Goal: Task Accomplishment & Management: Use online tool/utility

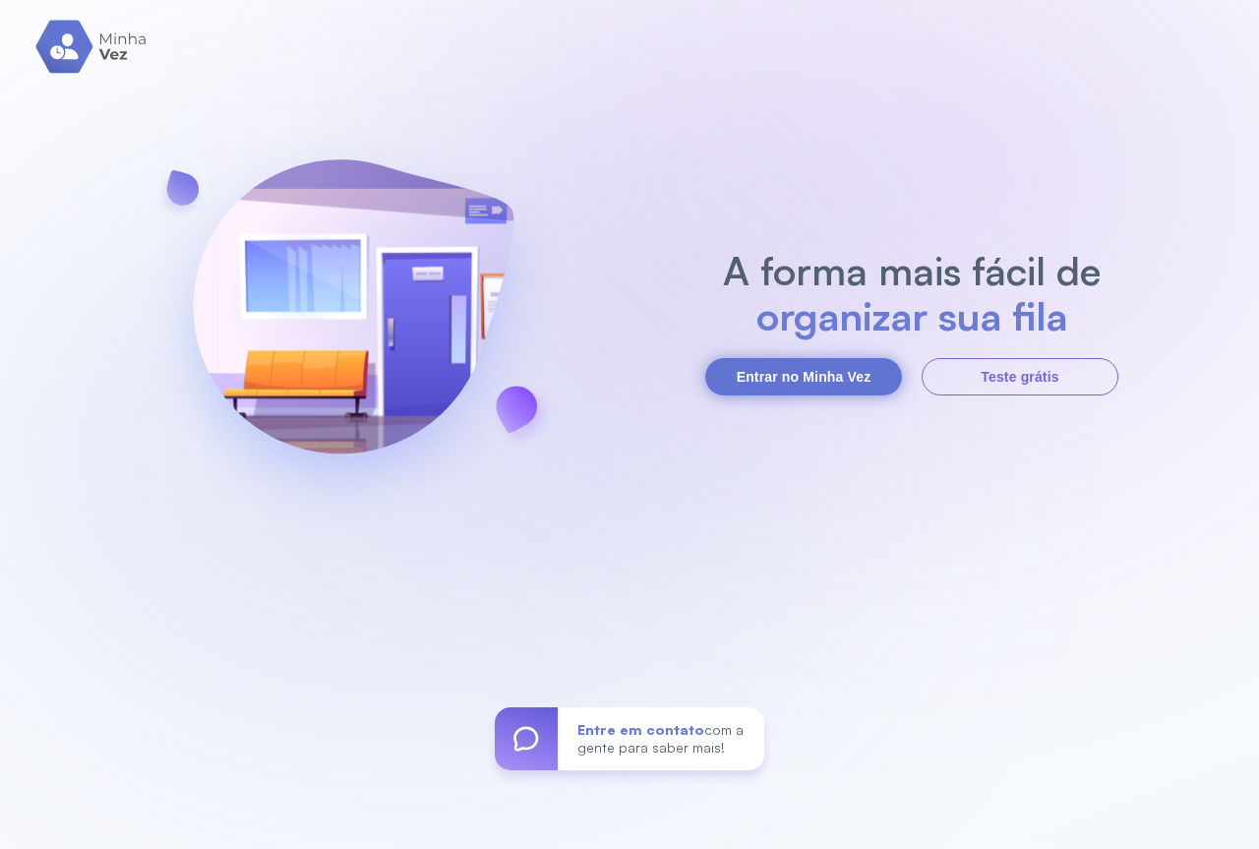
click at [816, 381] on button "Entrar no Minha Vez" at bounding box center [803, 376] width 197 height 37
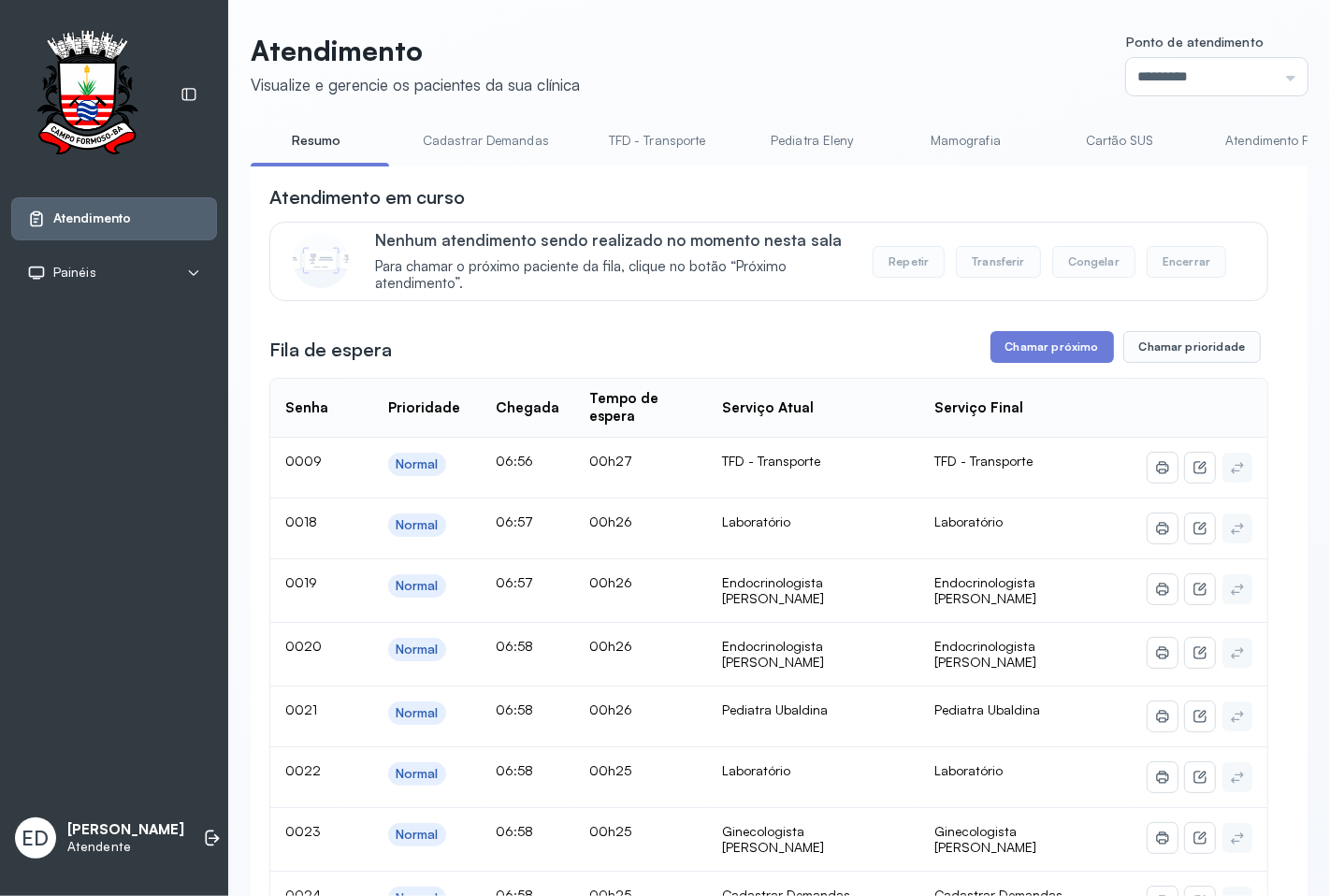
drag, startPoint x: 1189, startPoint y: 0, endPoint x: 731, endPoint y: 49, distance: 460.6
click at [731, 49] on header "Atendimento Visualize e gerencie os pacientes da sua clínica Ponto de atendimen…" at bounding box center [779, 64] width 1057 height 62
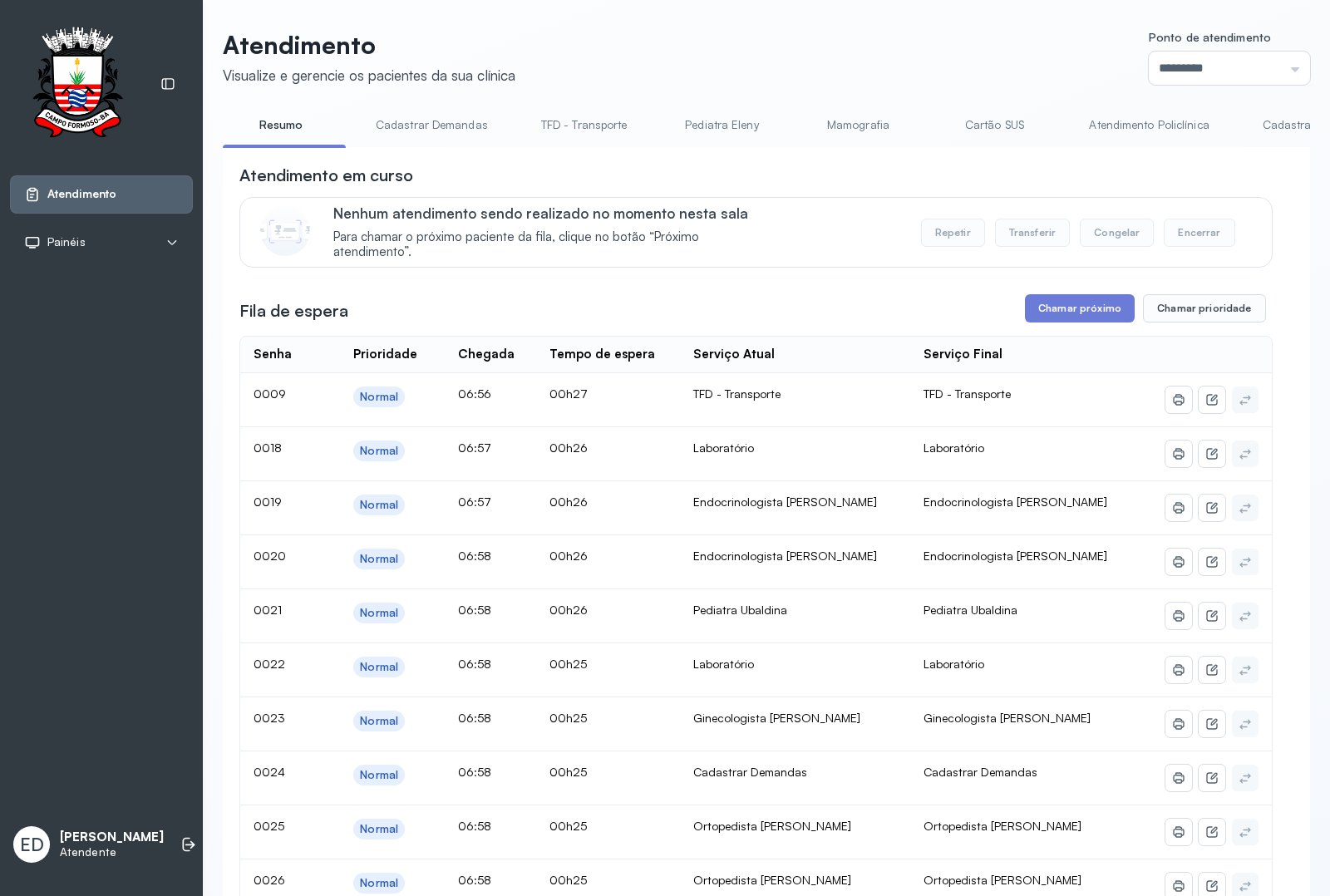
drag, startPoint x: 1159, startPoint y: 0, endPoint x: 774, endPoint y: 31, distance: 386.2
click at [774, 31] on header "Atendimento Visualize e gerencie os pacientes da sua clínica Ponto de atendimen…" at bounding box center [767, 57] width 1087 height 55
drag, startPoint x: 1099, startPoint y: 155, endPoint x: 1143, endPoint y: 155, distance: 44.0
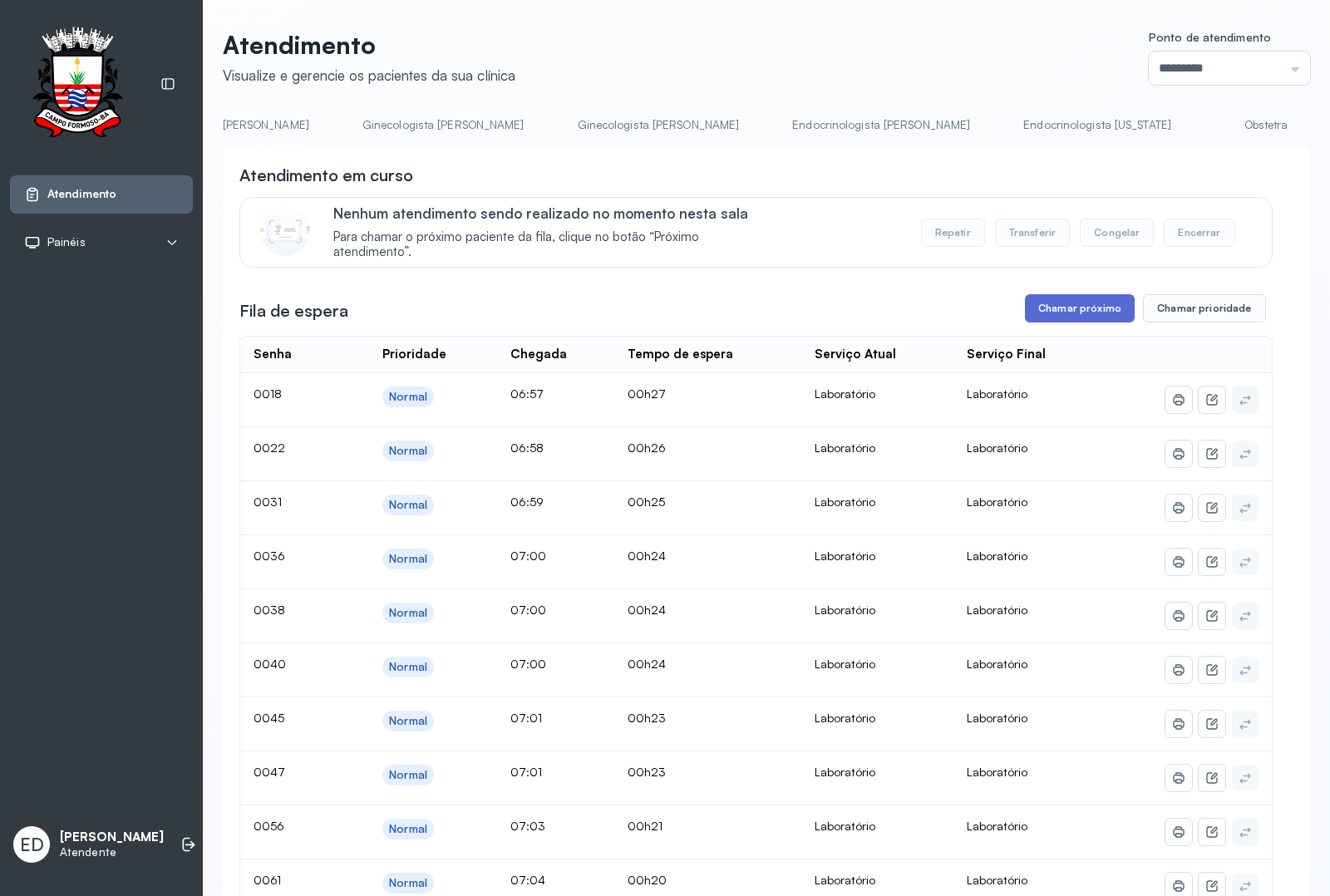
click at [1064, 322] on button "Chamar próximo" at bounding box center [1081, 308] width 110 height 28
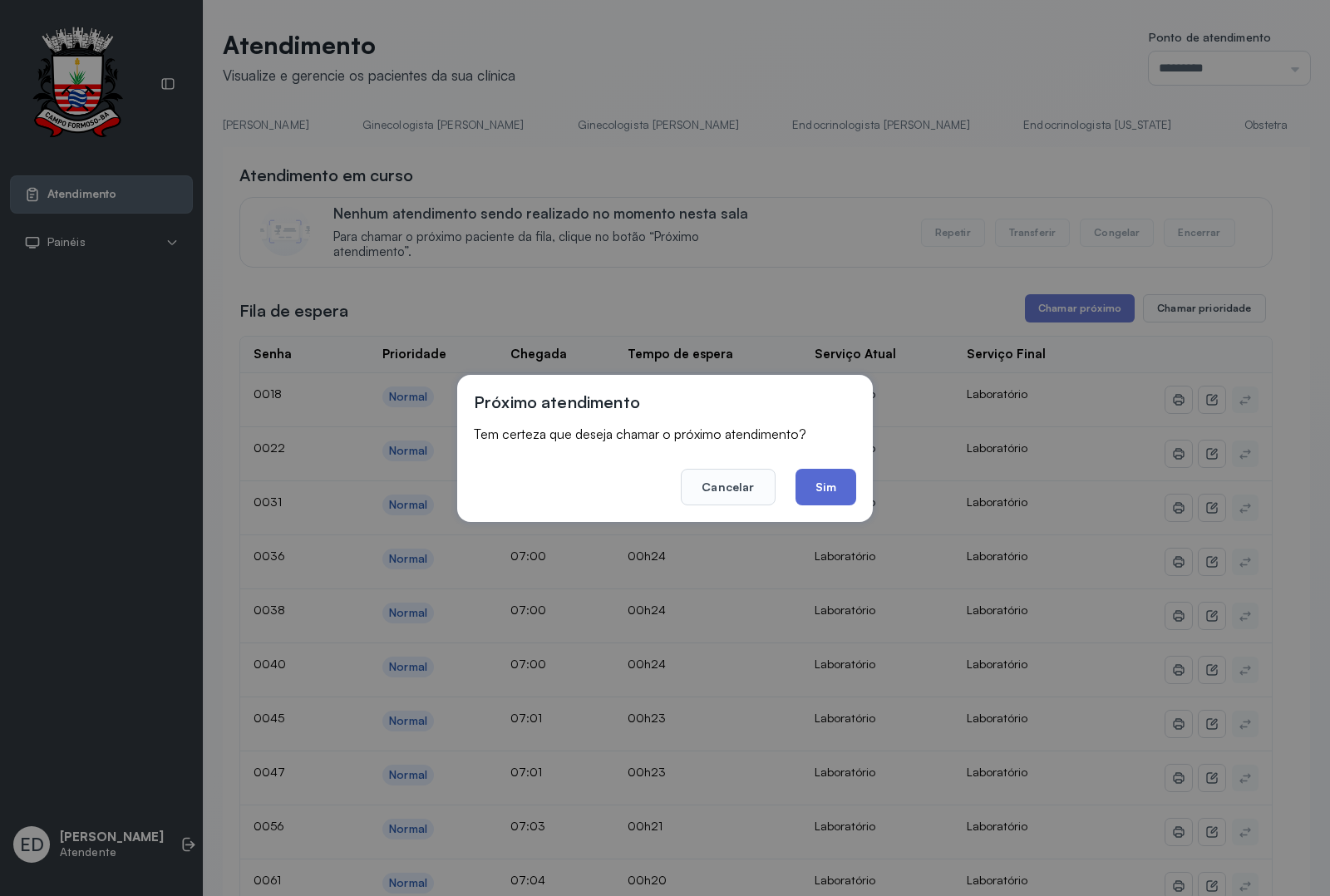
click at [835, 489] on button "Sim" at bounding box center [826, 487] width 61 height 36
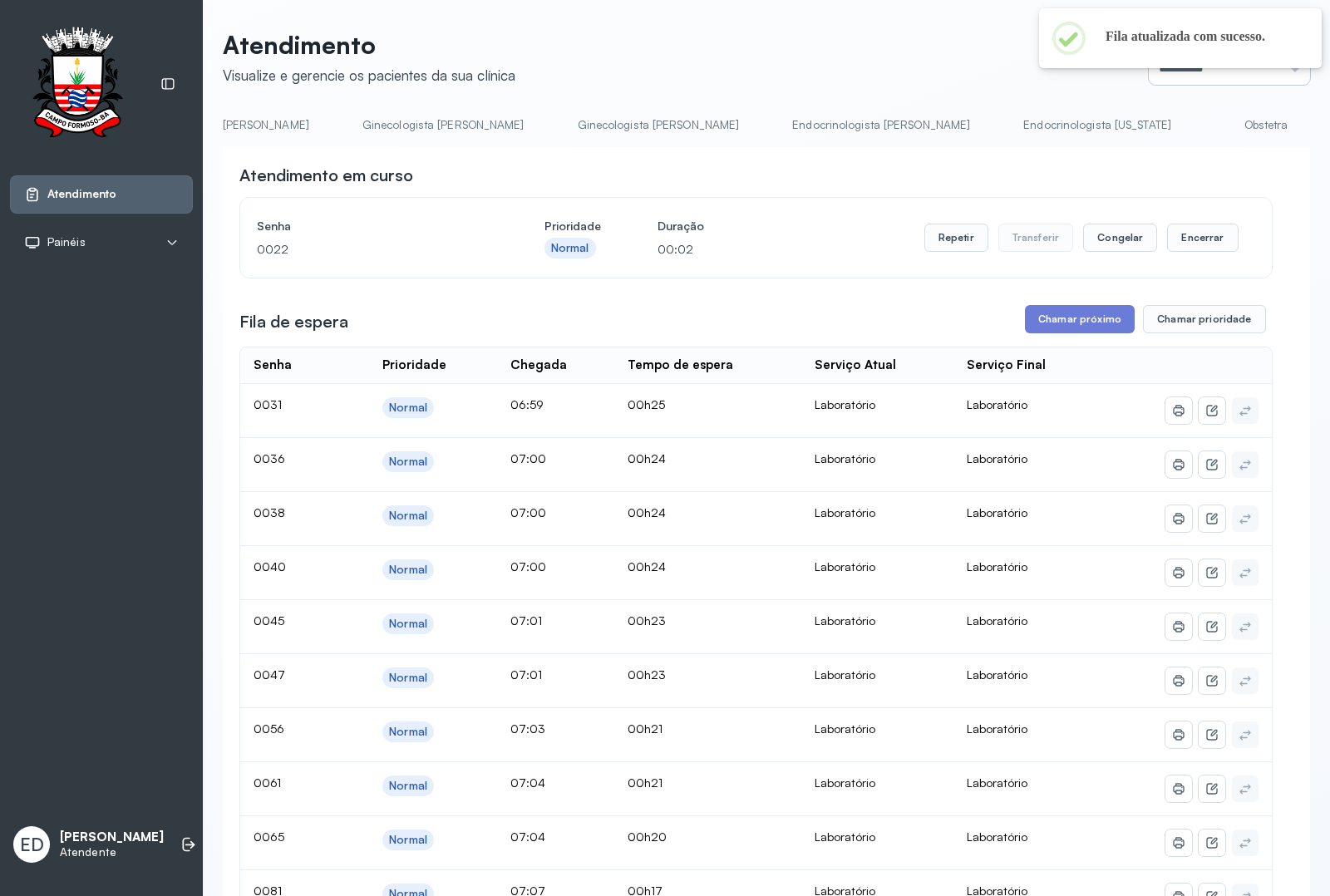
click at [1064, 76] on input "*********" at bounding box center [1229, 68] width 161 height 33
click at [1064, 74] on div "********* Nenhum Guichê 01 Guichê 02 Guichê 03 Guichê 04 Guichê 05 Guichê 06 Gu…" at bounding box center [1229, 68] width 161 height 33
click at [1064, 74] on input "*********" at bounding box center [1229, 68] width 161 height 33
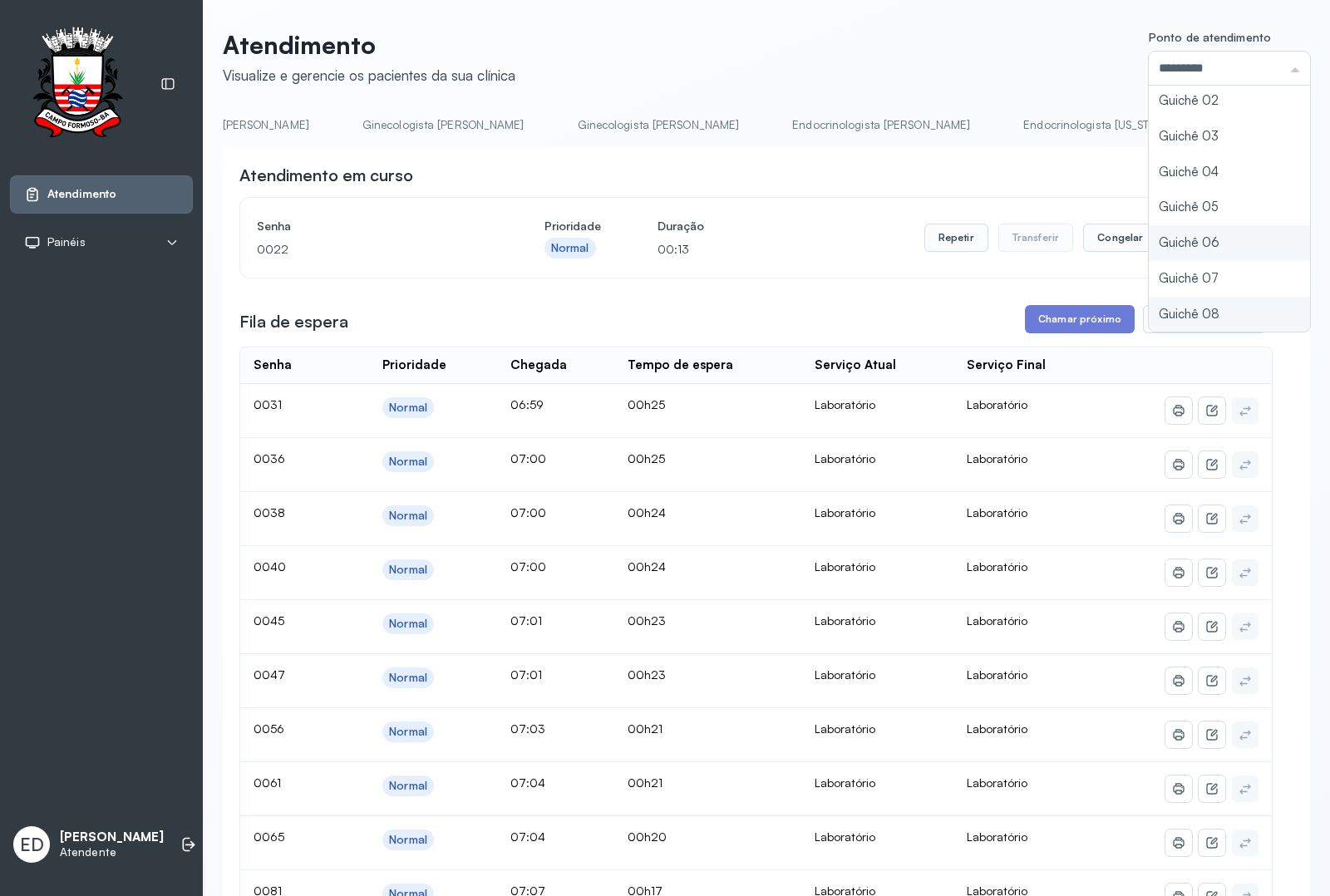
type input "*********"
click at [998, 55] on header "Atendimento Visualize e gerencie os pacientes da sua clínica Ponto de atendimen…" at bounding box center [767, 57] width 1087 height 55
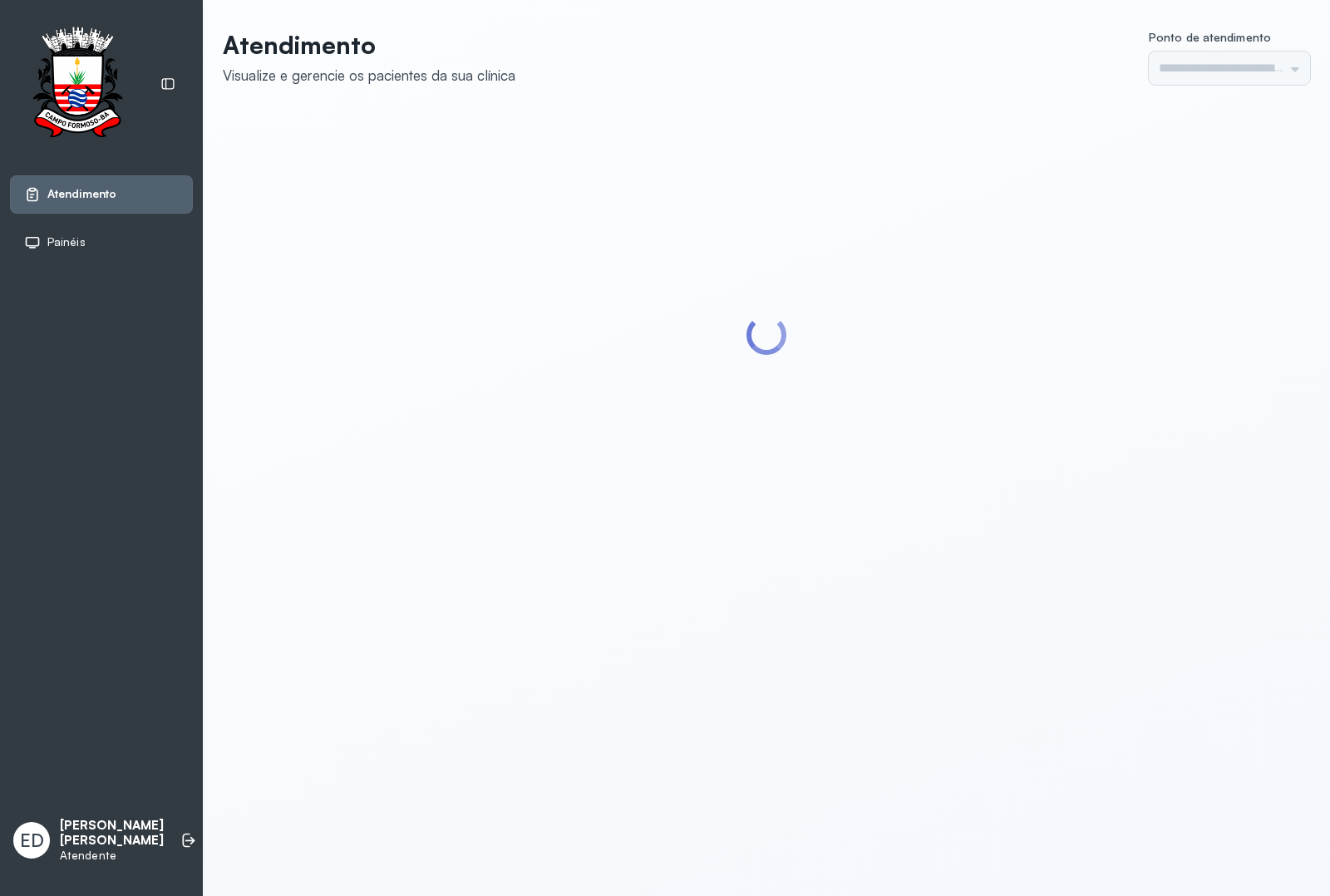
type input "*********"
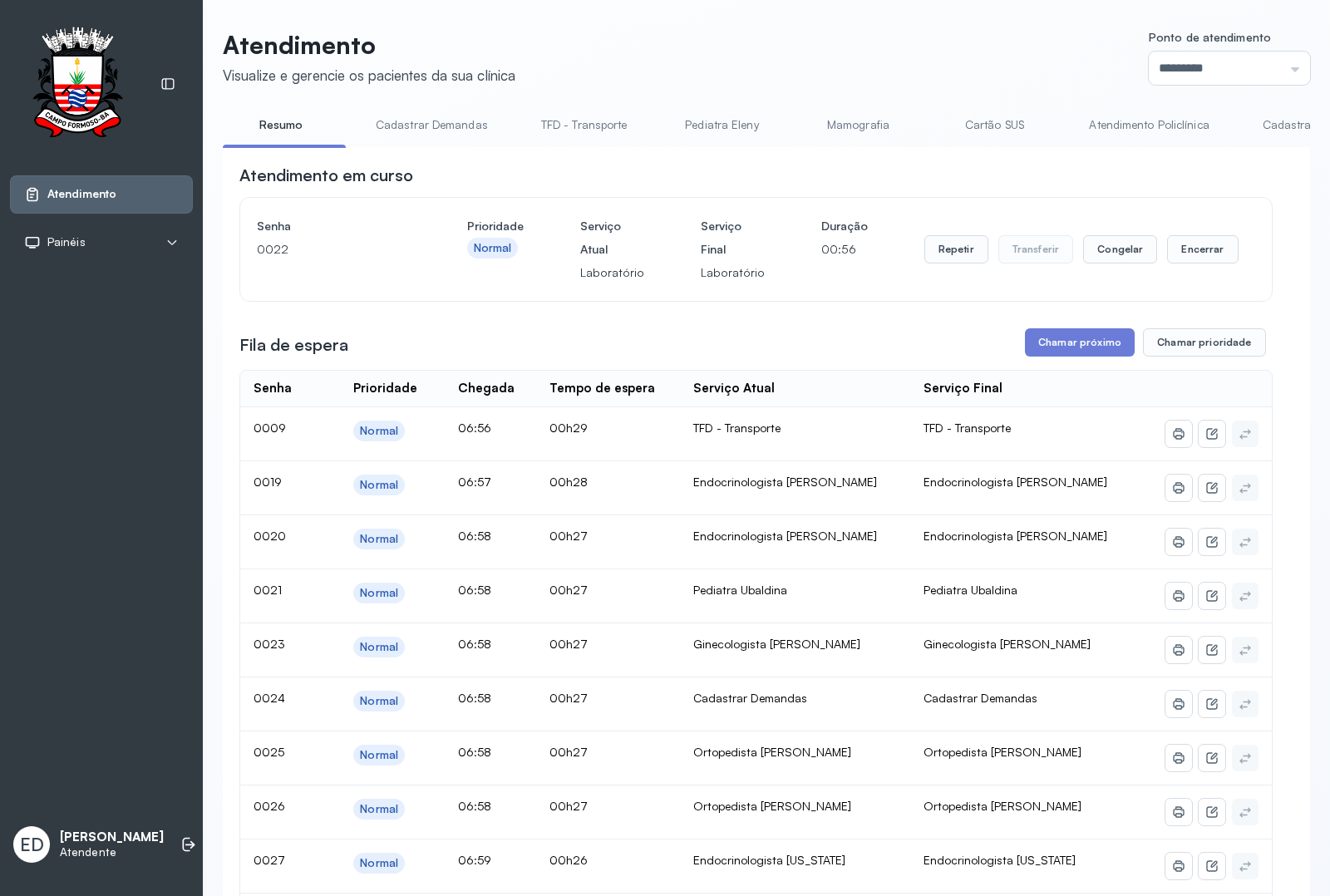
click at [1160, 125] on link "Atendimento Policlínica" at bounding box center [1149, 125] width 153 height 27
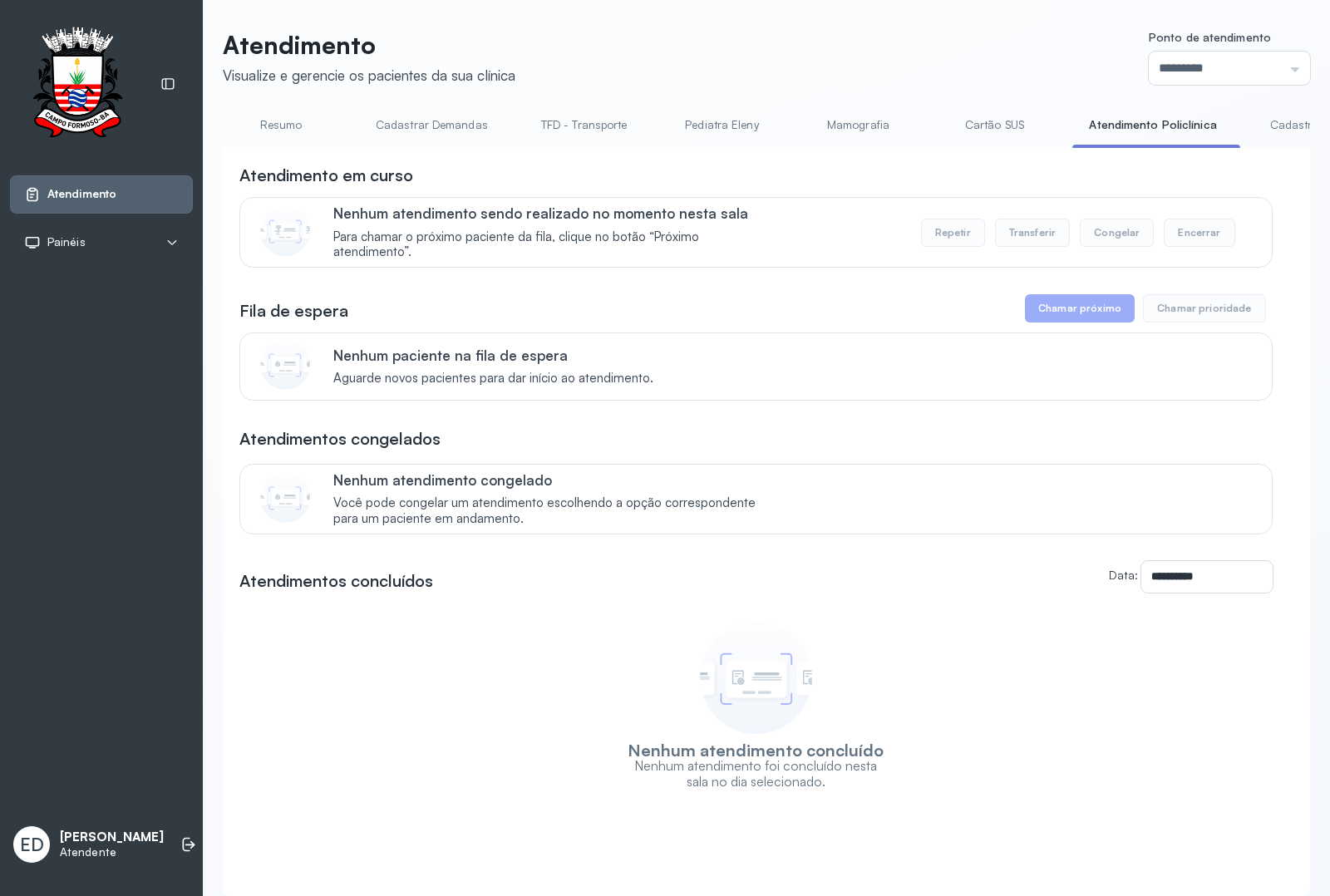
drag, startPoint x: 1223, startPoint y: 142, endPoint x: 1241, endPoint y: 144, distance: 18.1
click at [1256, 148] on div "Resumo Cadastrar Demandas TFD - Transporte Pediatra Eleny Mamografia Cartão SUS…" at bounding box center [767, 130] width 1087 height 37
drag, startPoint x: 928, startPoint y: 147, endPoint x: 822, endPoint y: 145, distance: 106.0
click at [828, 148] on div "Resumo Cadastrar Demandas TFD - Transporte Pediatra Eleny Mamografia Cartão SUS…" at bounding box center [767, 130] width 1087 height 37
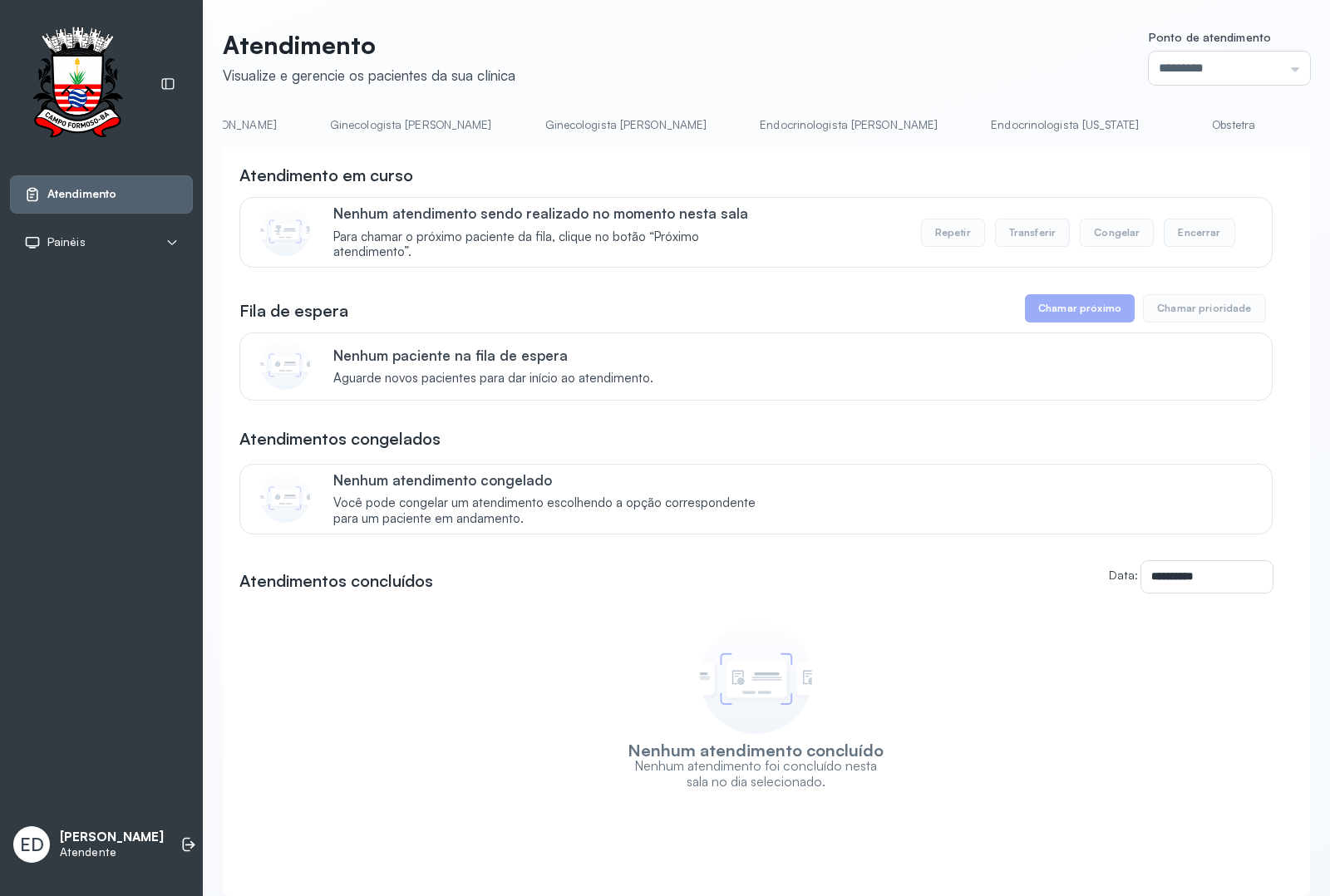
click at [1176, 146] on li "Endocrinologista [US_STATE]" at bounding box center [1238, 130] width 123 height 37
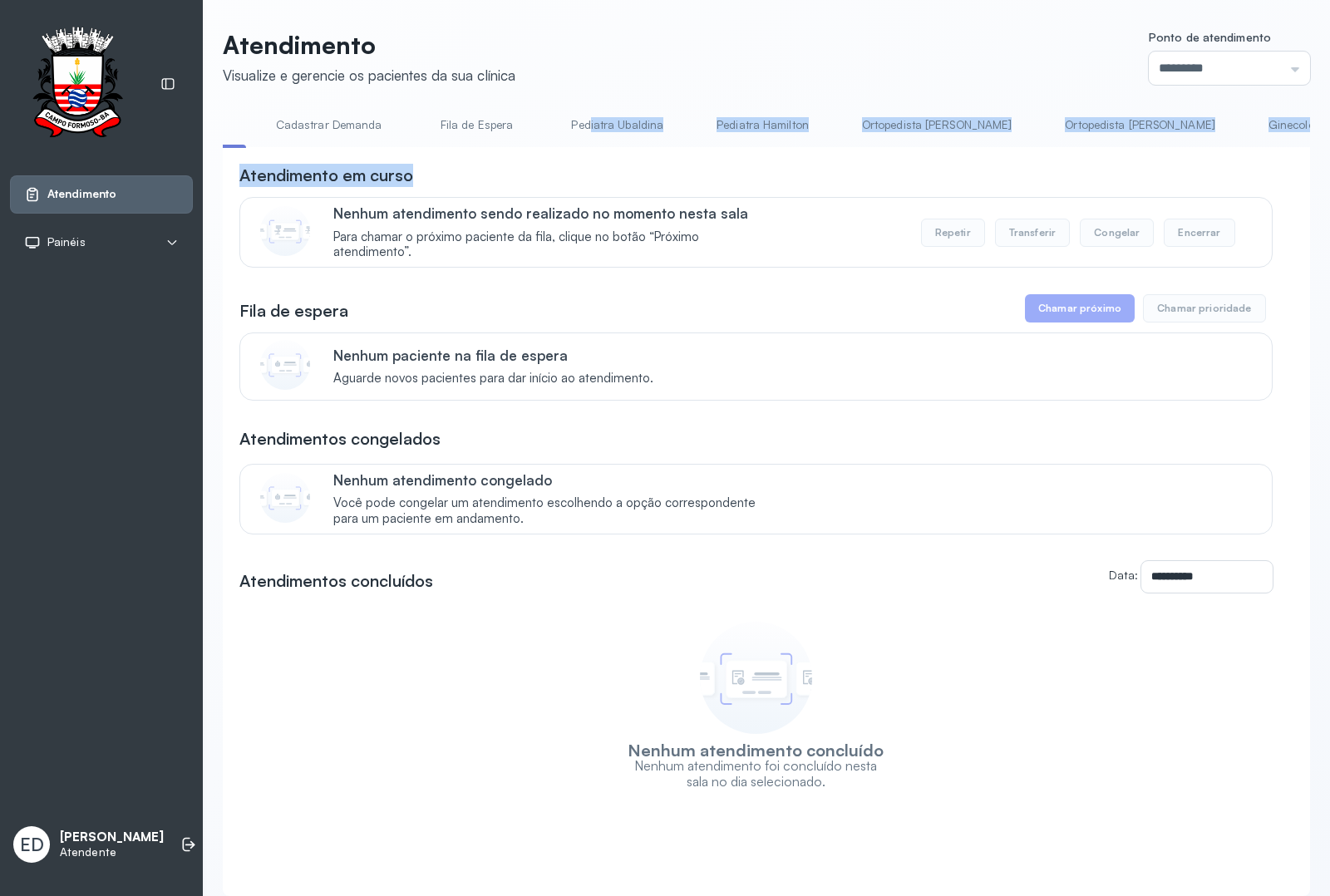
drag, startPoint x: 572, startPoint y: 147, endPoint x: 393, endPoint y: 143, distance: 179.0
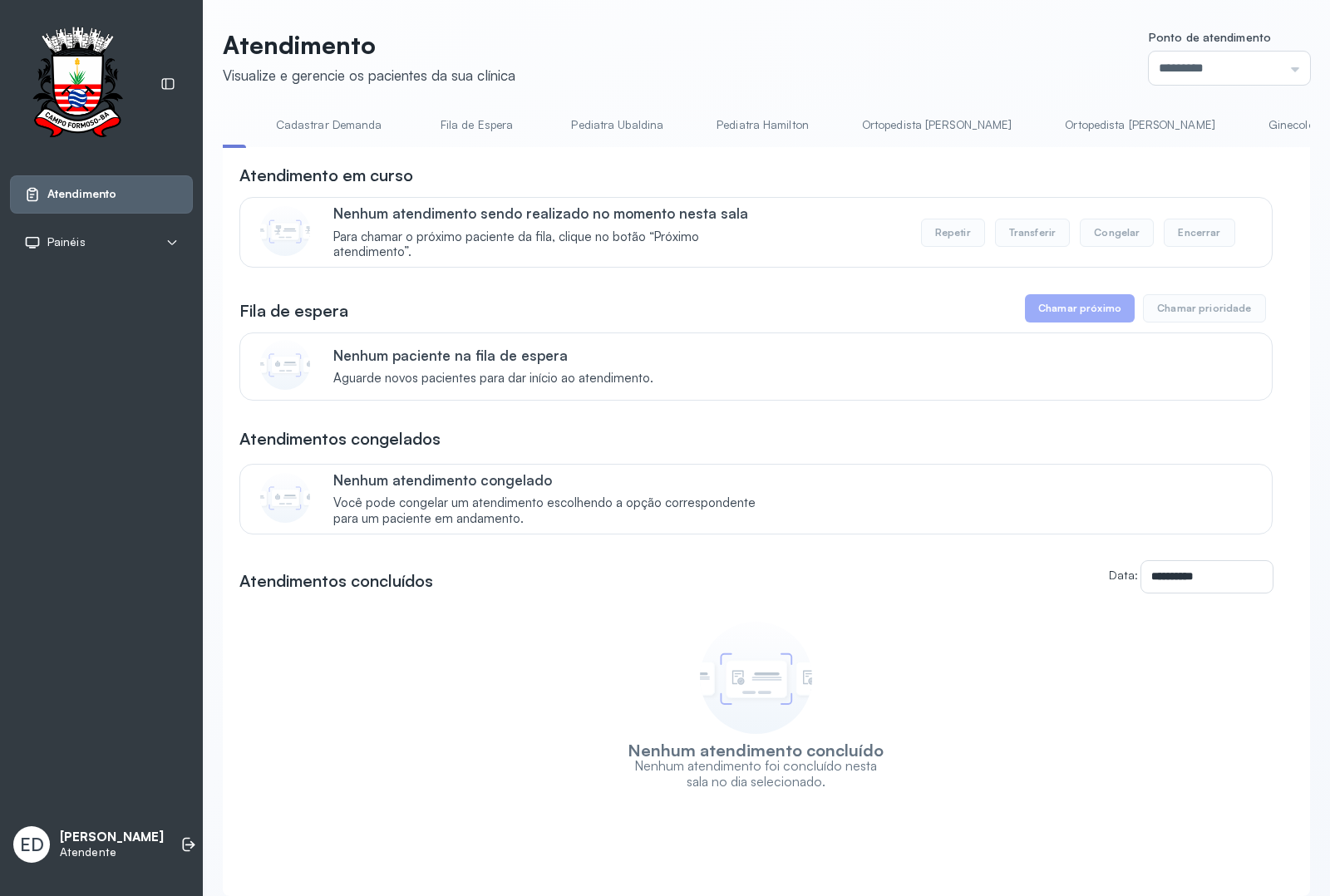
click at [260, 142] on li "Atendimento Policlínica" at bounding box center [332, 130] width 146 height 37
click at [352, 160] on div "**********" at bounding box center [767, 522] width 1087 height 749
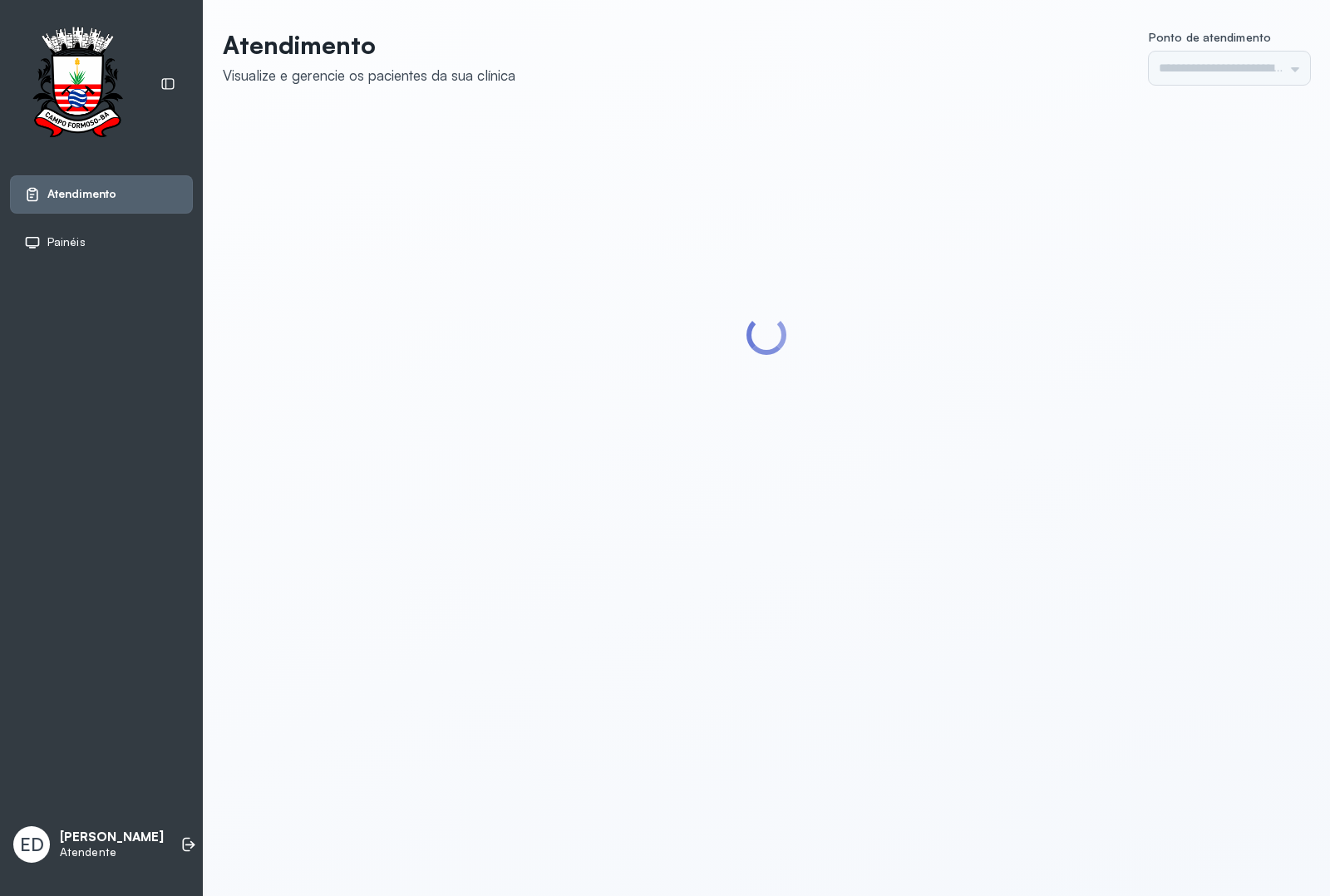
type input "*********"
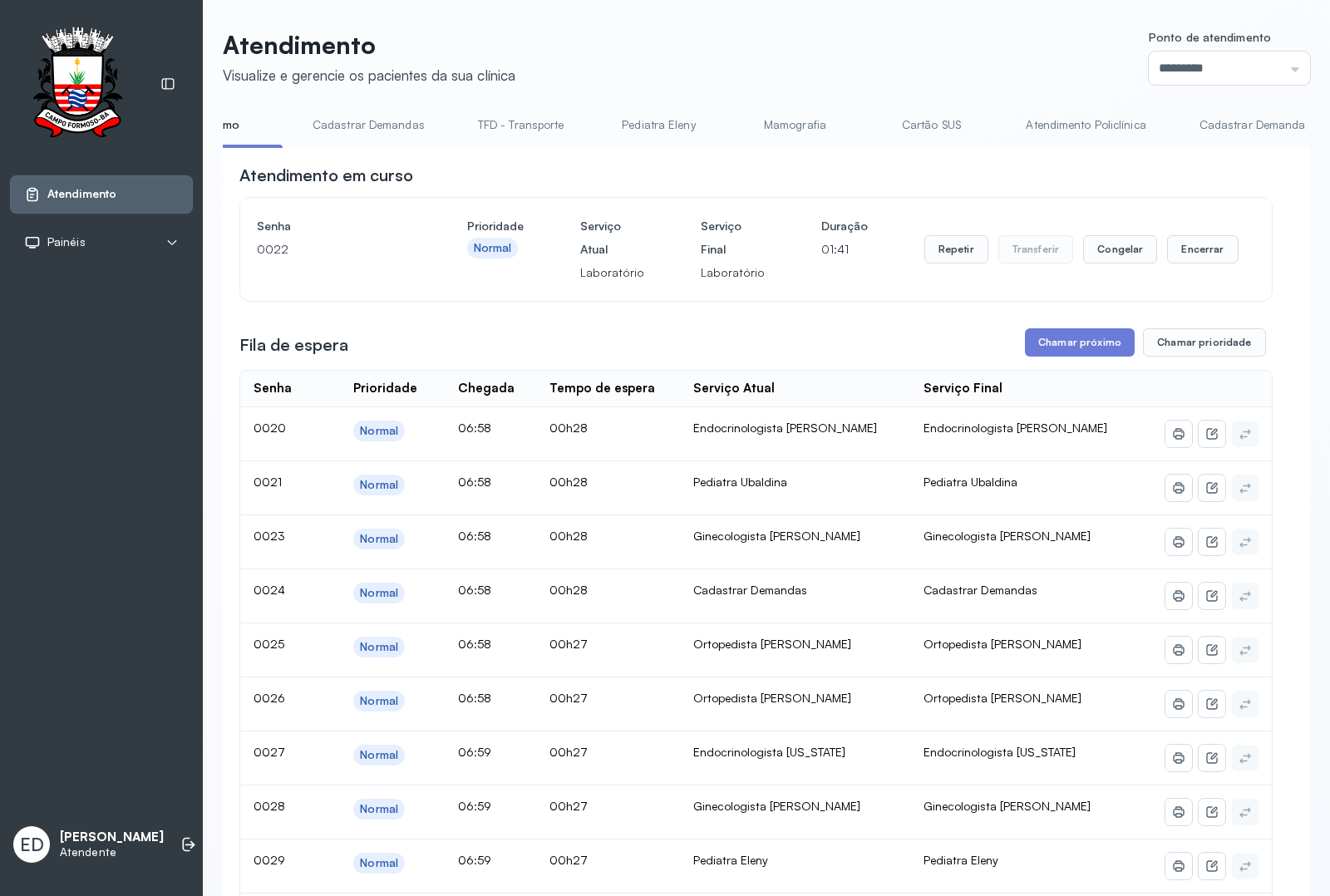
scroll to position [0, 69]
click at [1180, 255] on button "Encerrar" at bounding box center [1203, 249] width 71 height 28
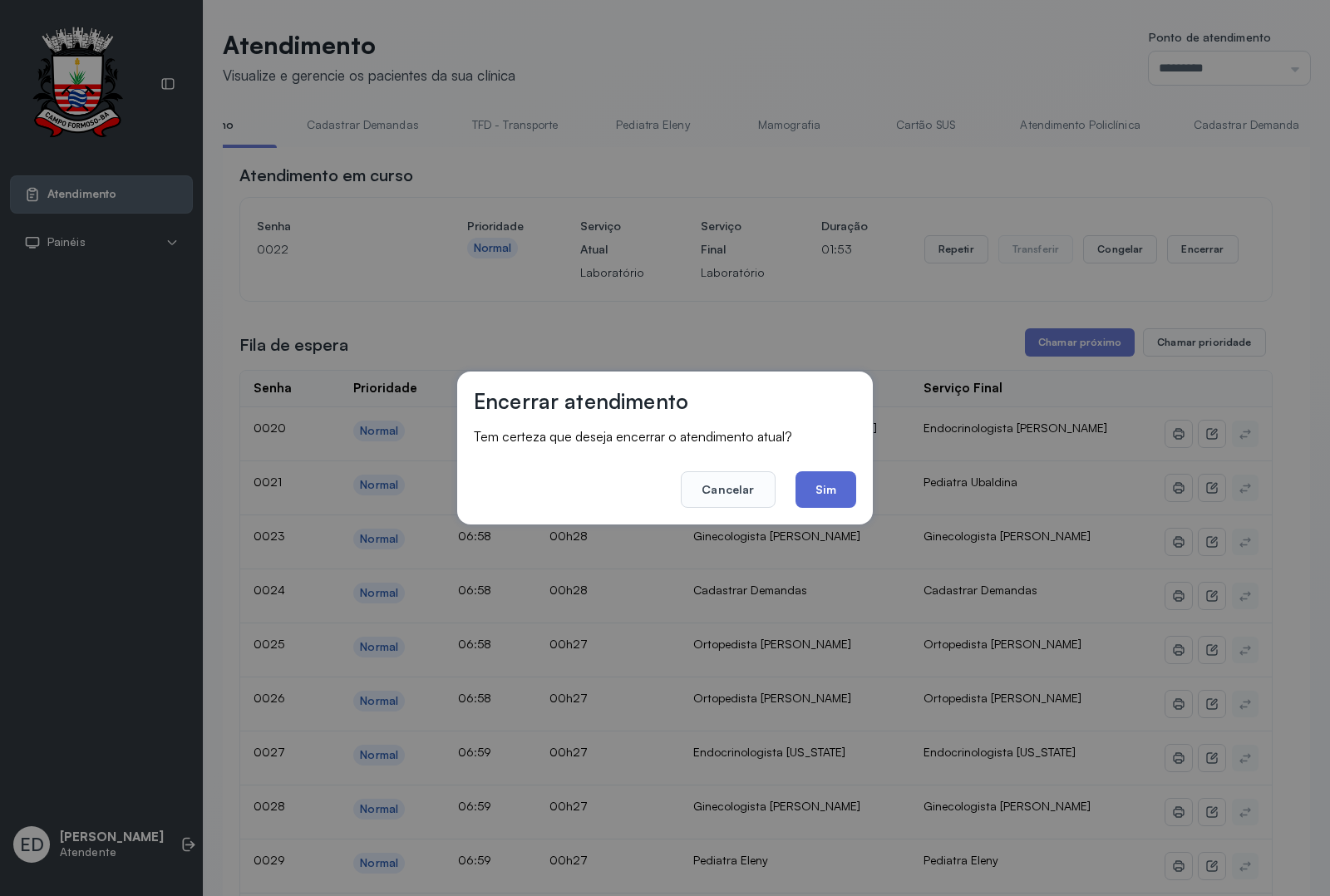
click at [813, 499] on button "Sim" at bounding box center [826, 489] width 61 height 36
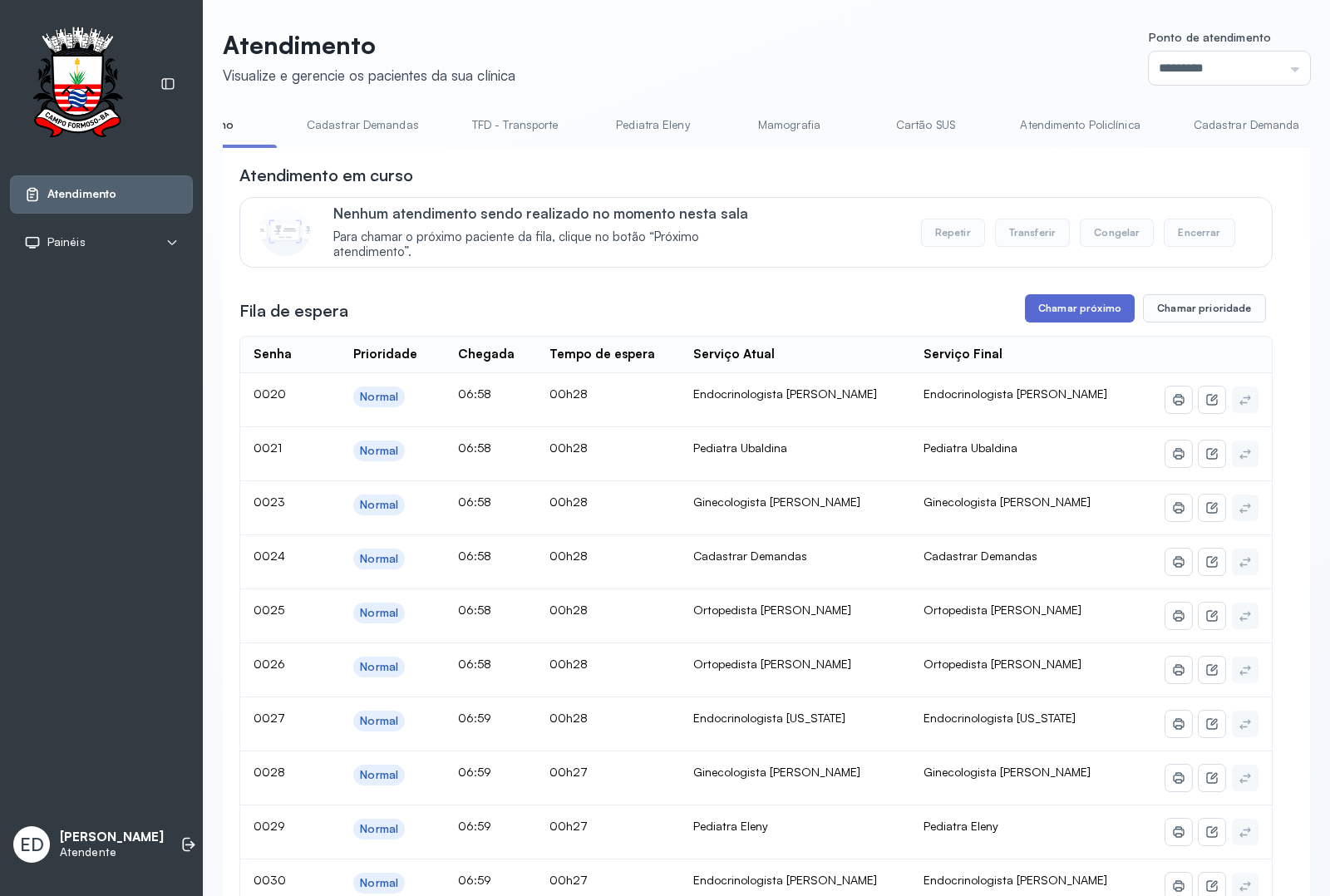
click at [1079, 314] on button "Chamar próximo" at bounding box center [1081, 308] width 110 height 28
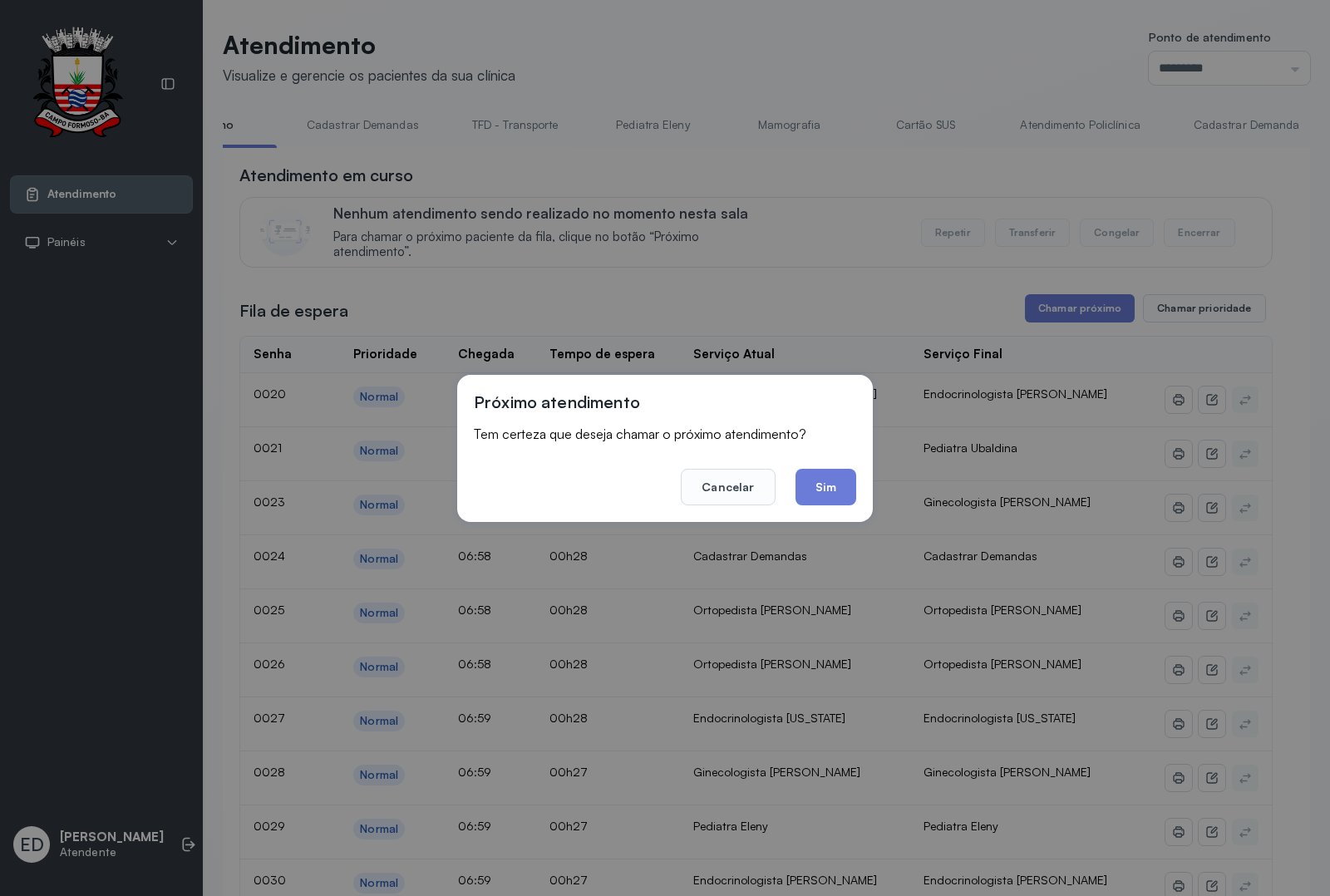
click at [820, 484] on button "Sim" at bounding box center [826, 487] width 61 height 36
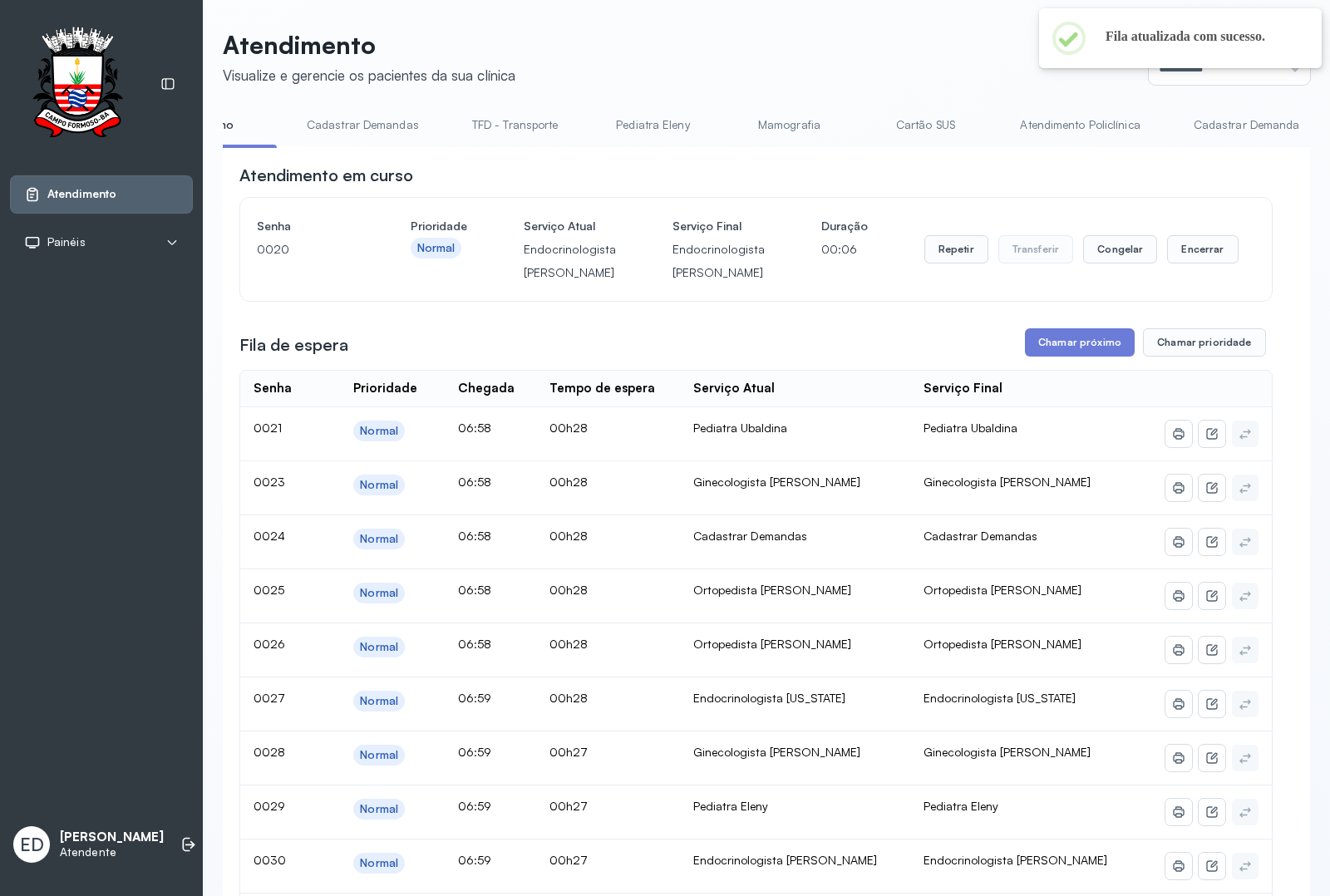
click at [874, 63] on header "Atendimento Visualize e gerencie os pacientes da sua clínica Ponto de atendimen…" at bounding box center [767, 57] width 1087 height 55
click at [902, 52] on header "Atendimento Visualize e gerencie os pacientes da sua clínica Ponto de atendimen…" at bounding box center [767, 57] width 1087 height 55
click at [900, 55] on header "Atendimento Visualize e gerencie os pacientes da sua clínica Ponto de atendimen…" at bounding box center [767, 57] width 1087 height 55
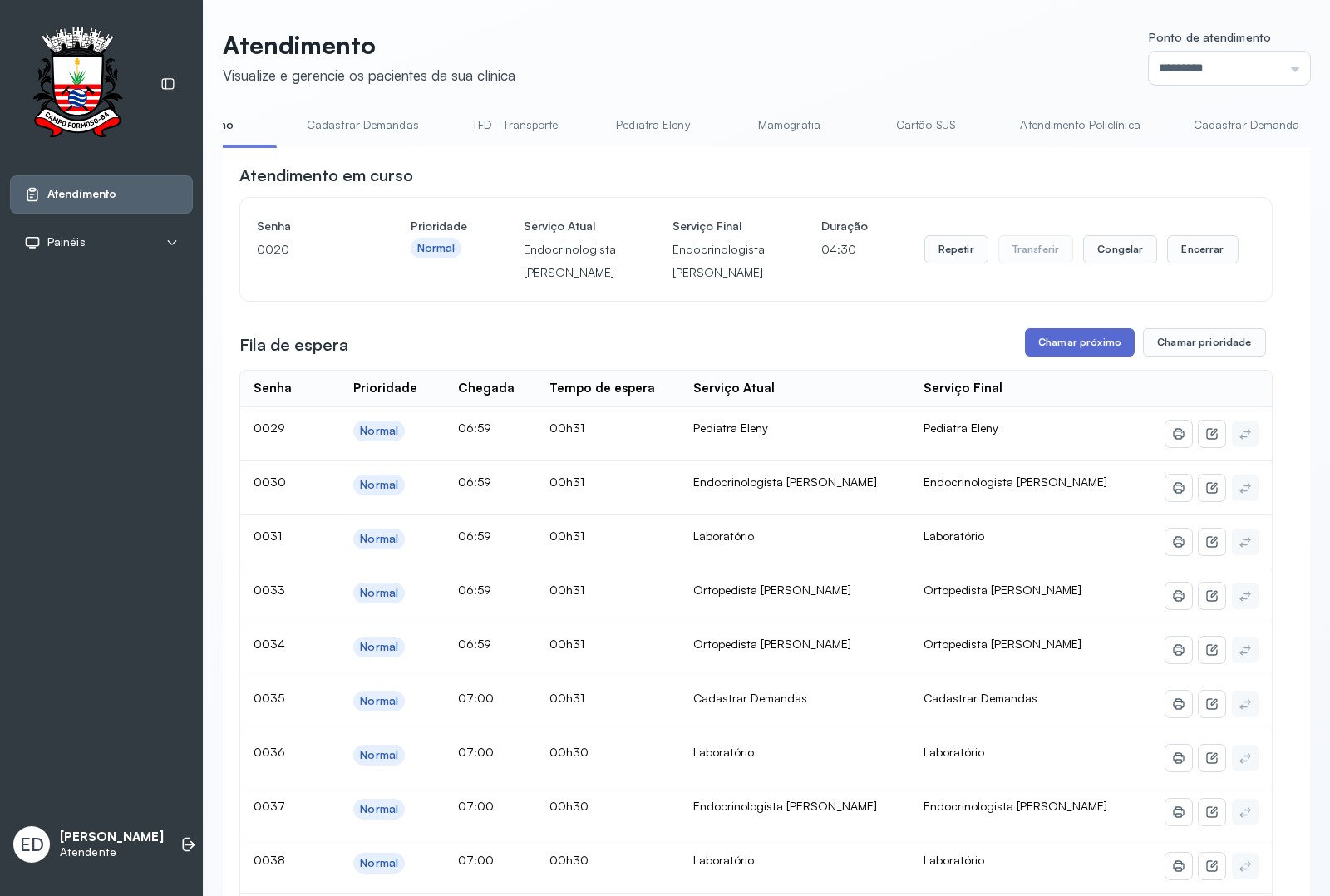
click at [1032, 341] on button "Chamar próximo" at bounding box center [1081, 341] width 110 height 28
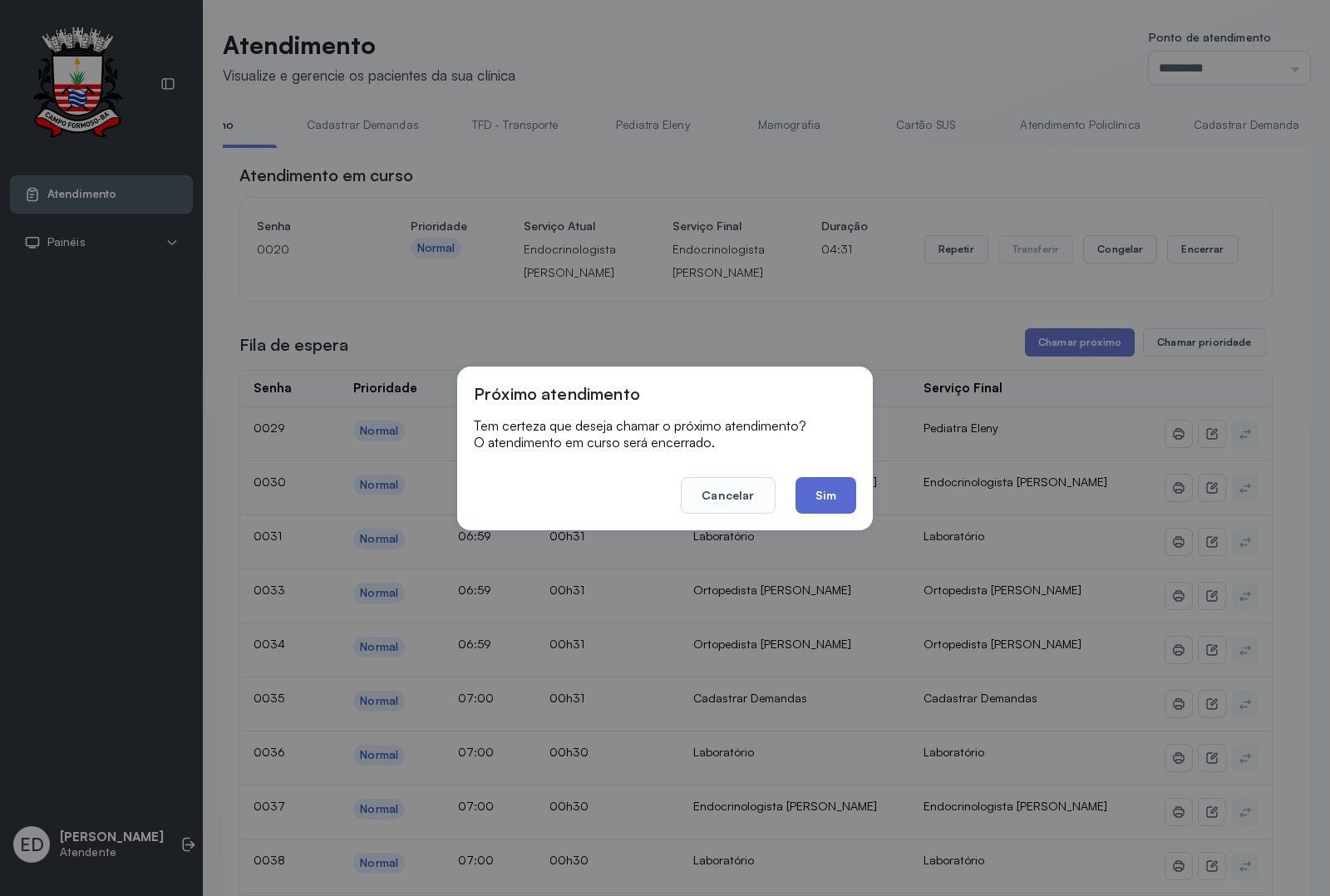
click at [835, 492] on button "Sim" at bounding box center [826, 494] width 61 height 36
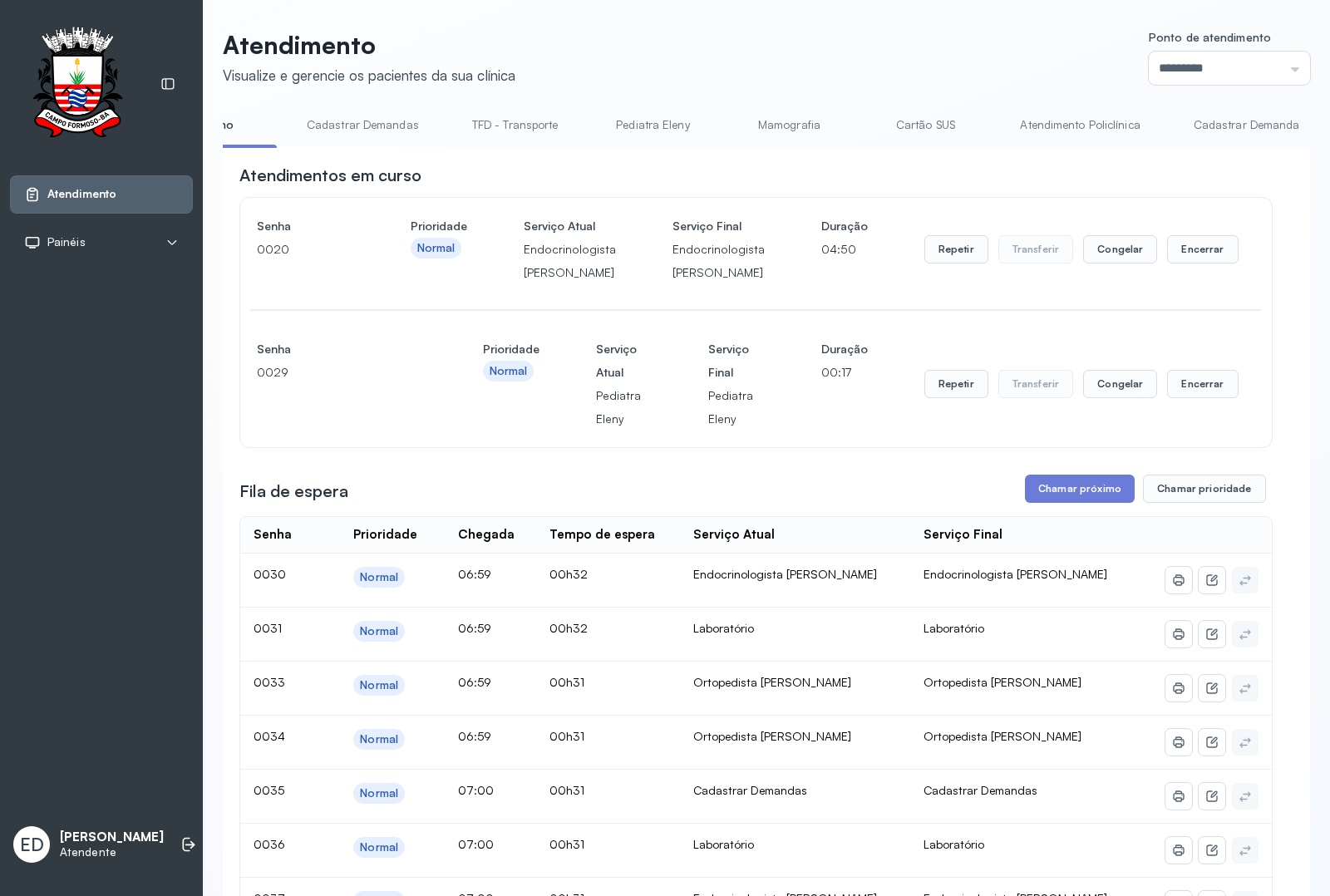
click at [1208, 233] on div "Repetir Transferir Congelar Encerrar" at bounding box center [1082, 249] width 315 height 70
click at [1202, 259] on button "Encerrar" at bounding box center [1203, 249] width 71 height 28
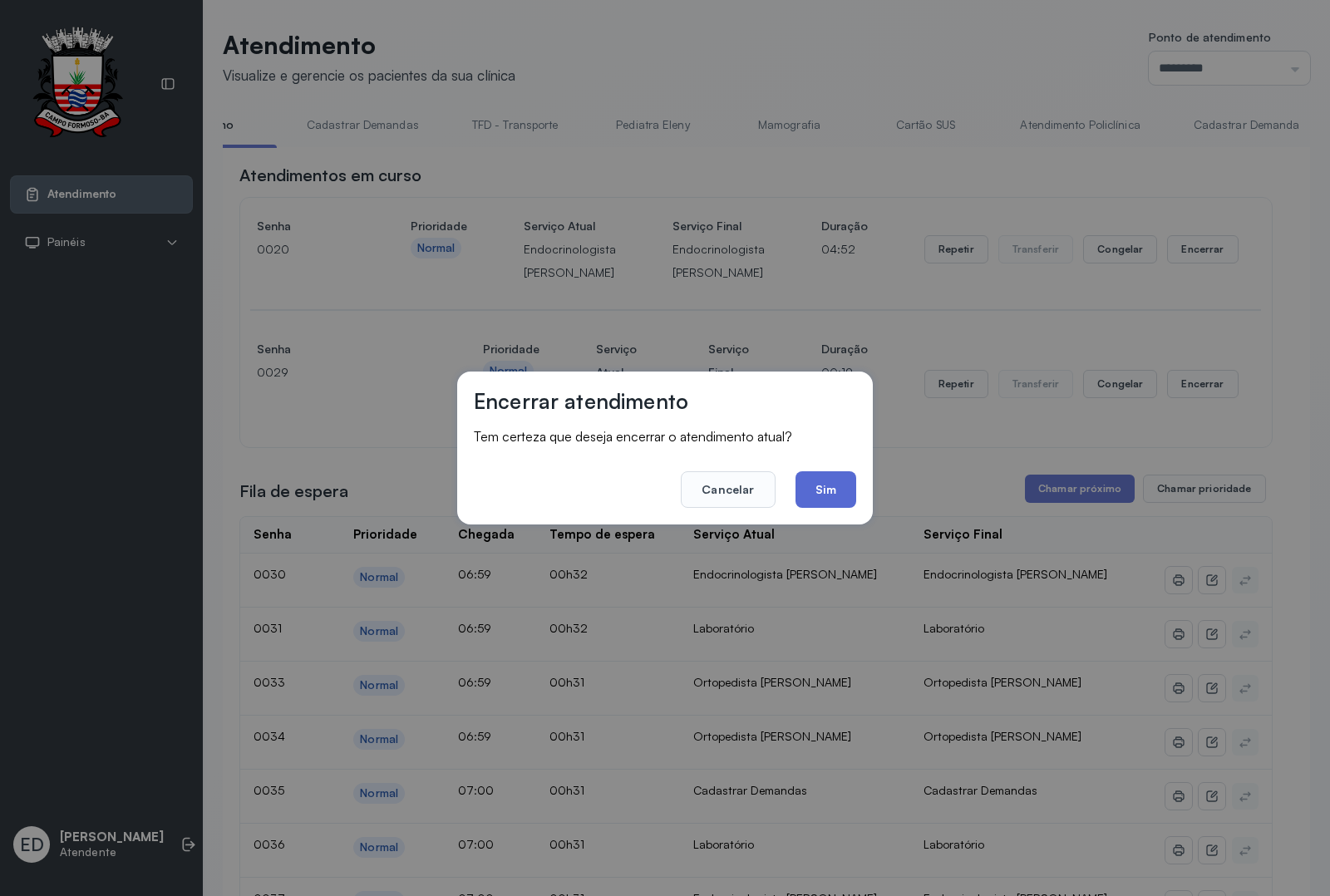
click at [838, 482] on button "Sim" at bounding box center [826, 489] width 61 height 36
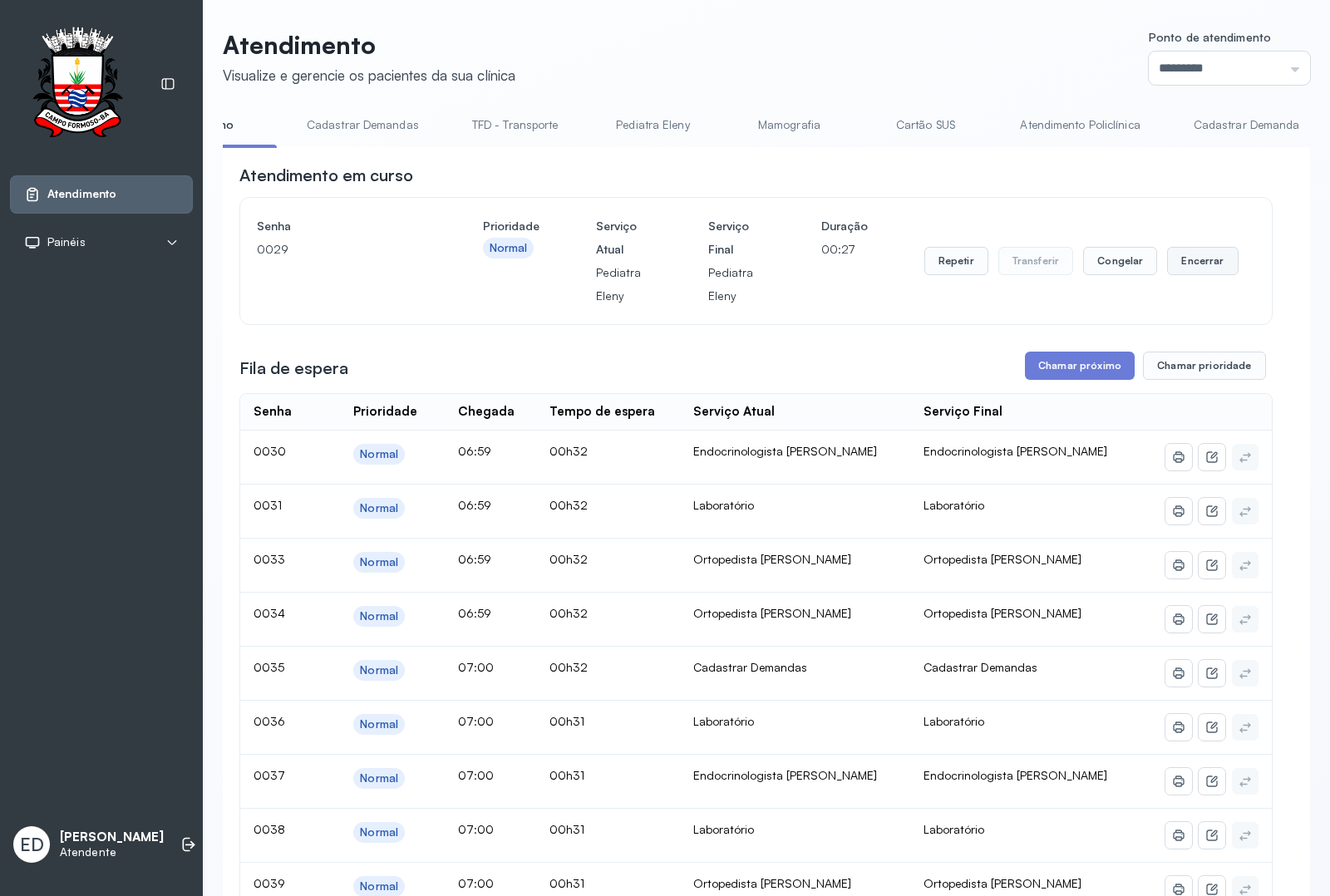
click at [1204, 263] on button "Encerrar" at bounding box center [1203, 260] width 71 height 28
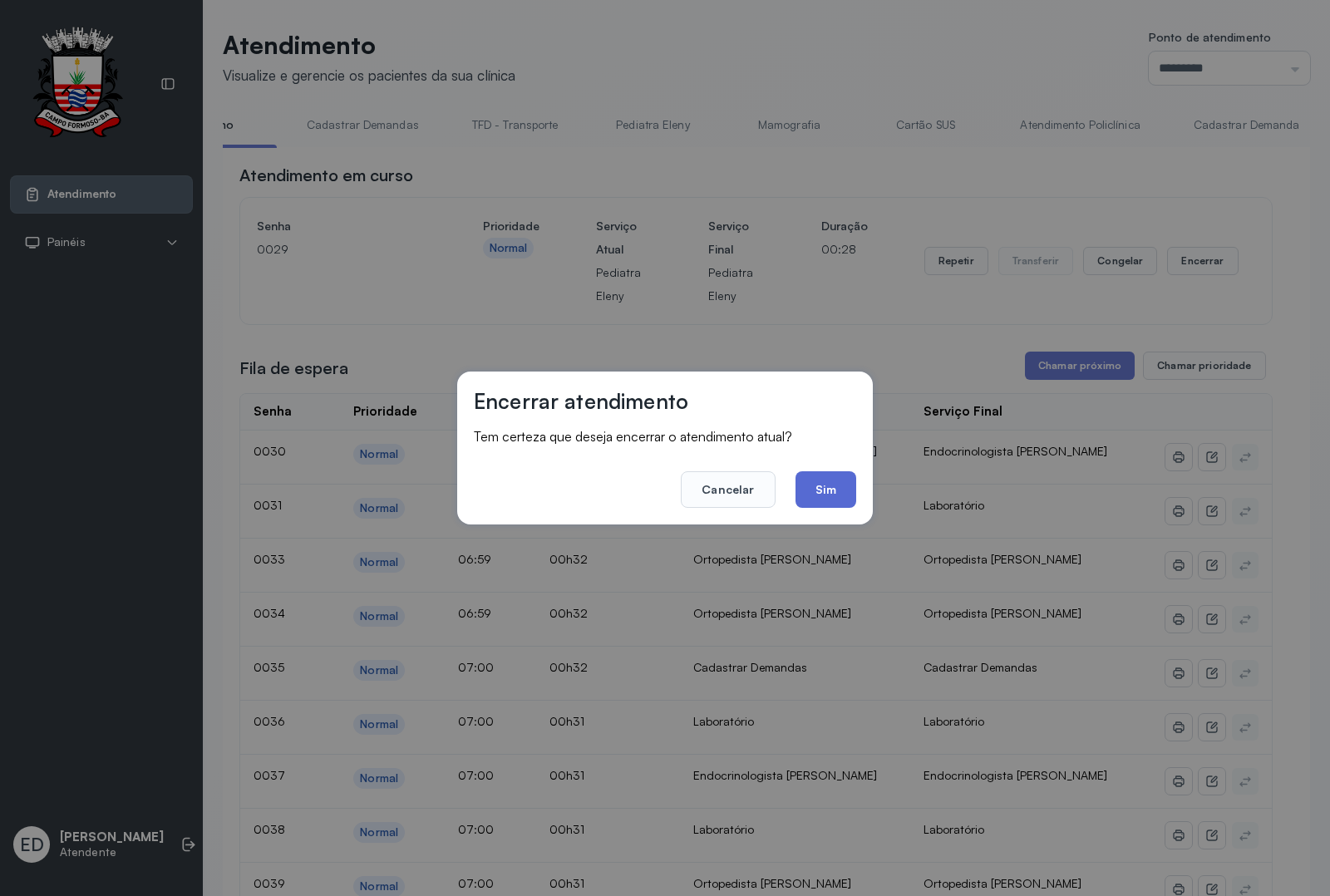
click at [827, 472] on button "Sim" at bounding box center [826, 489] width 61 height 36
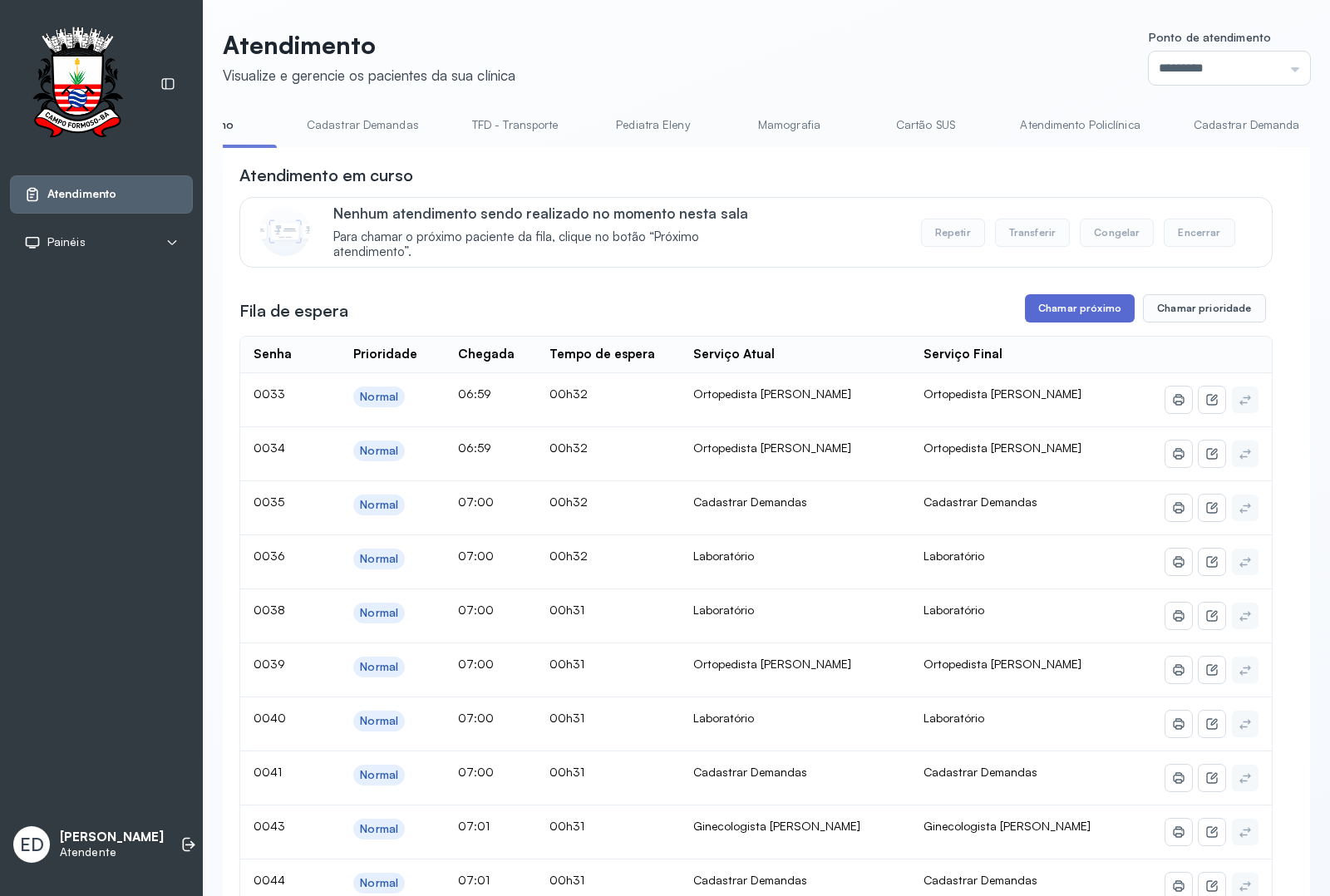
click at [1077, 314] on button "Chamar próximo" at bounding box center [1081, 308] width 110 height 28
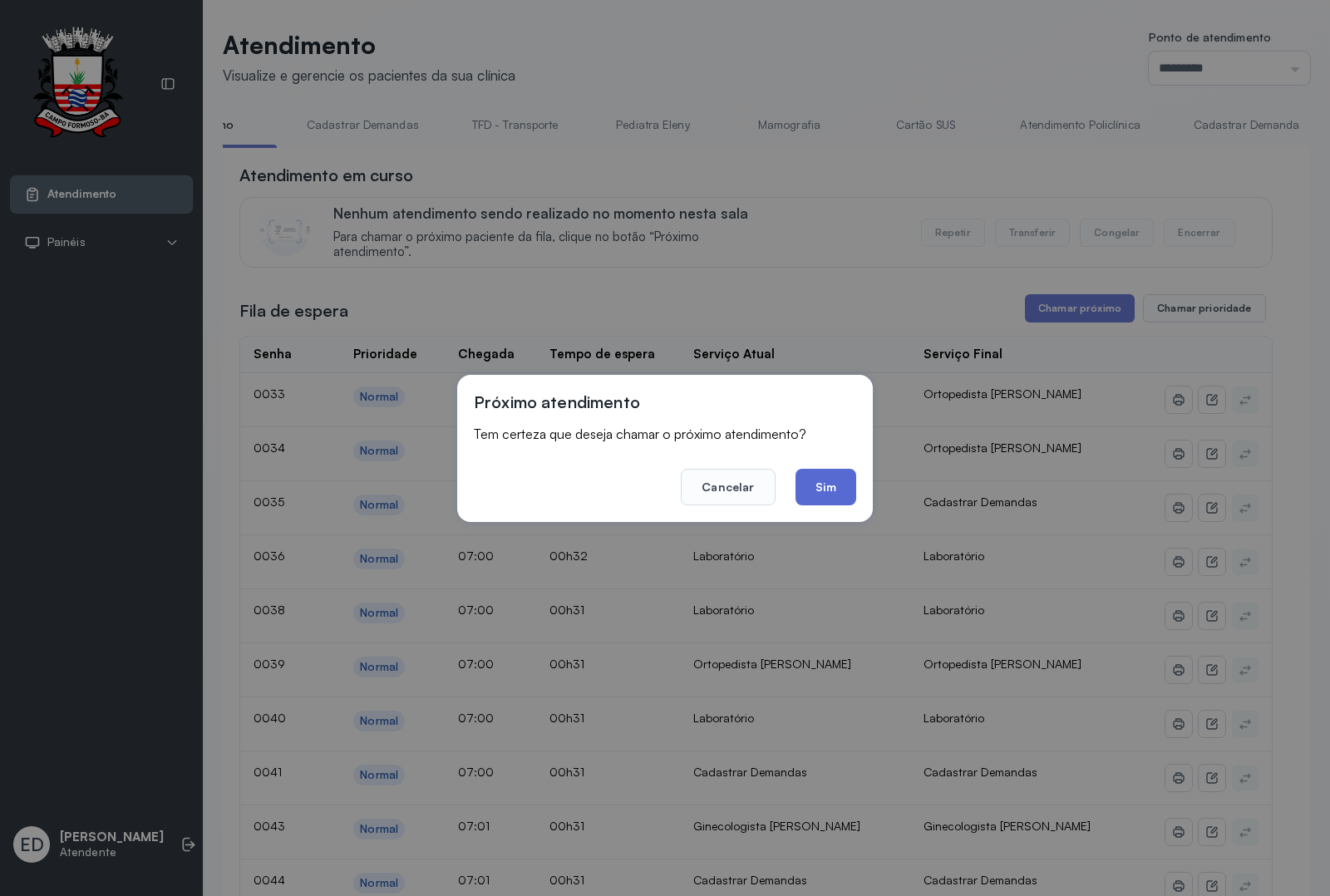
click at [831, 487] on button "Sim" at bounding box center [826, 487] width 61 height 36
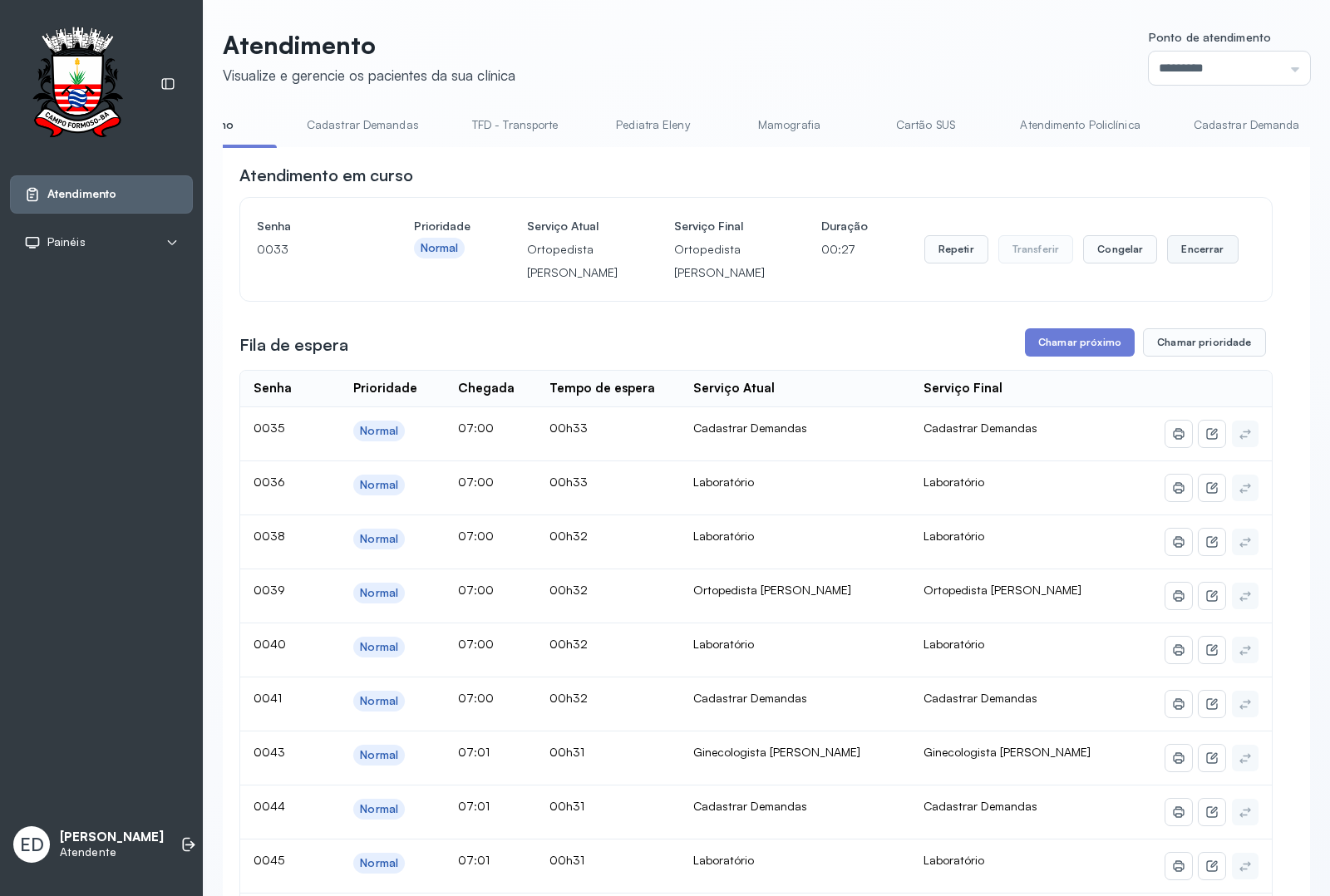
click at [1191, 264] on button "Encerrar" at bounding box center [1203, 249] width 71 height 28
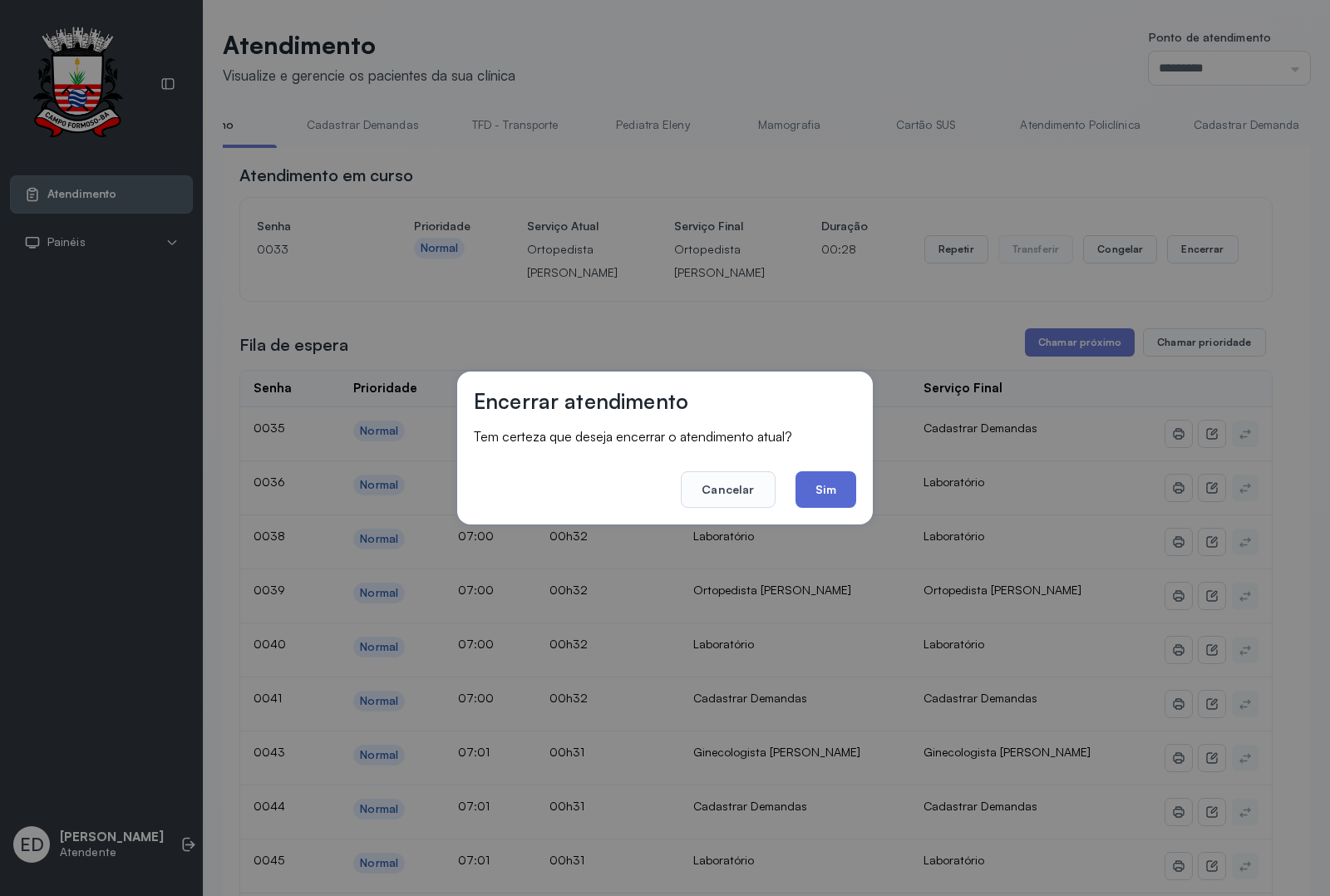
click at [815, 492] on button "Sim" at bounding box center [826, 489] width 61 height 36
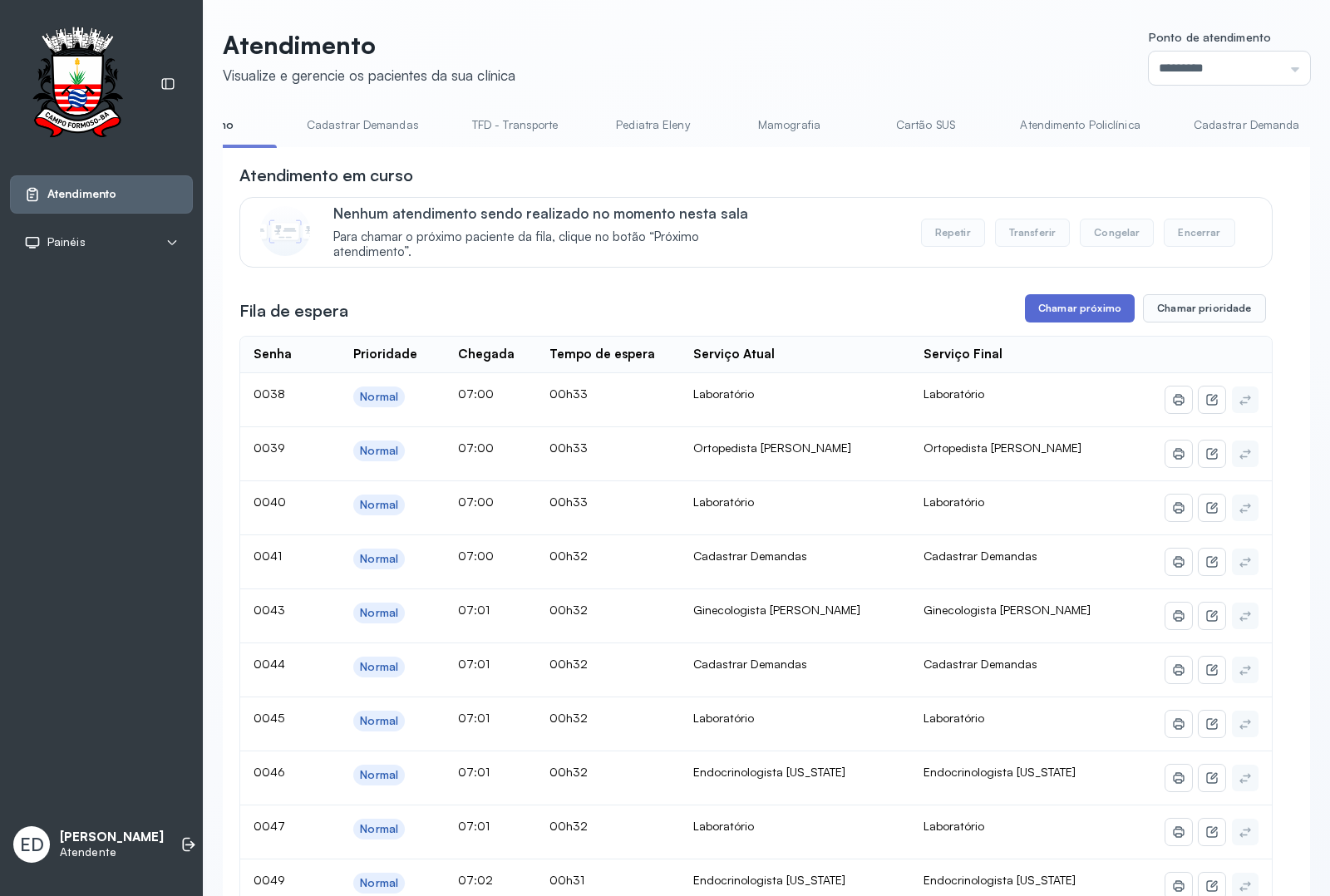
click at [1058, 316] on button "Chamar próximo" at bounding box center [1081, 308] width 110 height 28
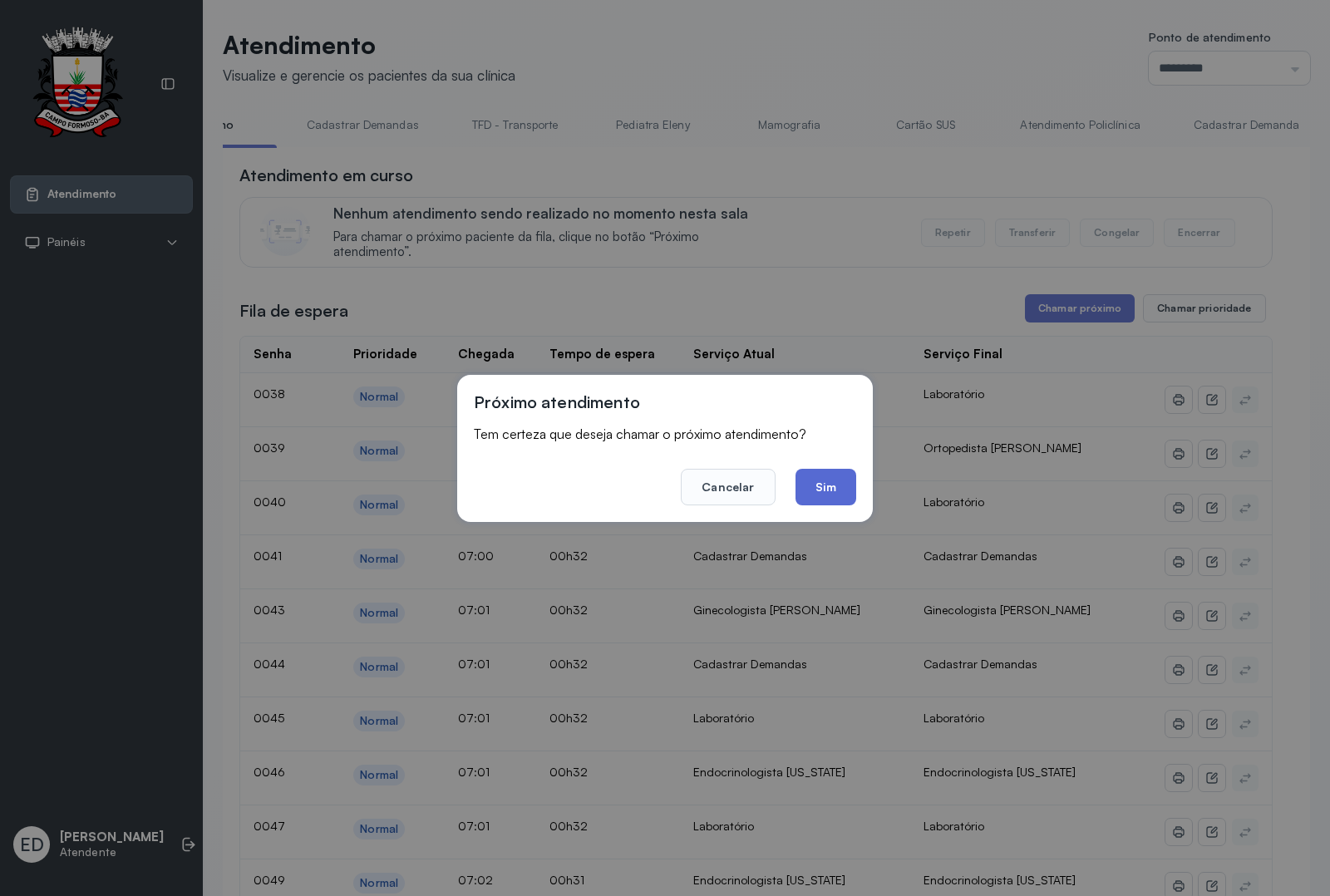
click at [815, 488] on button "Sim" at bounding box center [826, 487] width 61 height 36
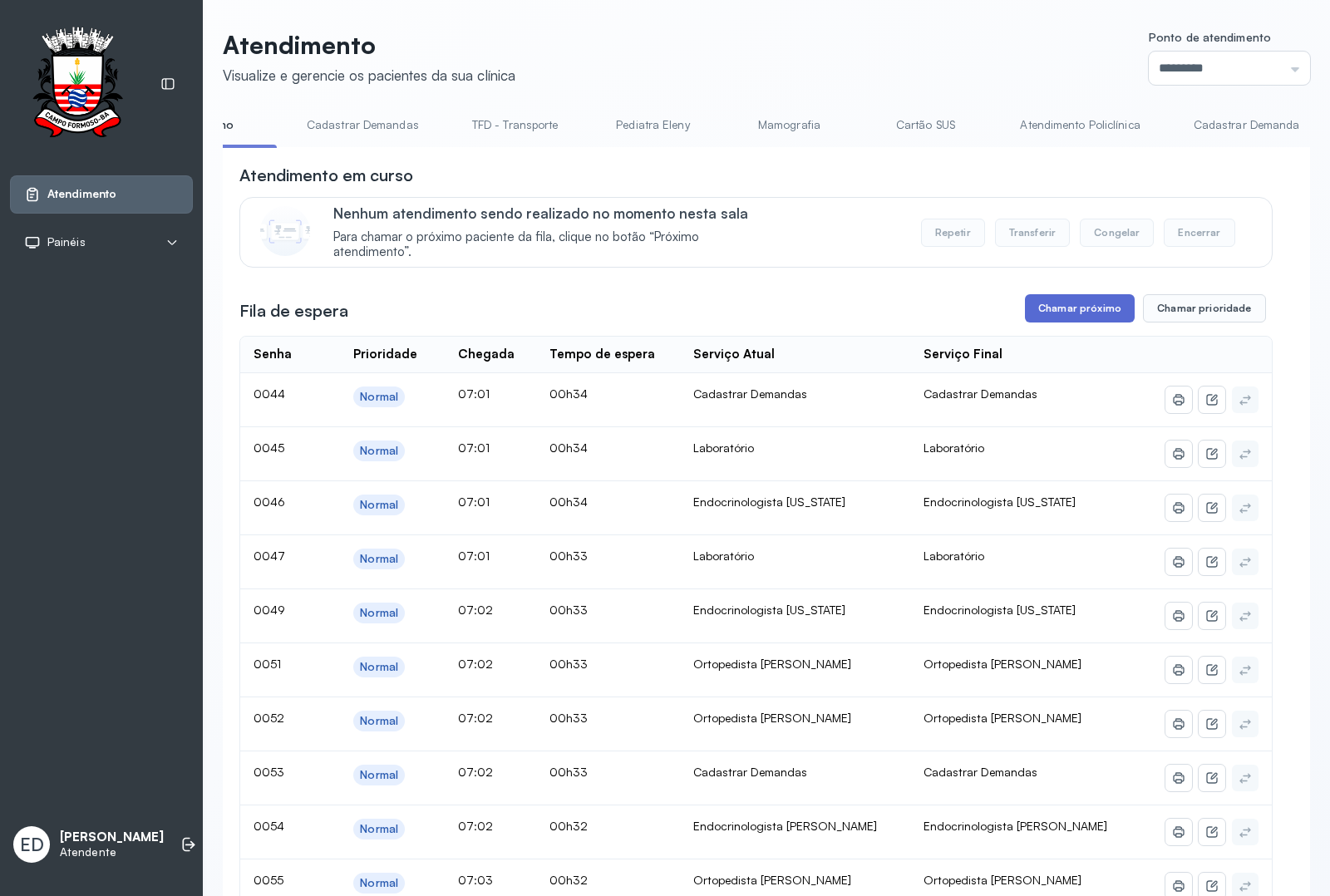
click at [1100, 309] on button "Chamar próximo" at bounding box center [1081, 308] width 110 height 28
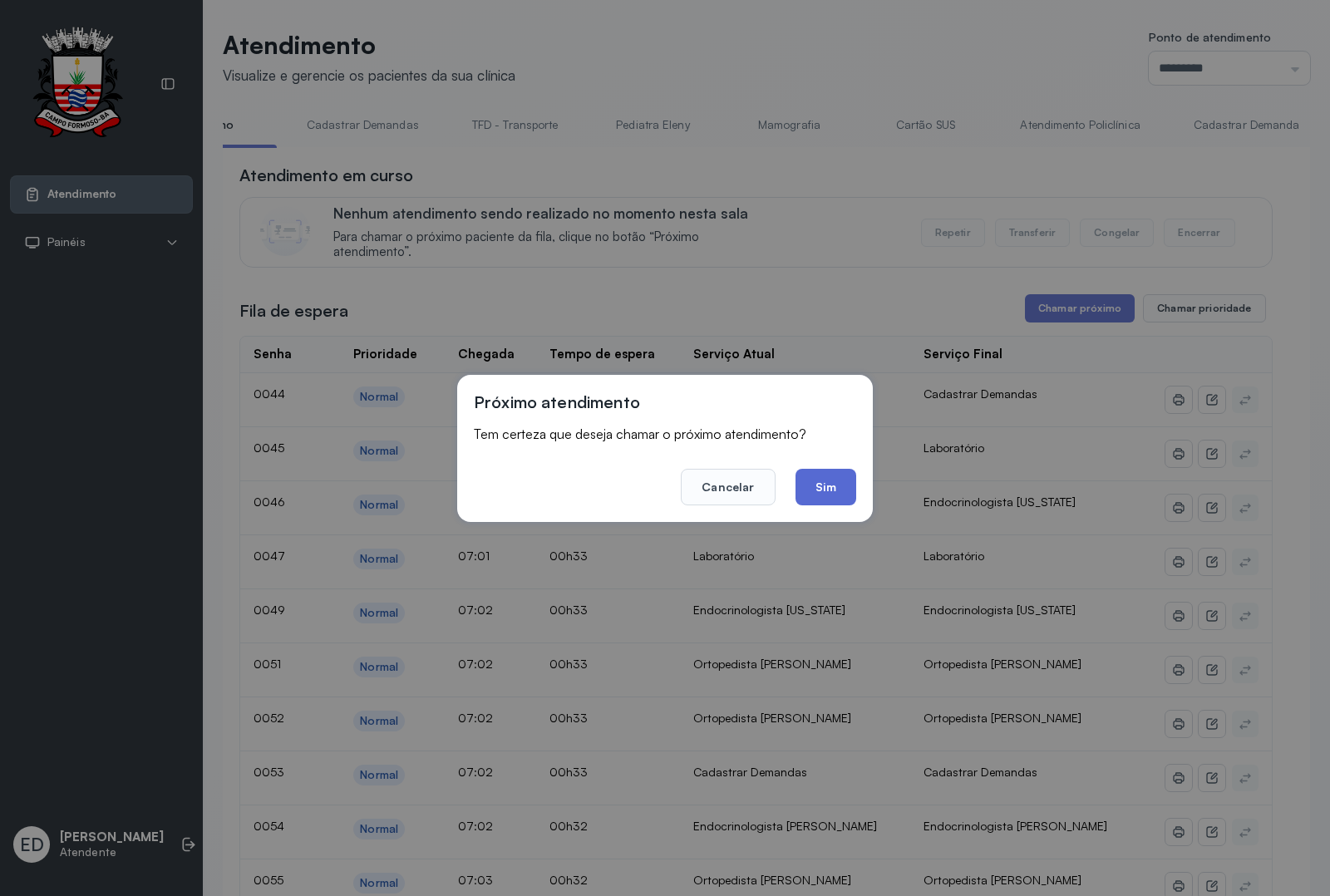
click at [828, 486] on button "Sim" at bounding box center [826, 487] width 61 height 36
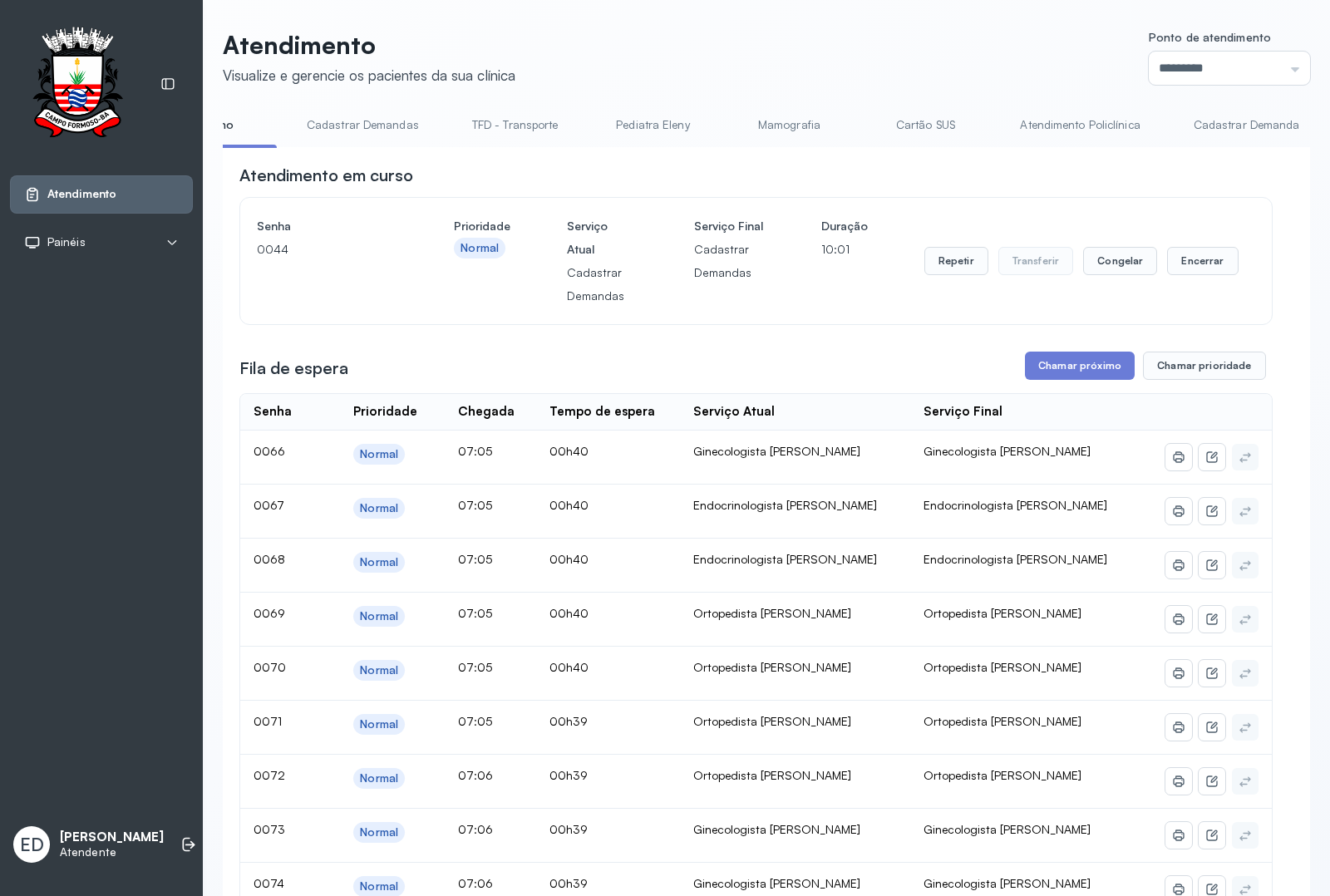
click at [1180, 280] on div "Repetir Transferir Congelar Encerrar" at bounding box center [1082, 261] width 315 height 93
click at [1197, 264] on button "Encerrar" at bounding box center [1203, 260] width 71 height 28
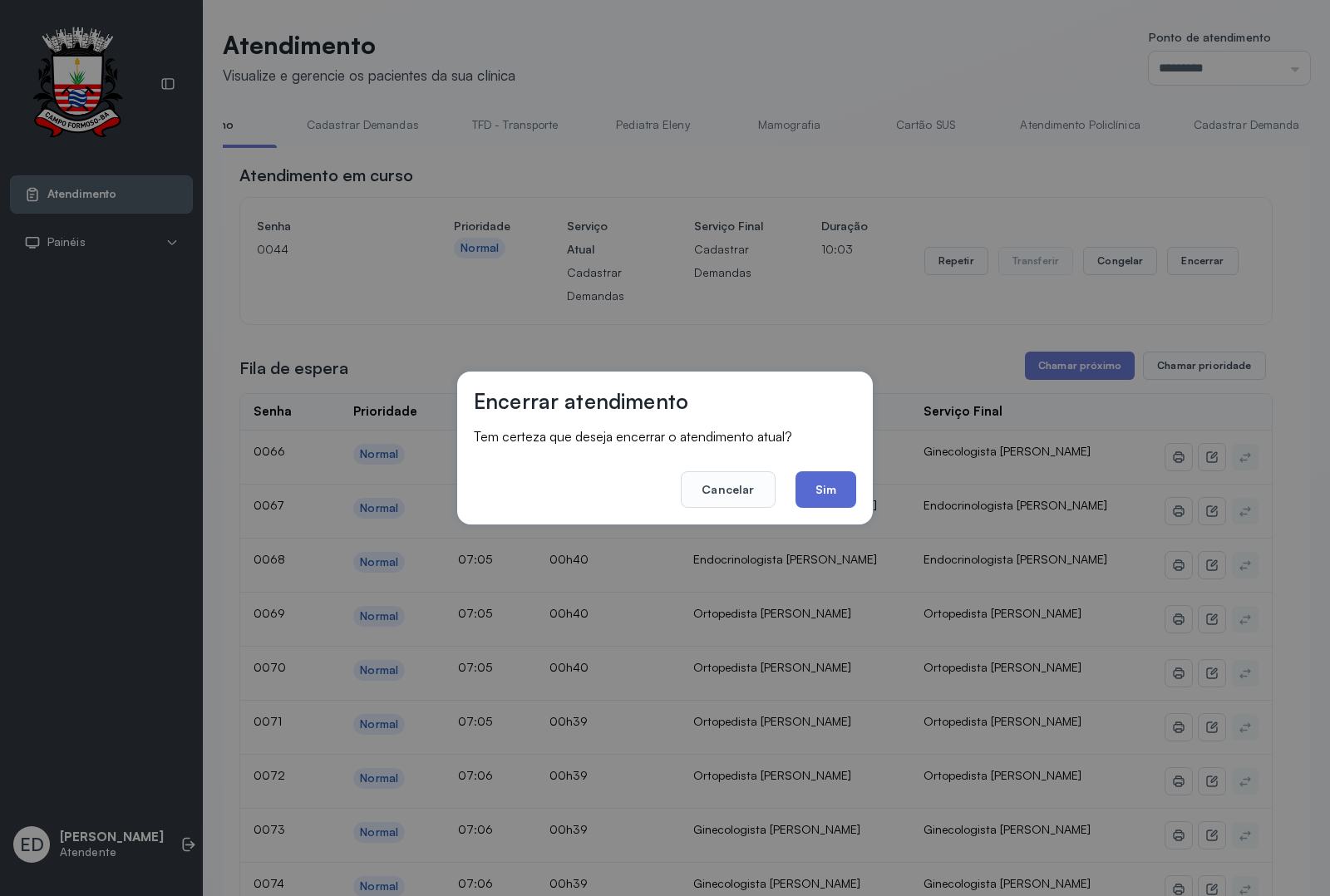
click at [829, 476] on button "Sim" at bounding box center [826, 489] width 61 height 36
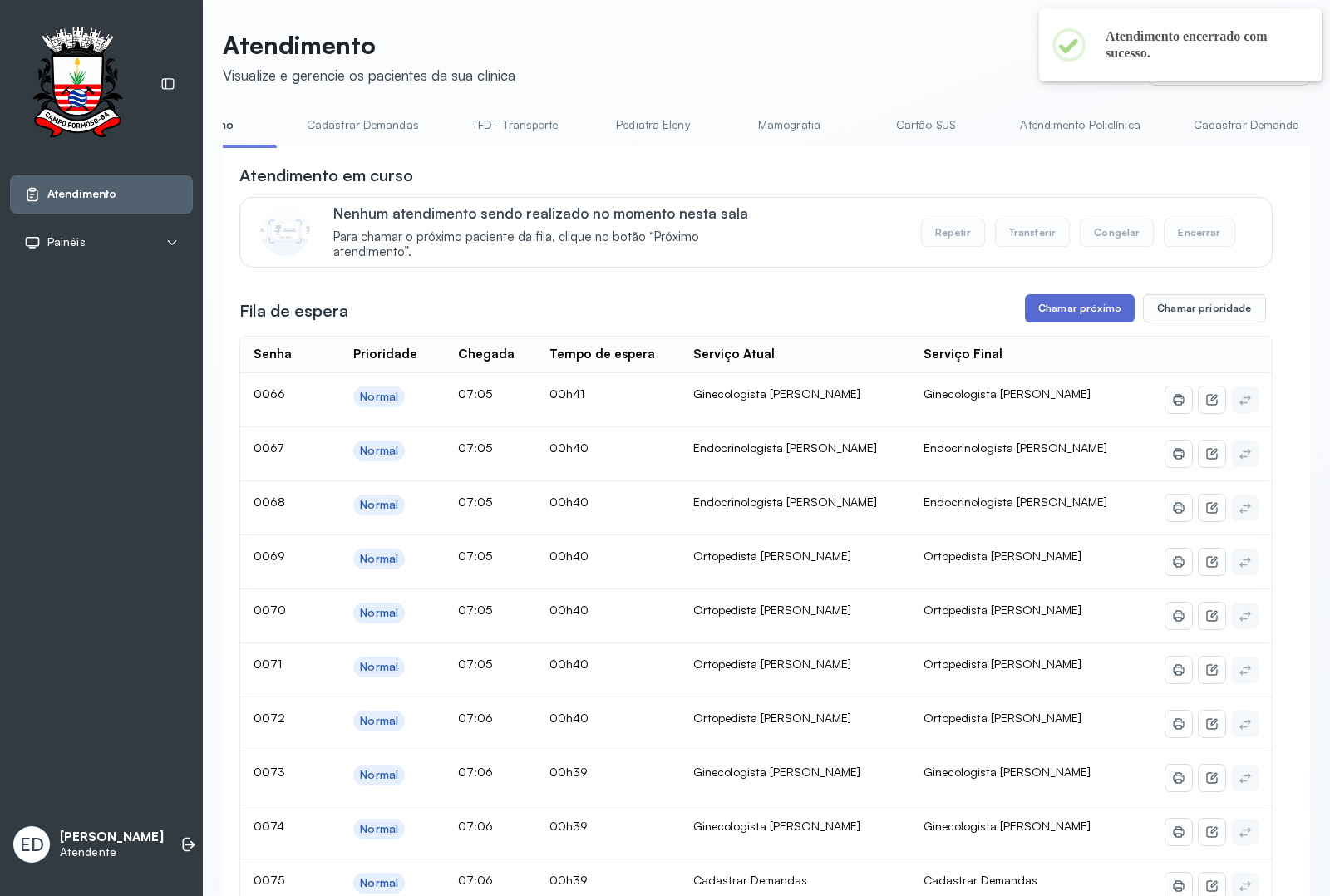
click at [1075, 309] on button "Chamar próximo" at bounding box center [1081, 308] width 110 height 28
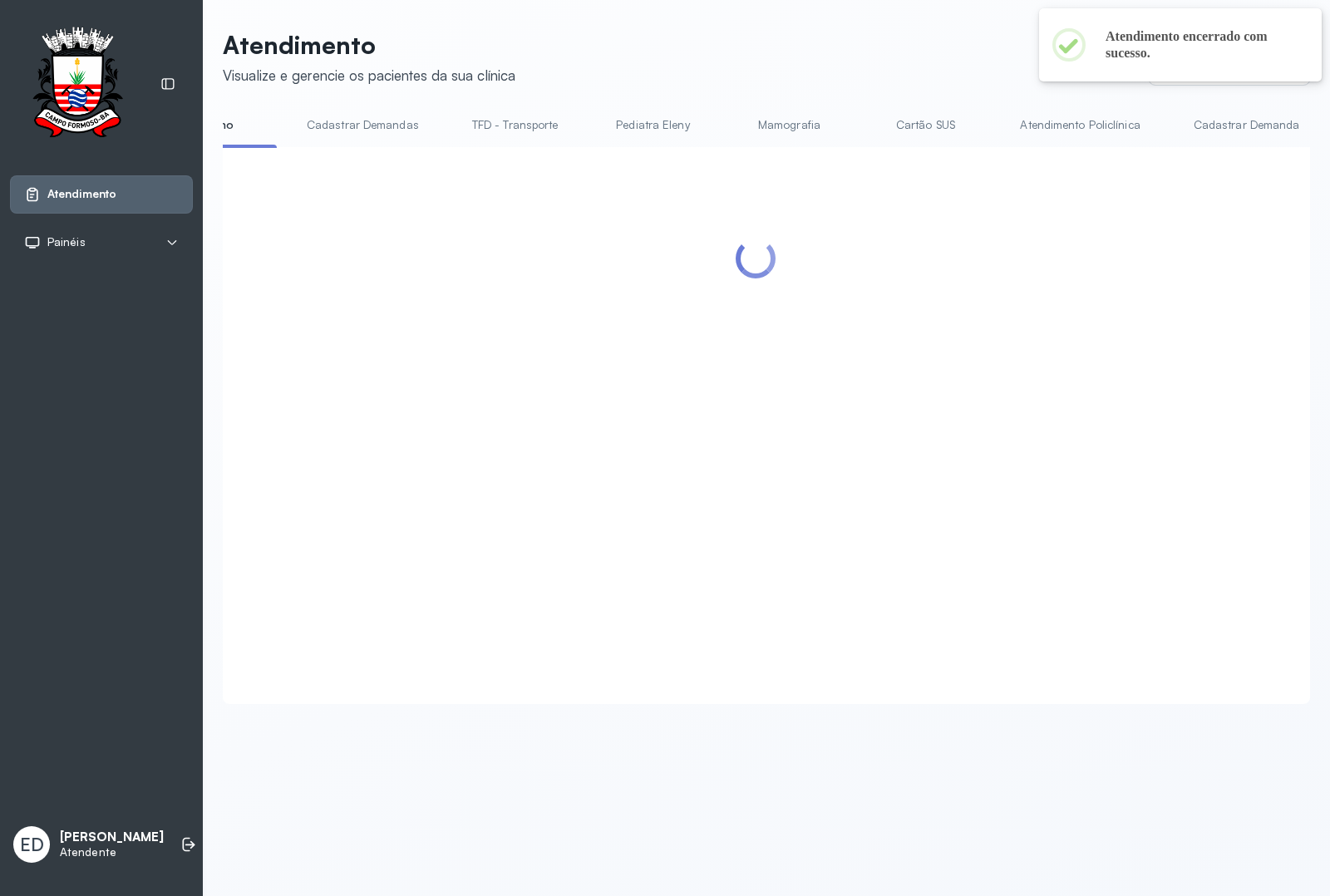
click at [831, 484] on div at bounding box center [756, 406] width 1033 height 484
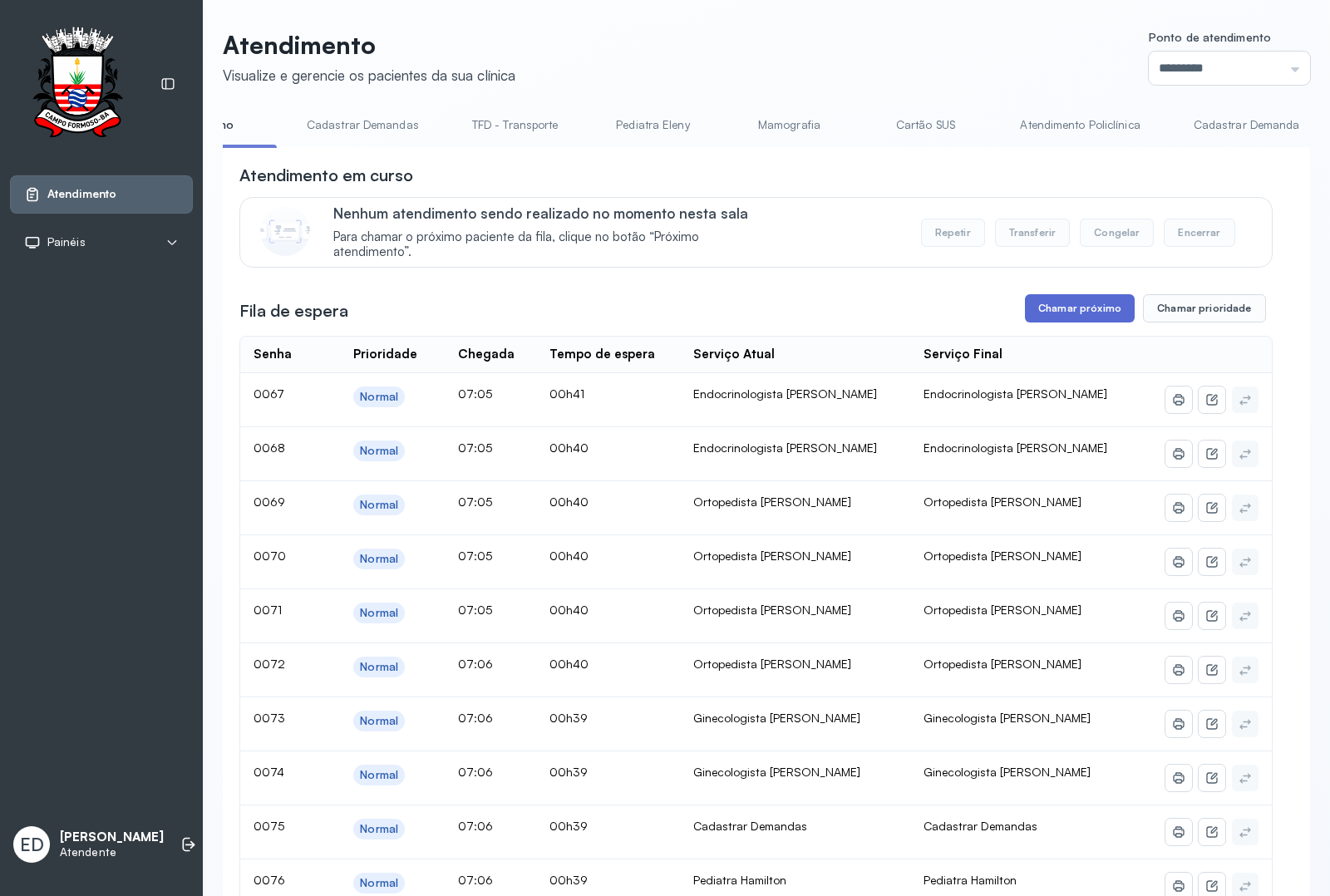
click at [1086, 323] on button "Chamar próximo" at bounding box center [1081, 308] width 110 height 28
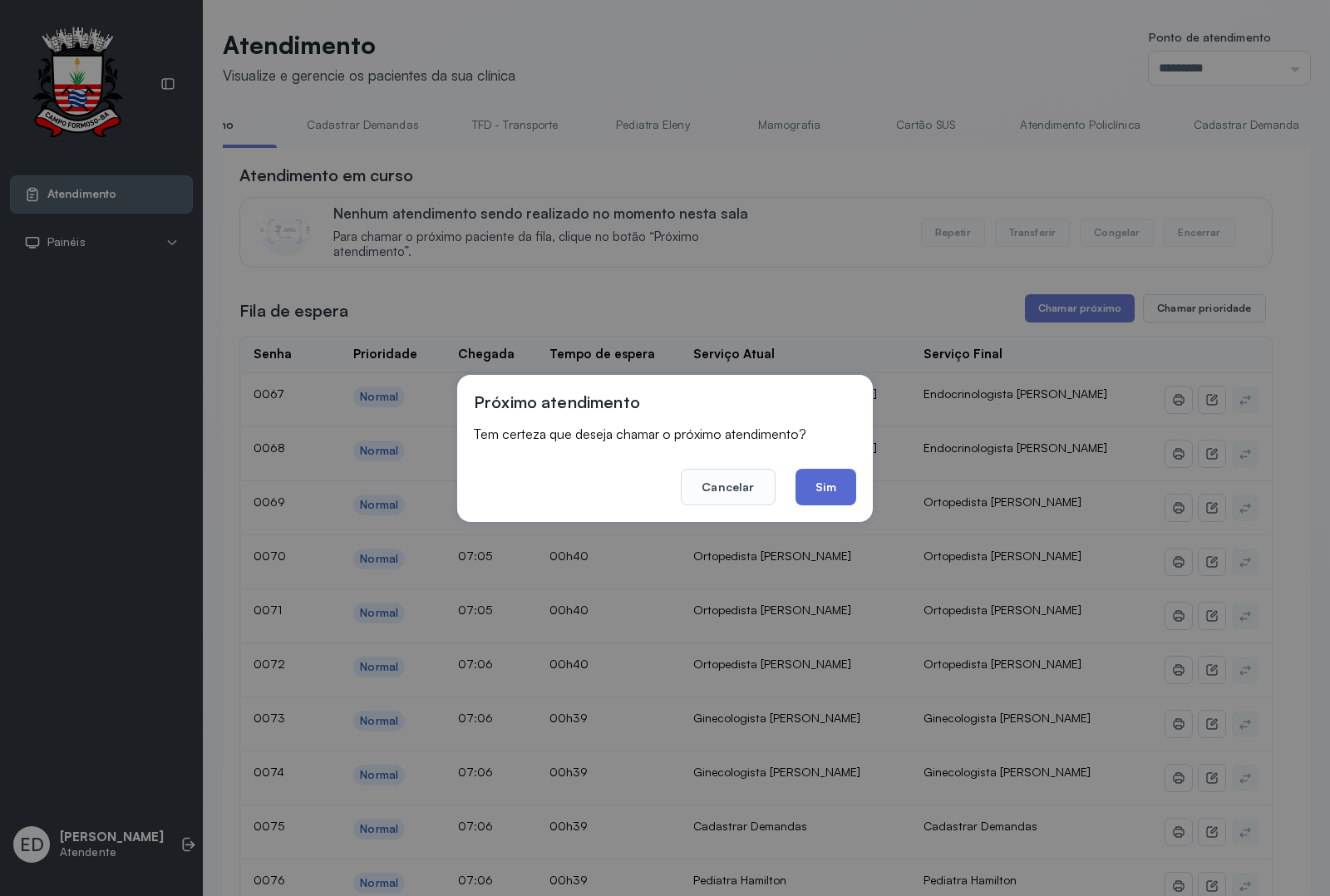
click at [815, 486] on button "Sim" at bounding box center [826, 487] width 61 height 36
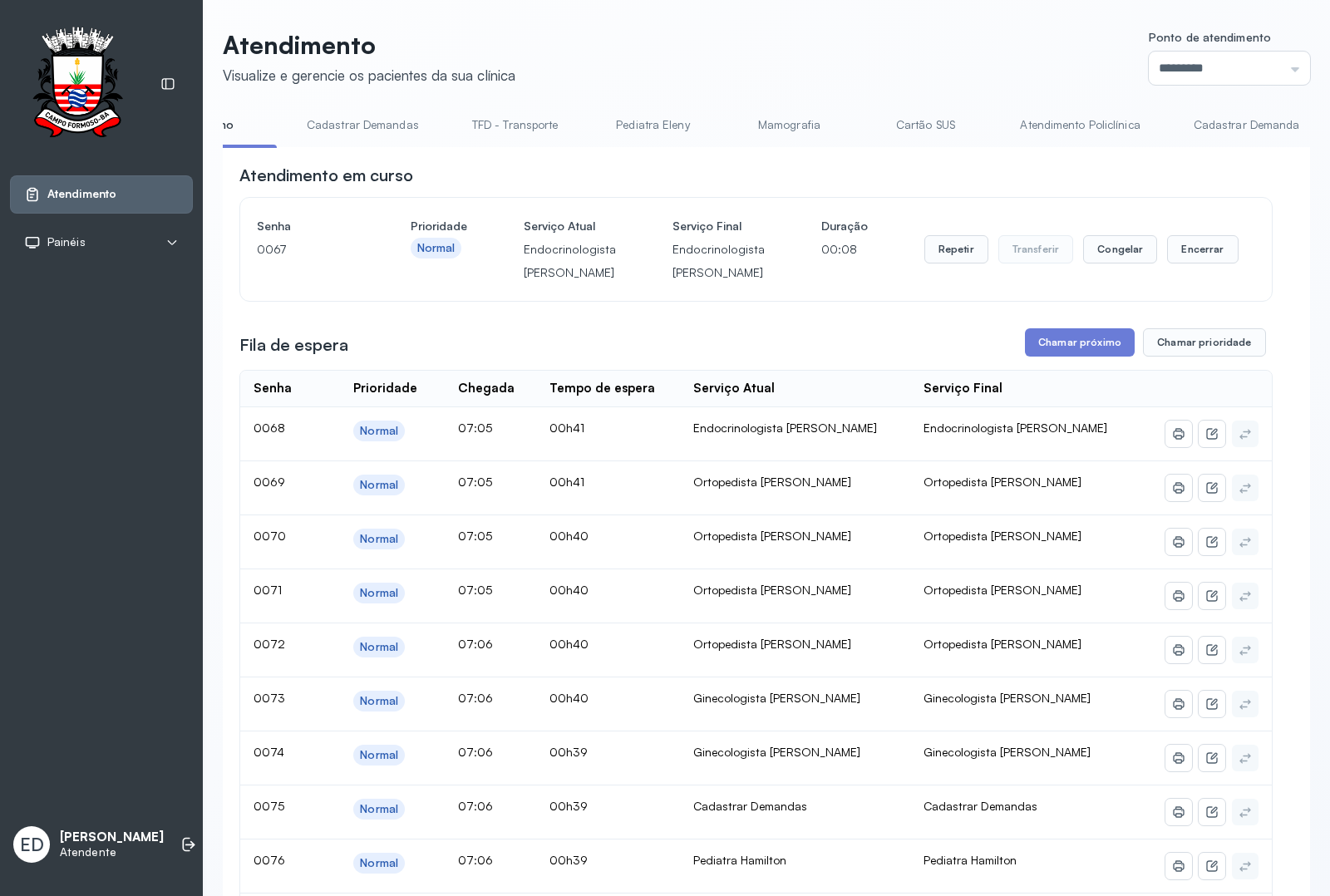
scroll to position [104, 0]
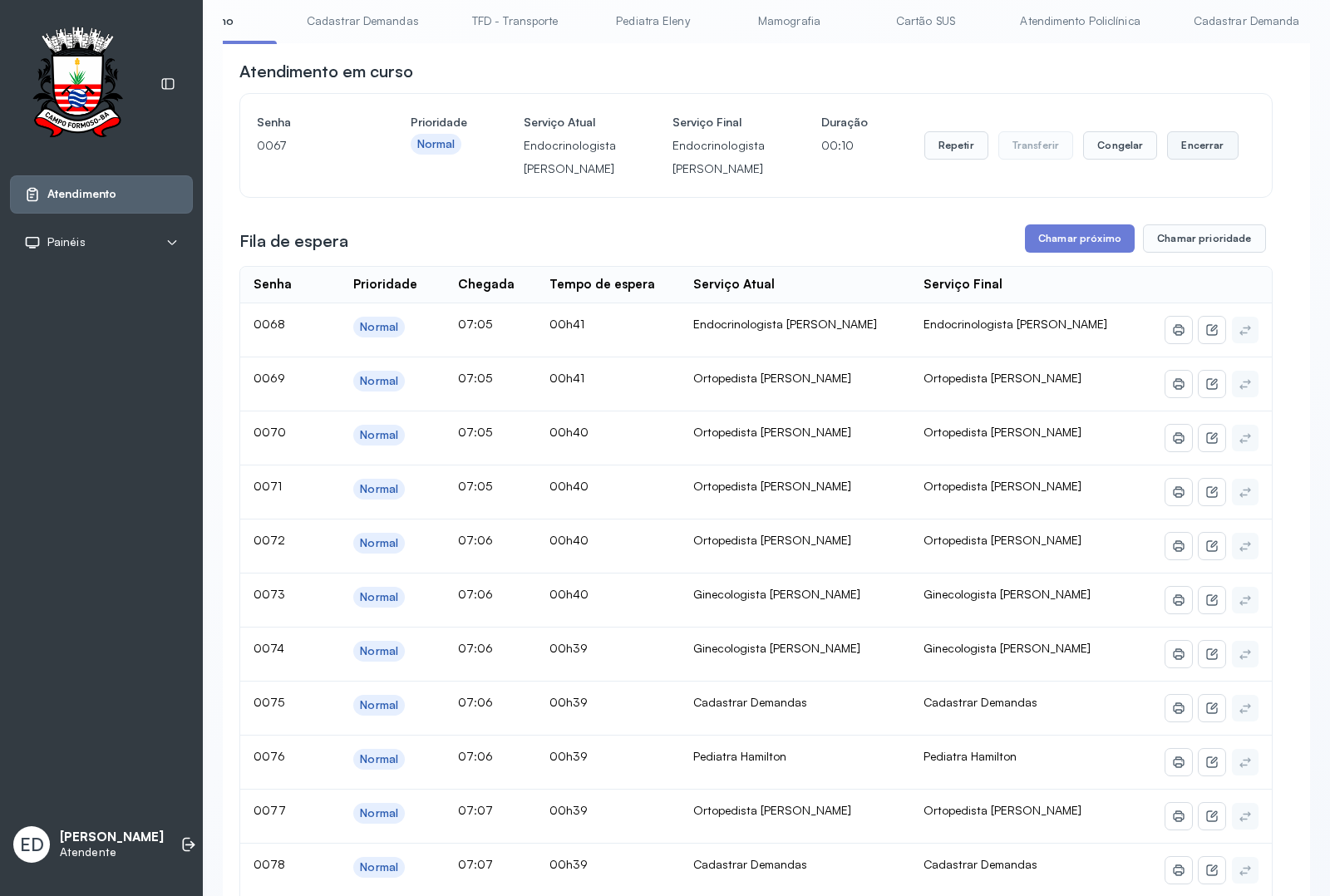
click at [1196, 139] on button "Encerrar" at bounding box center [1203, 145] width 71 height 28
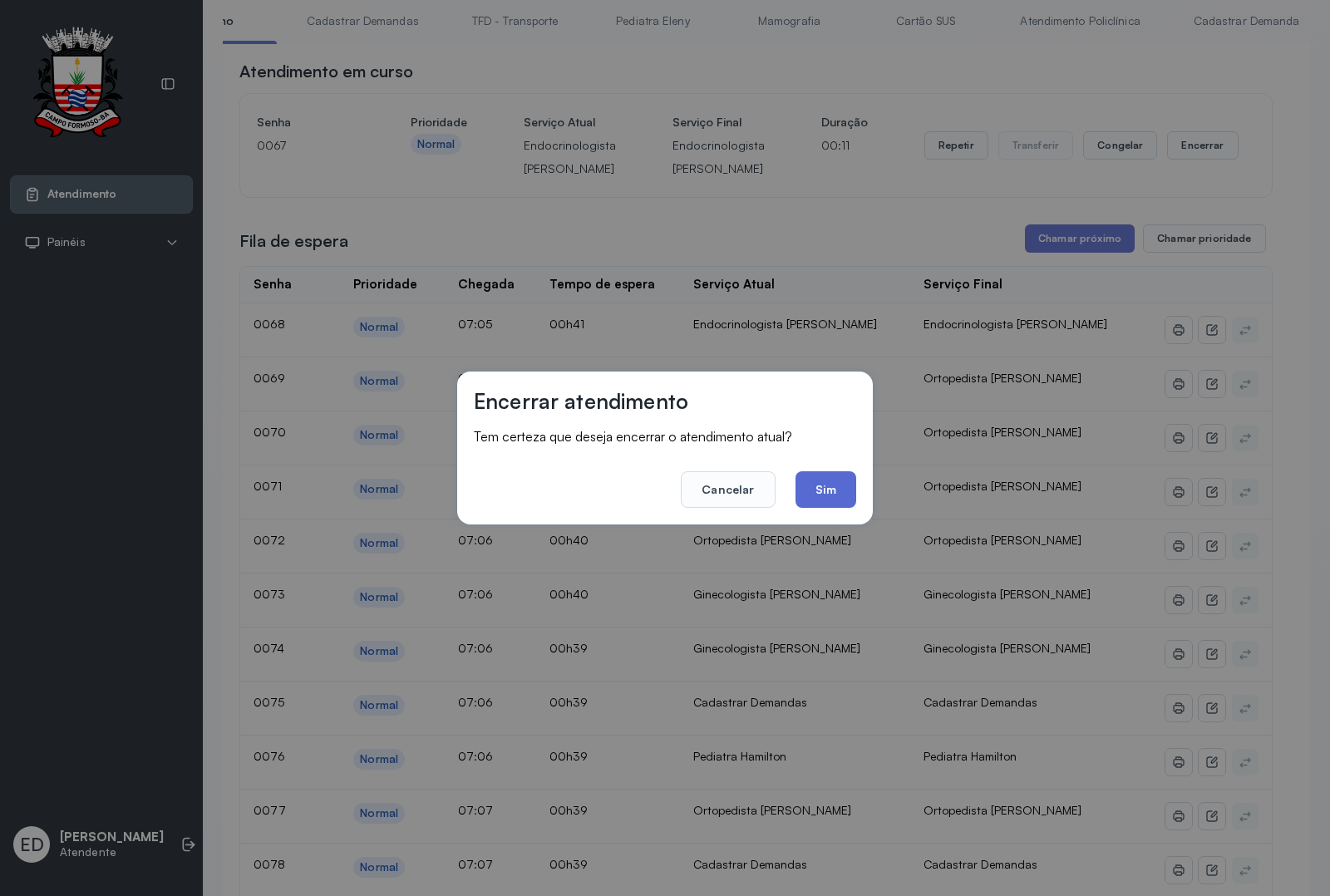
click at [828, 484] on button "Sim" at bounding box center [826, 489] width 61 height 36
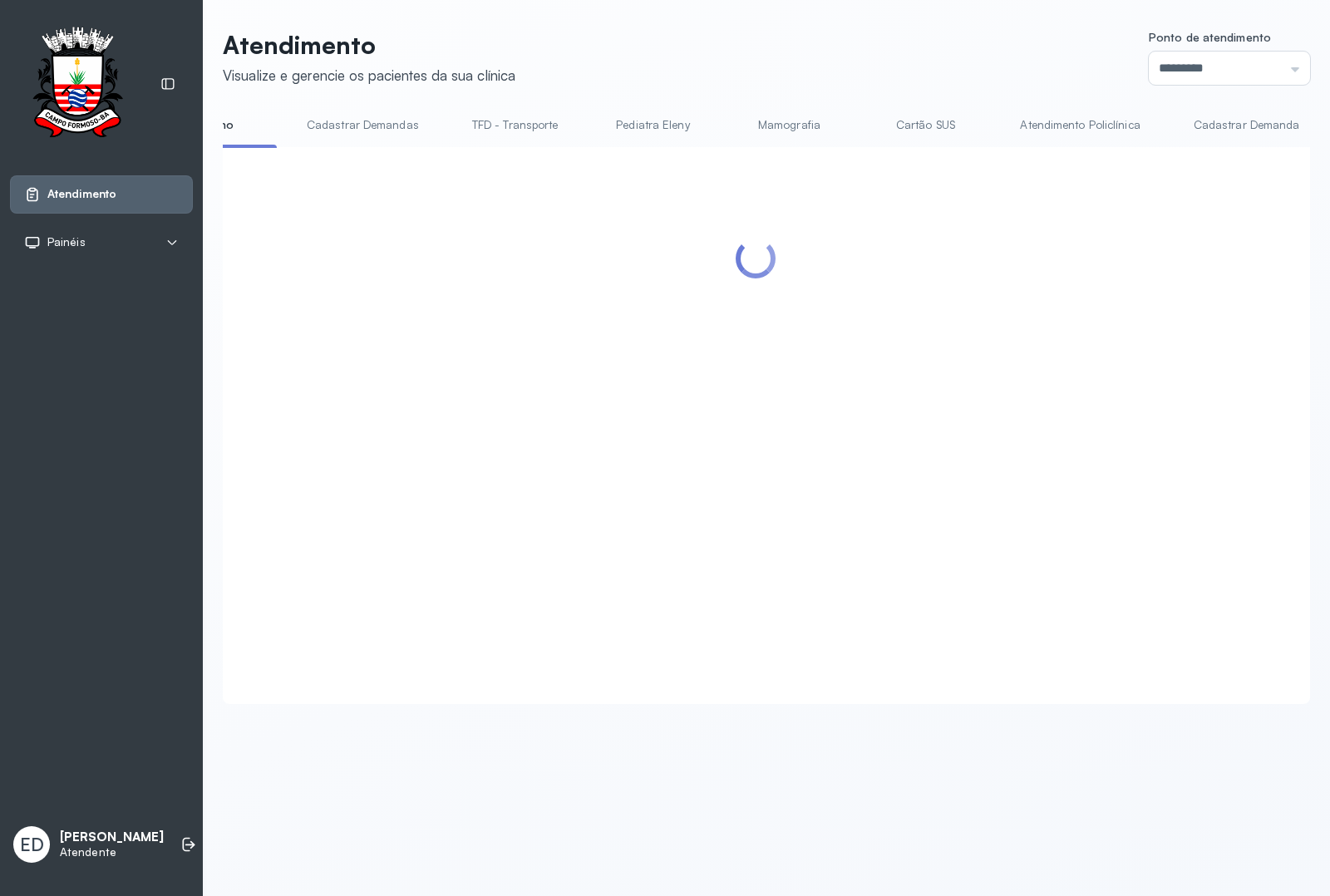
scroll to position [0, 0]
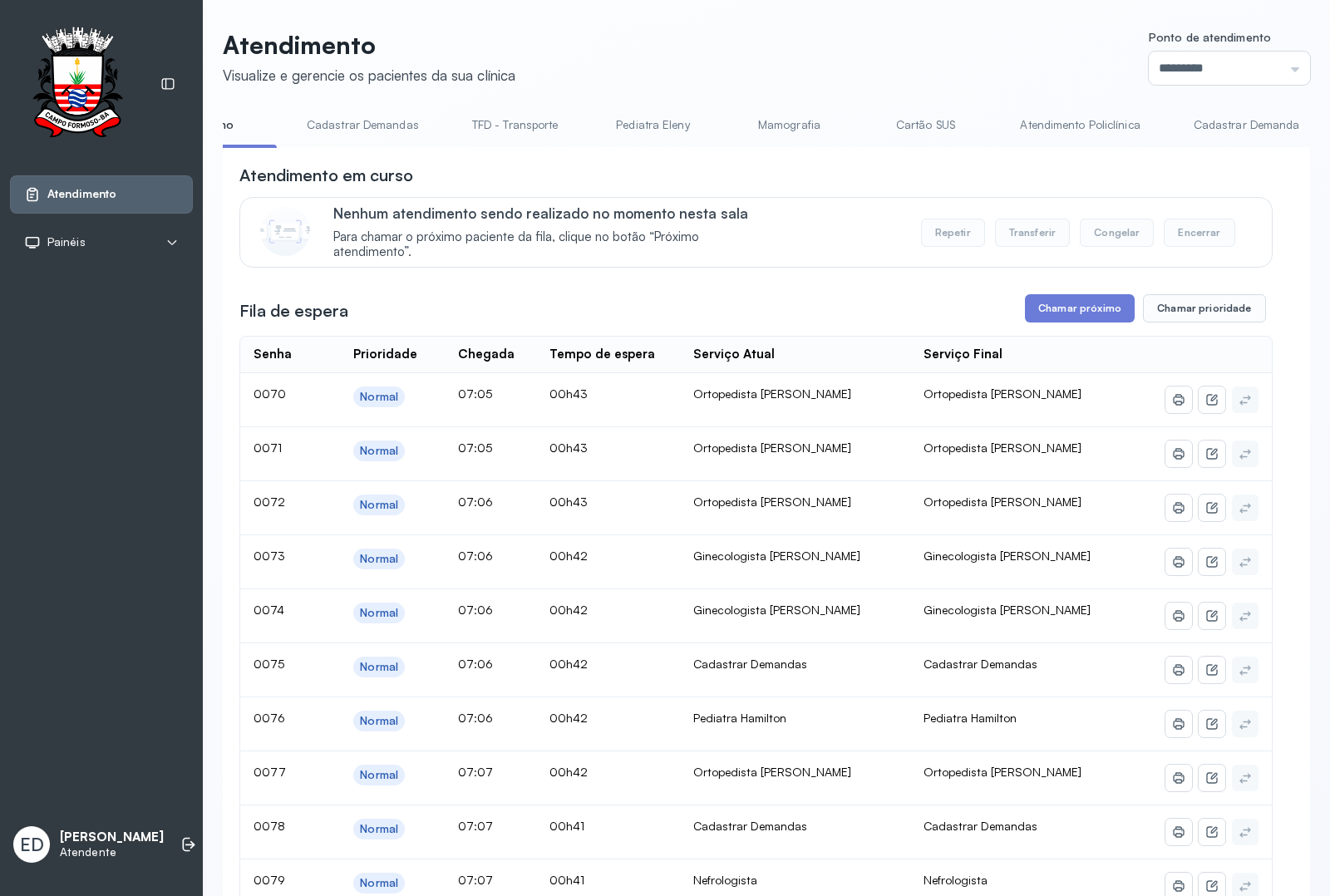
click at [991, 65] on header "Atendimento Visualize e gerencie os pacientes da sua clínica Ponto de atendimen…" at bounding box center [767, 57] width 1087 height 55
click at [1094, 323] on button "Chamar próximo" at bounding box center [1081, 308] width 110 height 28
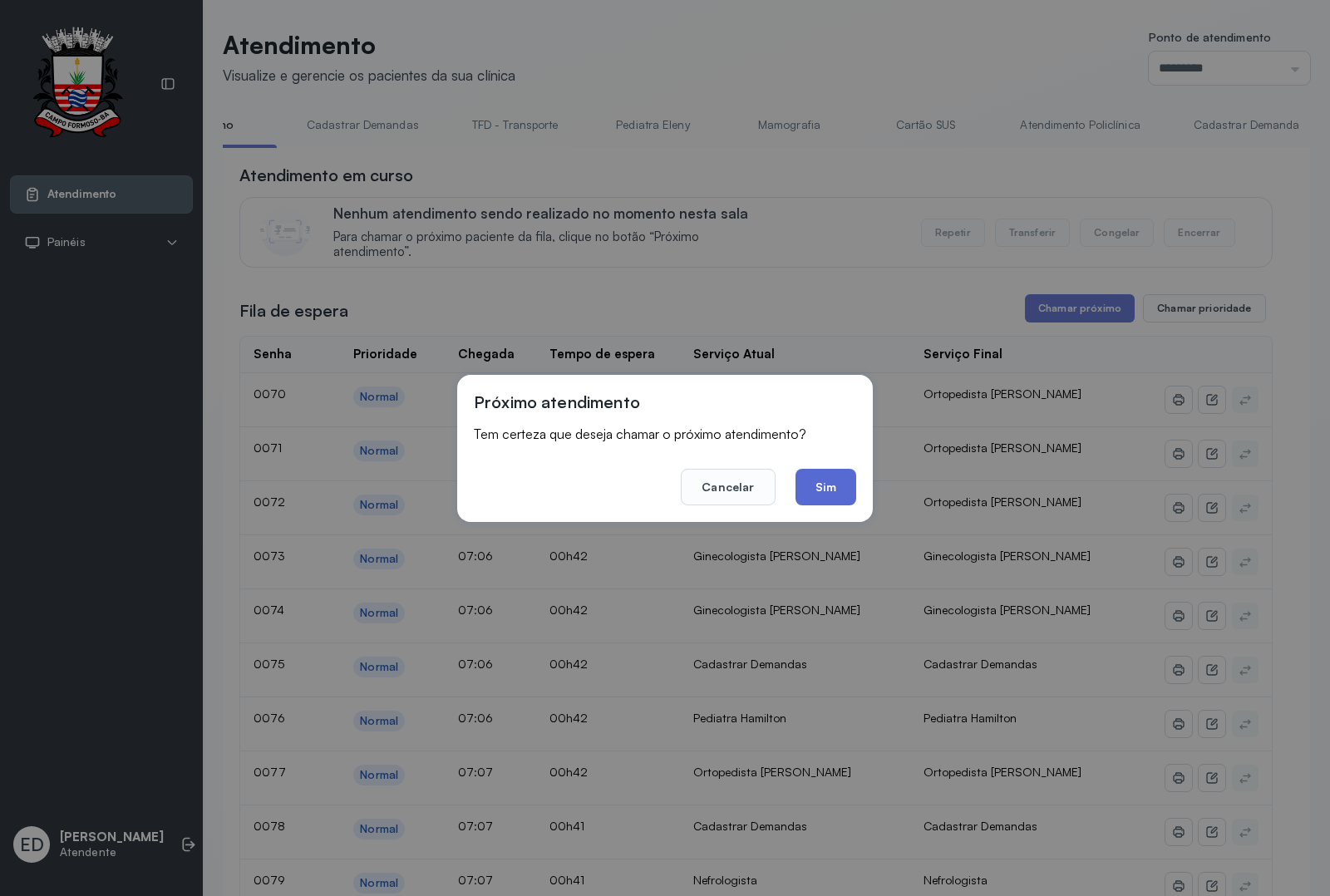
click at [819, 488] on button "Sim" at bounding box center [826, 487] width 61 height 36
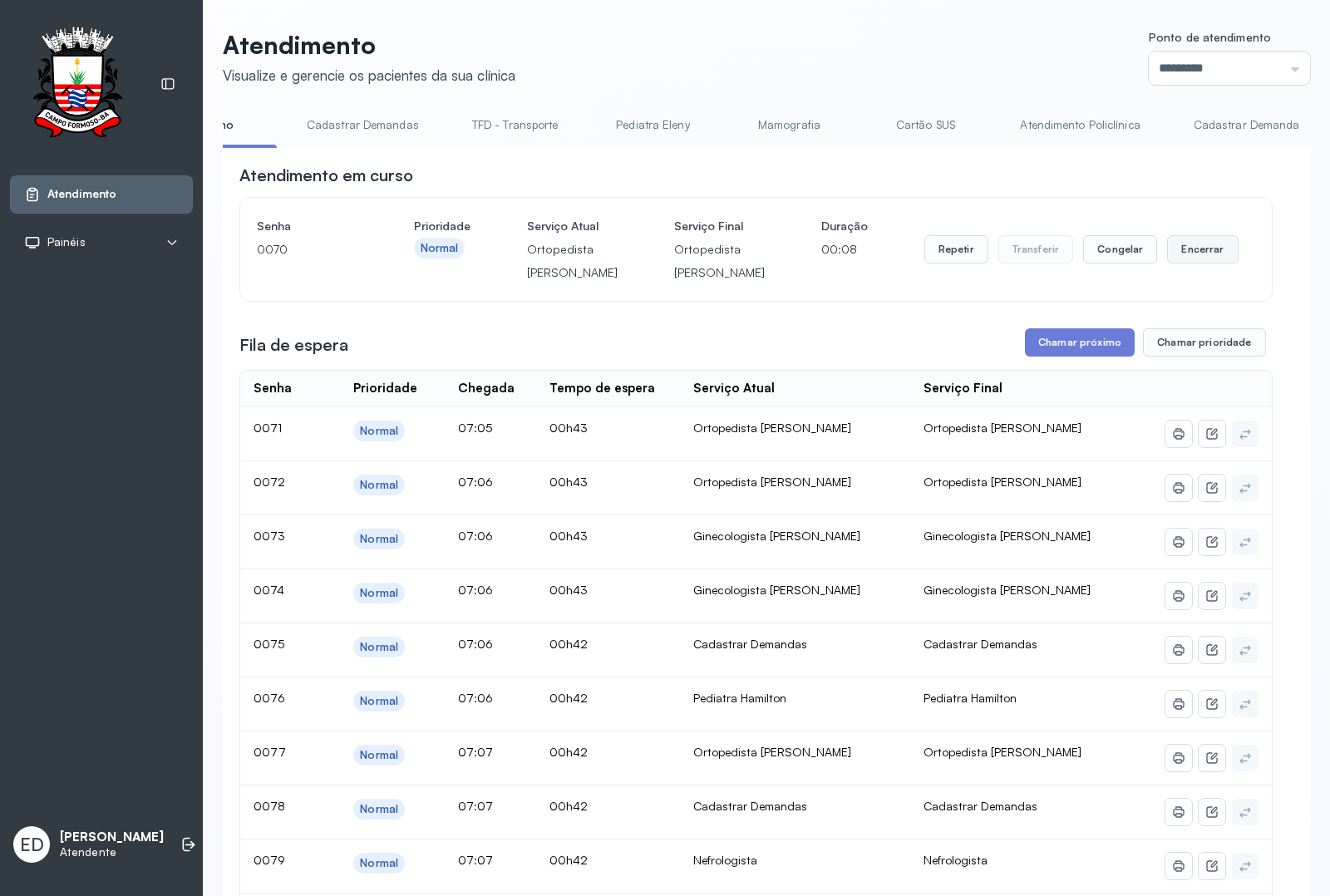
click at [1191, 263] on button "Encerrar" at bounding box center [1203, 249] width 71 height 28
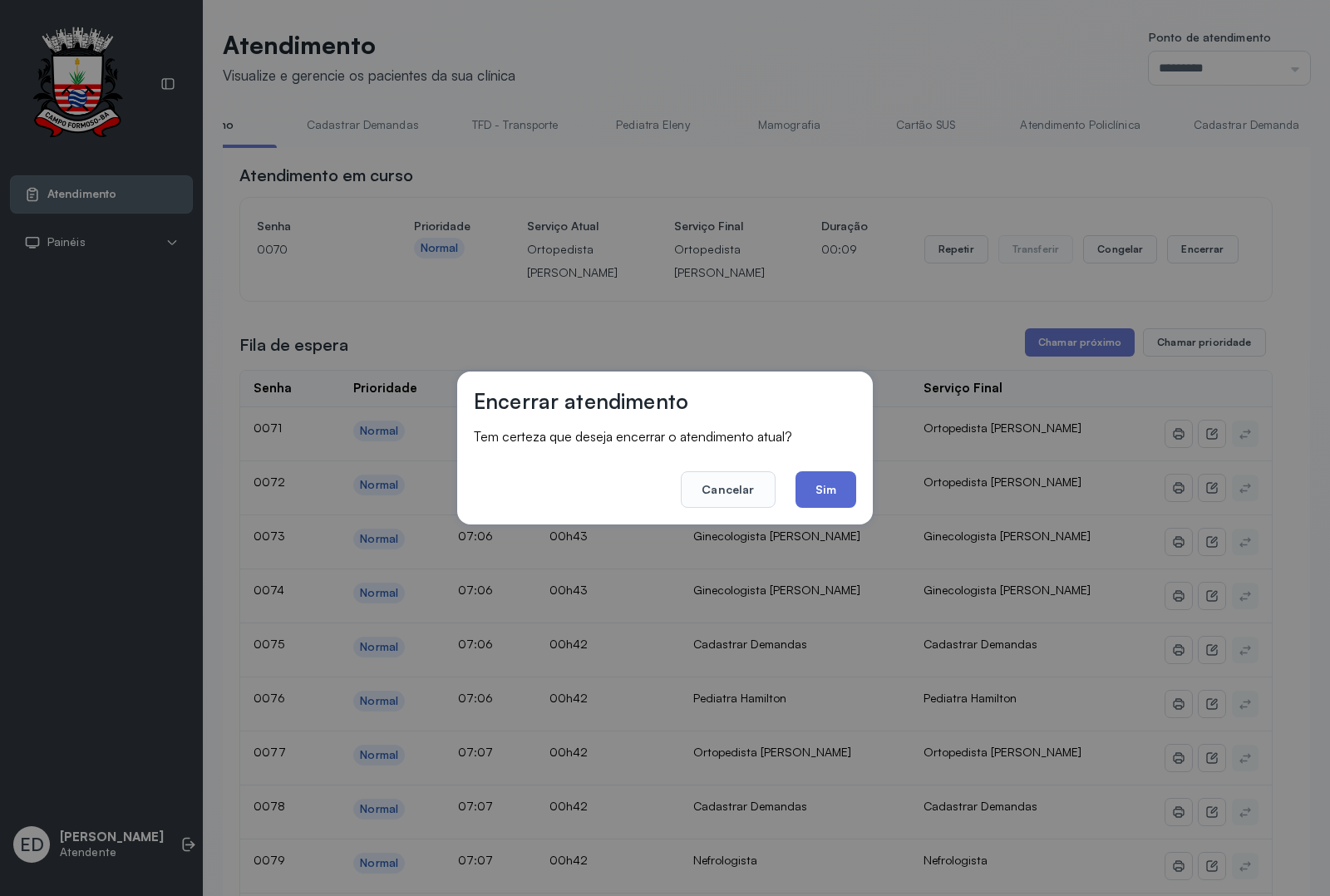
click at [818, 484] on button "Sim" at bounding box center [826, 489] width 61 height 36
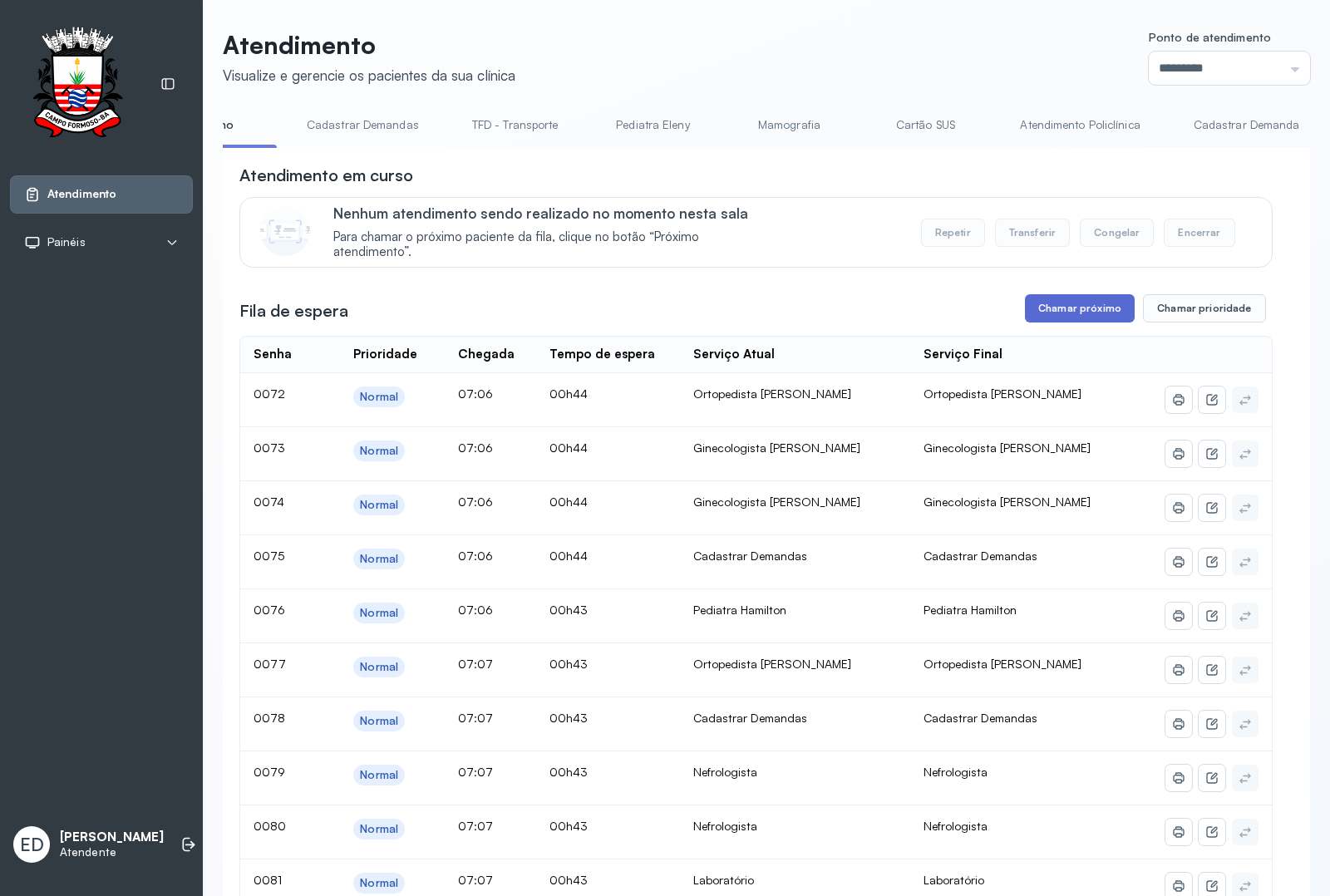
click at [1065, 310] on button "Chamar próximo" at bounding box center [1081, 308] width 110 height 28
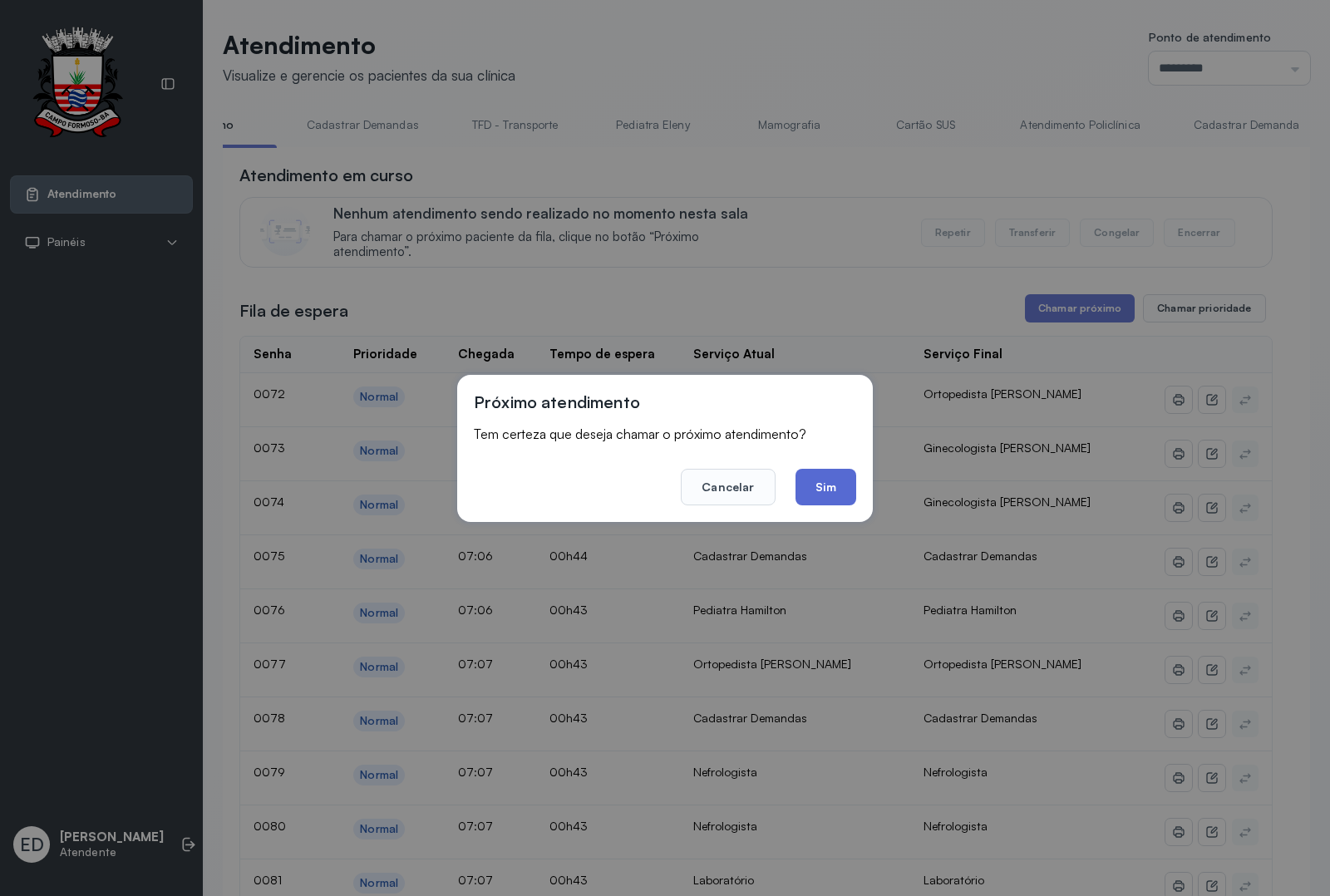
click at [833, 497] on button "Sim" at bounding box center [826, 487] width 61 height 36
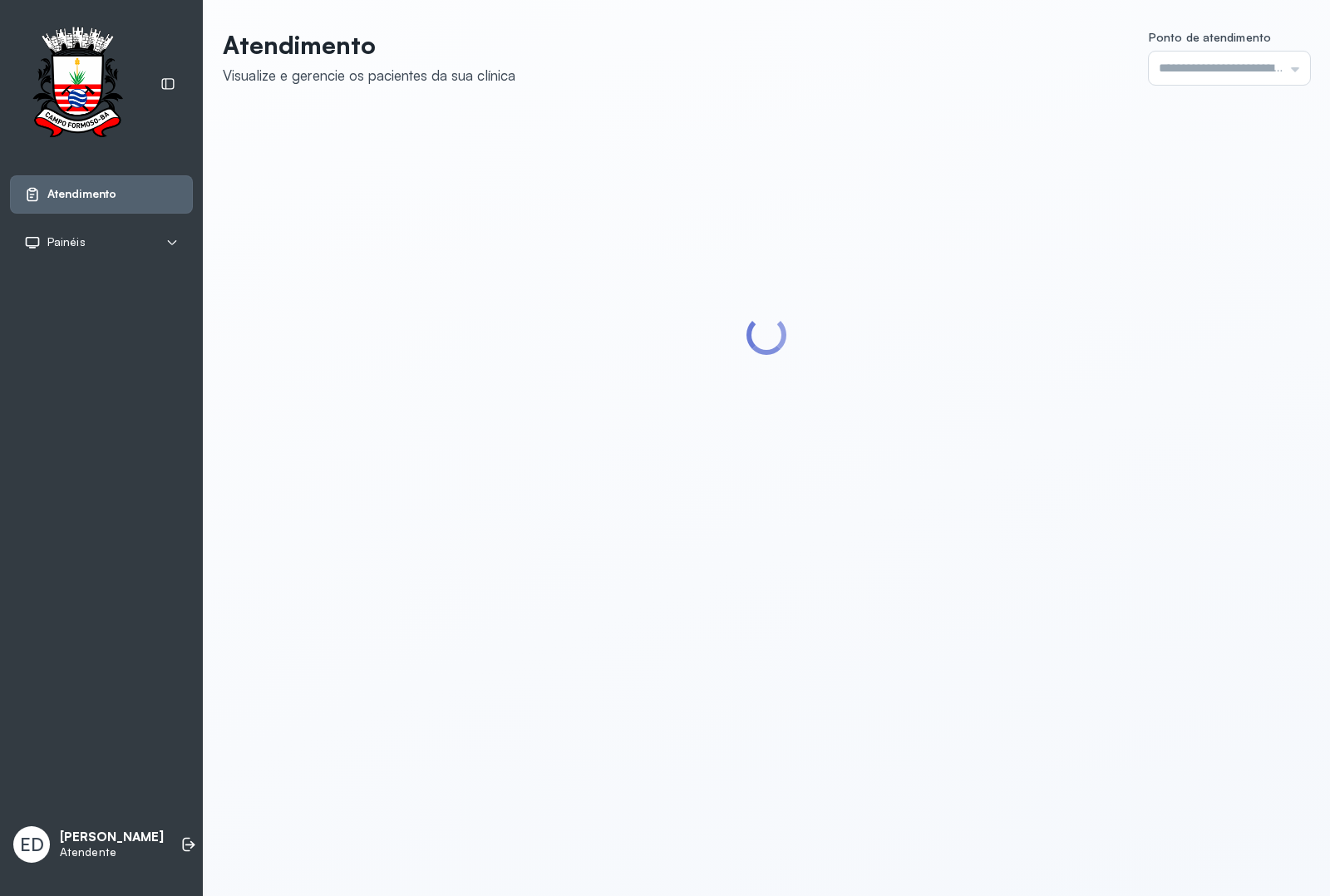
type input "*********"
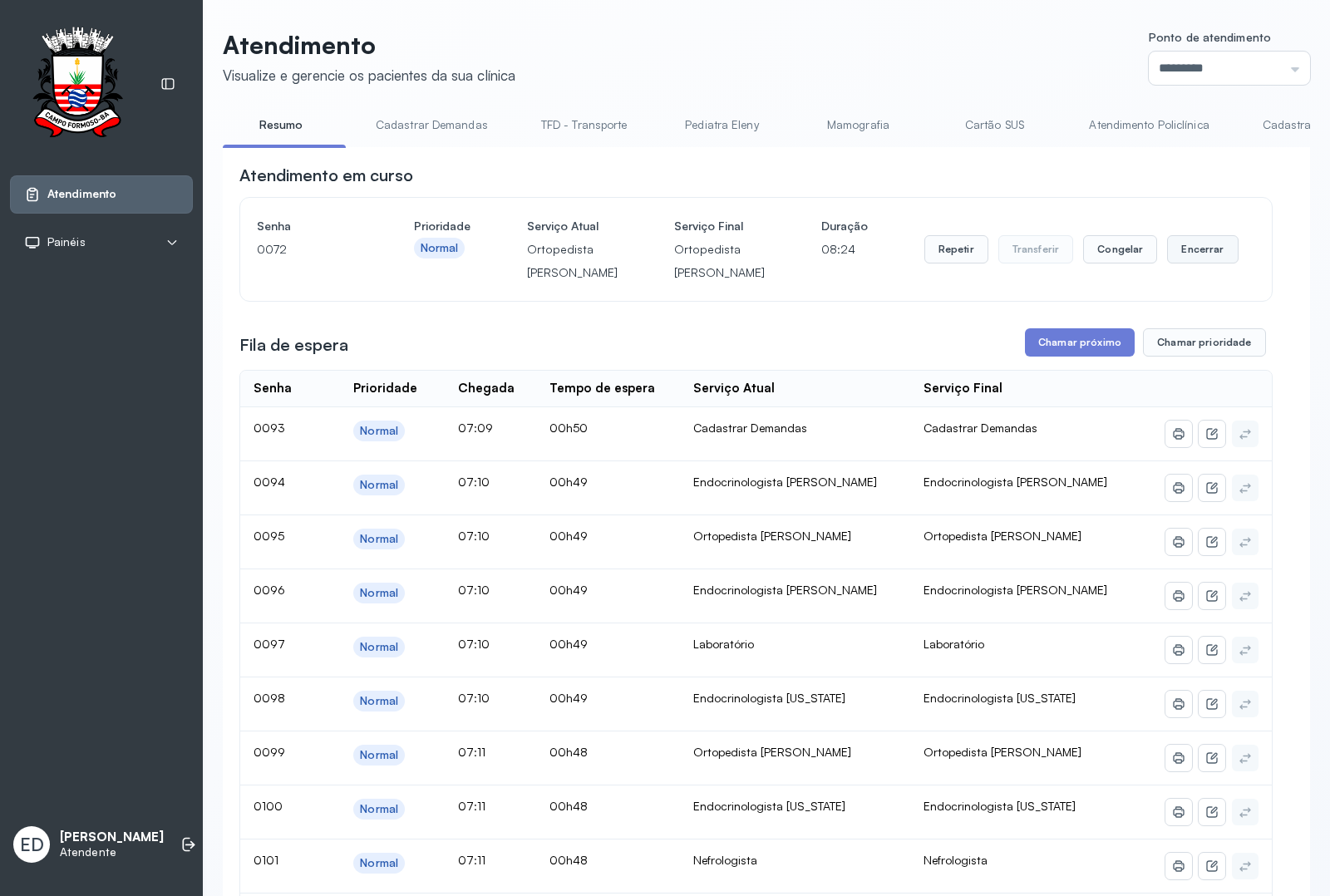
click at [1195, 264] on button "Encerrar" at bounding box center [1203, 249] width 71 height 28
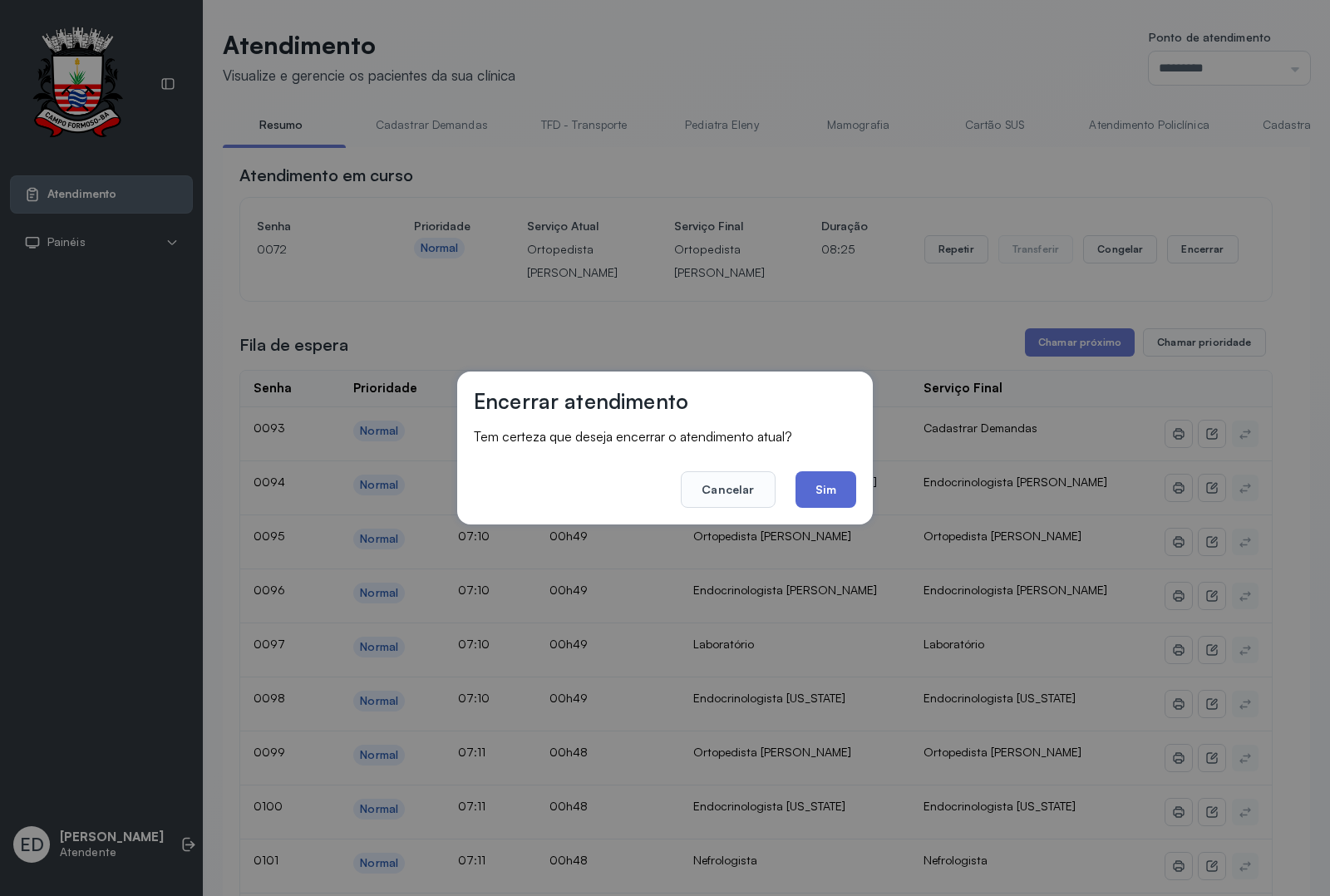
click at [825, 476] on button "Sim" at bounding box center [826, 489] width 61 height 36
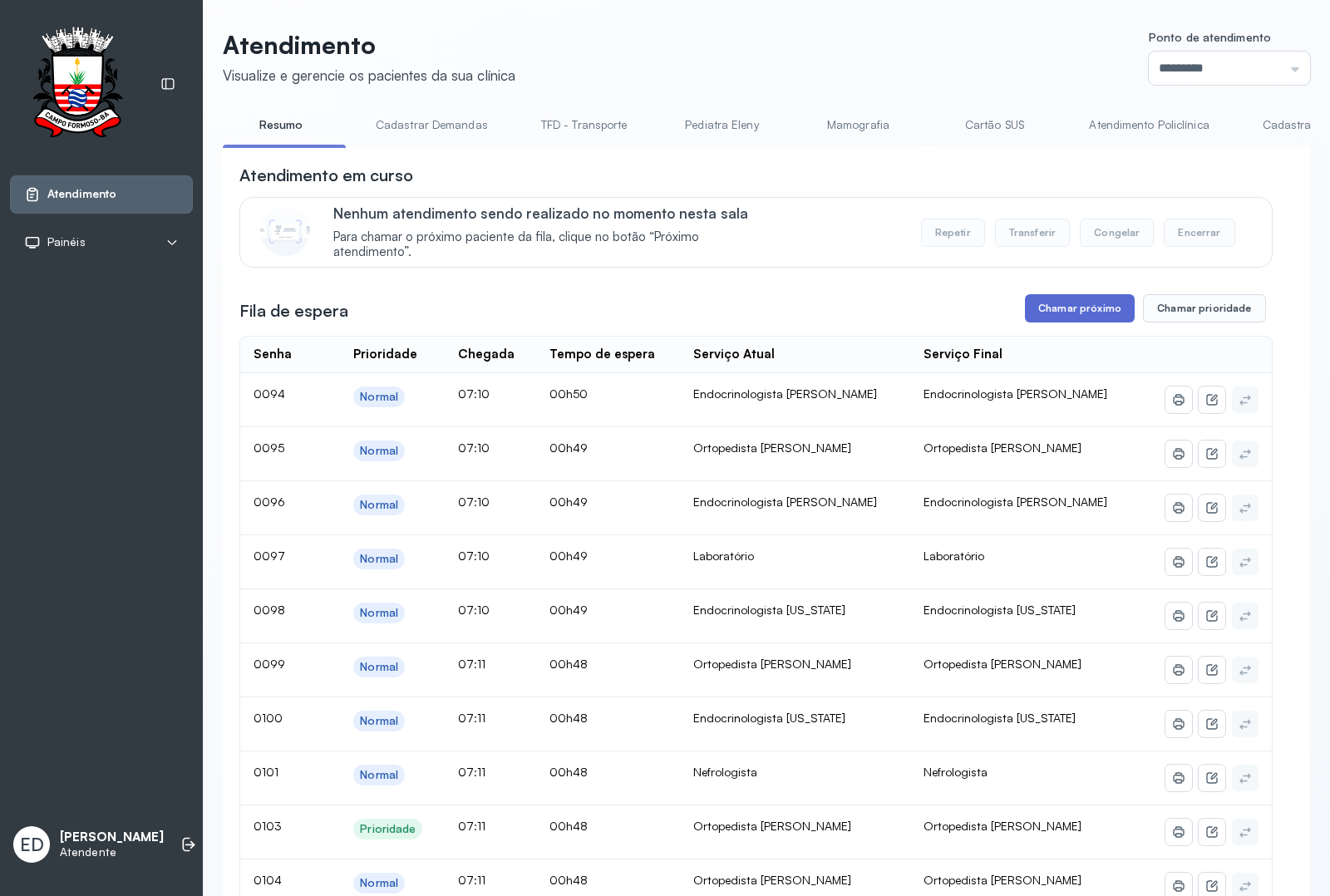
click at [1048, 313] on button "Chamar próximo" at bounding box center [1081, 308] width 110 height 28
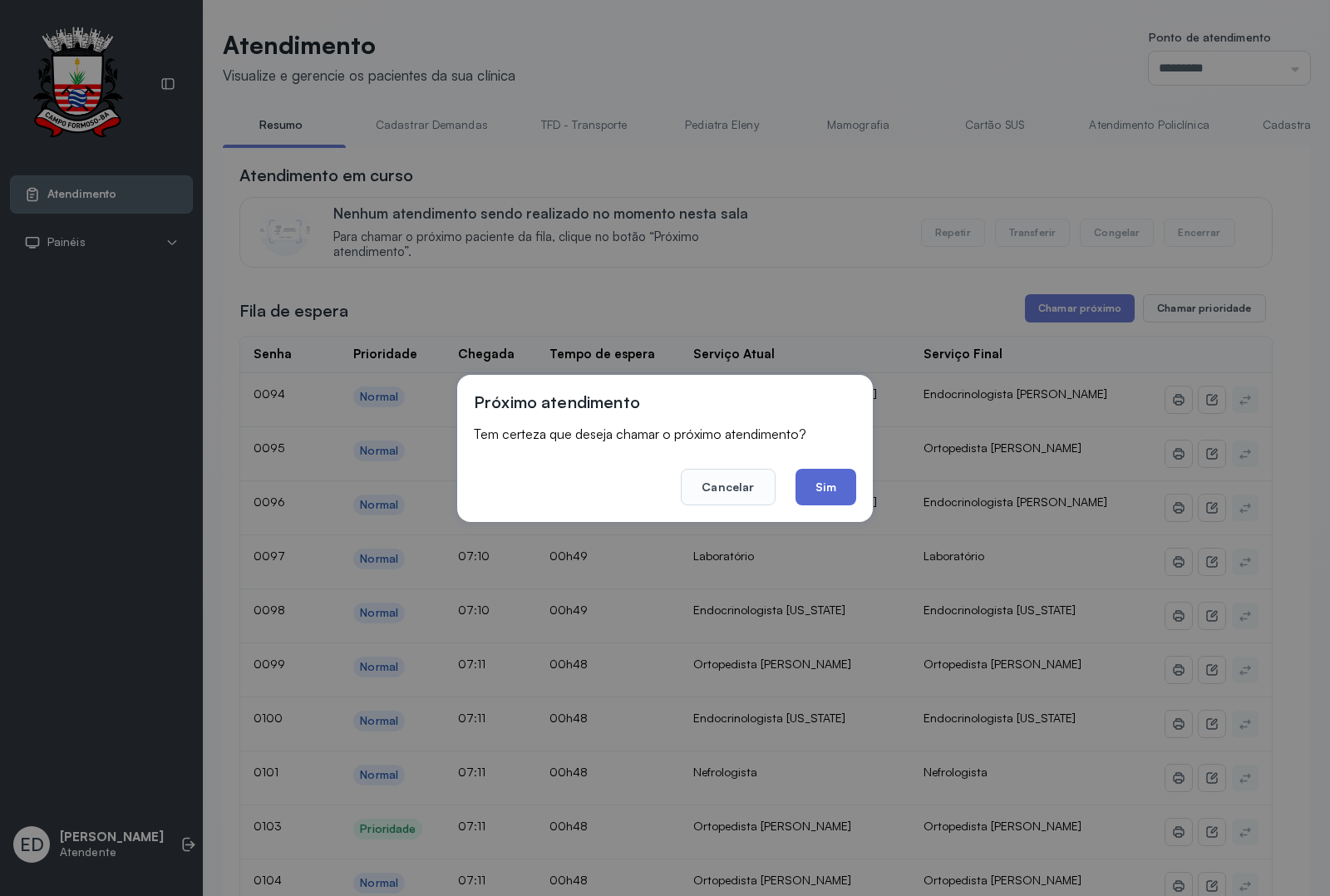
click at [834, 486] on button "Sim" at bounding box center [826, 487] width 61 height 36
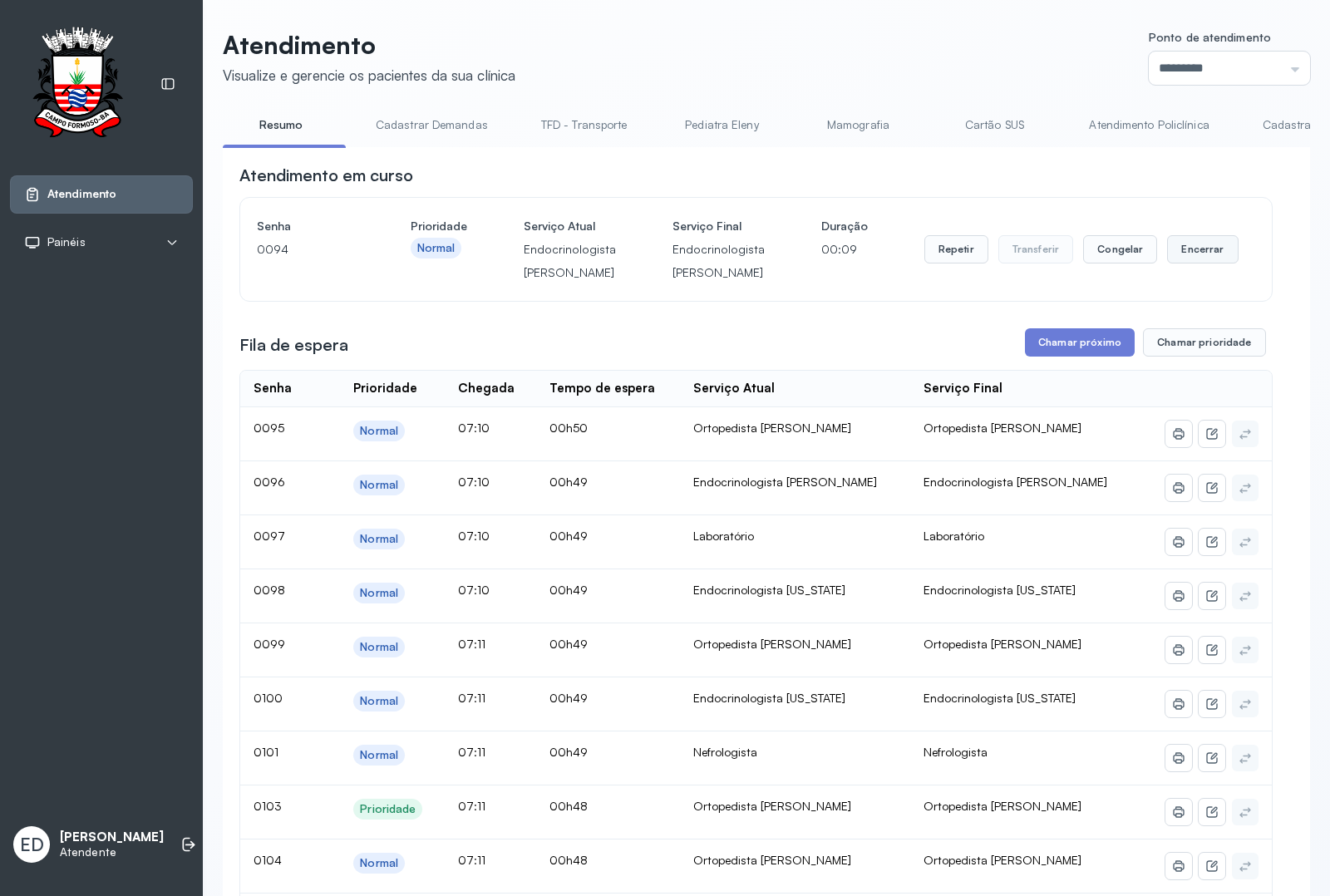
click at [1201, 252] on button "Encerrar" at bounding box center [1203, 249] width 71 height 28
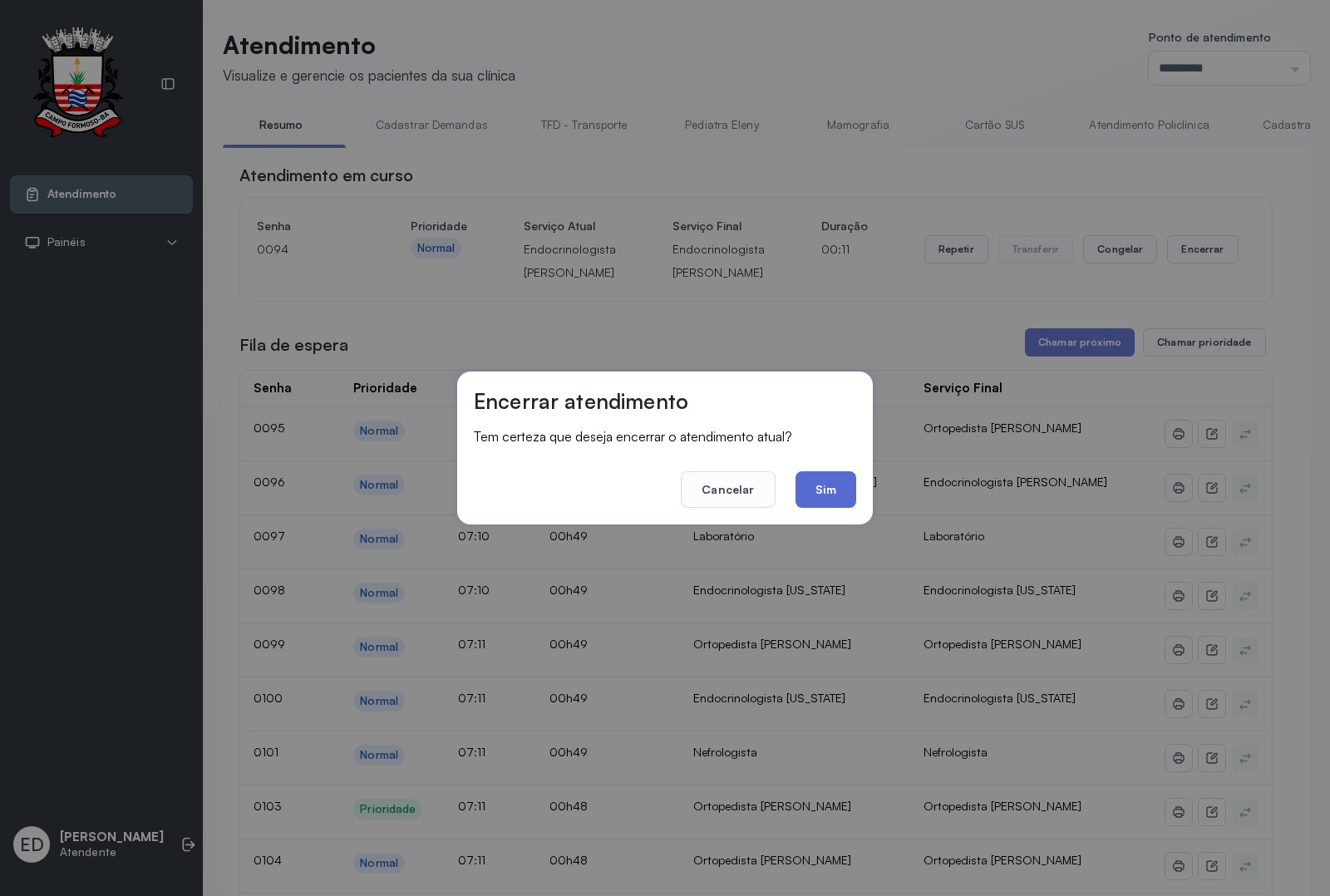
click at [827, 491] on button "Sim" at bounding box center [826, 489] width 61 height 36
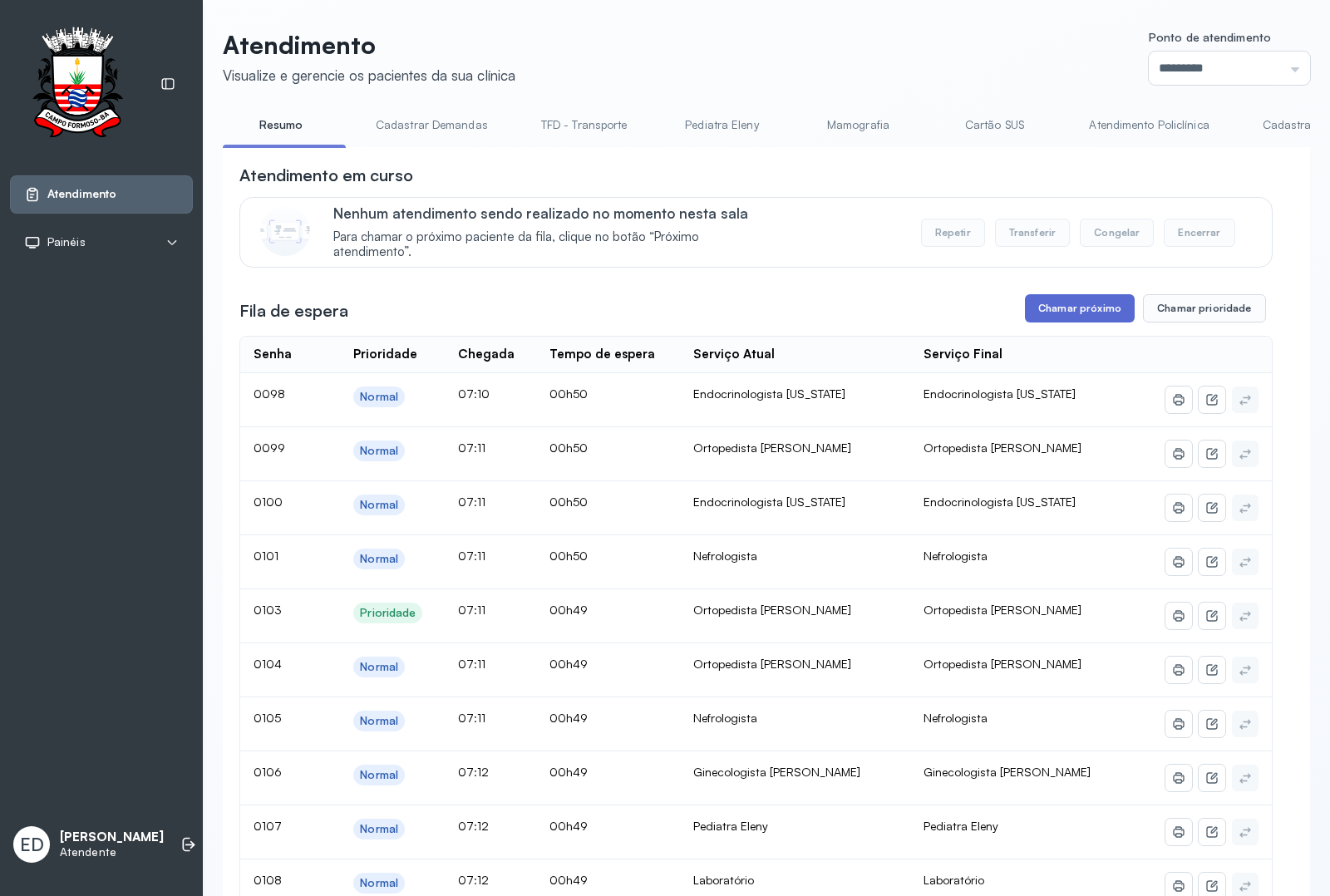
click at [1026, 308] on button "Chamar próximo" at bounding box center [1081, 308] width 110 height 28
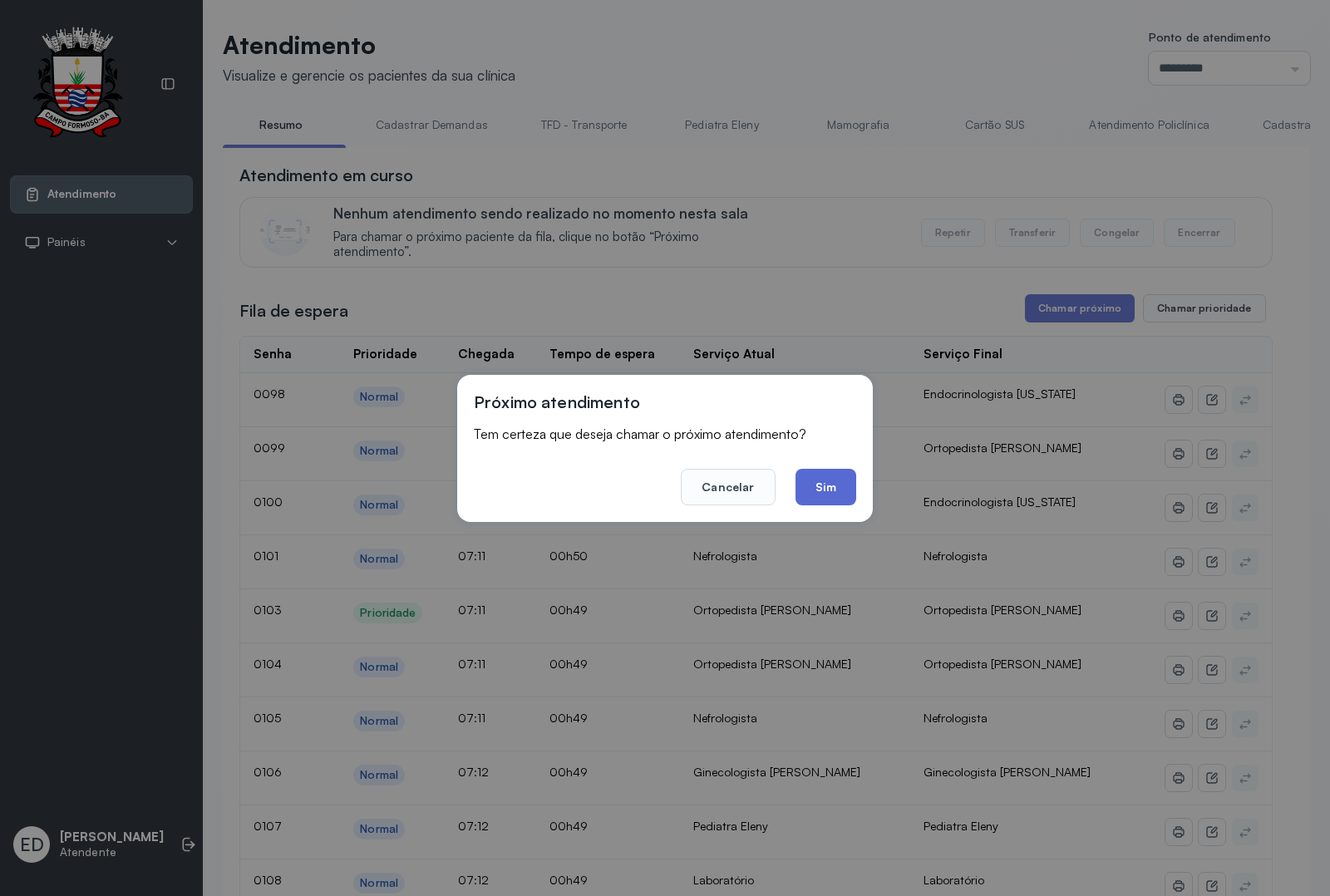
click at [835, 488] on button "Sim" at bounding box center [826, 487] width 61 height 36
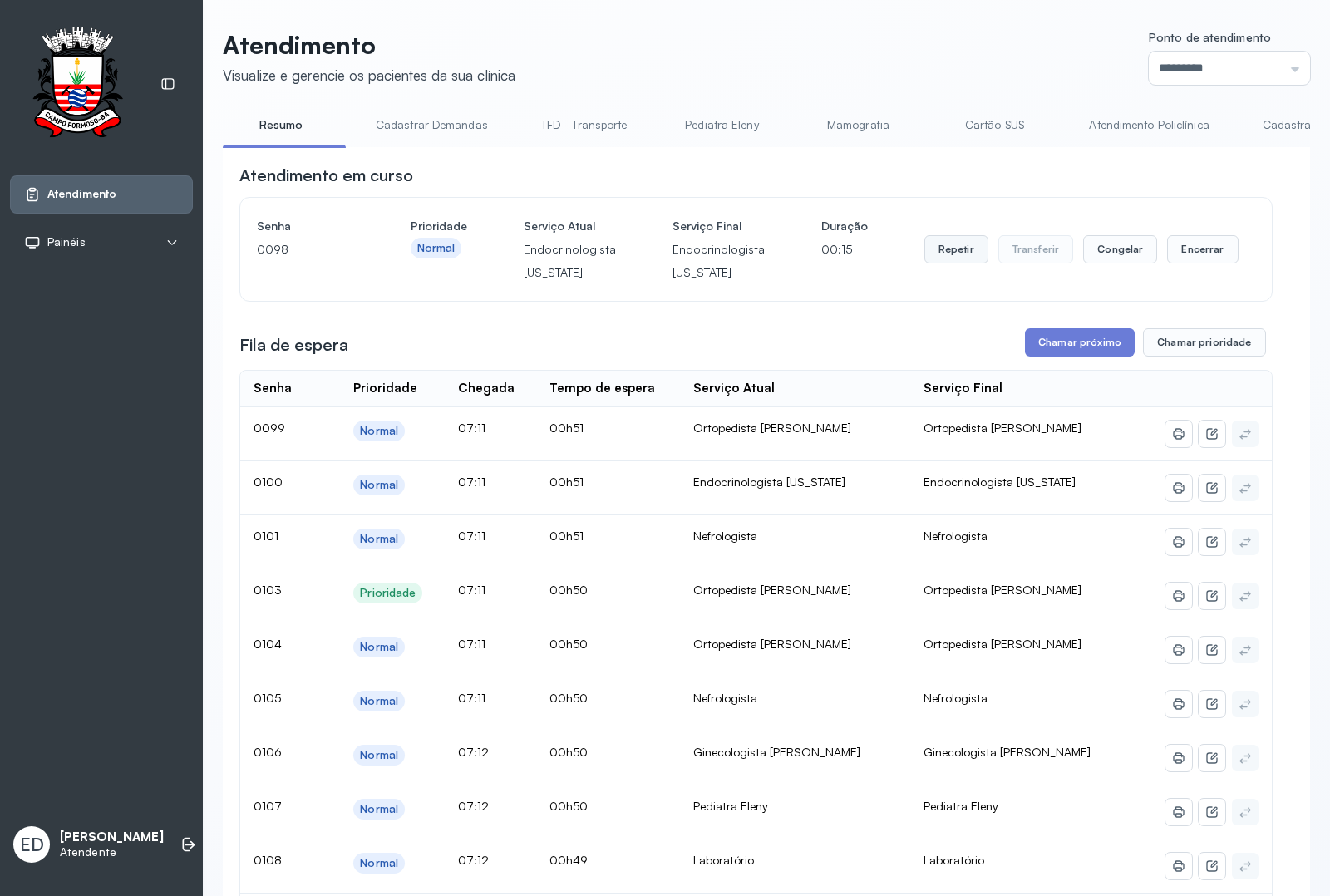
click at [966, 255] on button "Repetir" at bounding box center [957, 249] width 64 height 28
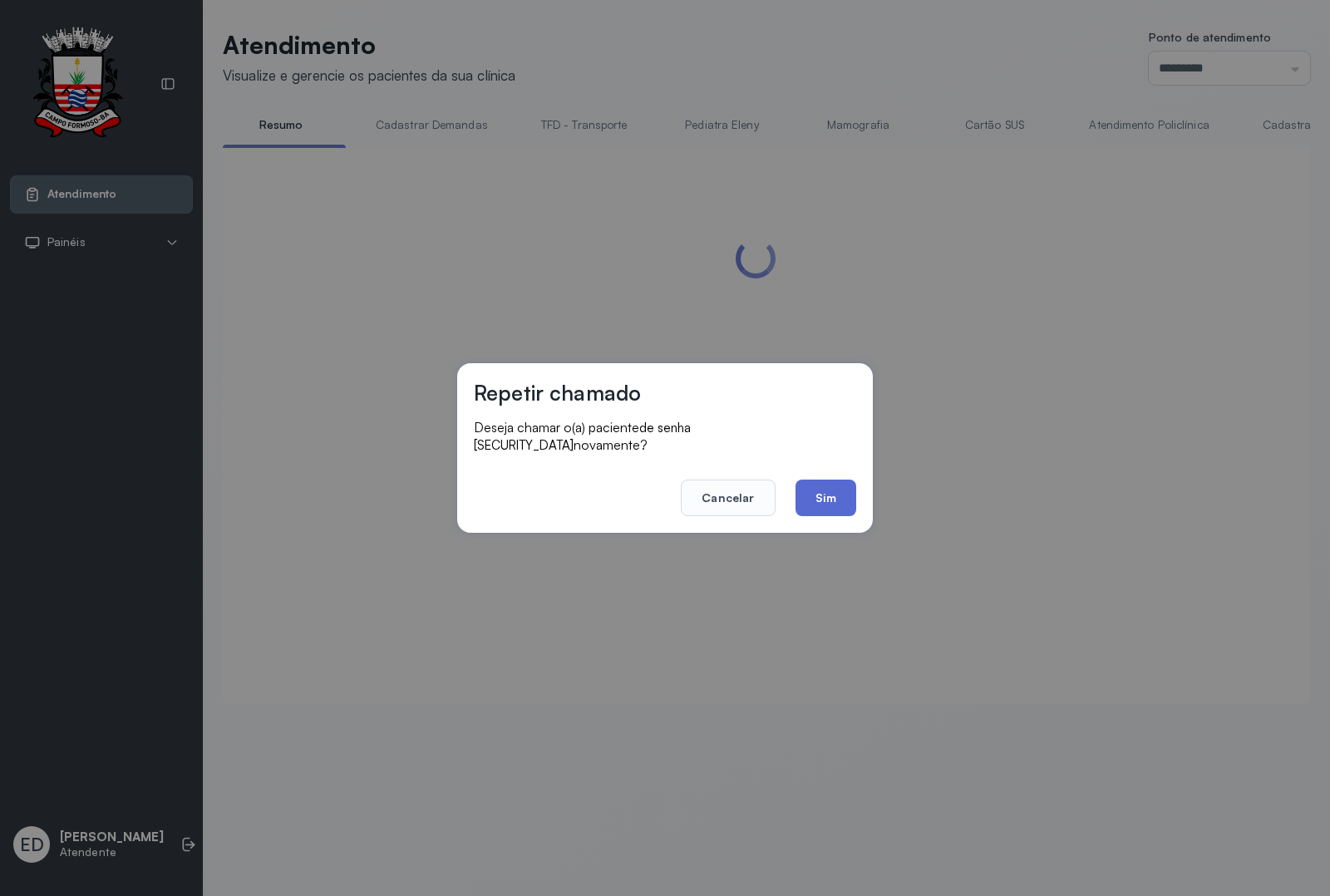
click at [796, 479] on button "Sim" at bounding box center [826, 497] width 61 height 36
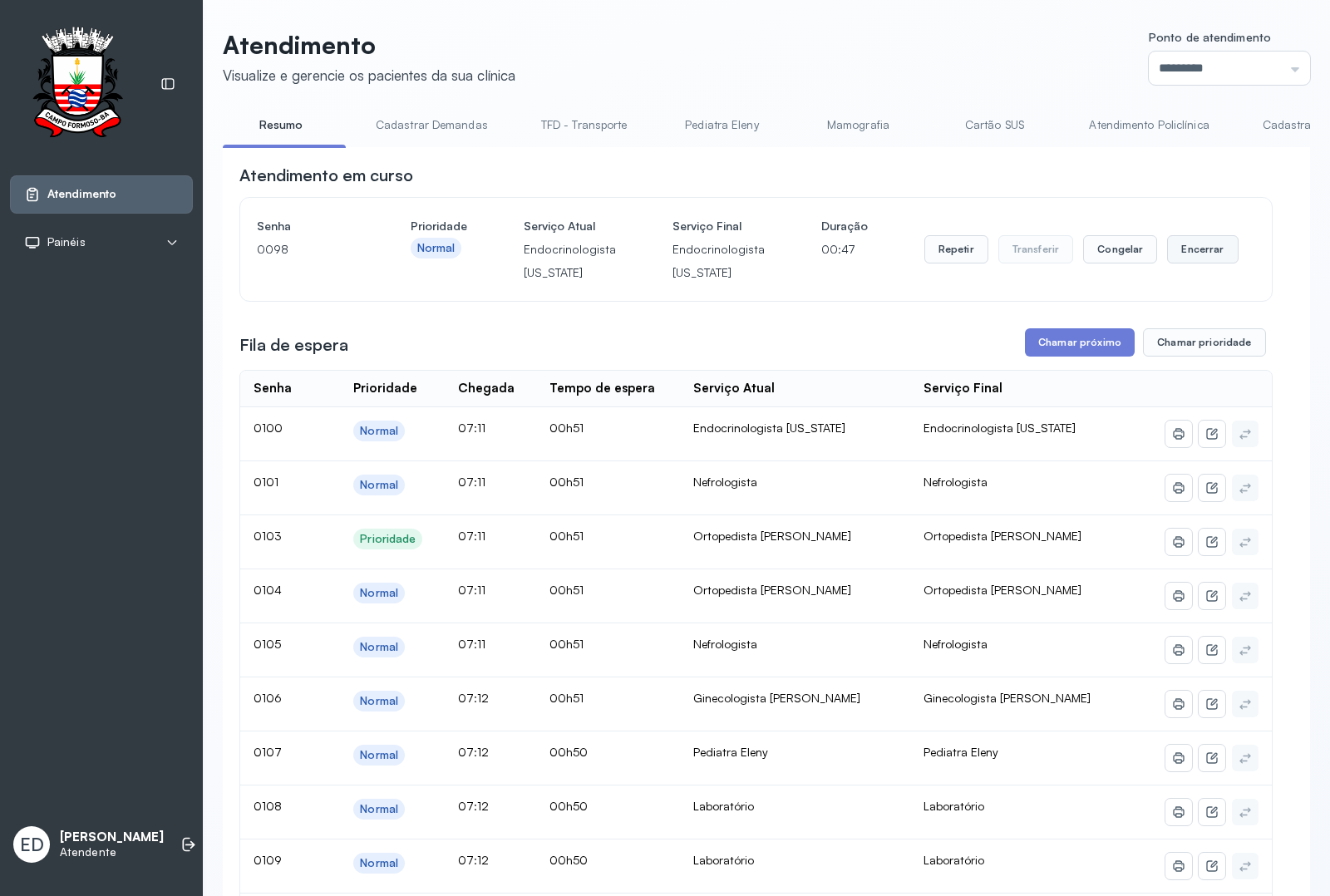
click at [1203, 242] on button "Encerrar" at bounding box center [1203, 249] width 71 height 28
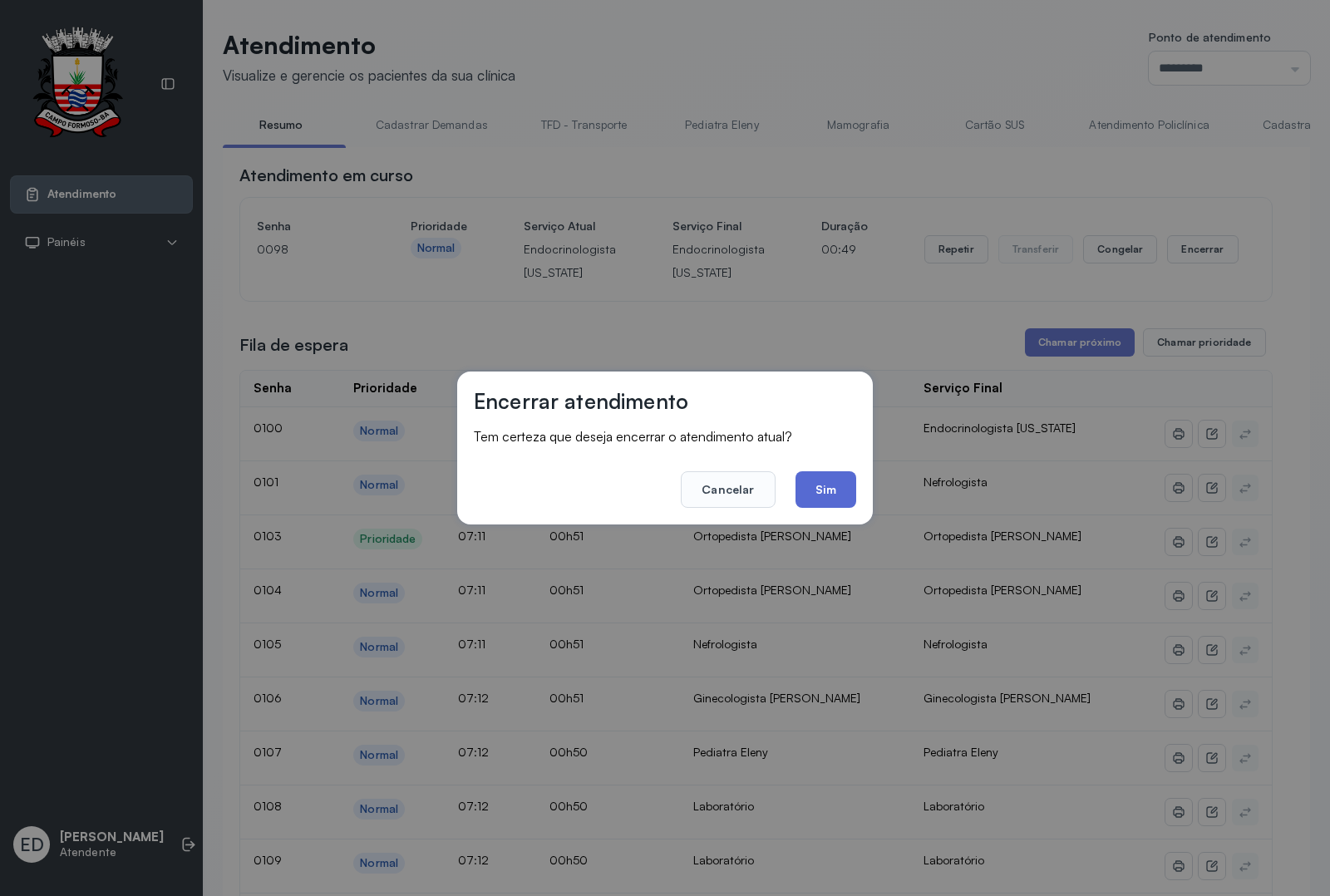
click at [816, 489] on button "Sim" at bounding box center [826, 489] width 61 height 36
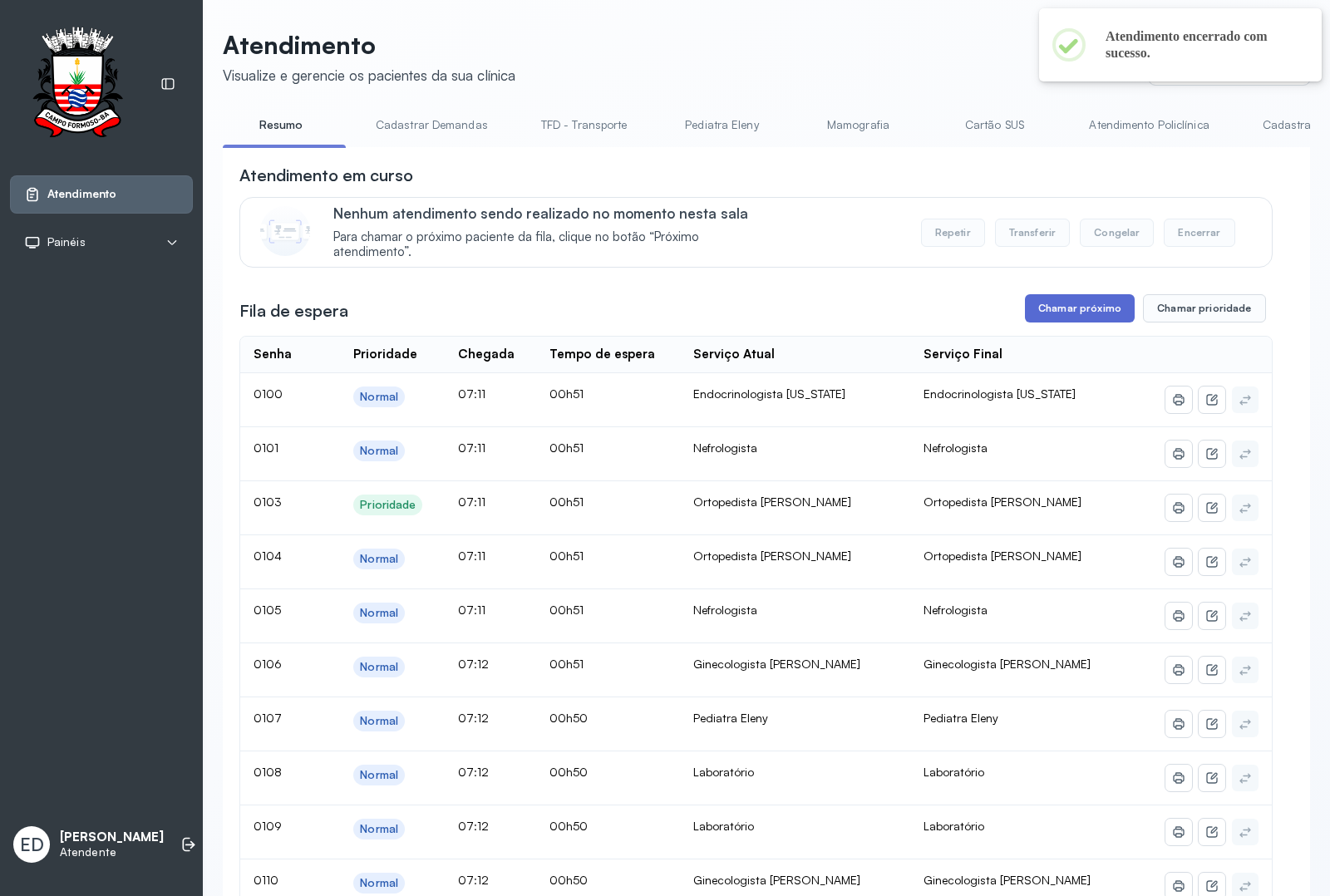
click at [1069, 314] on button "Chamar próximo" at bounding box center [1081, 308] width 110 height 28
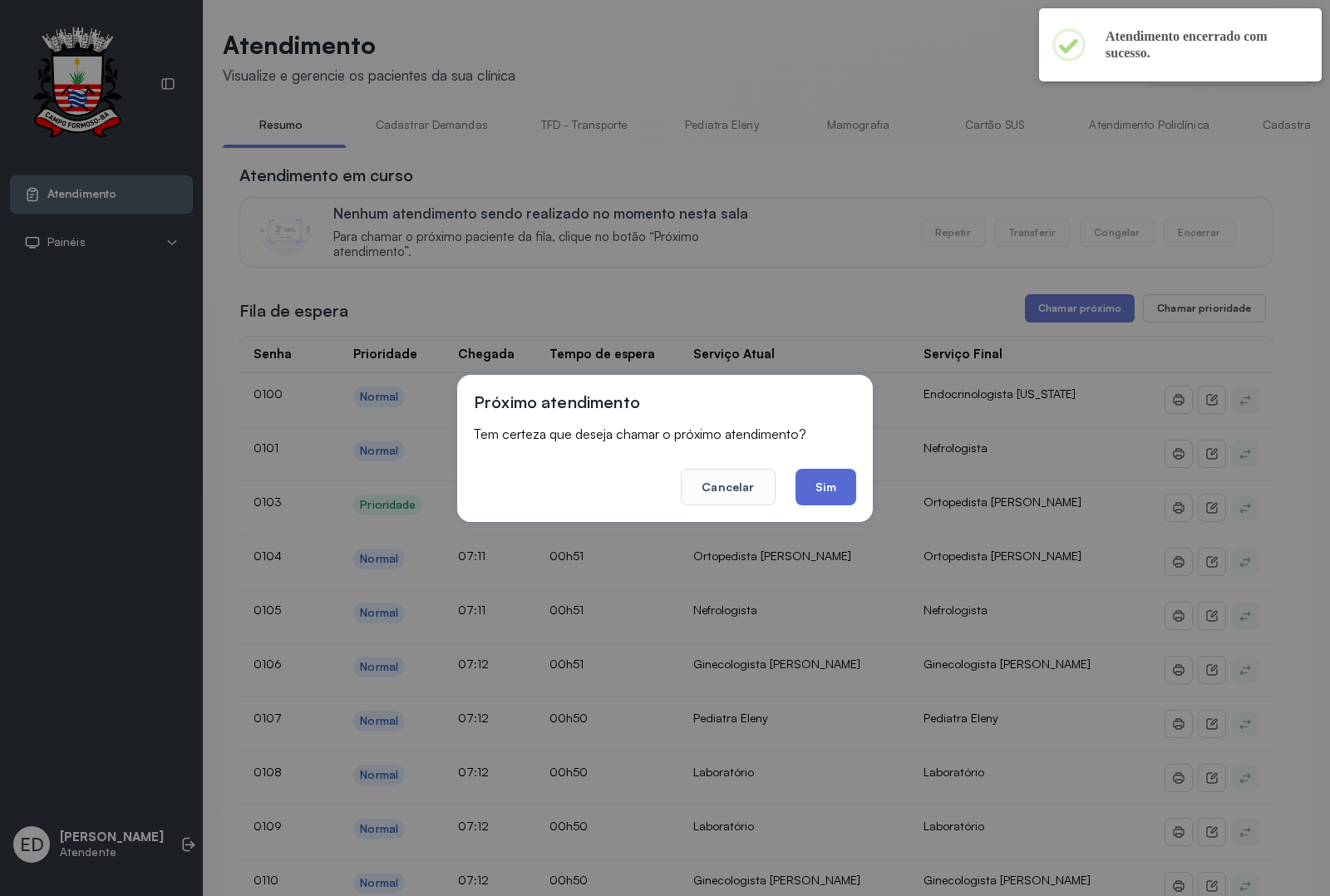
click at [850, 489] on button "Sim" at bounding box center [826, 487] width 61 height 36
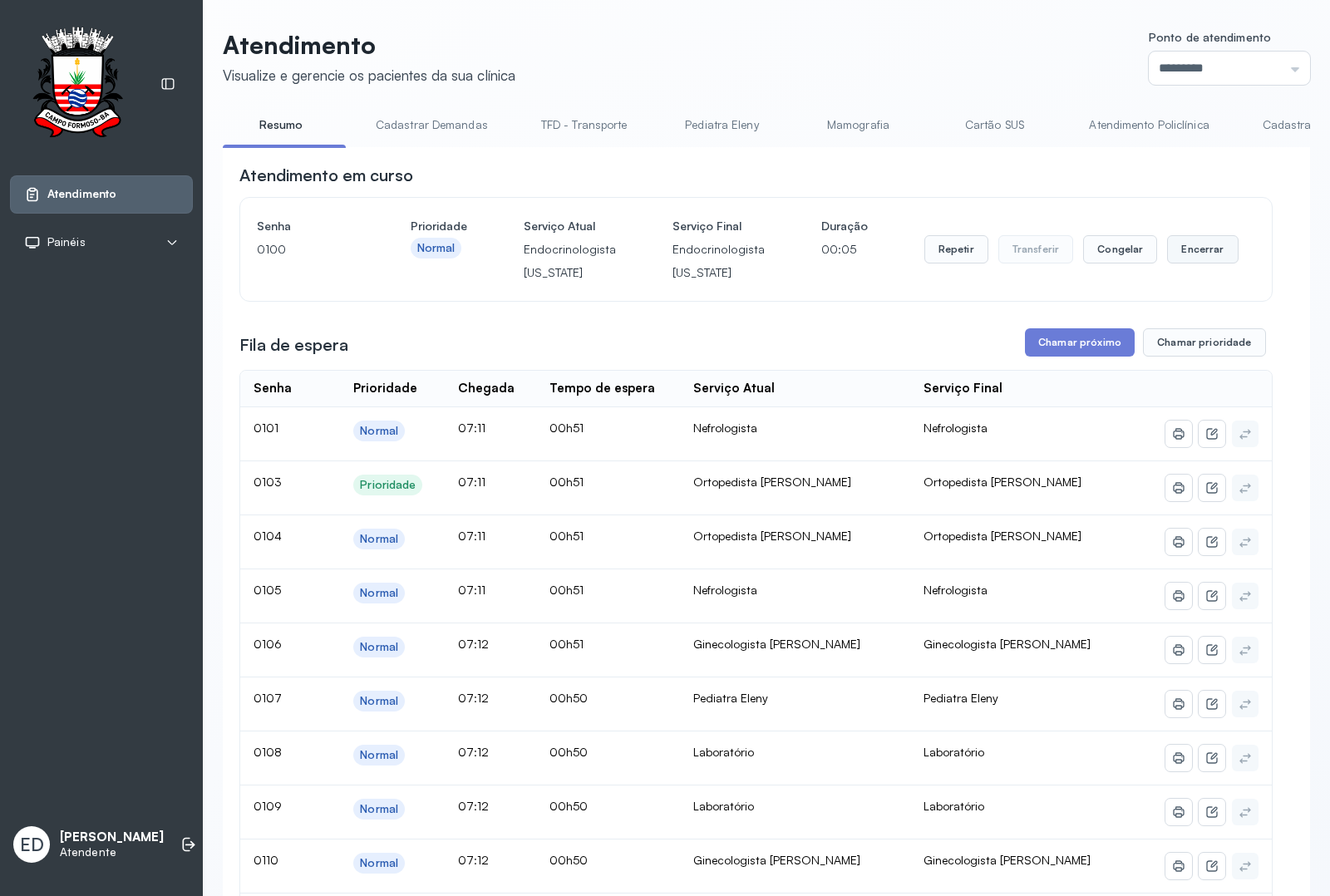
click at [1207, 260] on button "Encerrar" at bounding box center [1203, 249] width 71 height 28
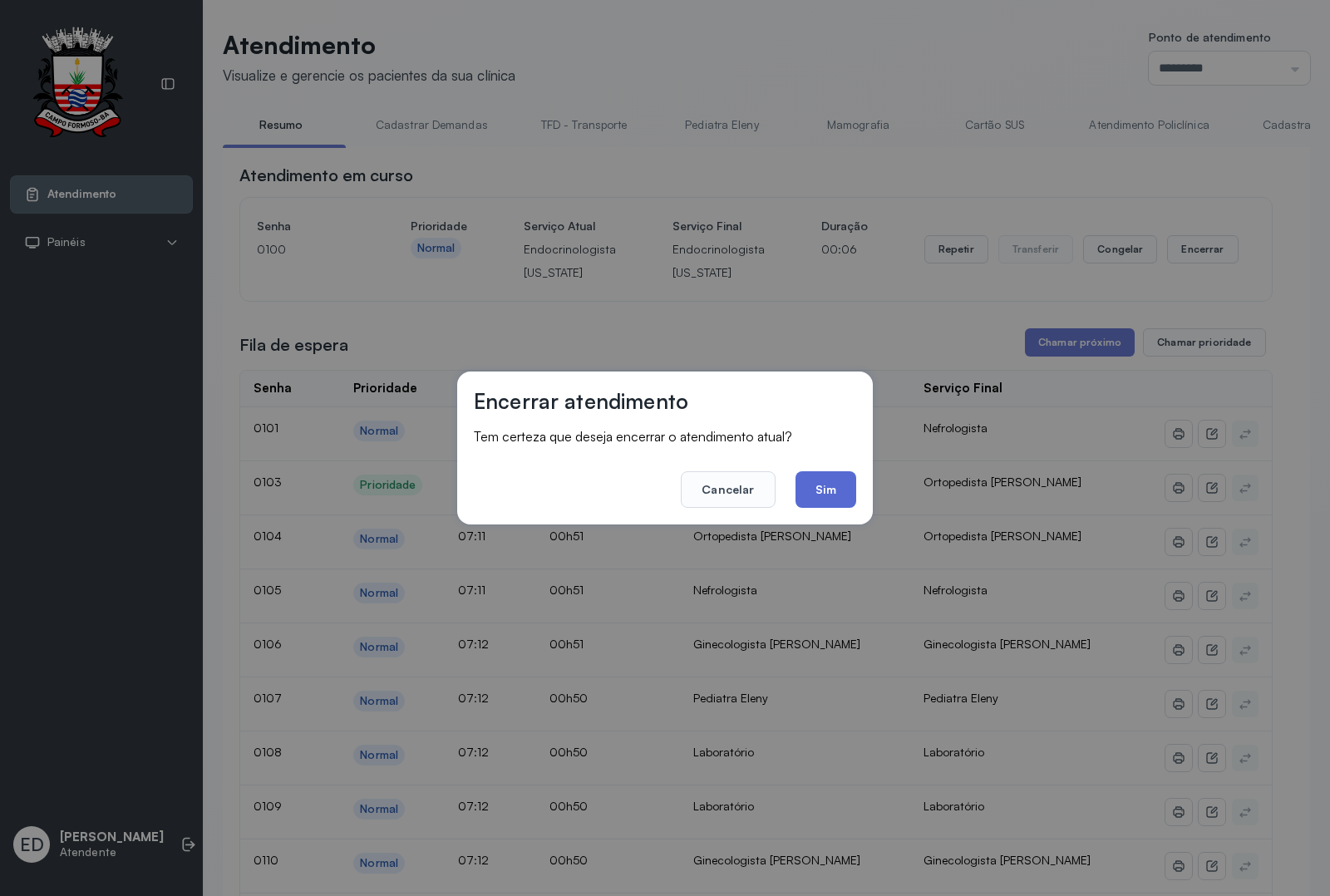
click at [820, 480] on button "Sim" at bounding box center [826, 489] width 61 height 36
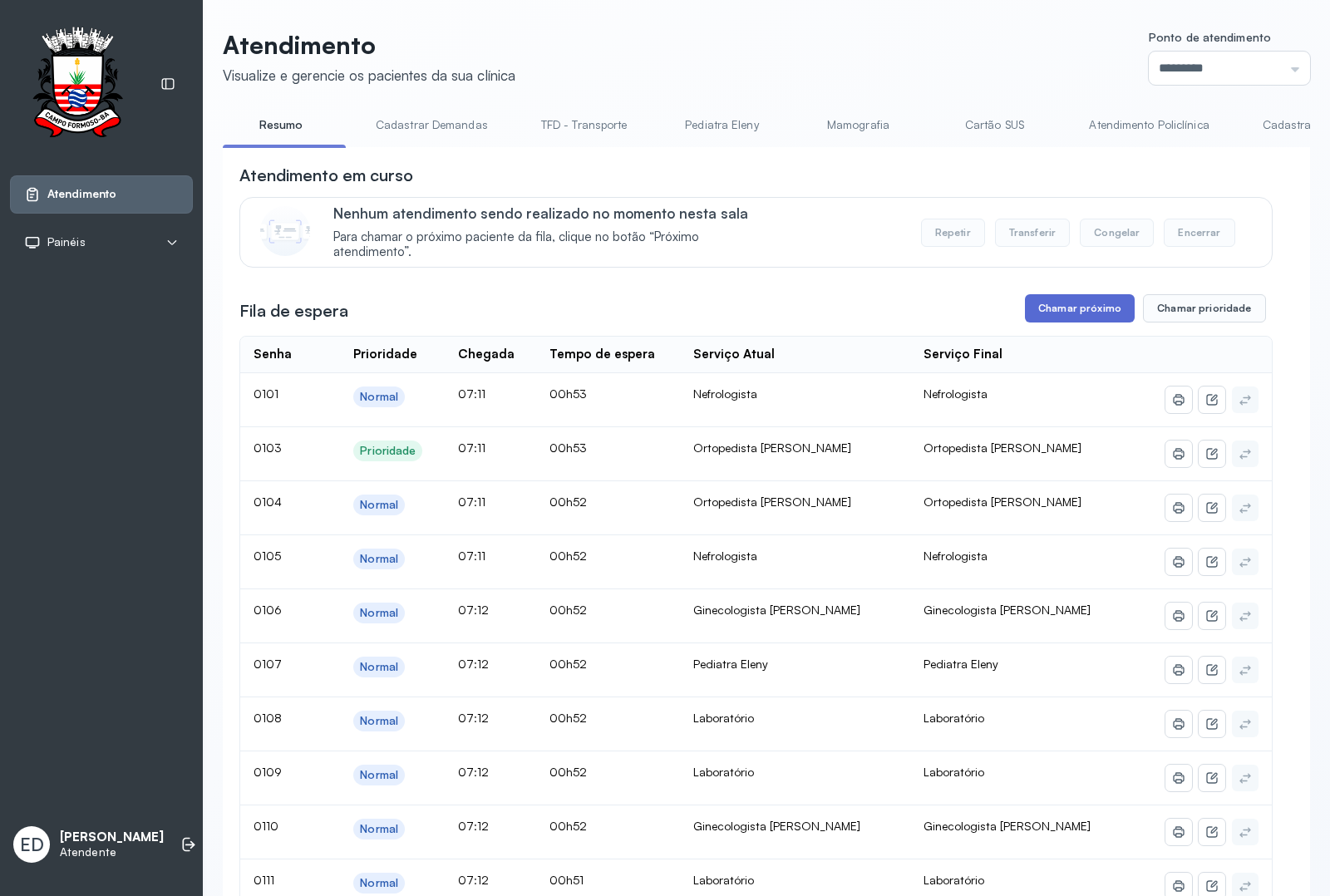
click at [1092, 314] on button "Chamar próximo" at bounding box center [1081, 308] width 110 height 28
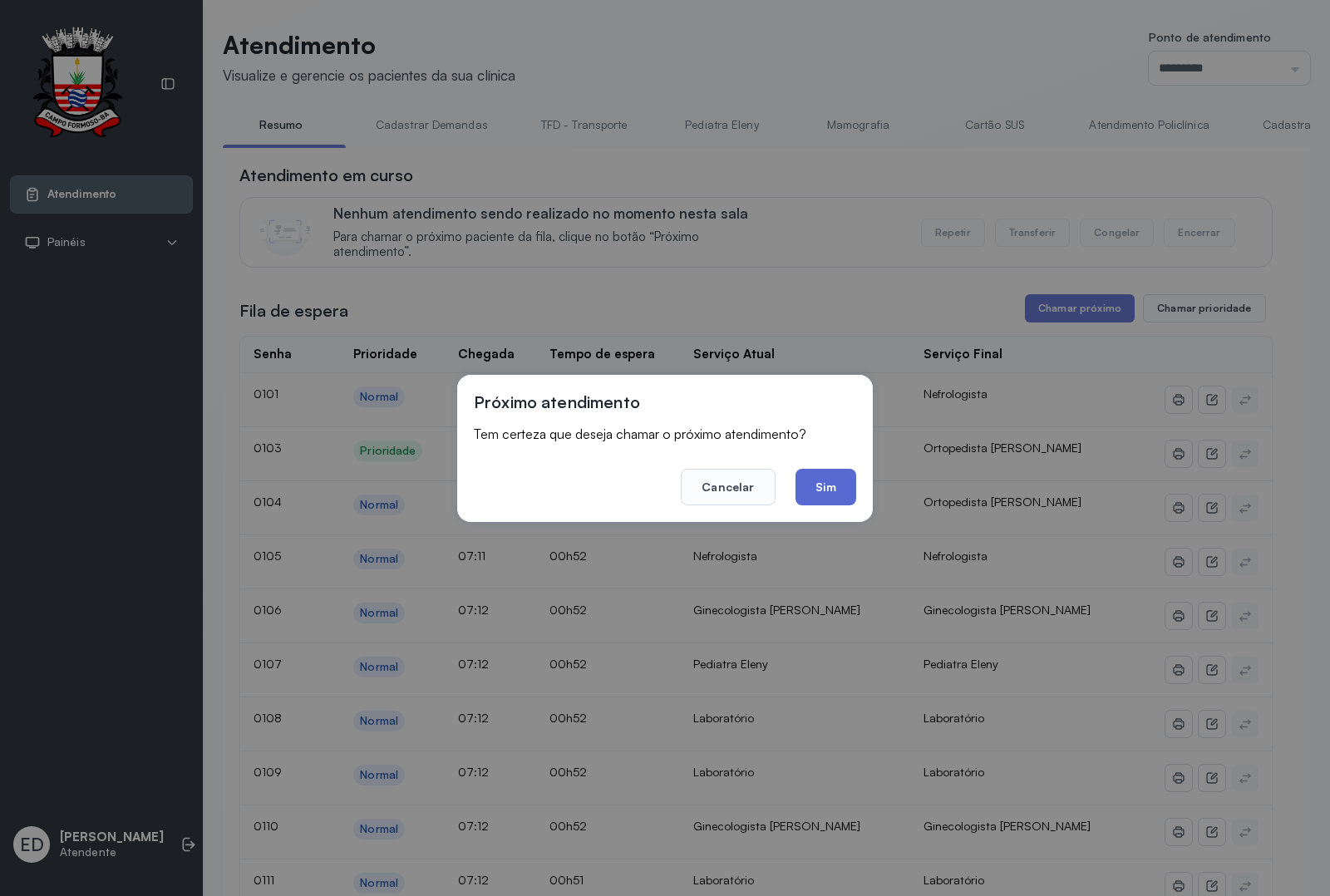
click at [828, 488] on button "Sim" at bounding box center [826, 487] width 61 height 36
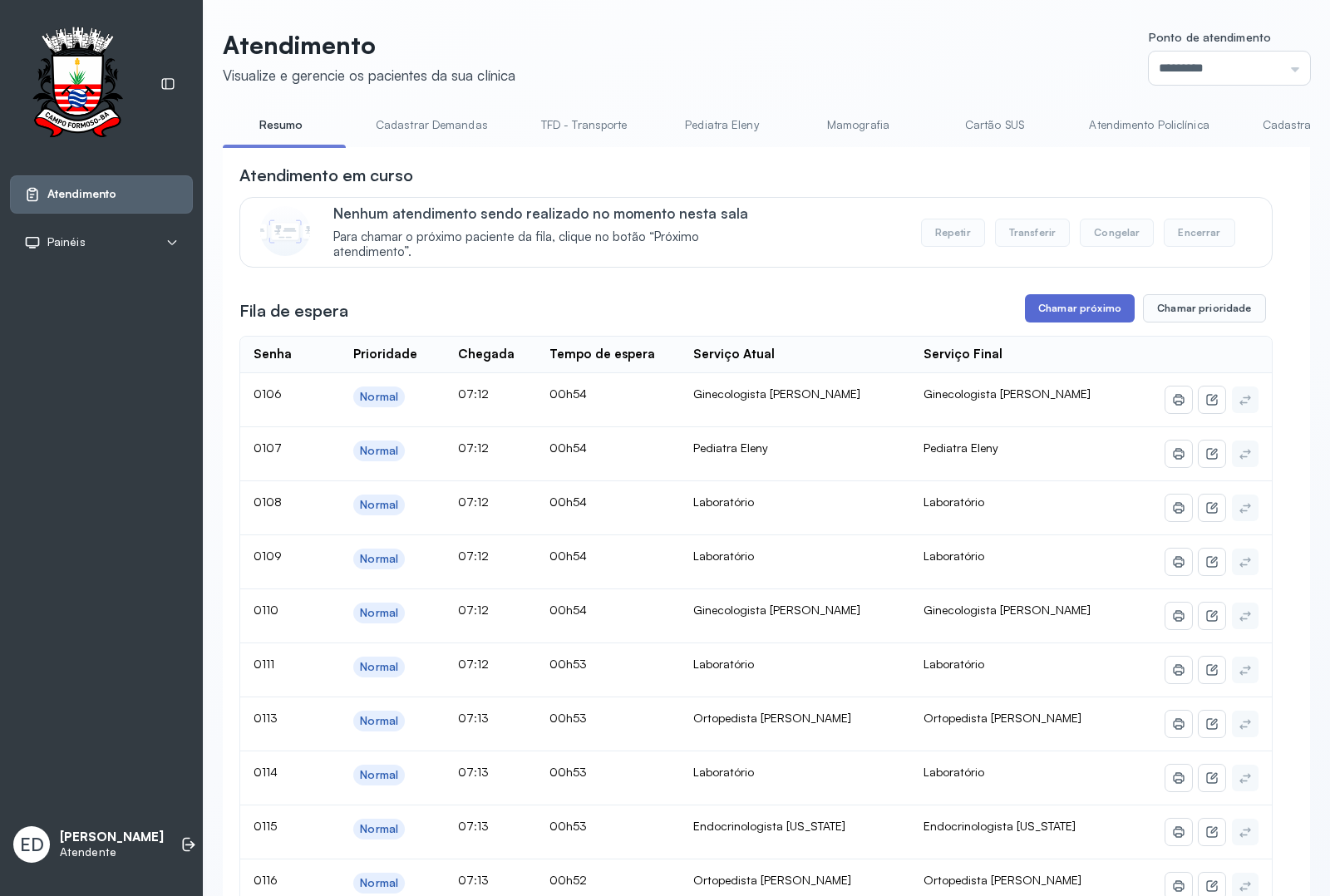
click at [1058, 308] on button "Chamar próximo" at bounding box center [1081, 308] width 110 height 28
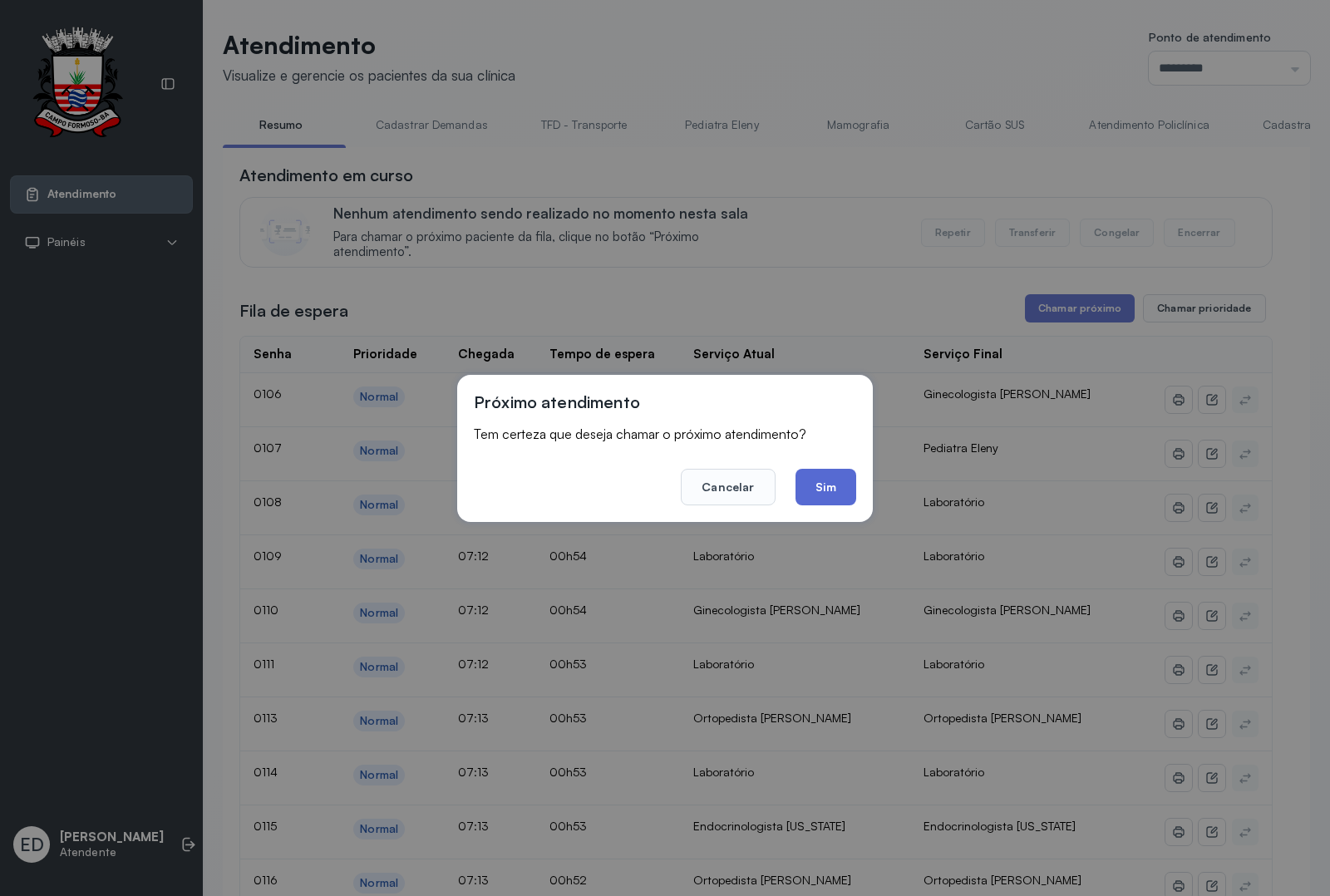
click at [831, 492] on button "Sim" at bounding box center [826, 487] width 61 height 36
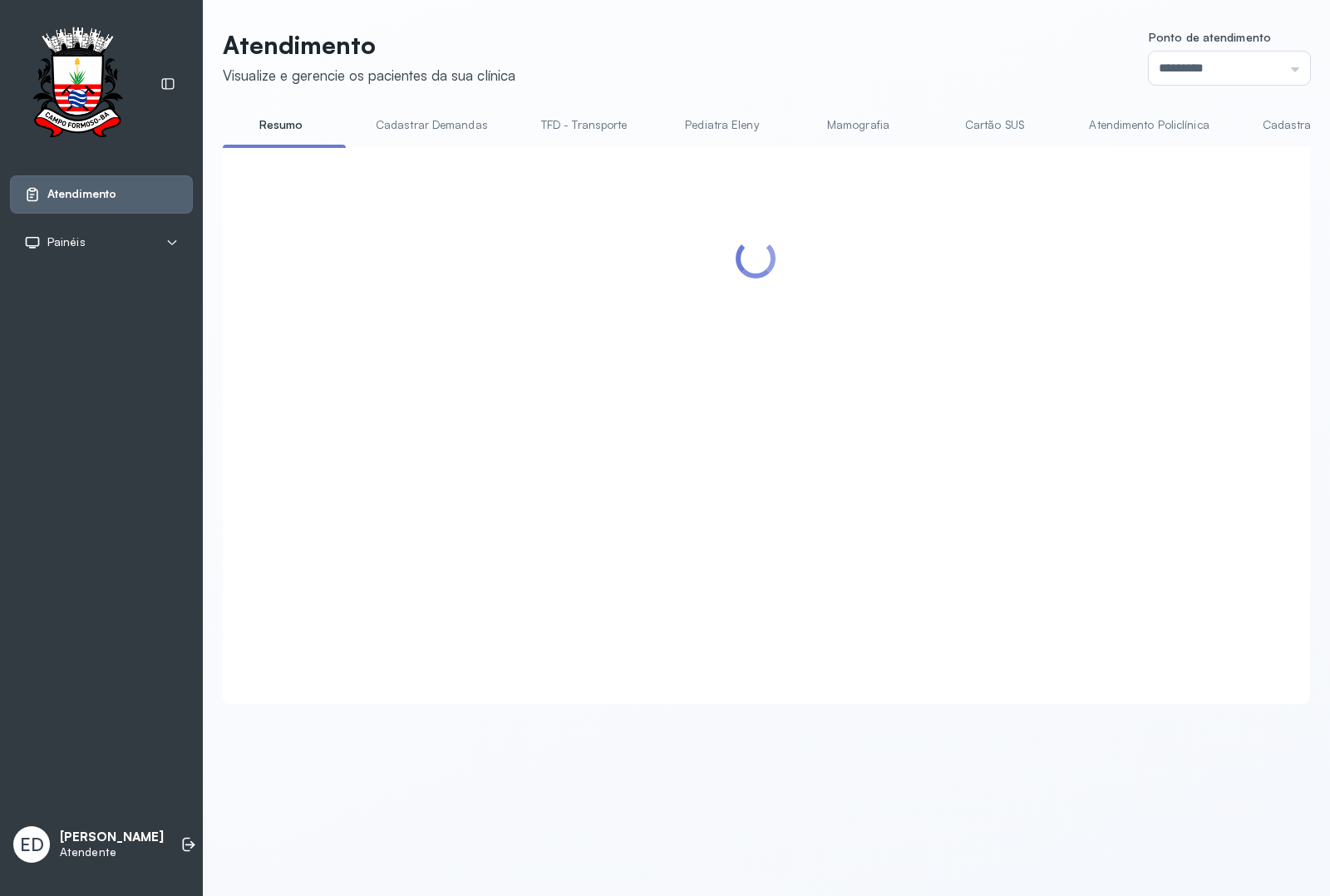
click at [729, 48] on header "Atendimento Visualize e gerencie os pacientes da sua clínica Ponto de atendimen…" at bounding box center [767, 57] width 1087 height 55
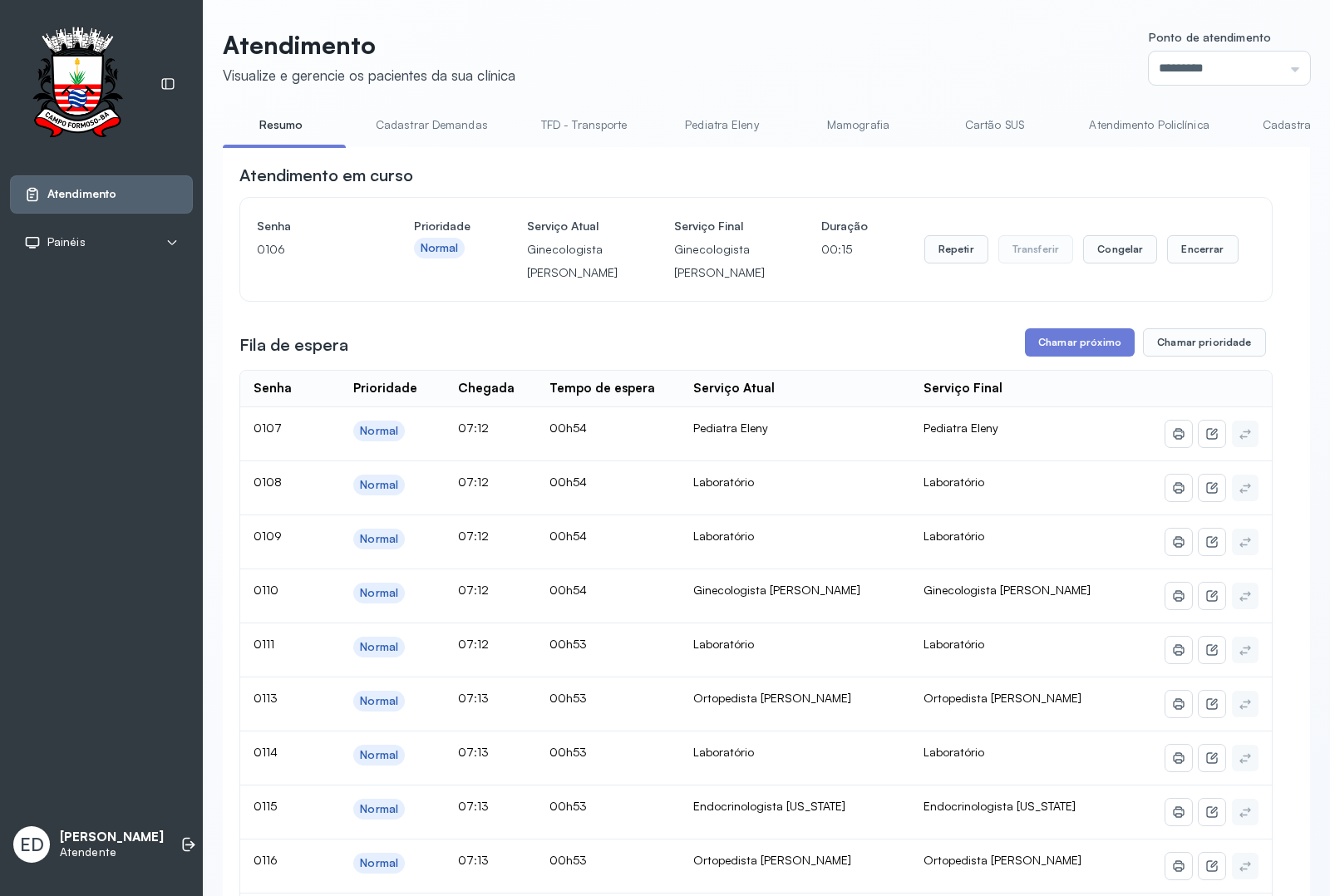
click at [729, 48] on header "Atendimento Visualize e gerencie os pacientes da sua clínica Ponto de atendimen…" at bounding box center [767, 57] width 1087 height 55
click at [887, 63] on header "Atendimento Visualize e gerencie os pacientes da sua clínica Ponto de atendimen…" at bounding box center [767, 57] width 1087 height 55
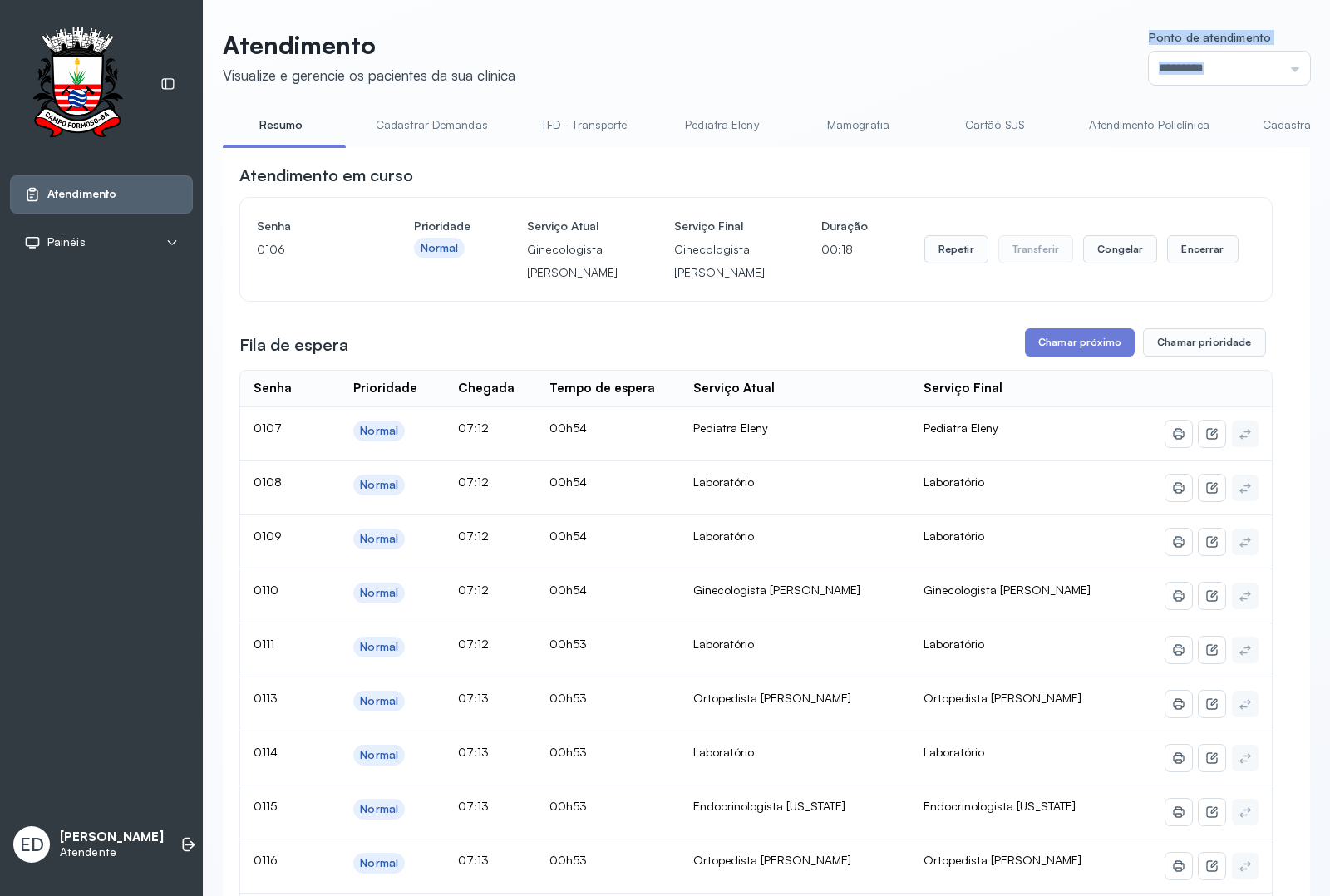
click at [887, 63] on header "Atendimento Visualize e gerencie os pacientes da sua clínica Ponto de atendimen…" at bounding box center [767, 57] width 1087 height 55
click at [987, 52] on header "Atendimento Visualize e gerencie os pacientes da sua clínica Ponto de atendimen…" at bounding box center [767, 57] width 1087 height 55
click at [1193, 264] on button "Encerrar" at bounding box center [1203, 249] width 71 height 28
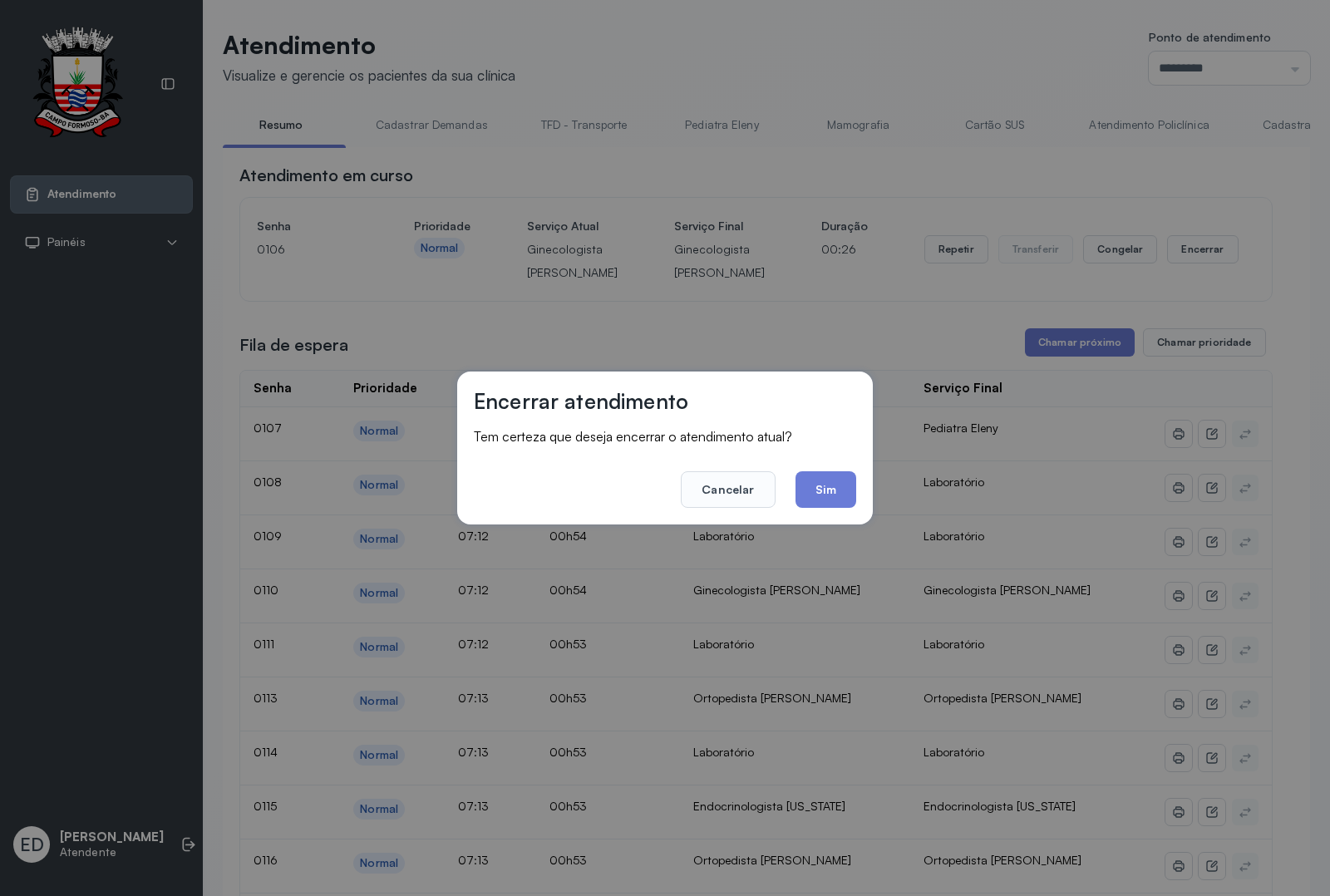
click at [822, 467] on footer "Cancelar Sim" at bounding box center [665, 478] width 382 height 60
click at [824, 468] on footer "Cancelar Sim" at bounding box center [665, 478] width 382 height 60
click at [833, 480] on button "Sim" at bounding box center [826, 489] width 61 height 36
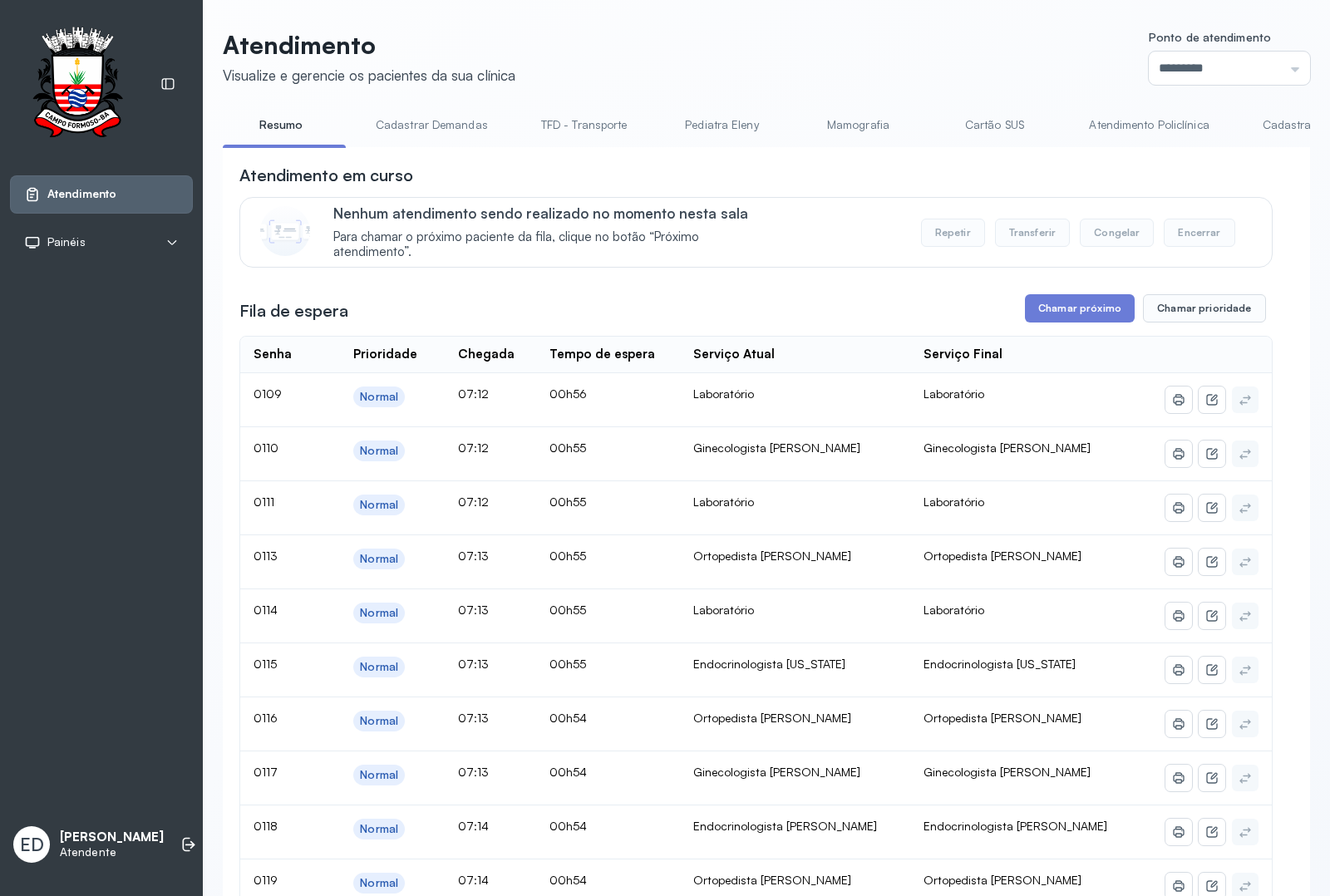
click at [977, 36] on header "Atendimento Visualize e gerencie os pacientes da sua clínica Ponto de atendimen…" at bounding box center [767, 57] width 1087 height 55
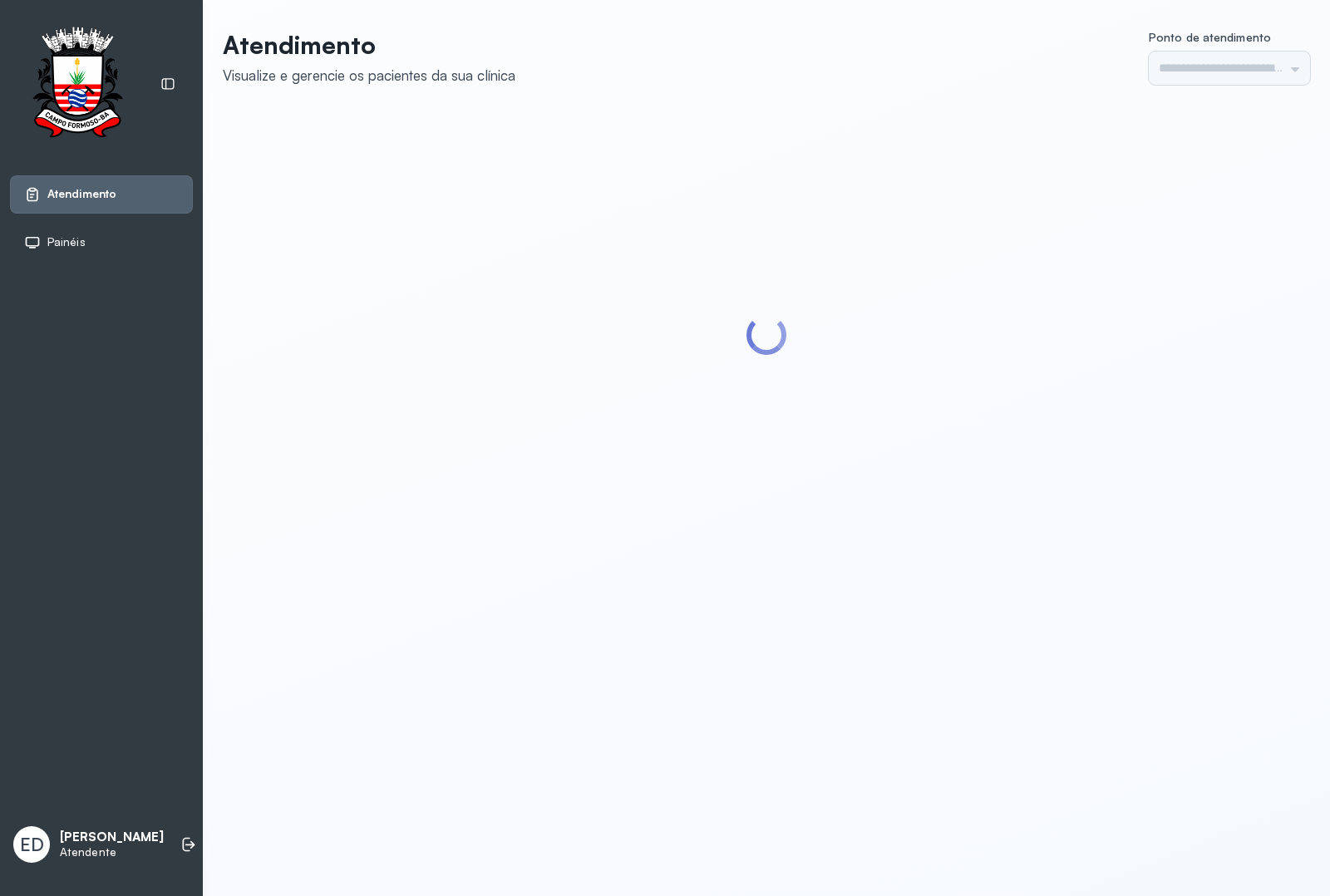
type input "*********"
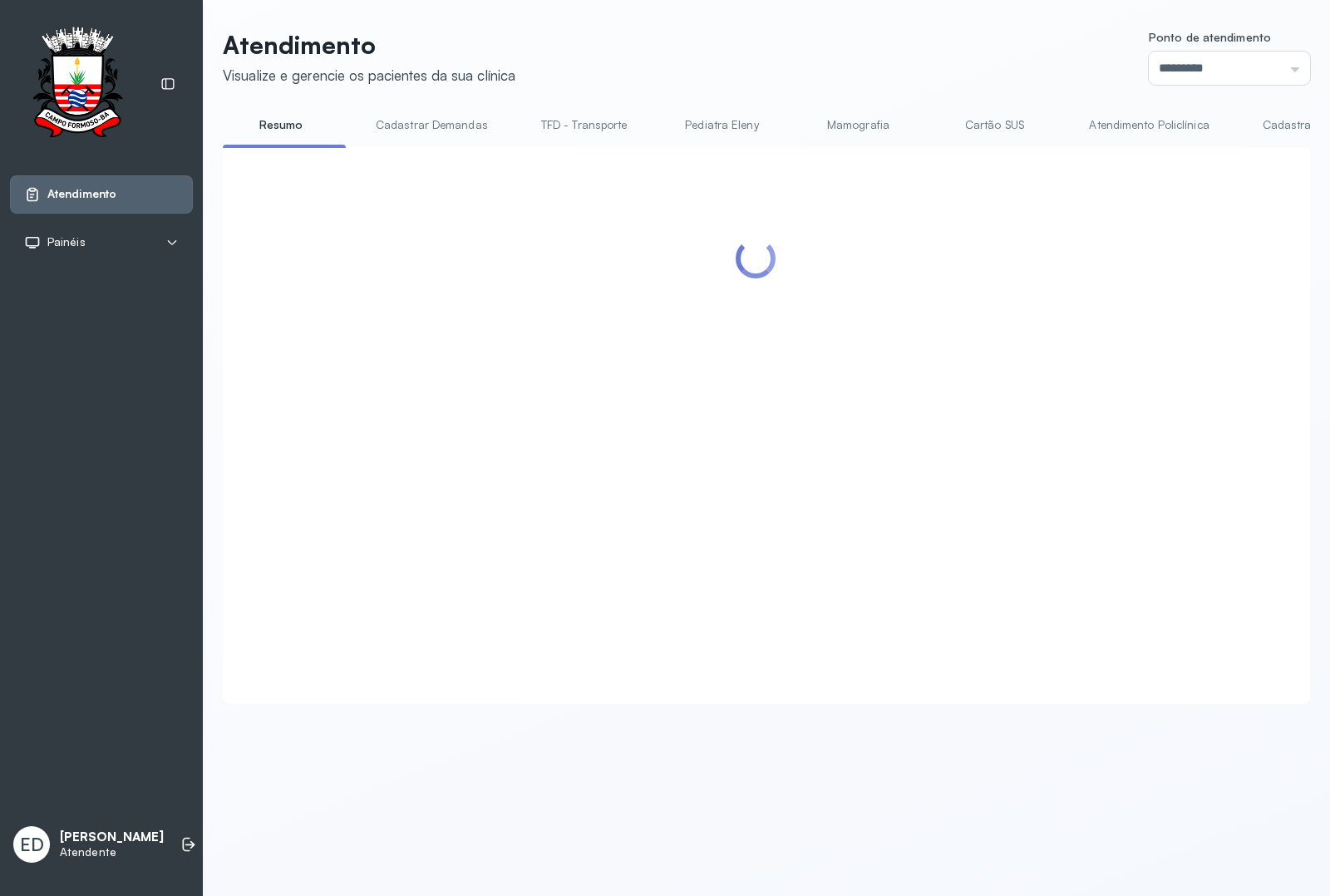
click at [976, 51] on header "Atendimento Visualize e gerencie os pacientes da sua clínica Ponto de atendimen…" at bounding box center [767, 57] width 1087 height 55
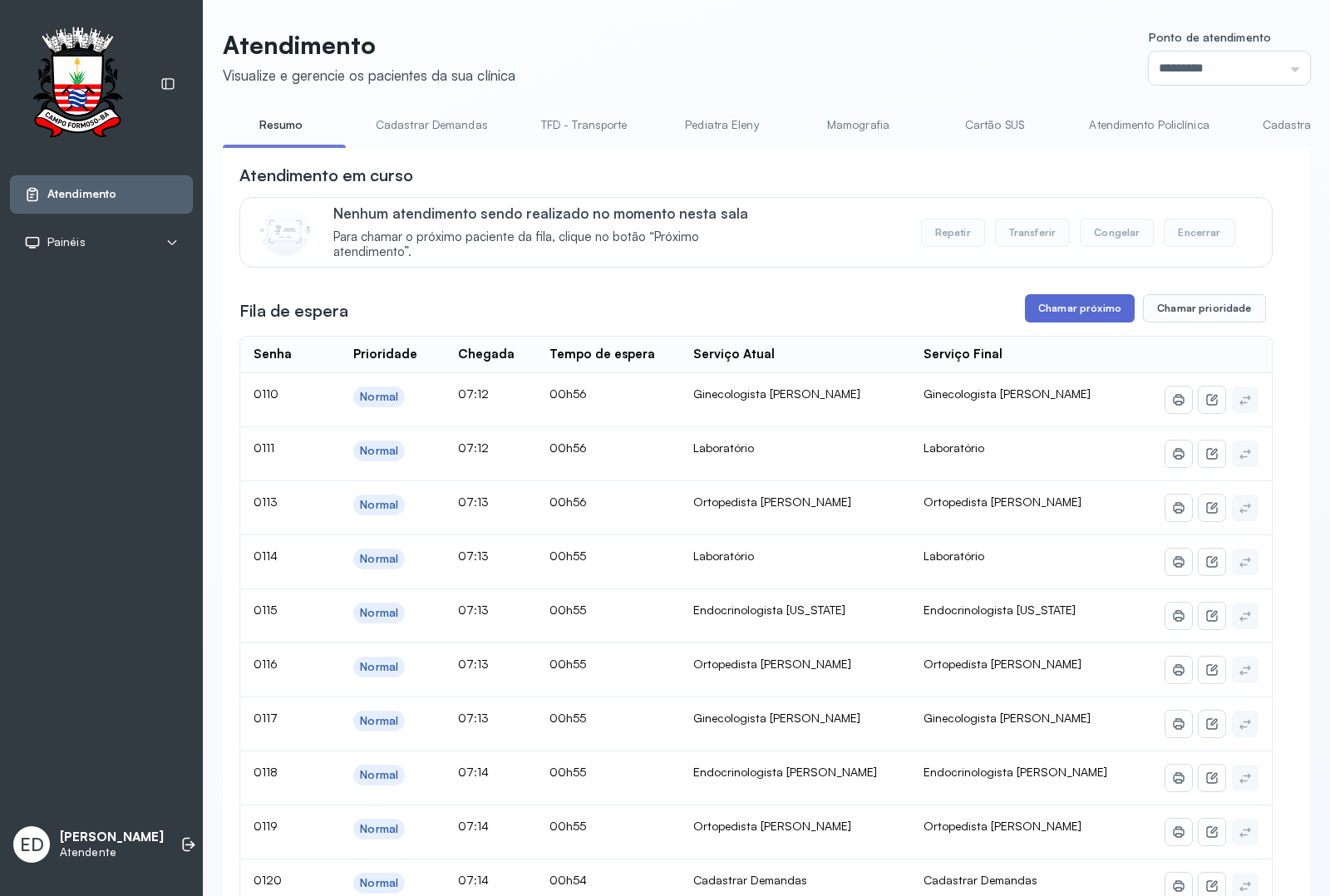
click at [1048, 300] on button "Chamar próximo" at bounding box center [1081, 308] width 110 height 28
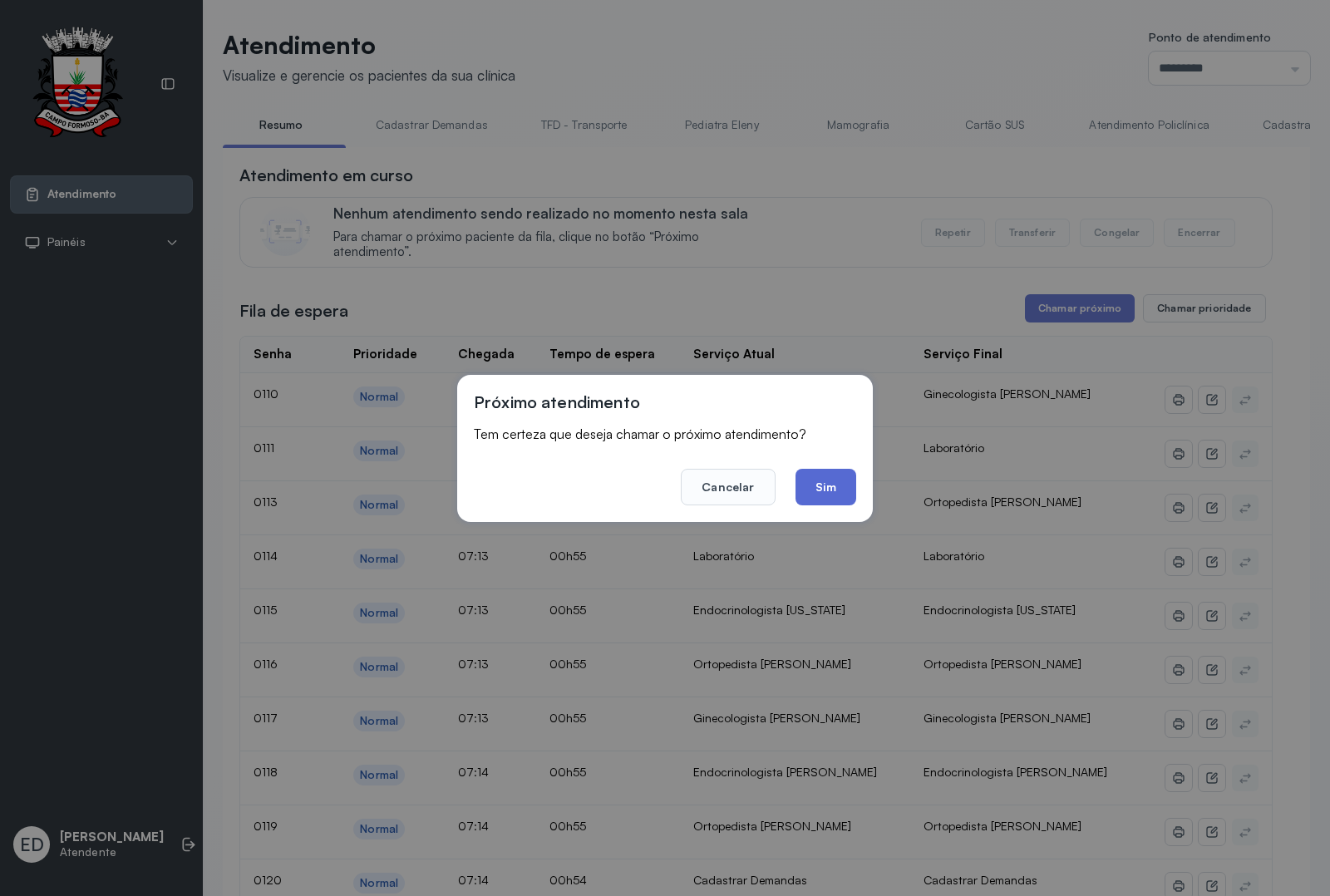
click at [842, 484] on button "Sim" at bounding box center [826, 487] width 61 height 36
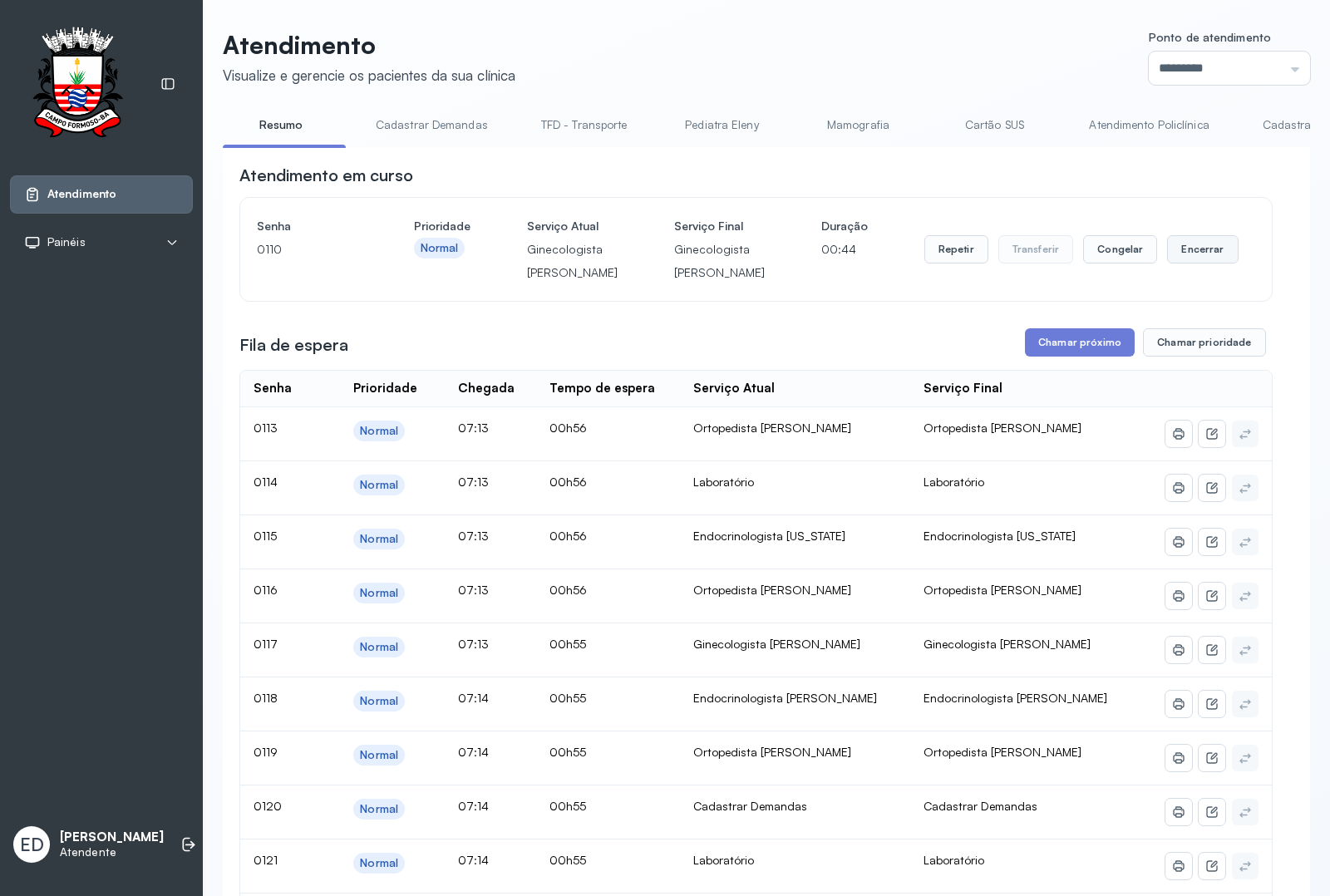
click at [1203, 251] on button "Encerrar" at bounding box center [1203, 249] width 71 height 28
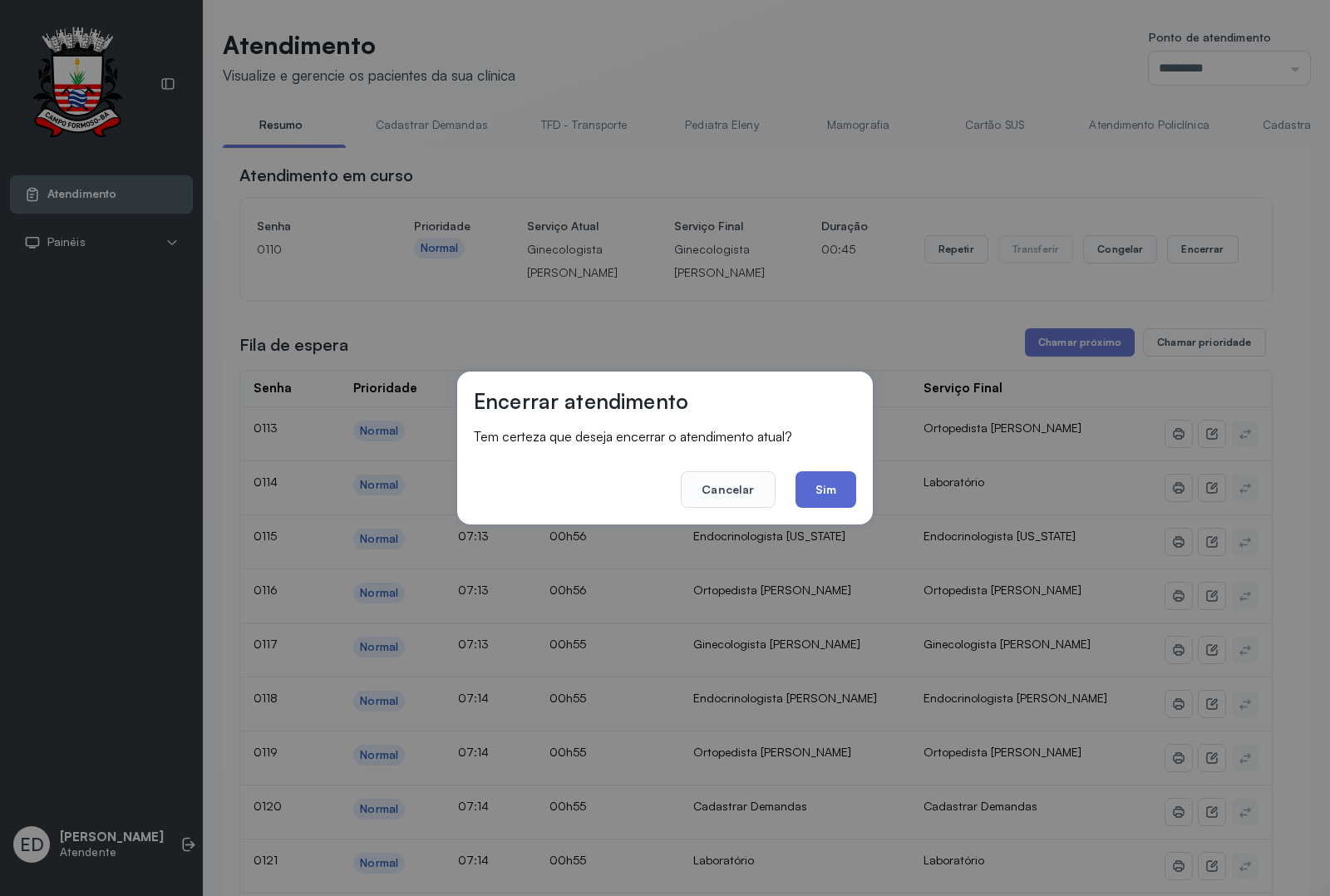
click at [825, 491] on button "Sim" at bounding box center [826, 489] width 61 height 36
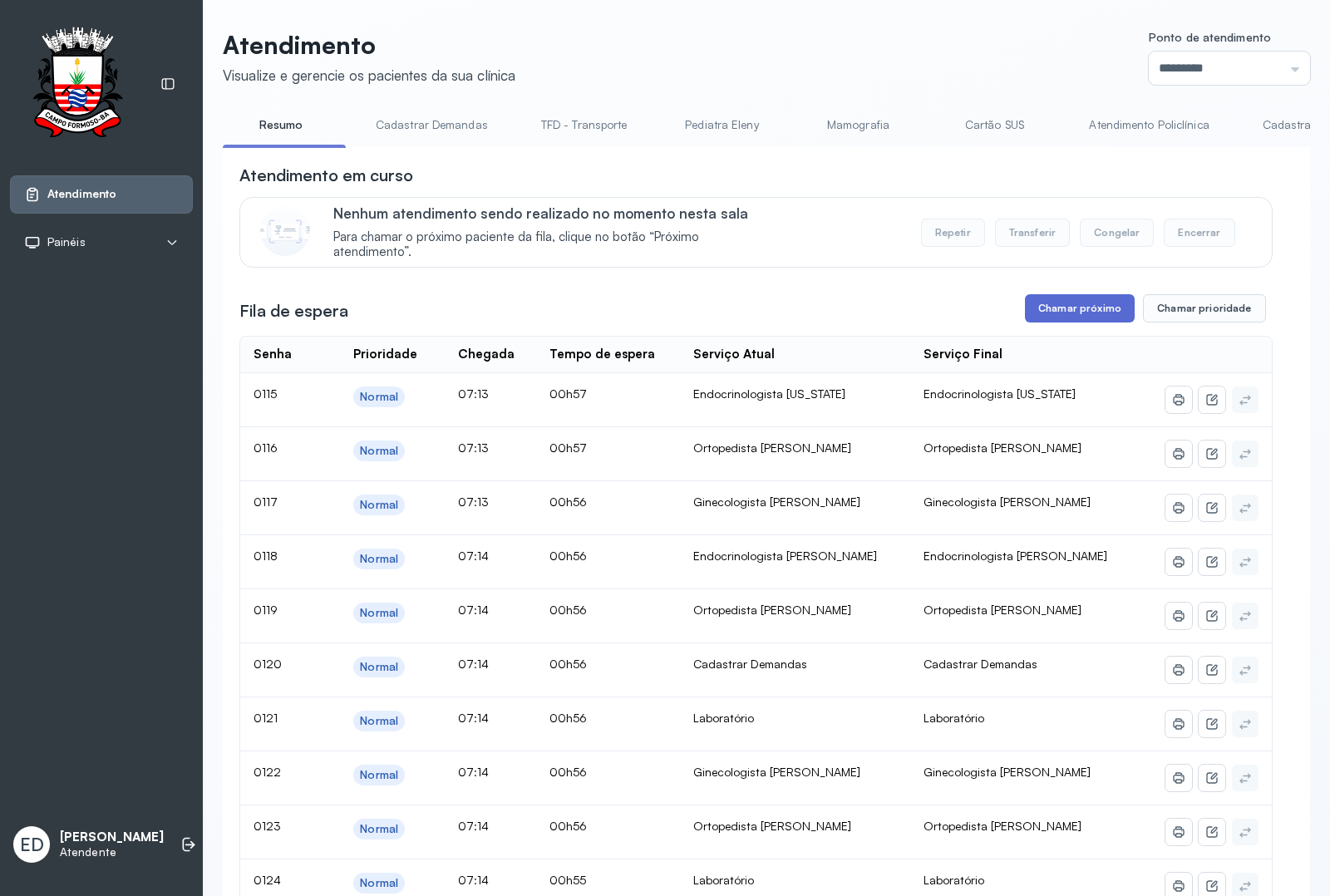
click at [1071, 321] on button "Chamar próximo" at bounding box center [1081, 308] width 110 height 28
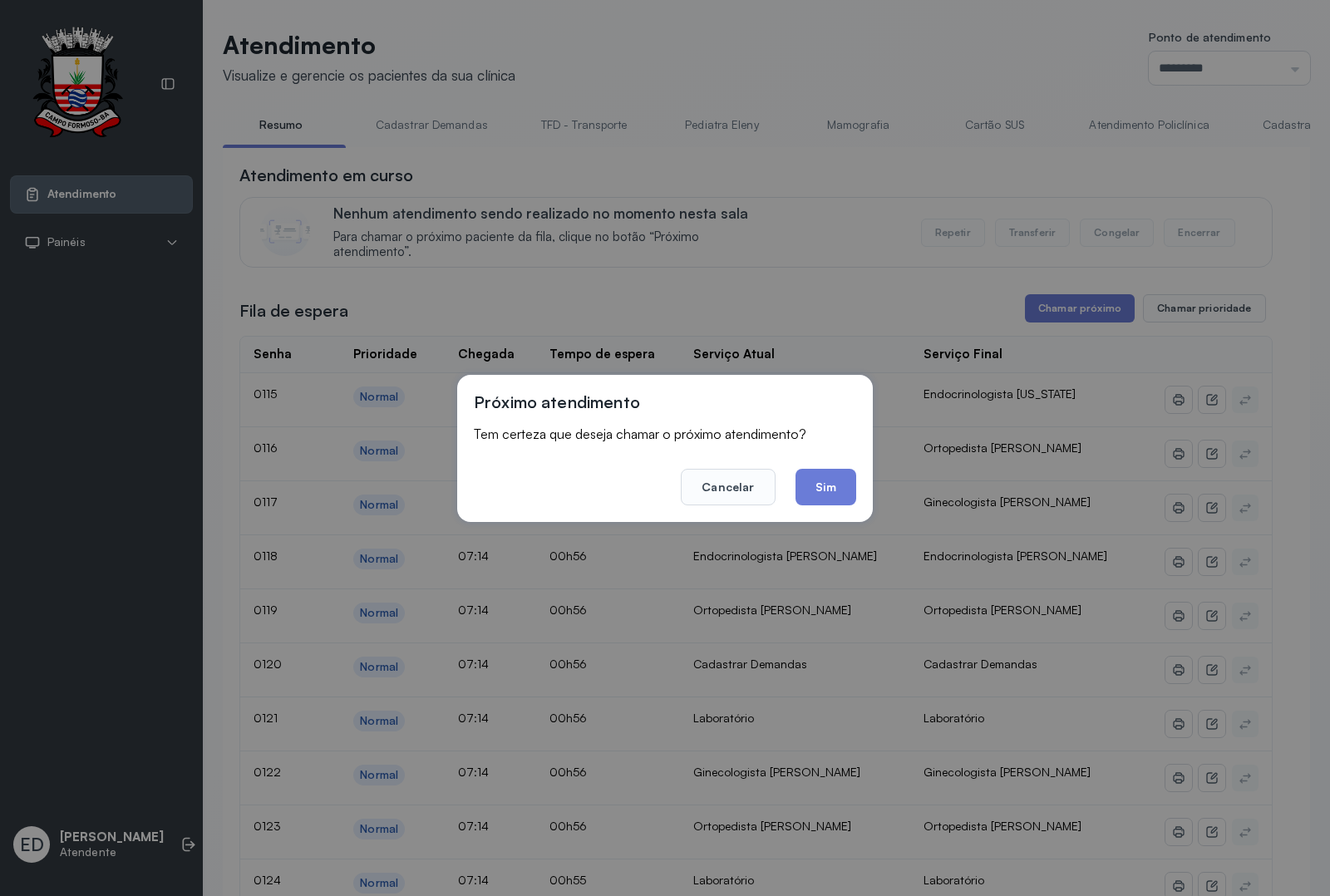
click at [820, 488] on button "Sim" at bounding box center [826, 487] width 61 height 36
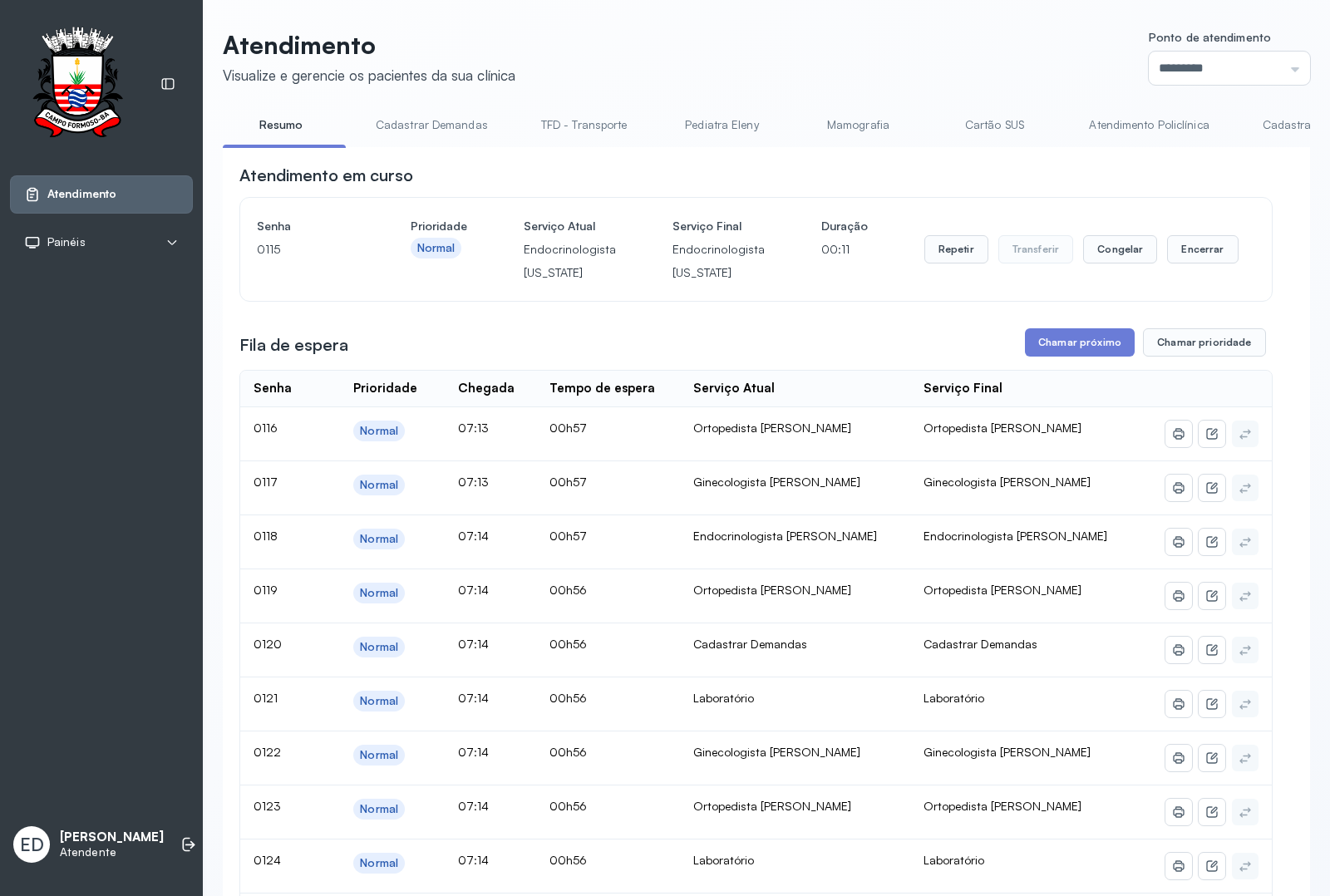
click at [784, 30] on header "Atendimento Visualize e gerencie os pacientes da sua clínica Ponto de atendimen…" at bounding box center [767, 57] width 1087 height 55
click at [1190, 247] on button "Encerrar" at bounding box center [1203, 249] width 71 height 28
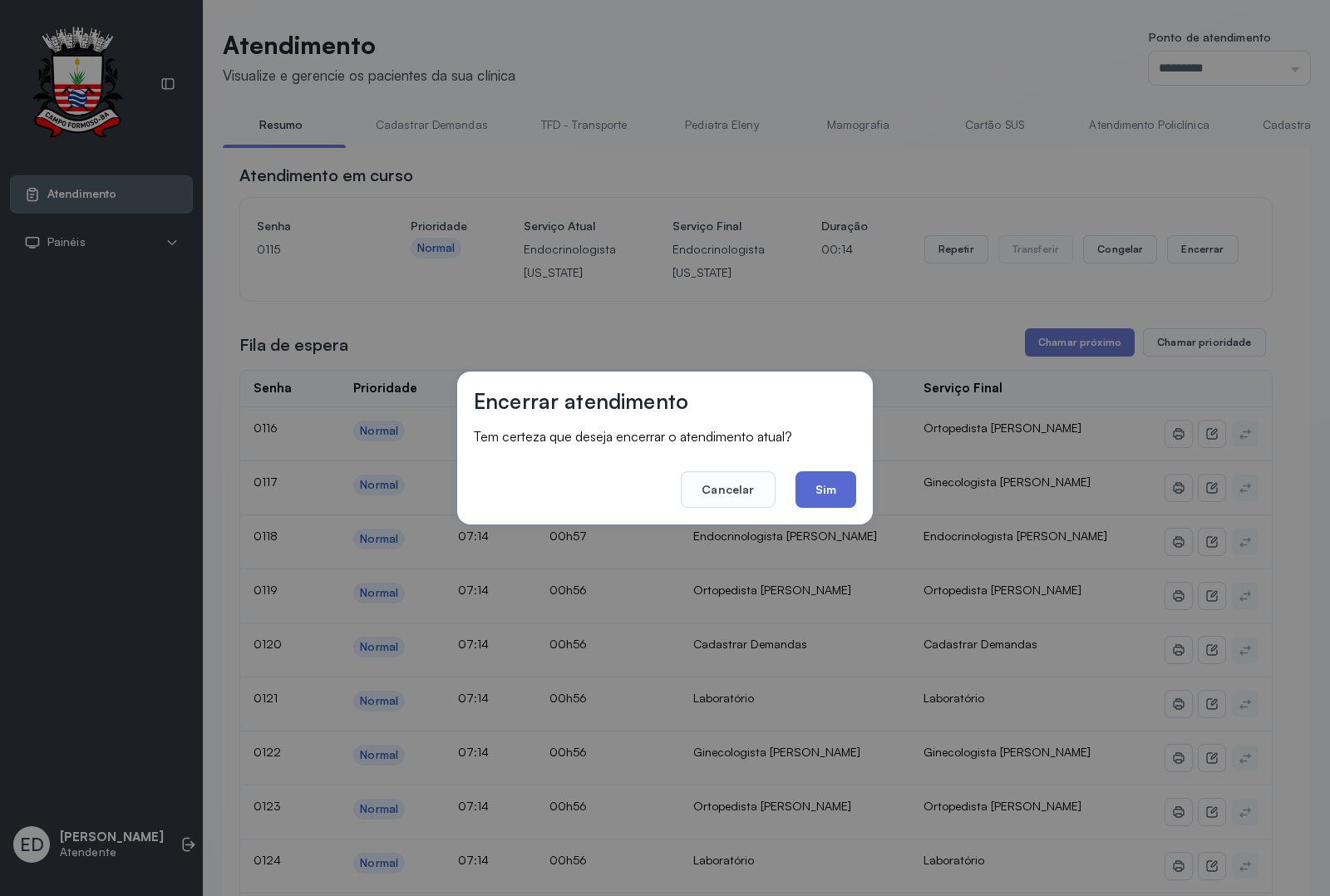
click at [798, 488] on button "Sim" at bounding box center [826, 489] width 61 height 36
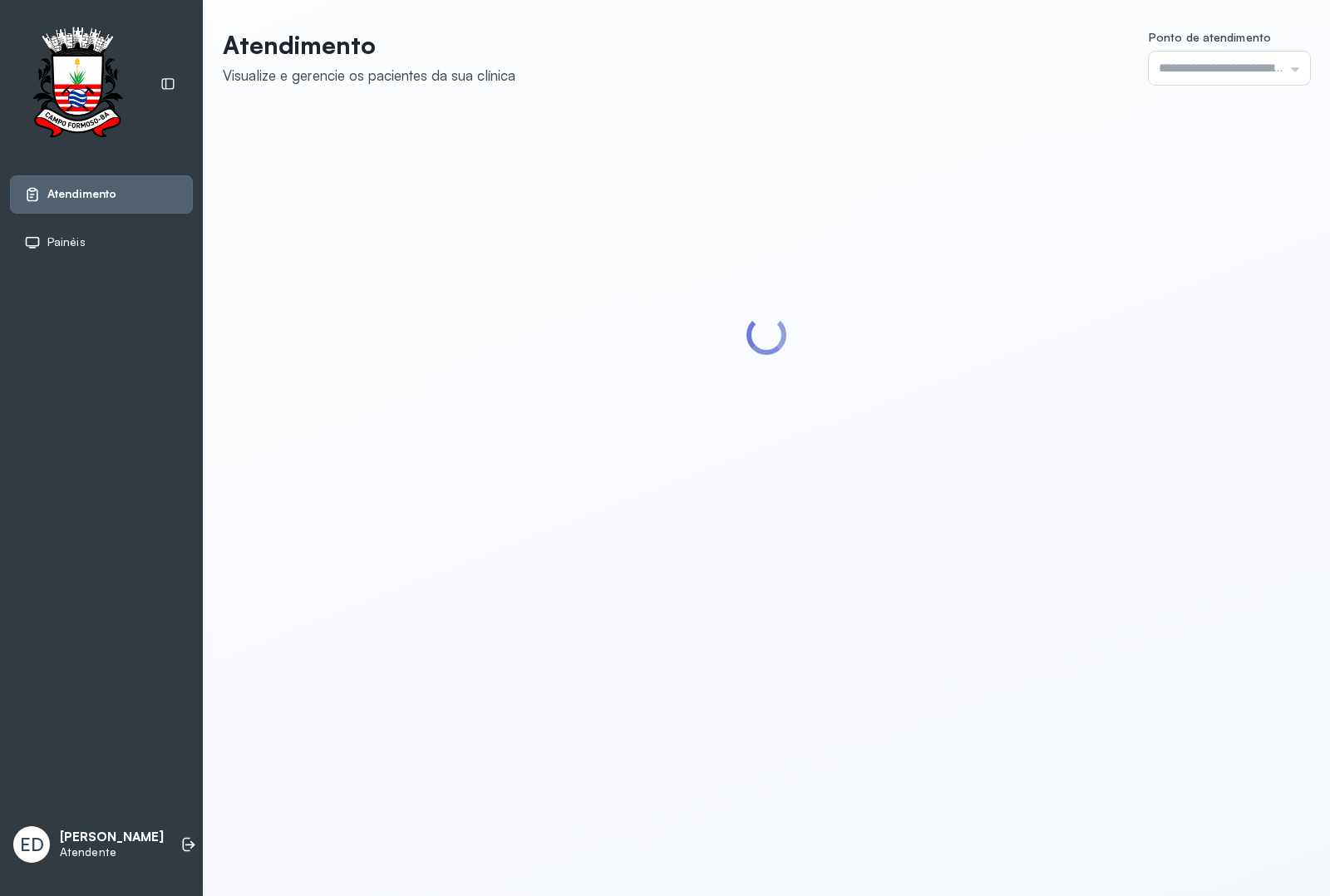
type input "*********"
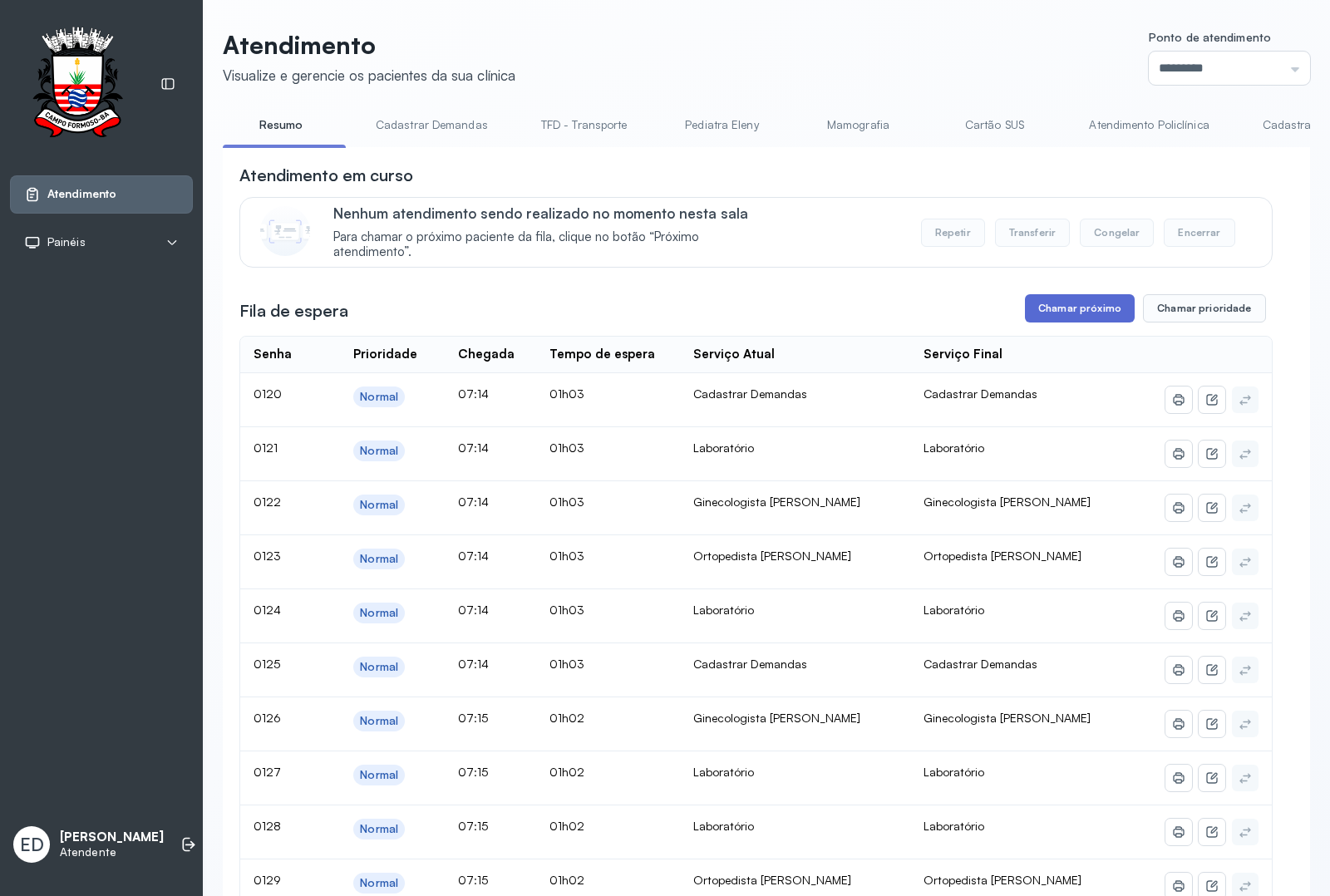
click at [1065, 305] on button "Chamar próximo" at bounding box center [1081, 308] width 110 height 28
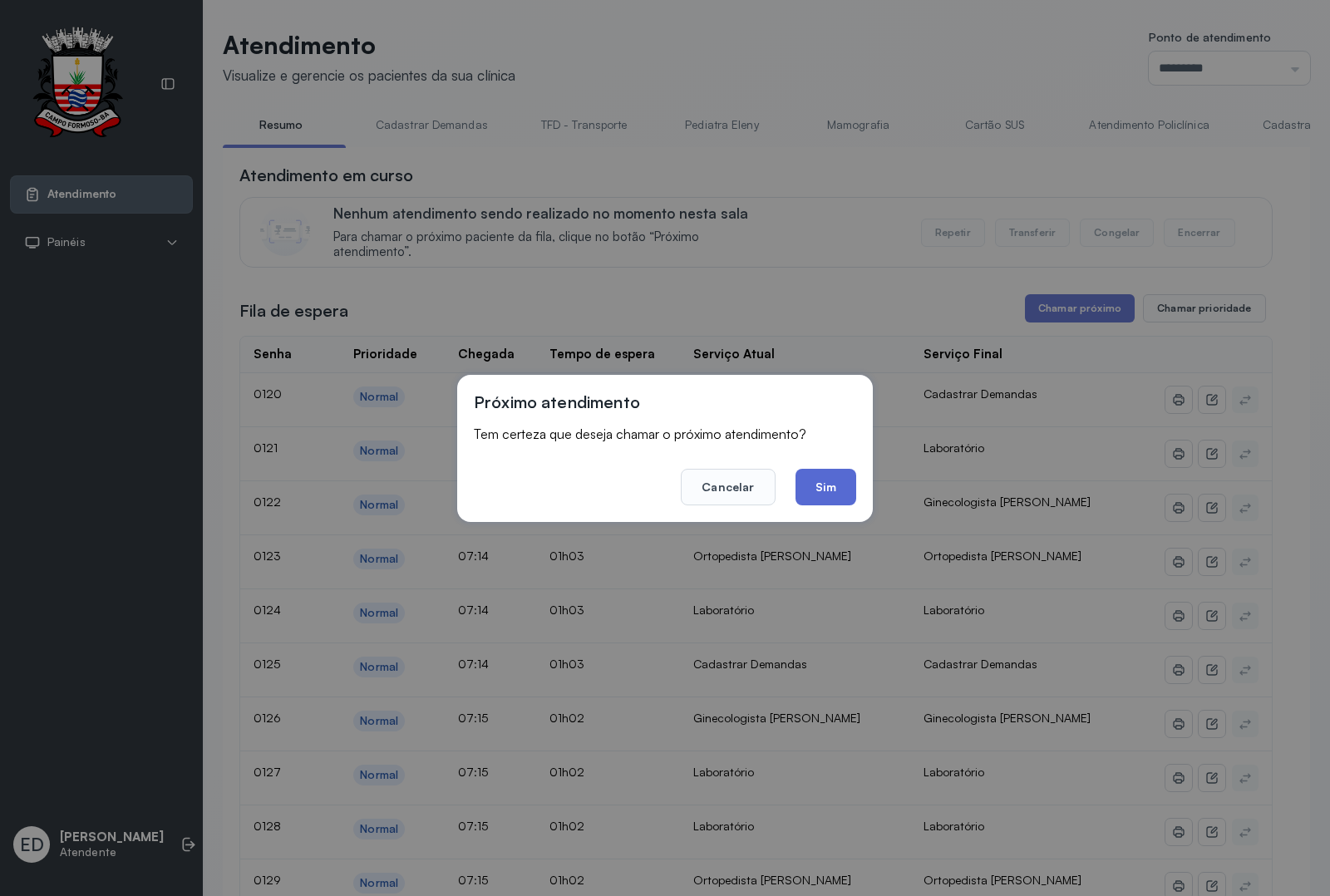
click at [826, 486] on button "Sim" at bounding box center [826, 487] width 61 height 36
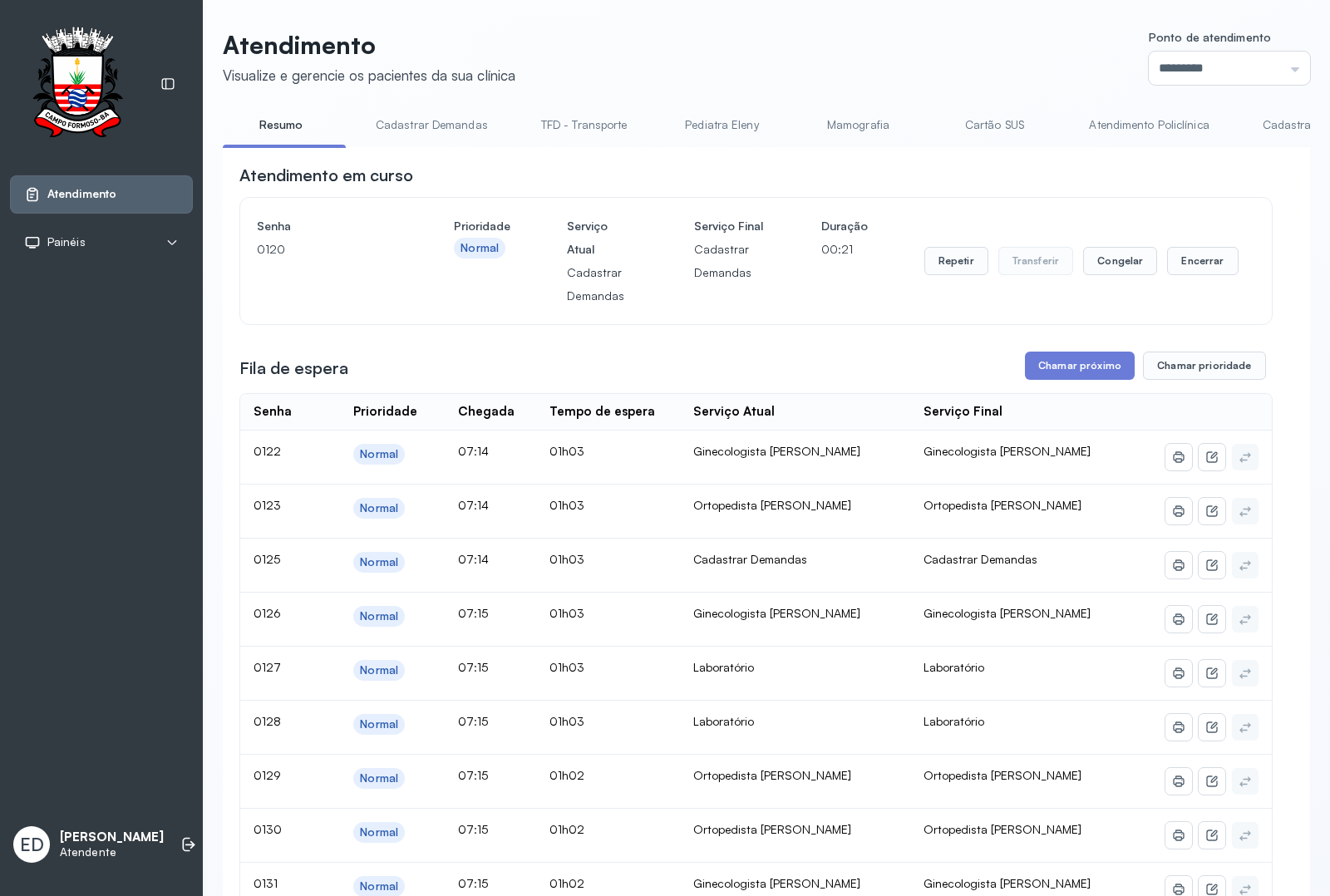
click at [944, 38] on header "Atendimento Visualize e gerencie os pacientes da sua clínica Ponto de atendimen…" at bounding box center [767, 57] width 1087 height 55
click at [939, 55] on header "Atendimento Visualize e gerencie os pacientes da sua clínica Ponto de atendimen…" at bounding box center [767, 57] width 1087 height 55
click at [1203, 260] on button "Encerrar" at bounding box center [1203, 260] width 71 height 28
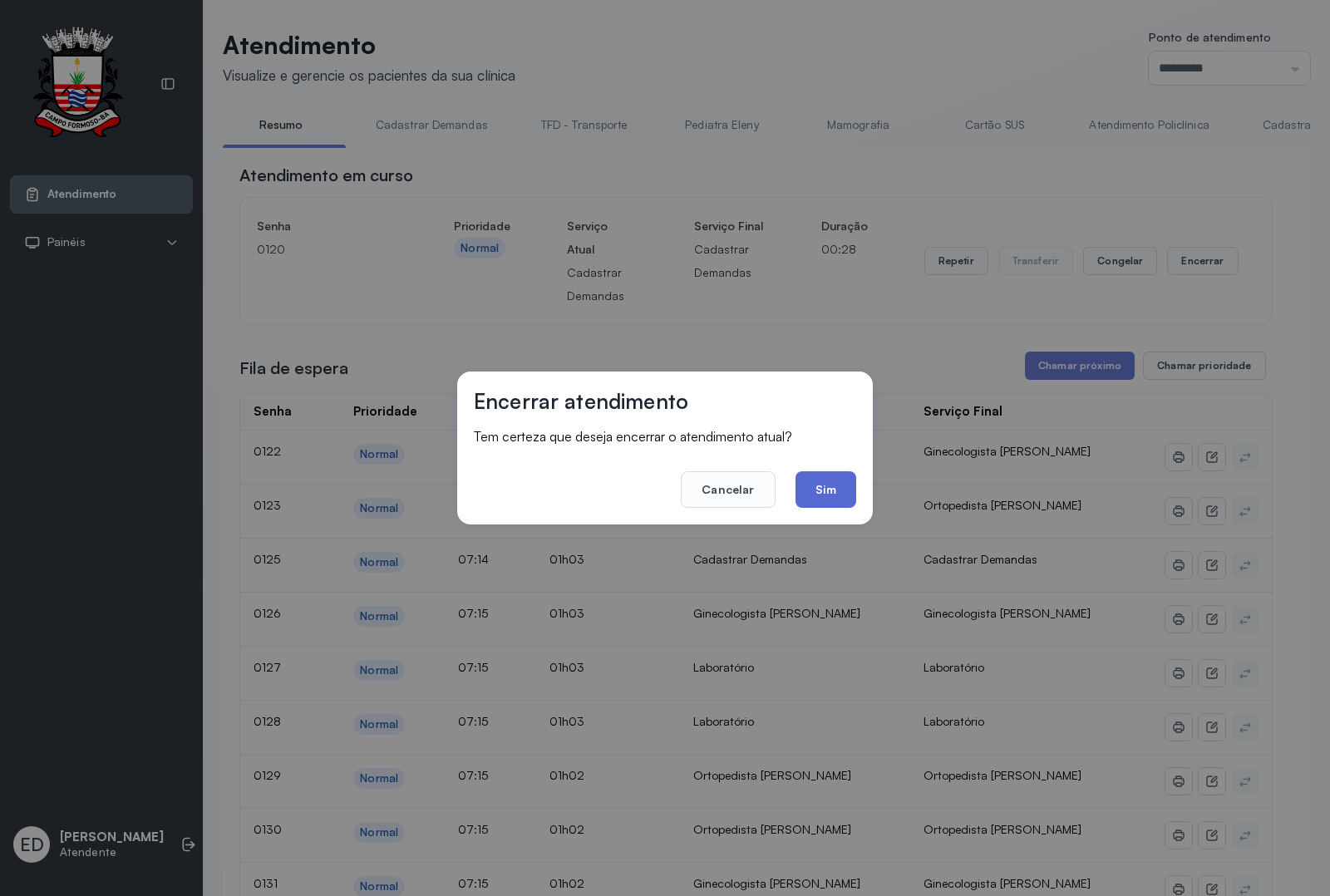
click at [821, 495] on button "Sim" at bounding box center [826, 489] width 61 height 36
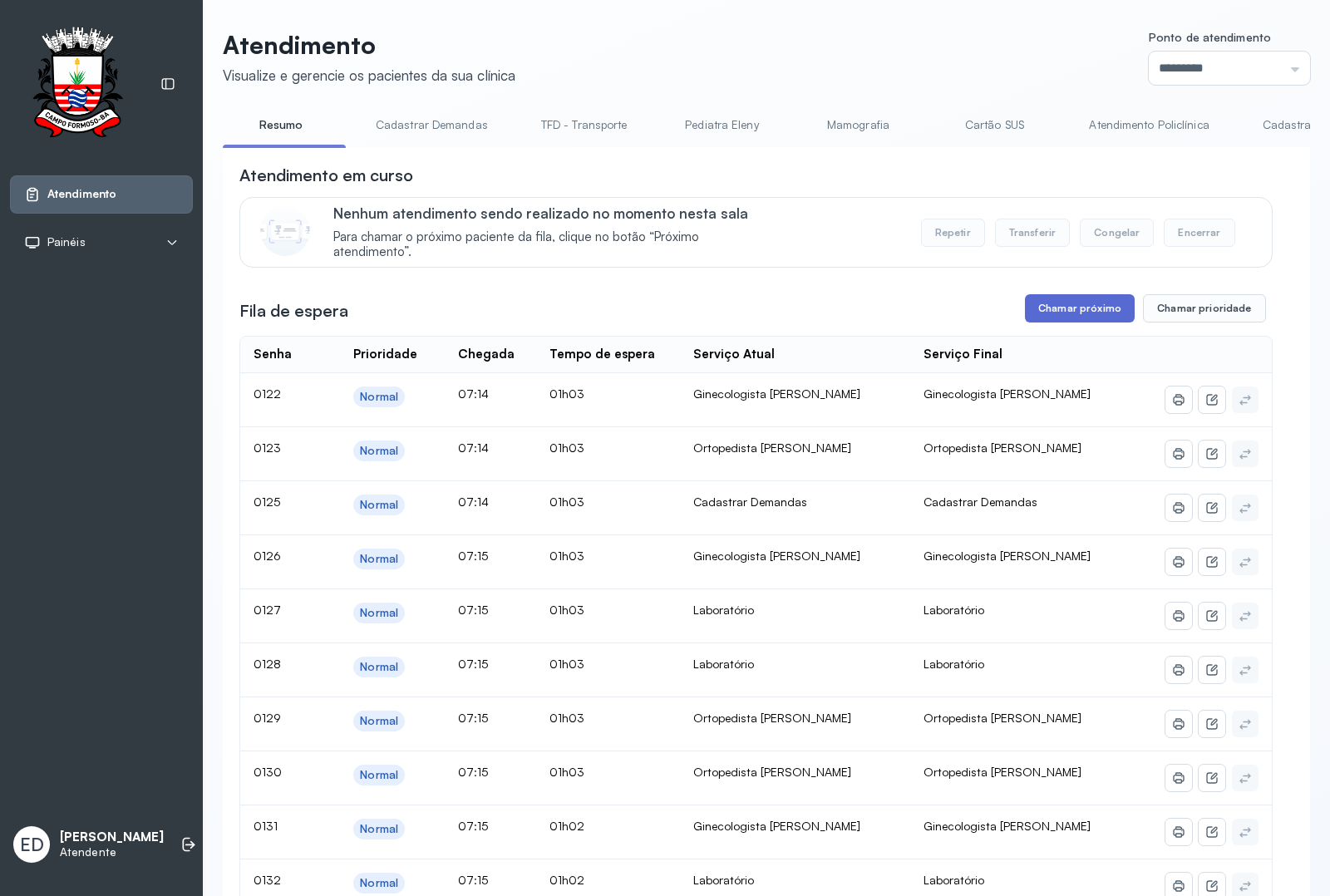
click at [1075, 323] on button "Chamar próximo" at bounding box center [1081, 308] width 110 height 28
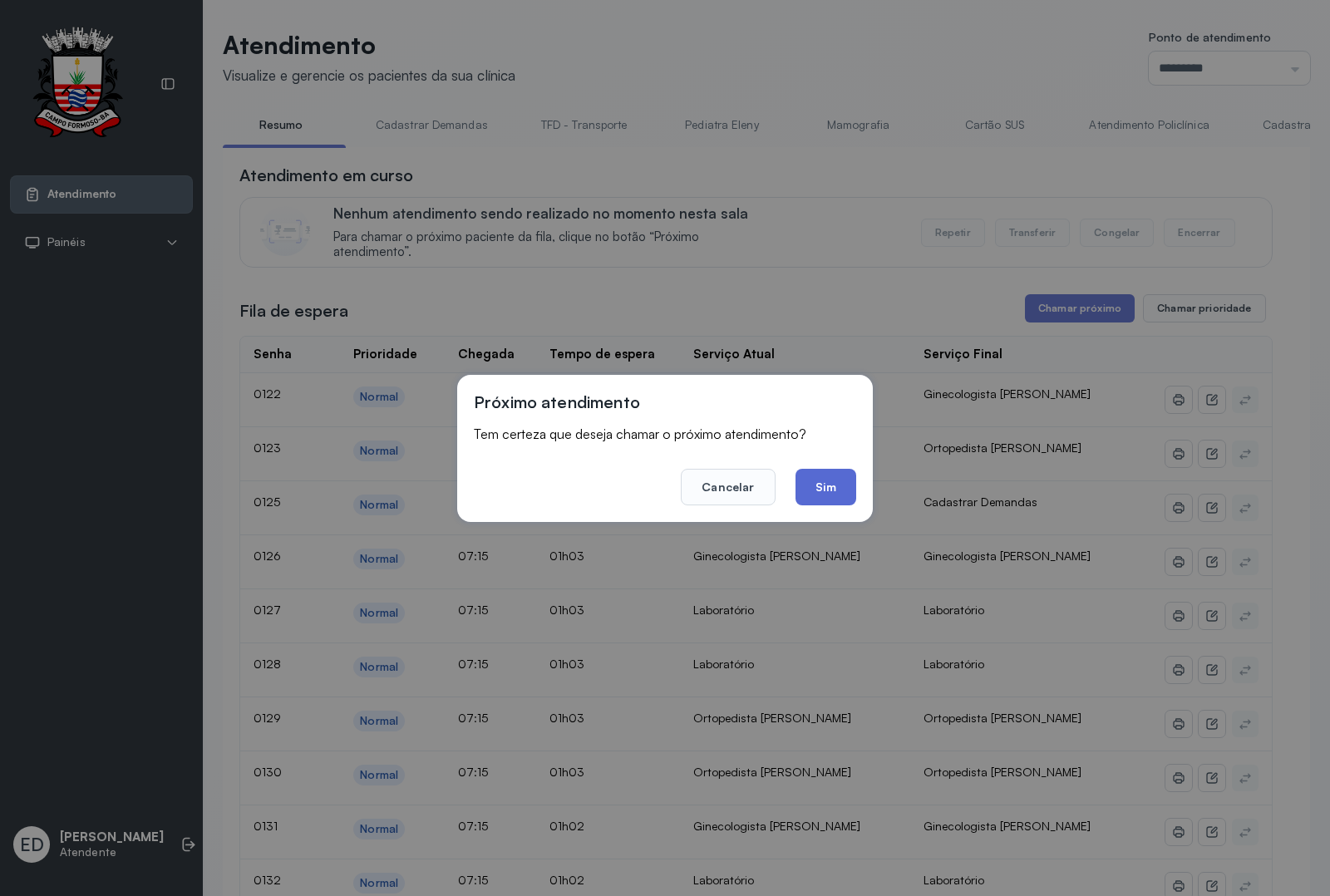
click at [848, 491] on button "Sim" at bounding box center [826, 487] width 61 height 36
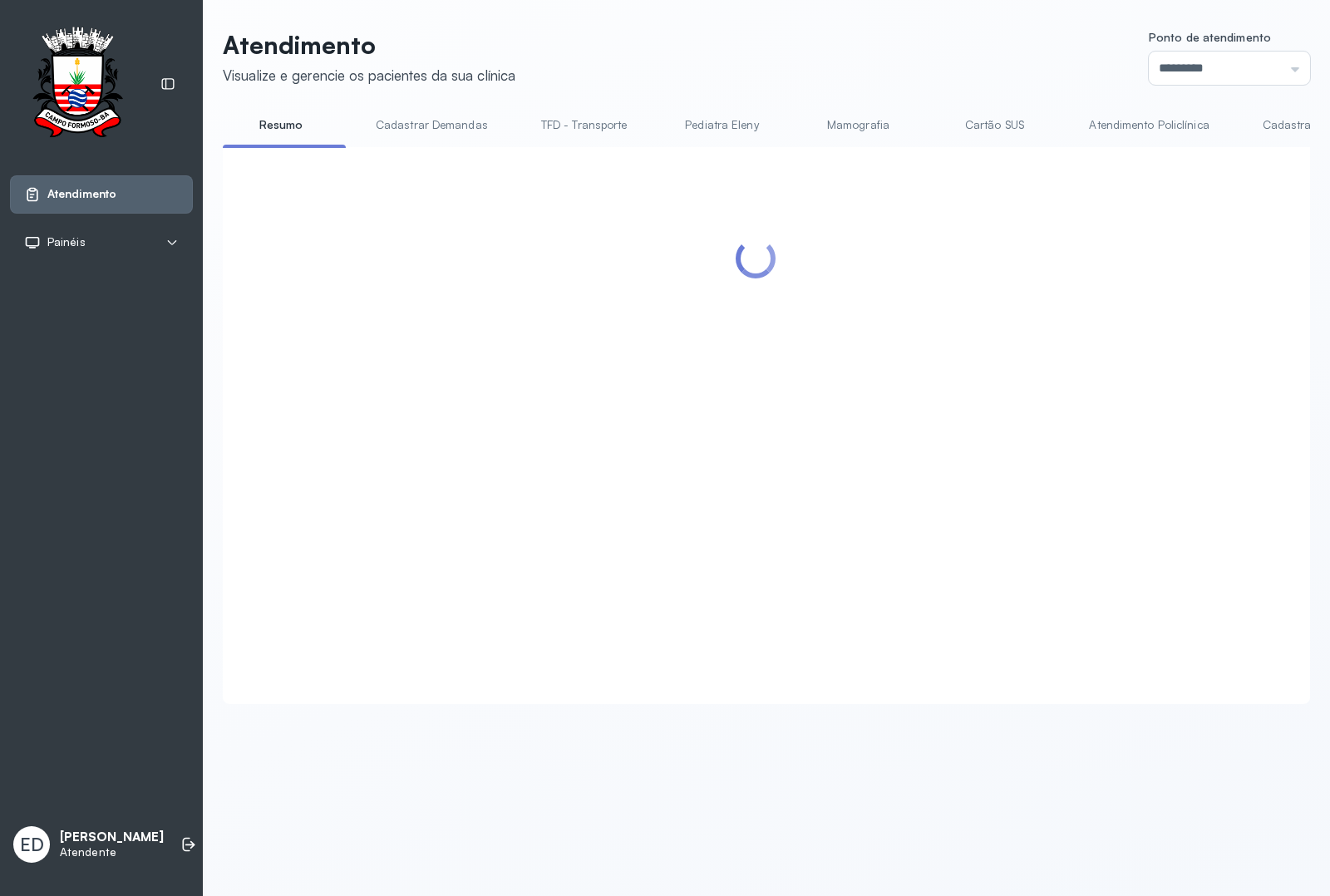
click at [863, 35] on header "Atendimento Visualize e gerencie os pacientes da sua clínica Ponto de atendimen…" at bounding box center [767, 57] width 1087 height 55
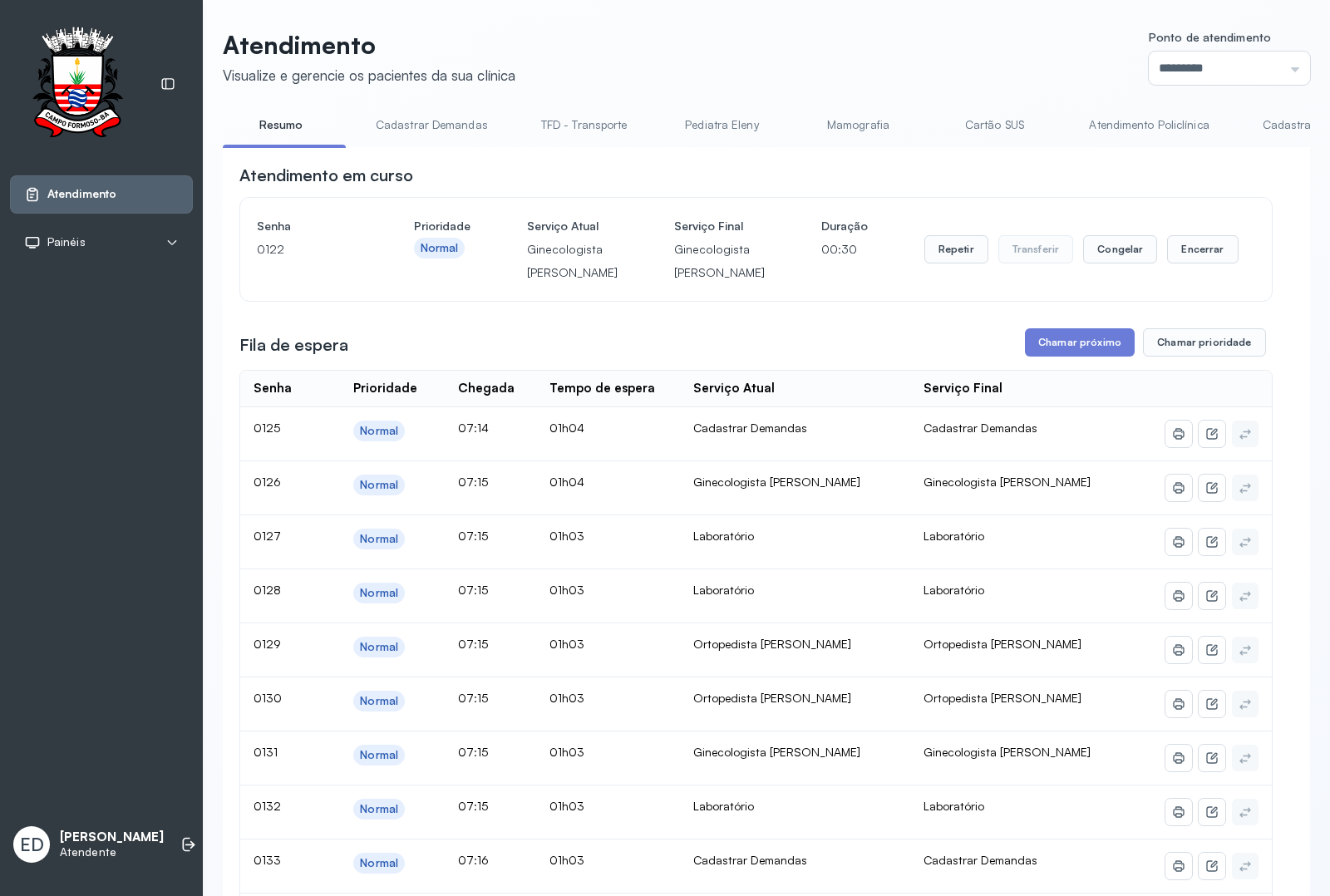
click at [868, 30] on header "Atendimento Visualize e gerencie os pacientes da sua clínica Ponto de atendimen…" at bounding box center [767, 57] width 1087 height 55
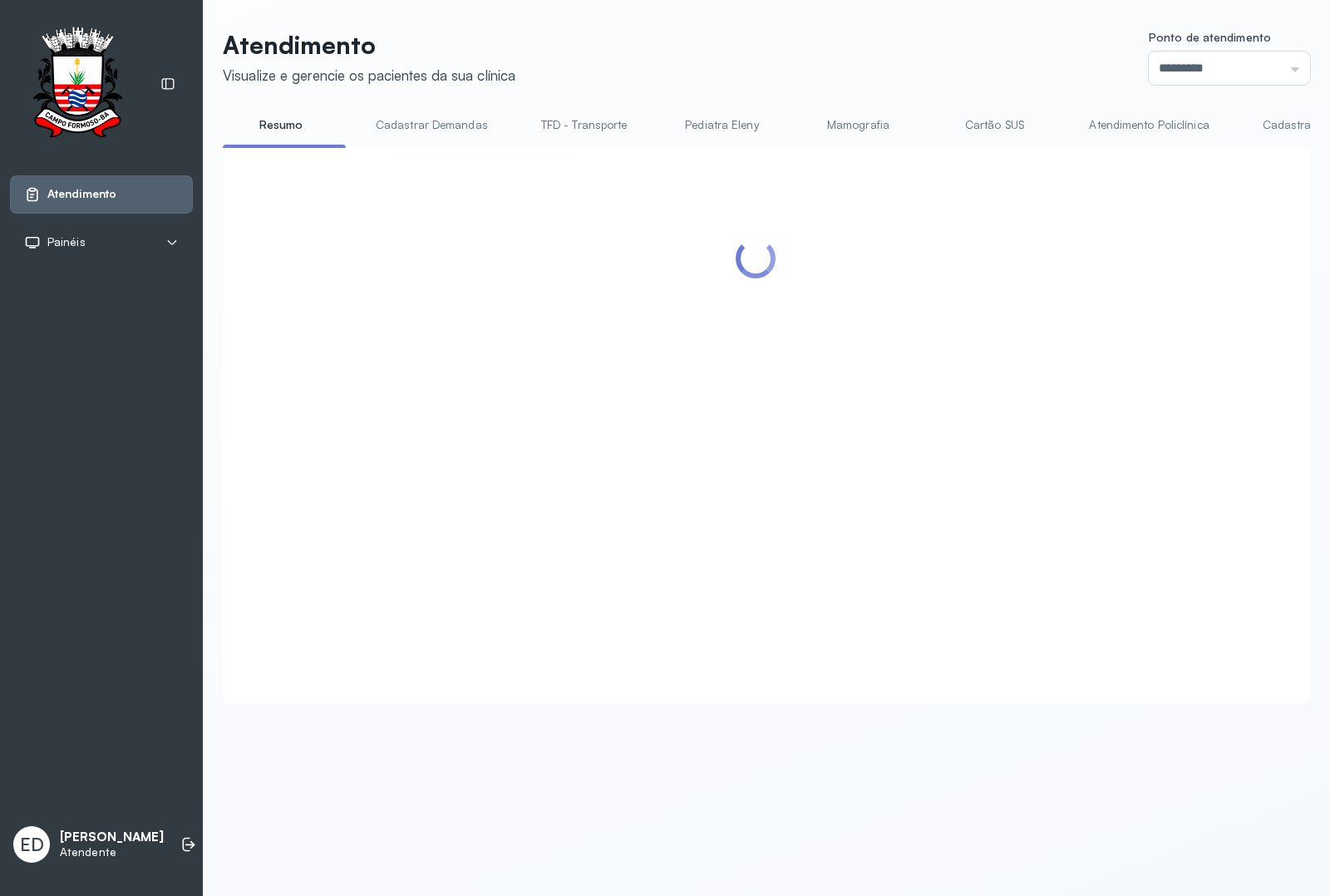
click at [868, 30] on header "Atendimento Visualize e gerencie os pacientes da sua clínica Ponto de atendimen…" at bounding box center [767, 57] width 1087 height 55
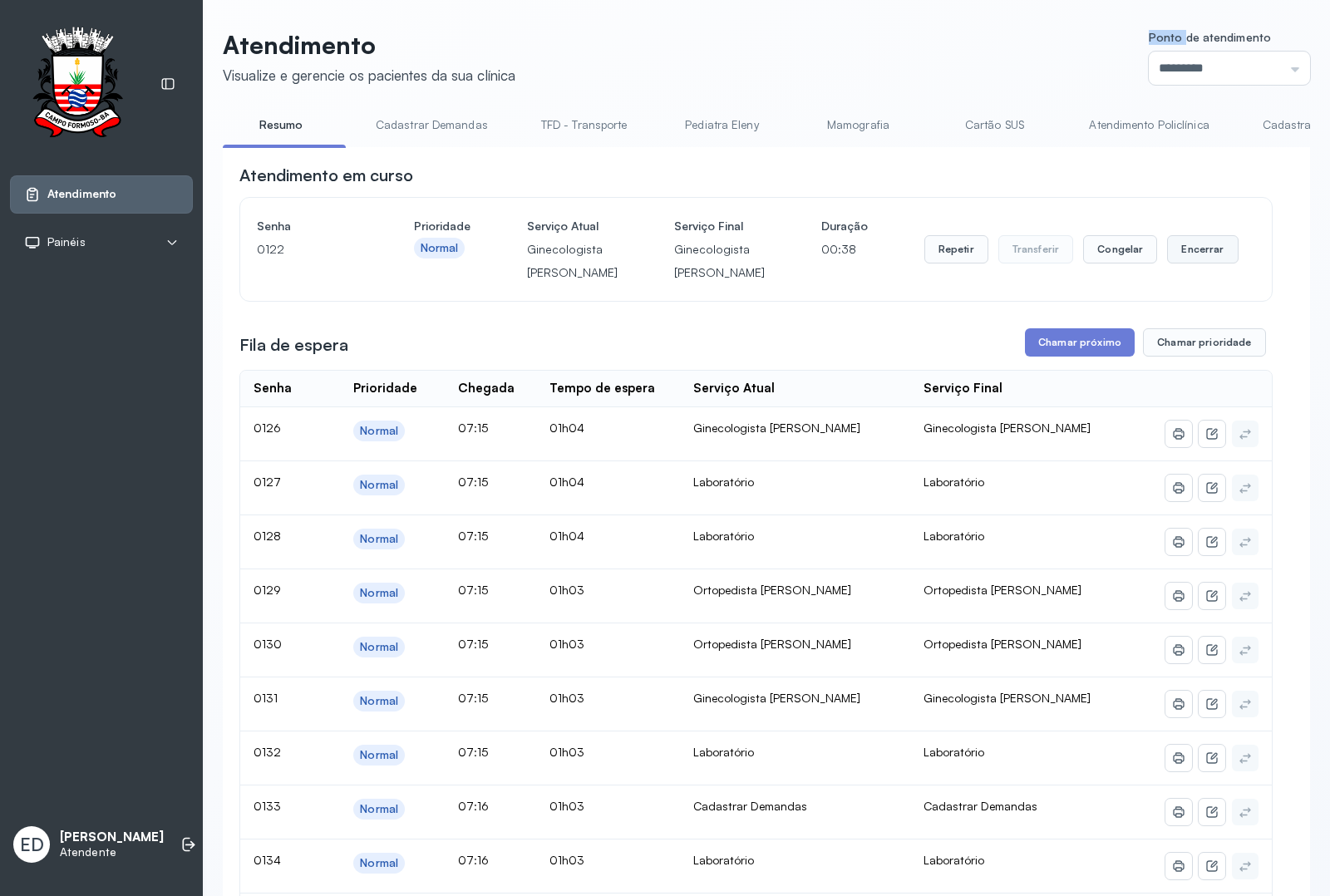
click at [1168, 264] on button "Encerrar" at bounding box center [1203, 249] width 71 height 28
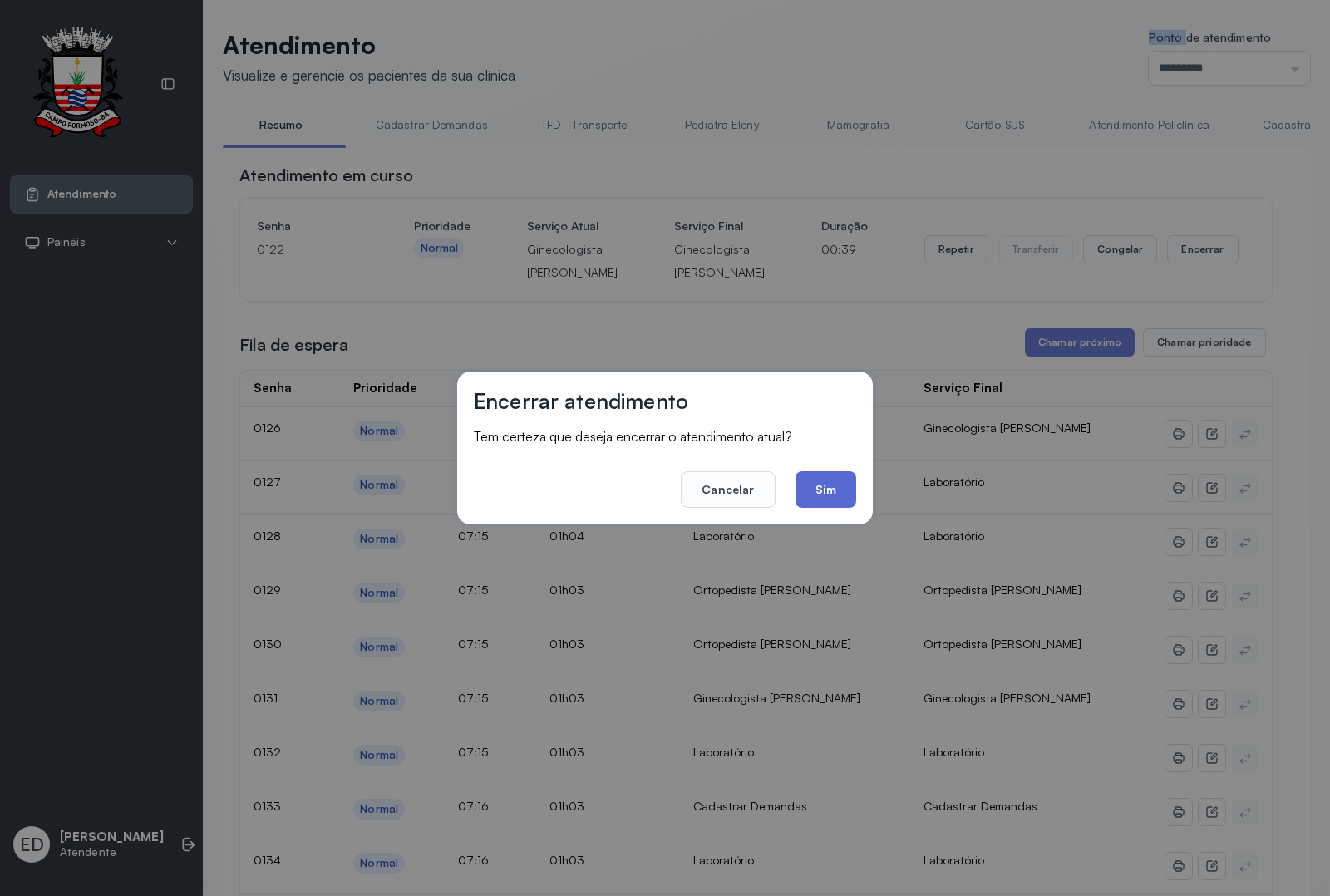
click at [818, 486] on button "Sim" at bounding box center [826, 489] width 61 height 36
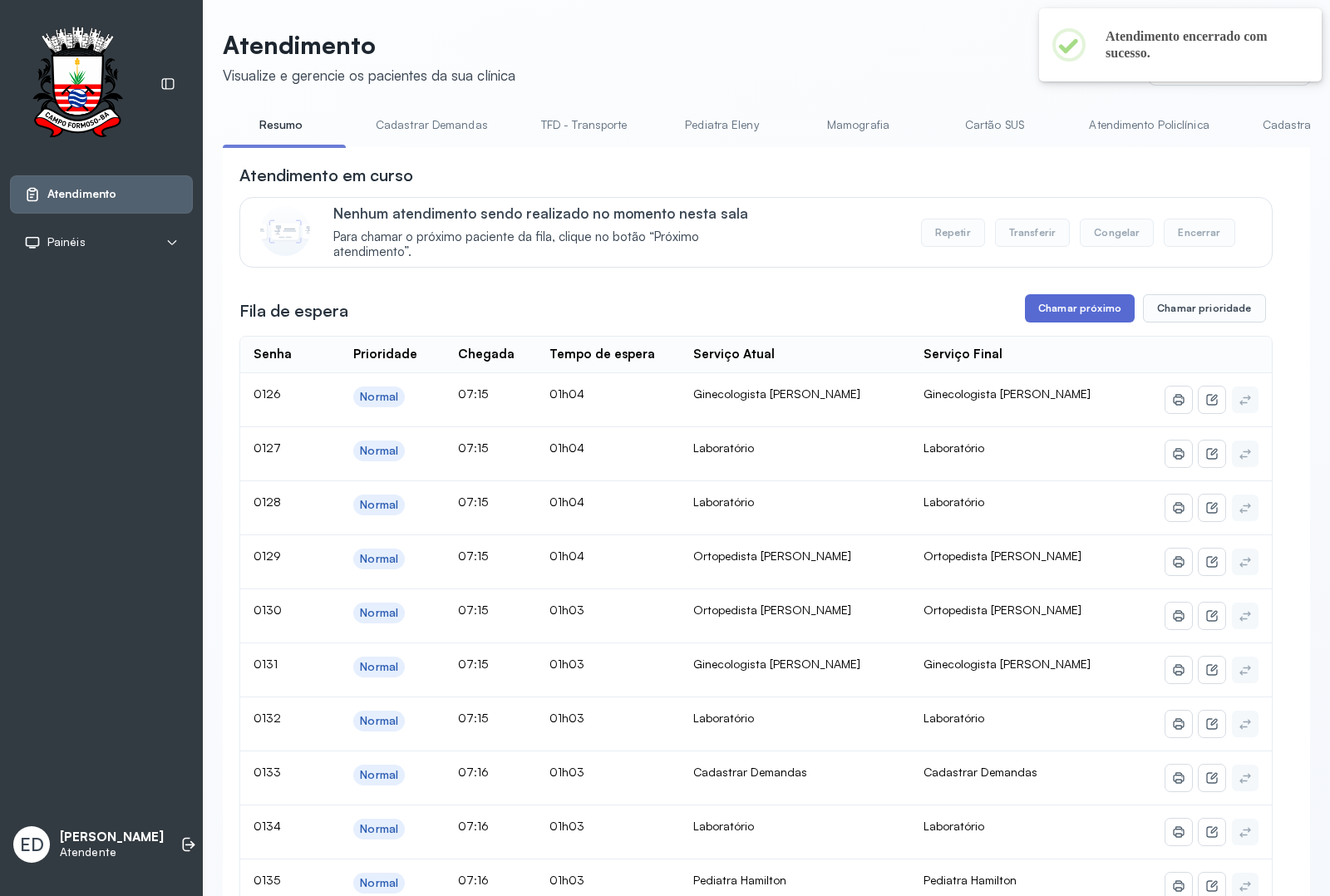
click at [1054, 316] on button "Chamar próximo" at bounding box center [1081, 308] width 110 height 28
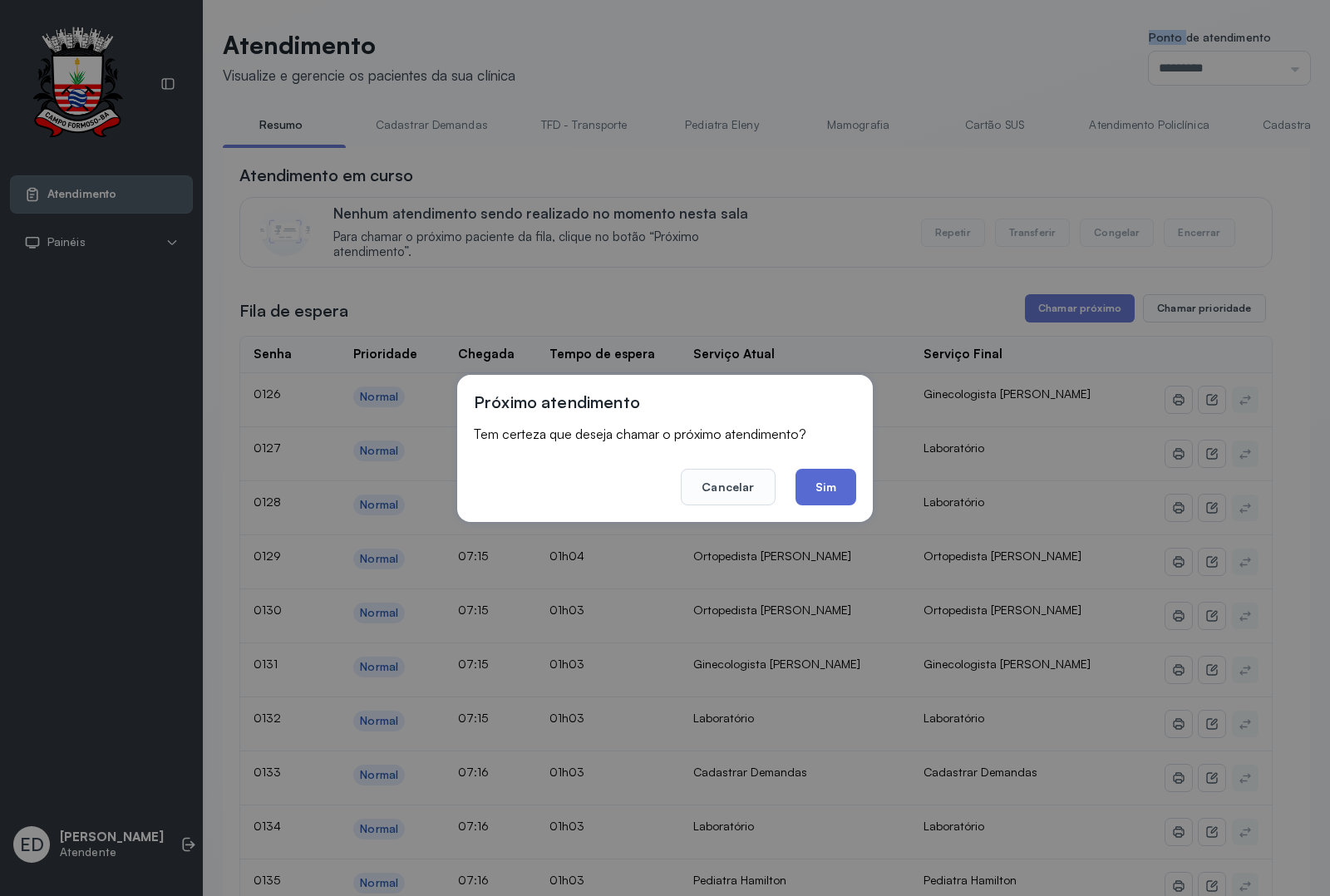
click at [809, 482] on button "Sim" at bounding box center [826, 487] width 61 height 36
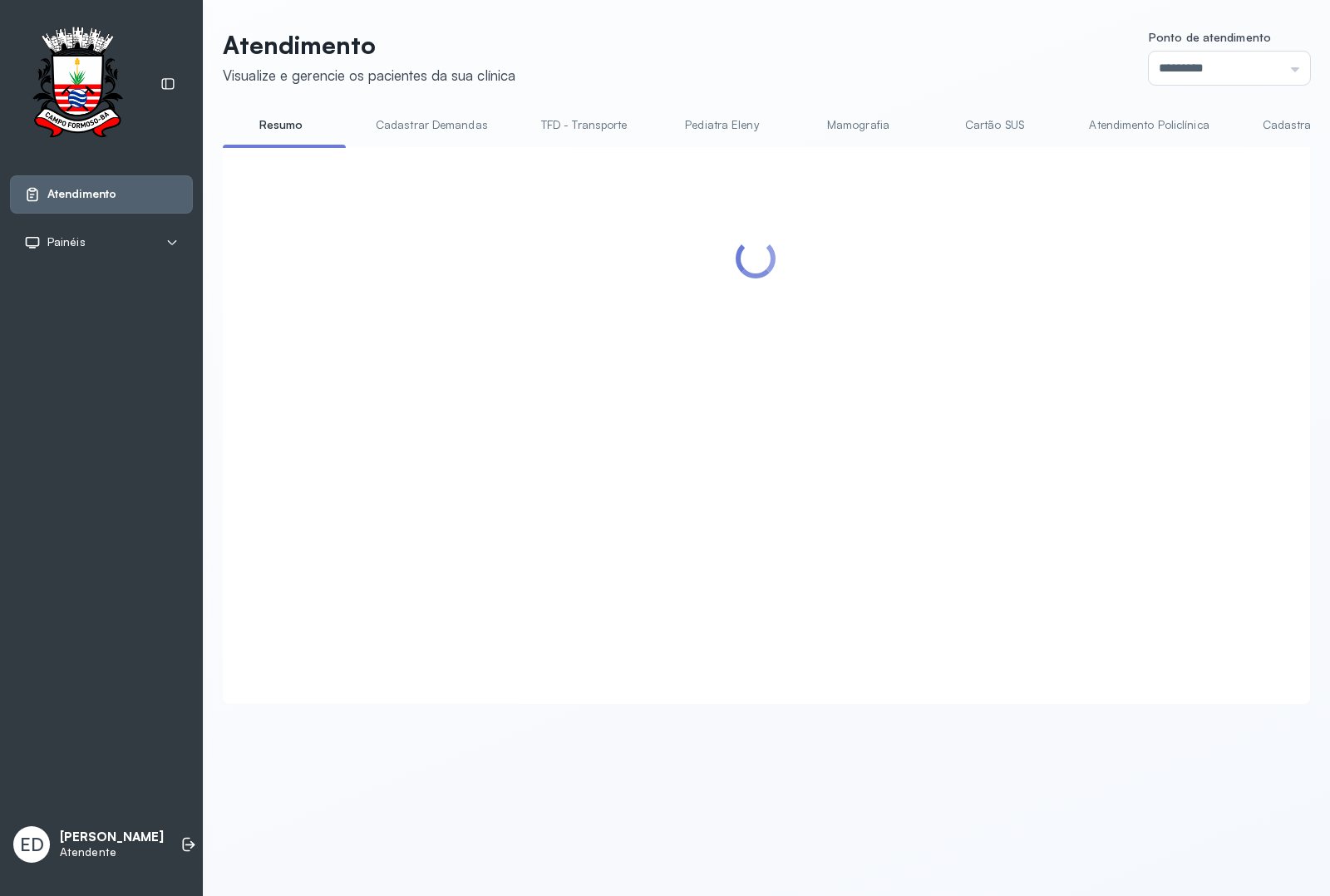
click at [807, 50] on header "Atendimento Visualize e gerencie os pacientes da sua clínica Ponto de atendimen…" at bounding box center [767, 57] width 1087 height 55
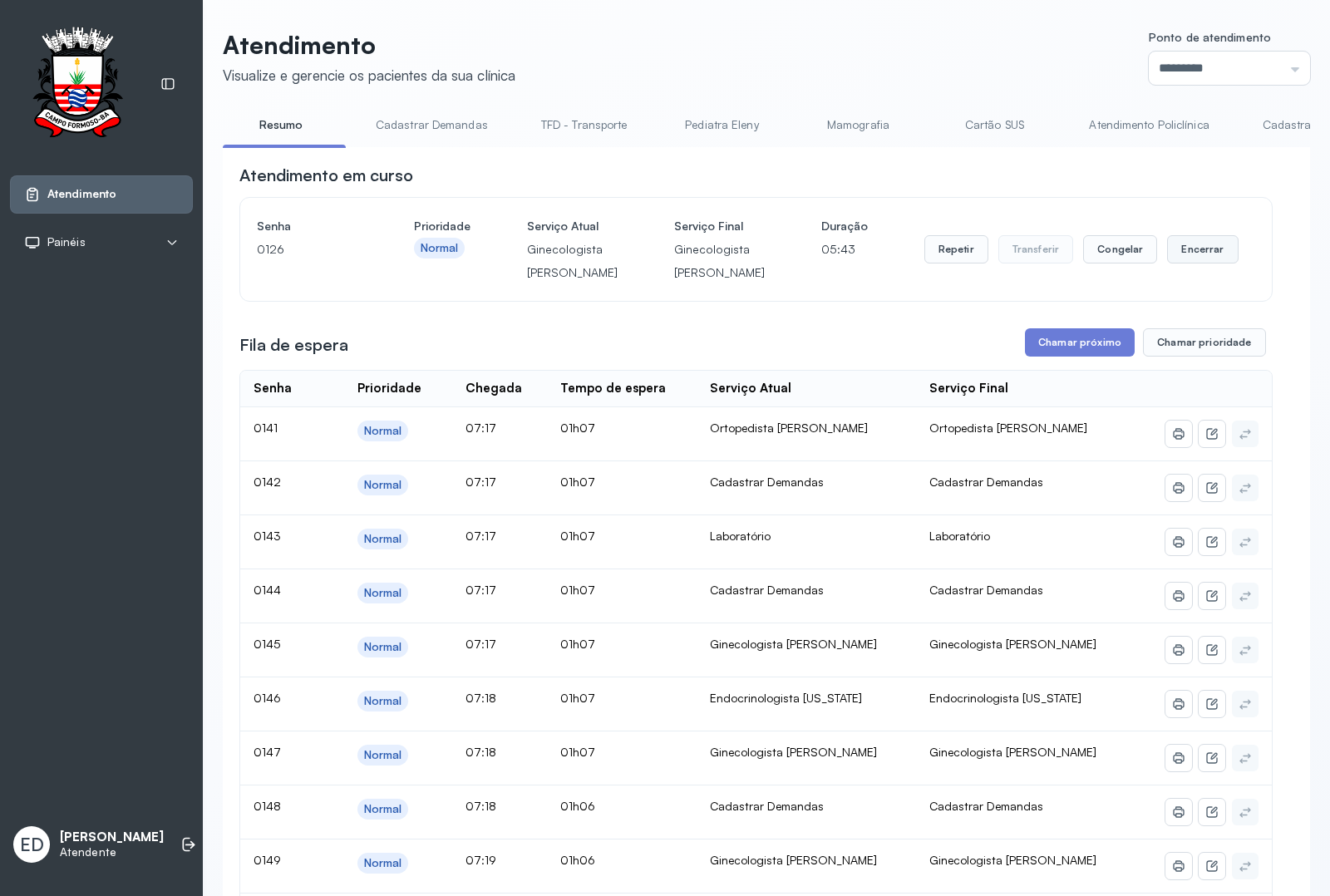
click at [1179, 251] on button "Encerrar" at bounding box center [1203, 249] width 71 height 28
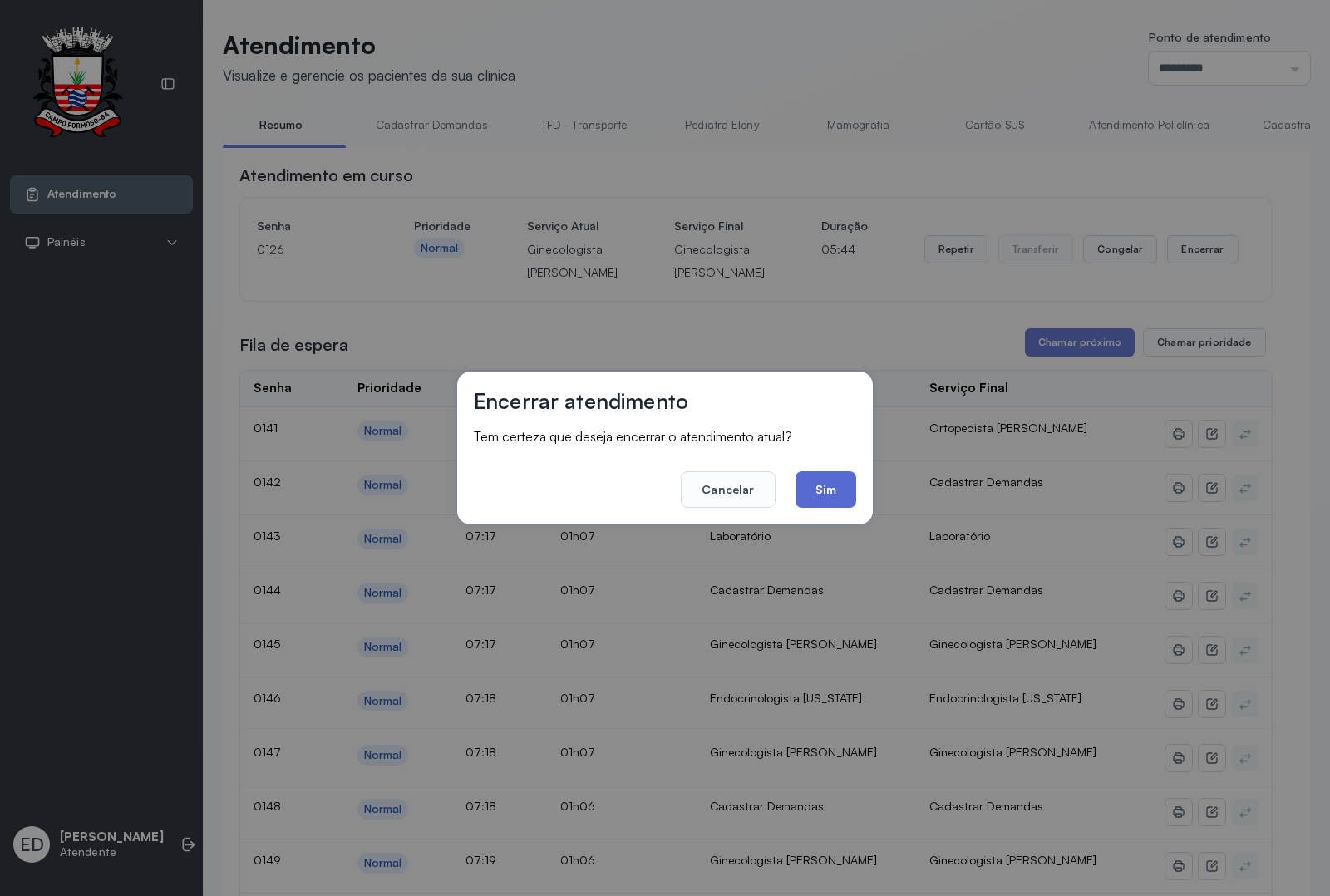
click at [841, 486] on button "Sim" at bounding box center [826, 489] width 61 height 36
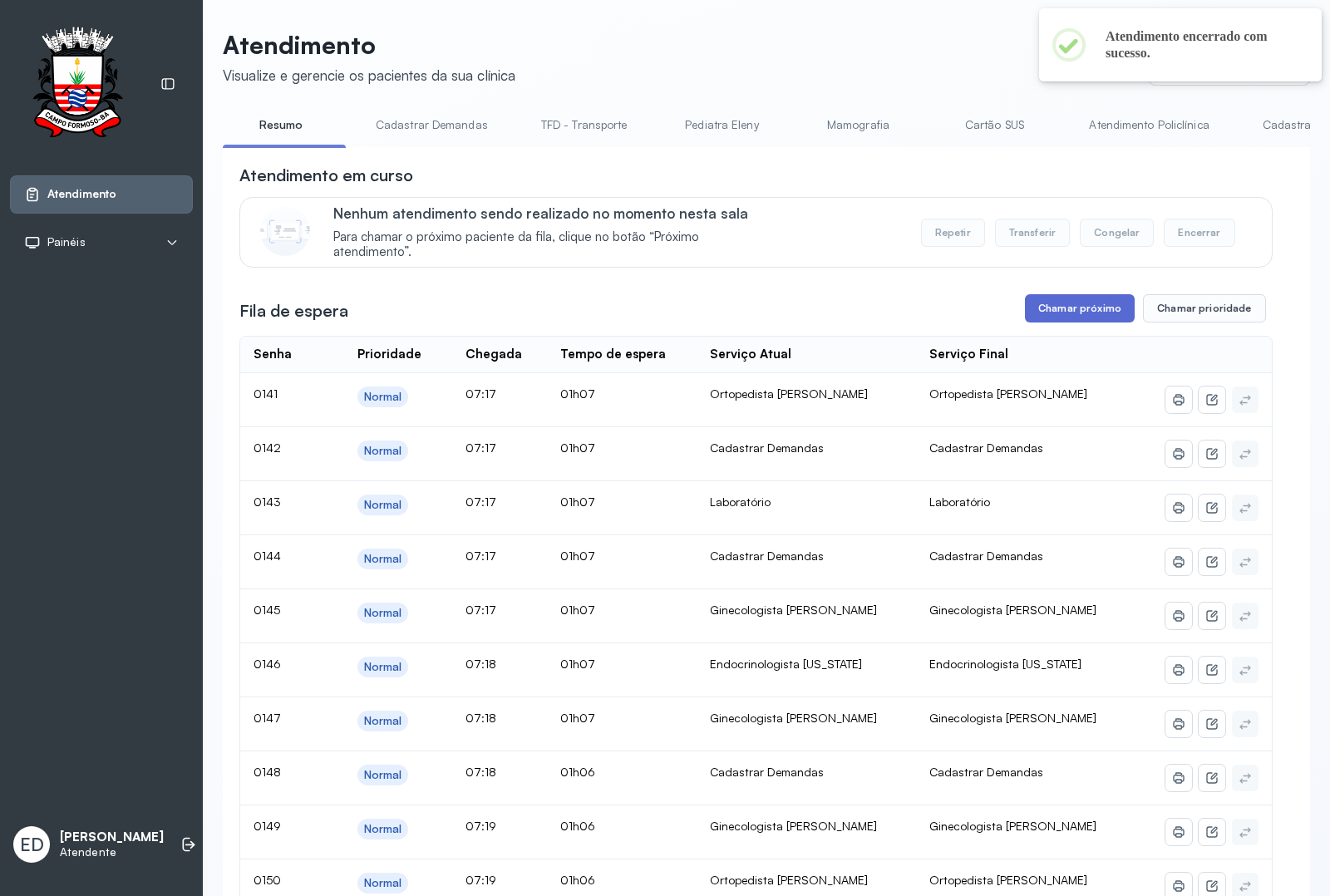
click at [1056, 319] on button "Chamar próximo" at bounding box center [1081, 308] width 110 height 28
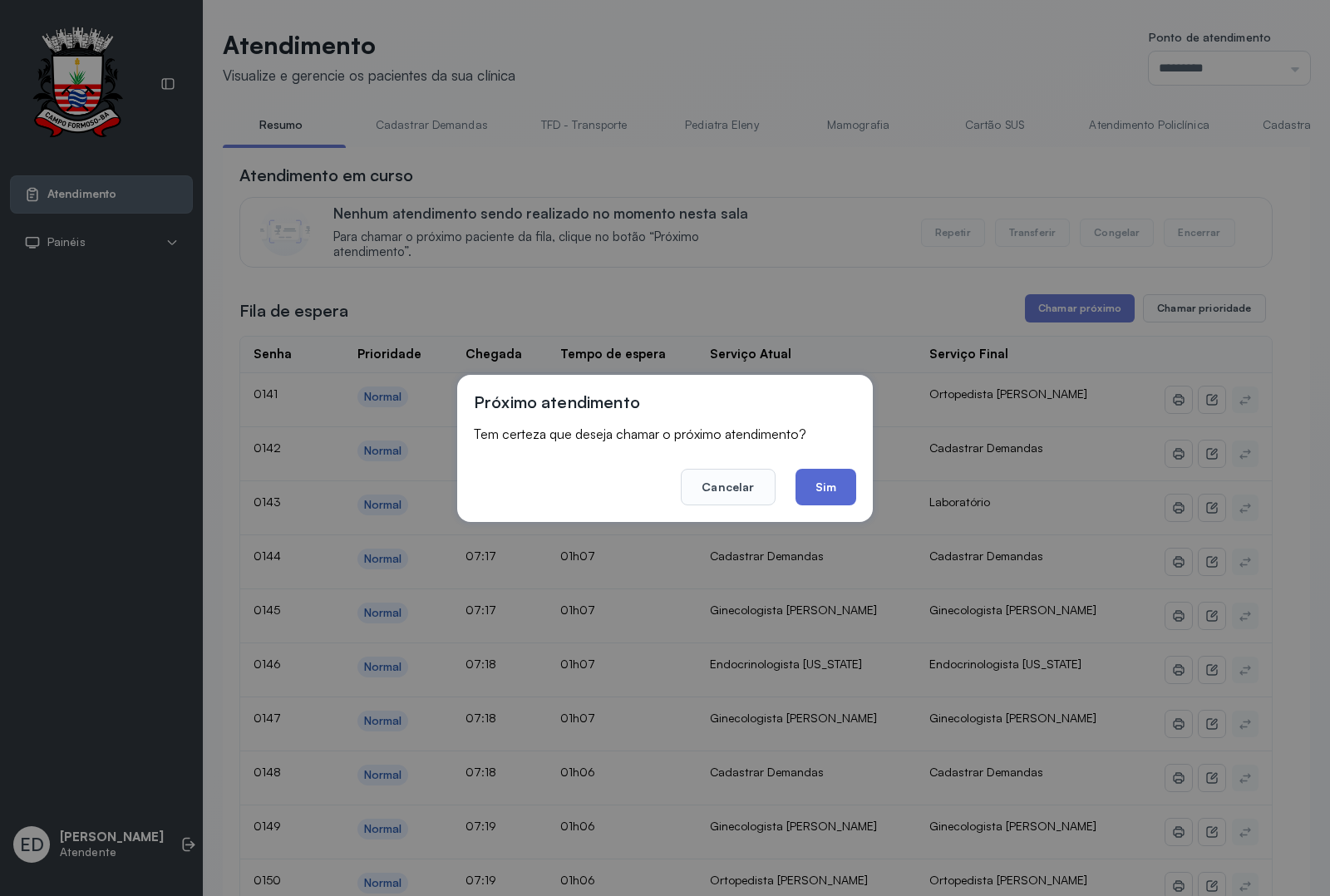
click at [825, 495] on button "Sim" at bounding box center [826, 487] width 61 height 36
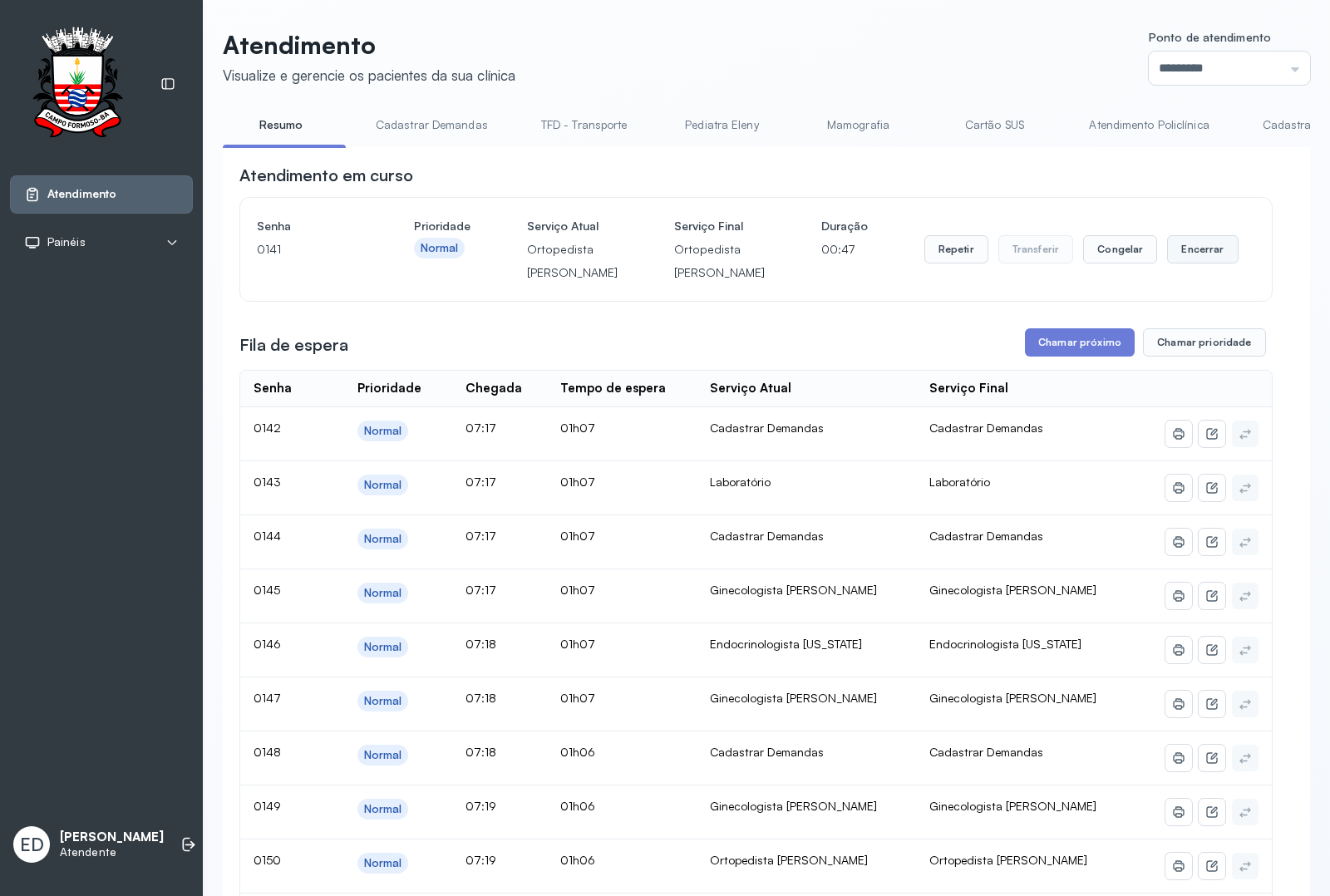
click at [1180, 263] on button "Encerrar" at bounding box center [1203, 249] width 71 height 28
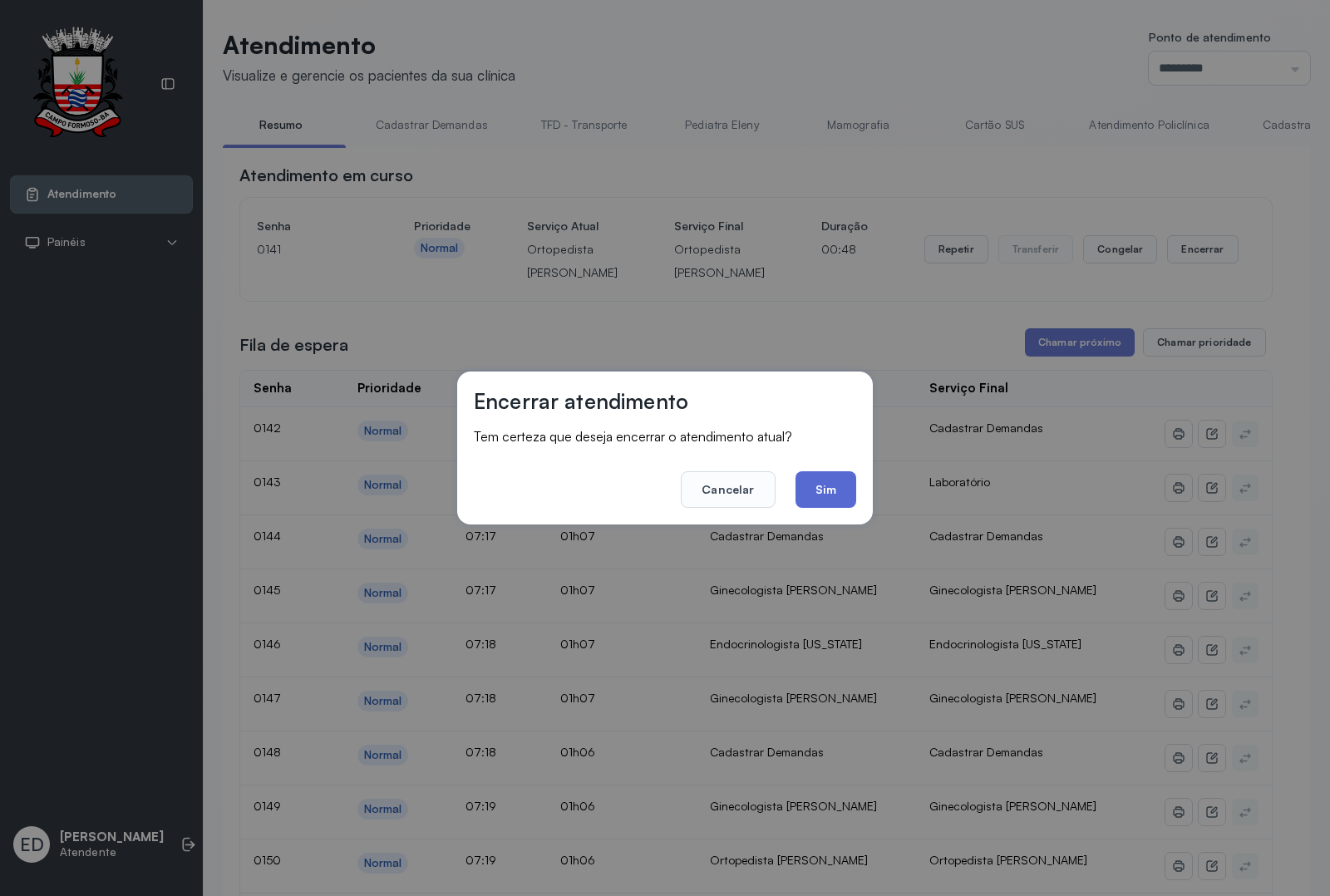
click at [829, 488] on button "Sim" at bounding box center [826, 489] width 61 height 36
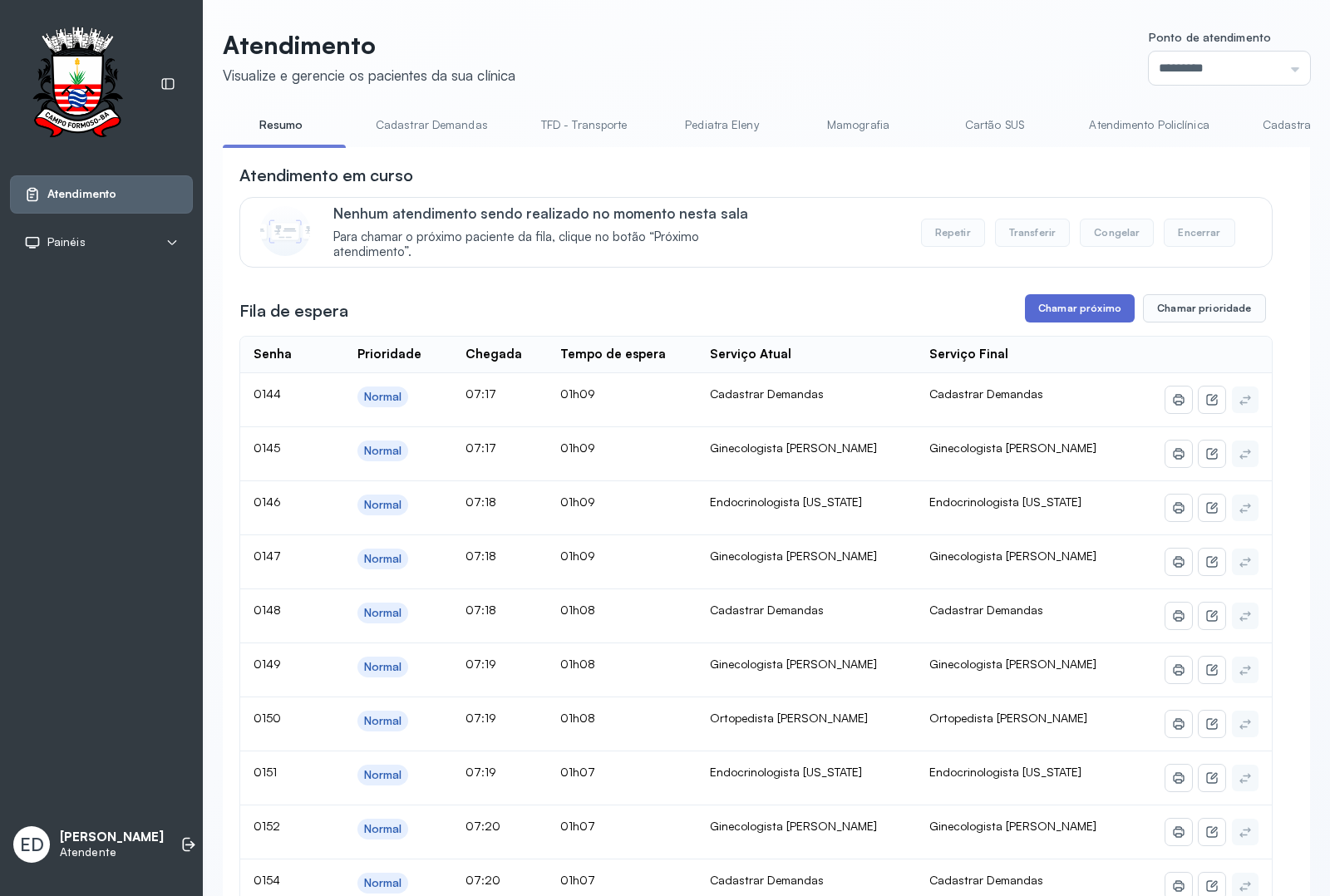
click at [1073, 323] on button "Chamar próximo" at bounding box center [1081, 308] width 110 height 28
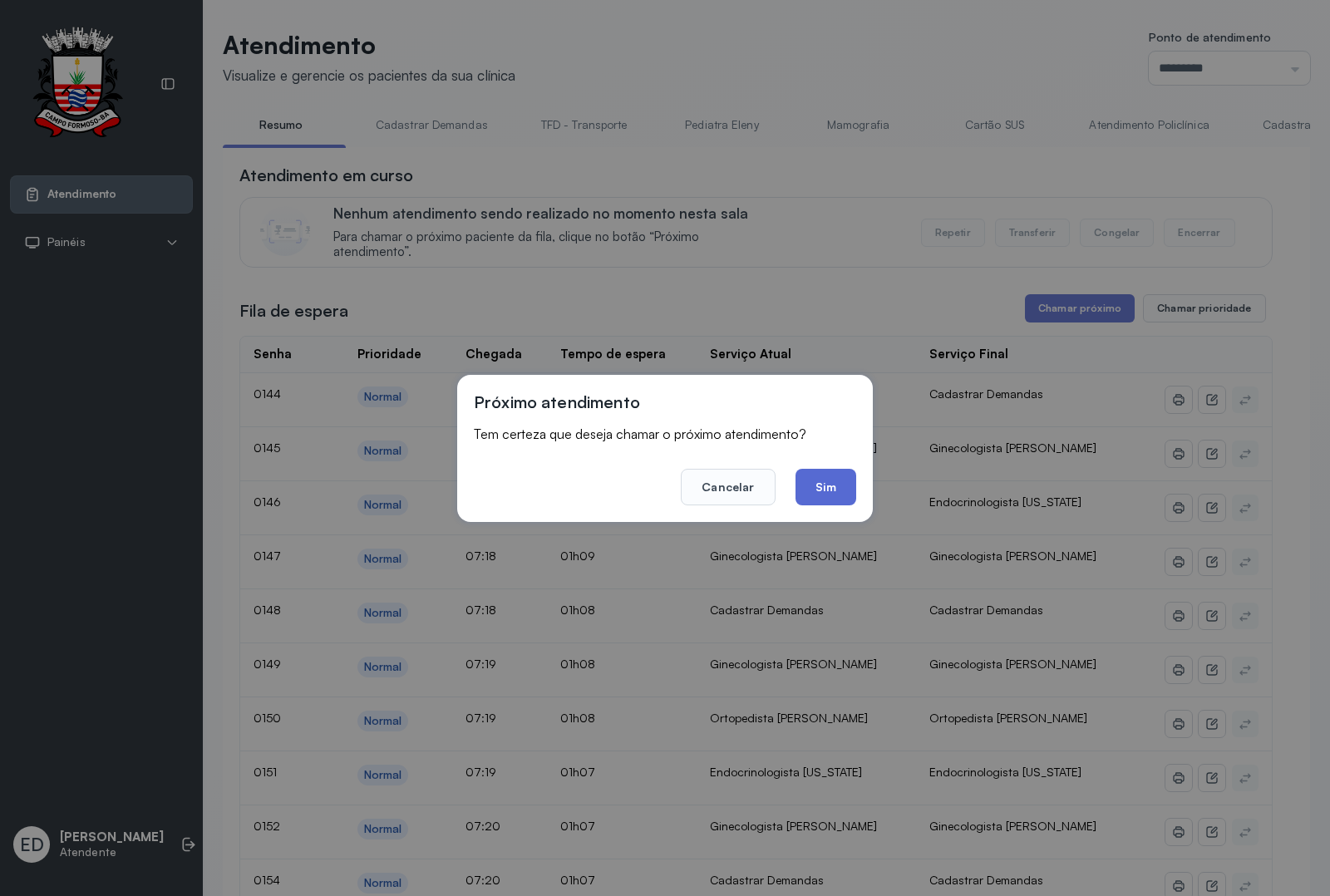
click at [840, 486] on button "Sim" at bounding box center [826, 487] width 61 height 36
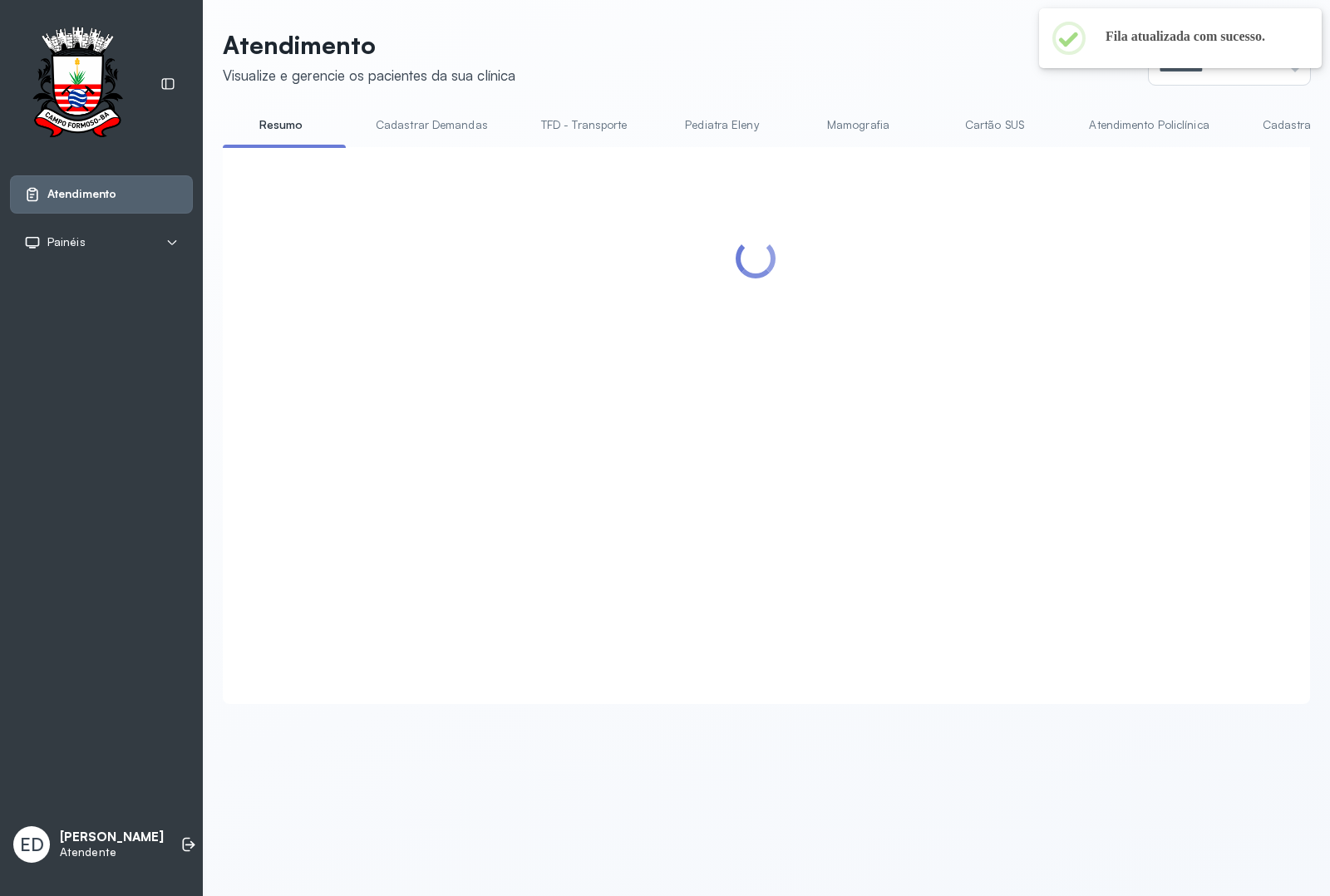
click at [848, 55] on header "Atendimento Visualize e gerencie os pacientes da sua clínica Ponto de atendimen…" at bounding box center [767, 57] width 1087 height 55
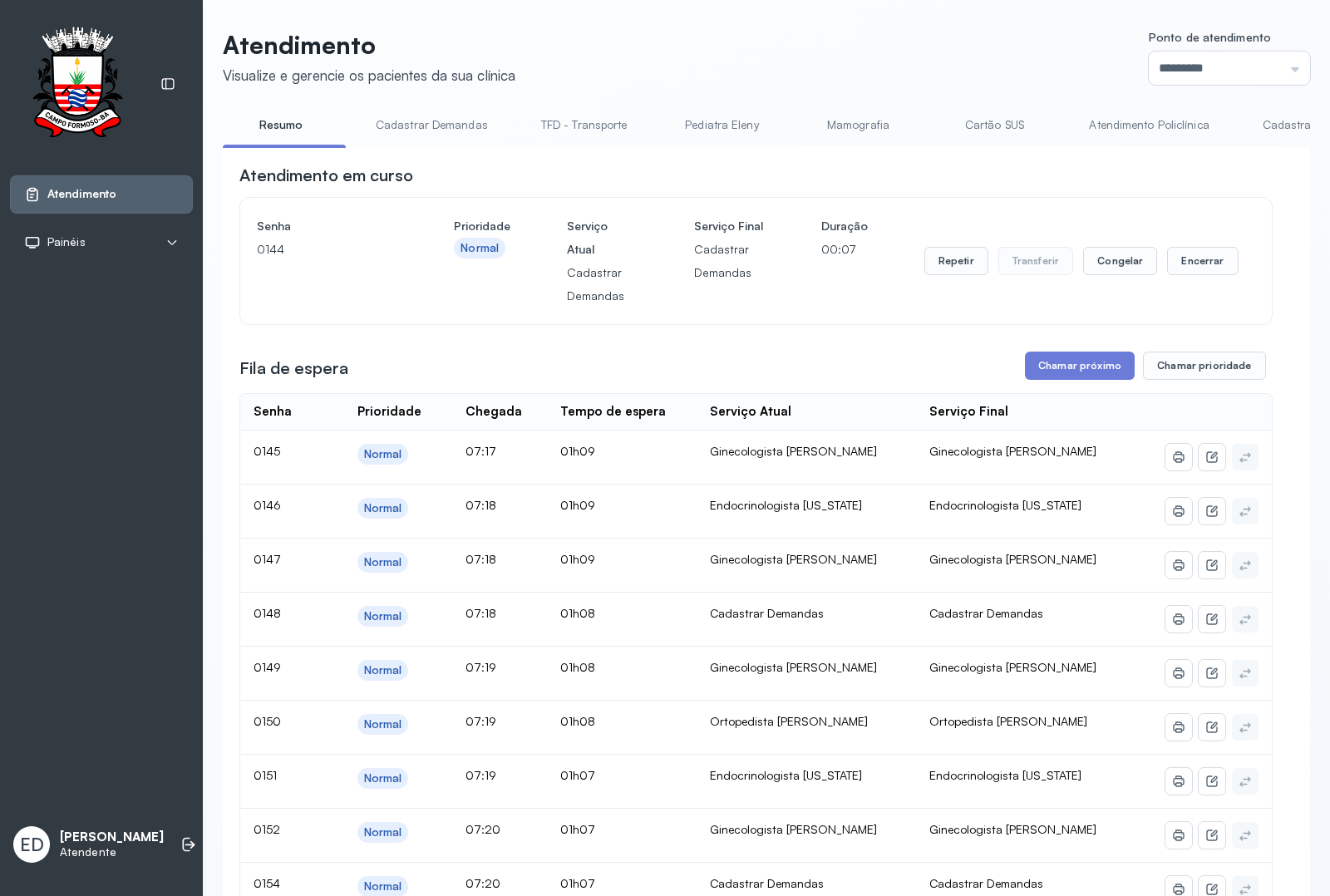
click at [963, 68] on header "Atendimento Visualize e gerencie os pacientes da sua clínica Ponto de atendimen…" at bounding box center [767, 57] width 1087 height 55
click at [1180, 256] on button "Encerrar" at bounding box center [1203, 260] width 71 height 28
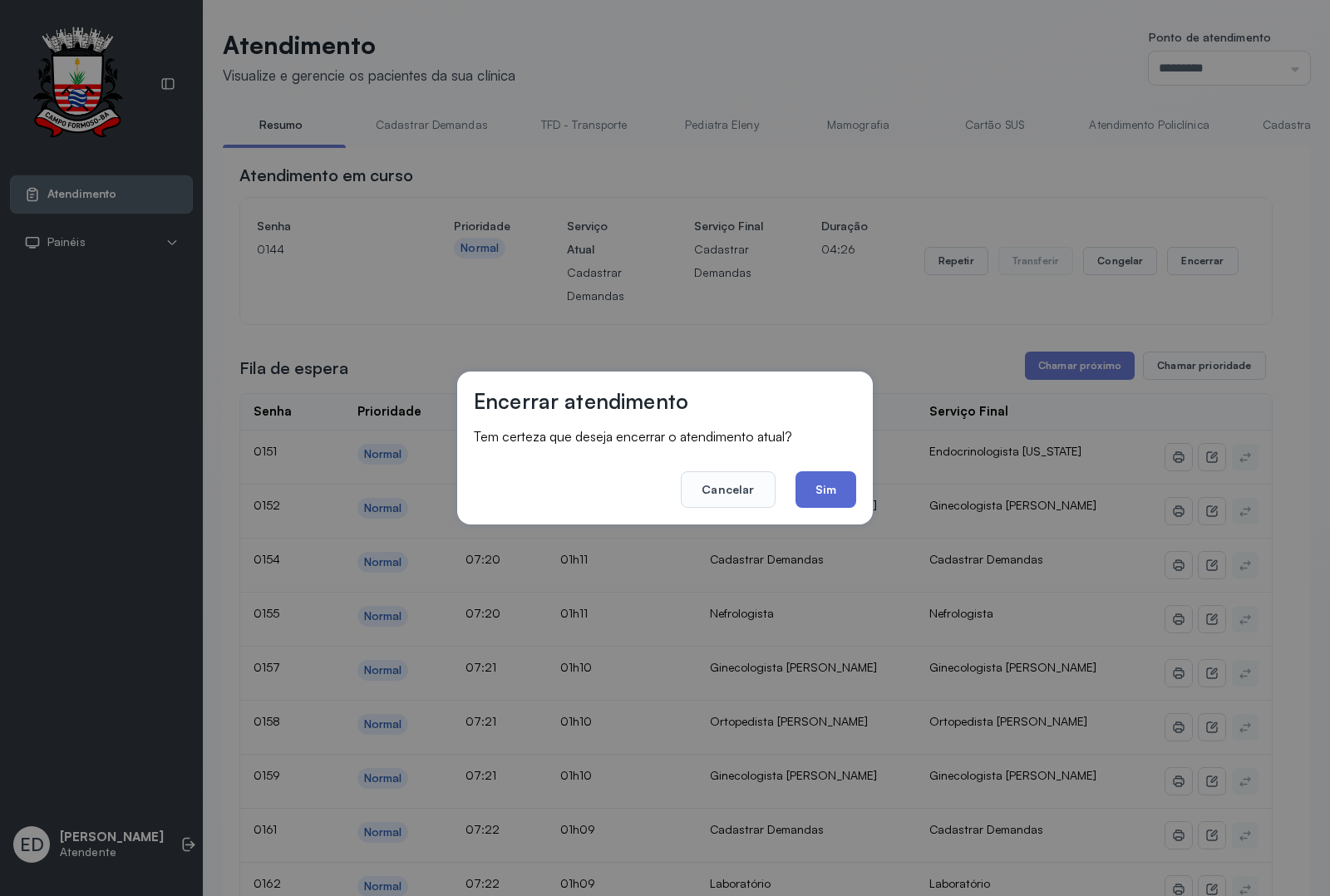
click at [826, 478] on button "Sim" at bounding box center [826, 489] width 61 height 36
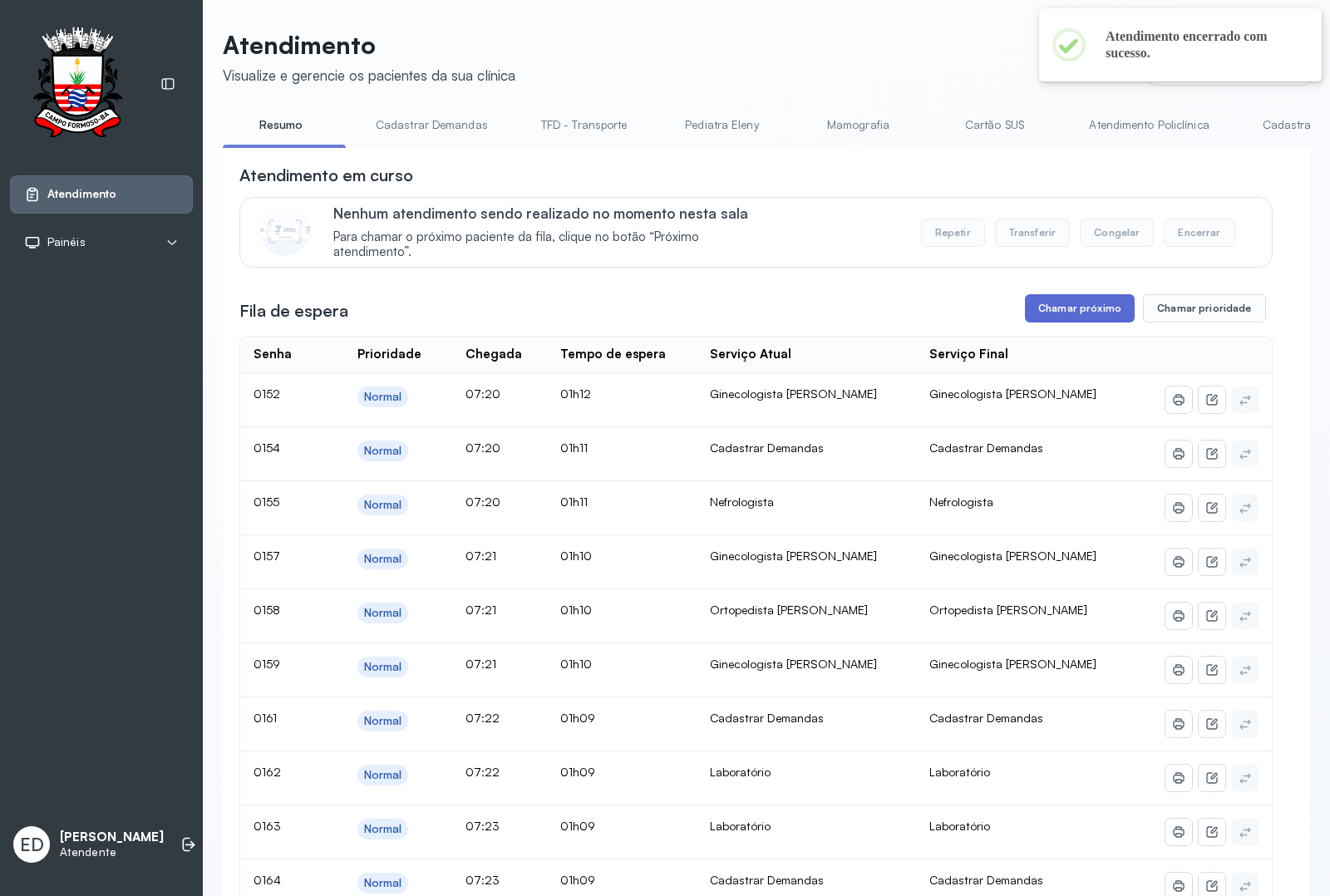
click at [1074, 304] on button "Chamar próximo" at bounding box center [1081, 308] width 110 height 28
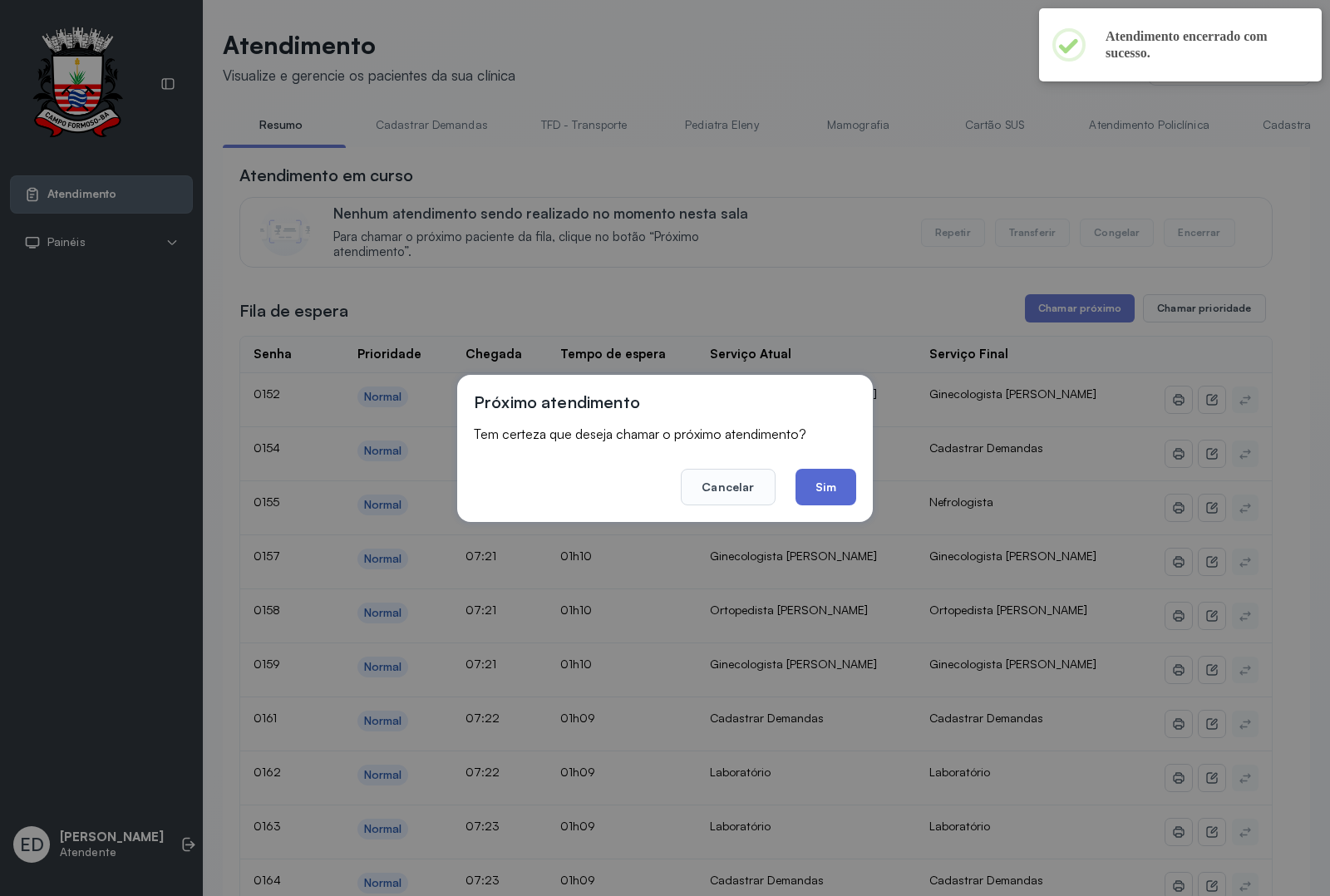
click at [832, 479] on button "Sim" at bounding box center [826, 487] width 61 height 36
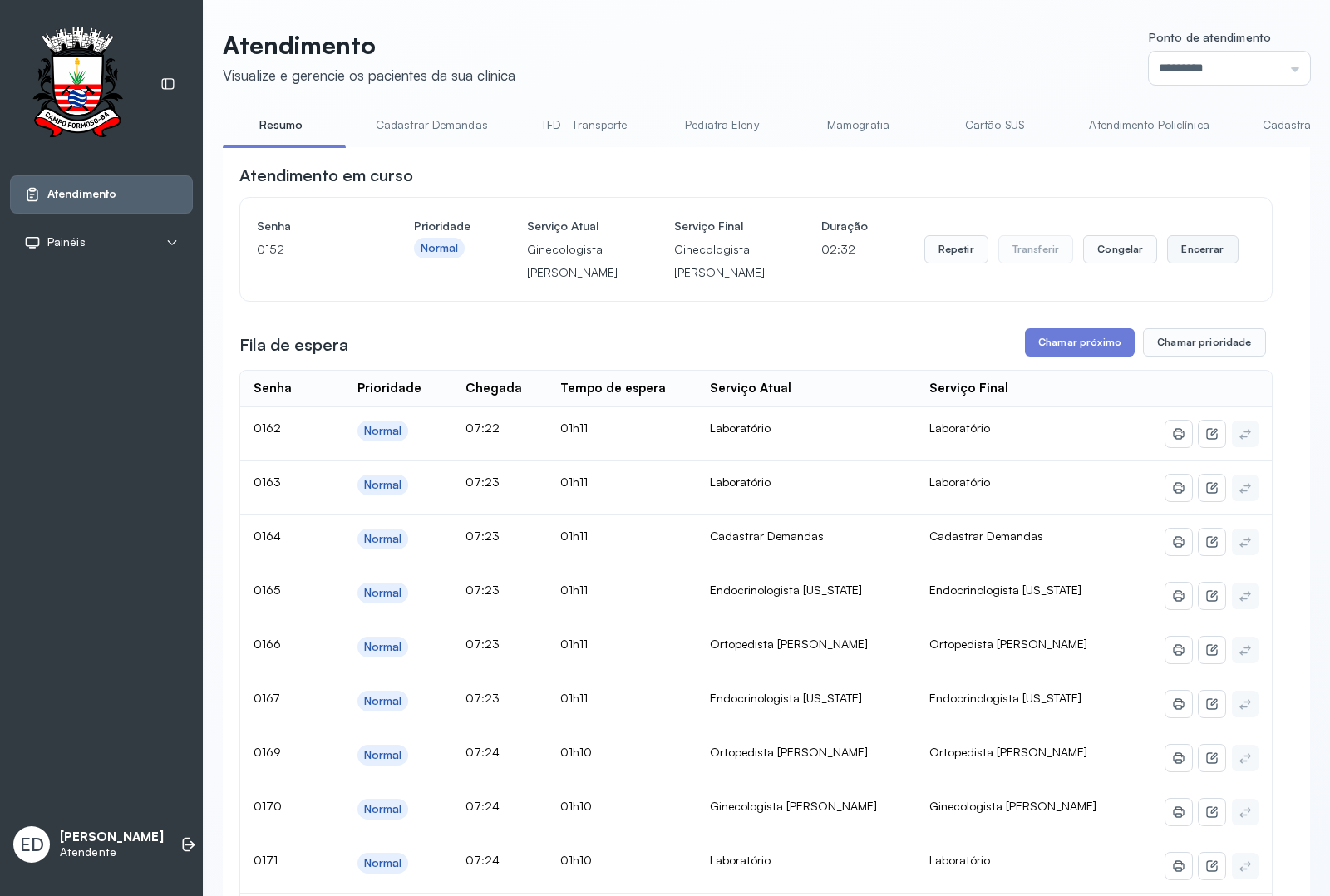
click at [1189, 264] on button "Encerrar" at bounding box center [1203, 249] width 71 height 28
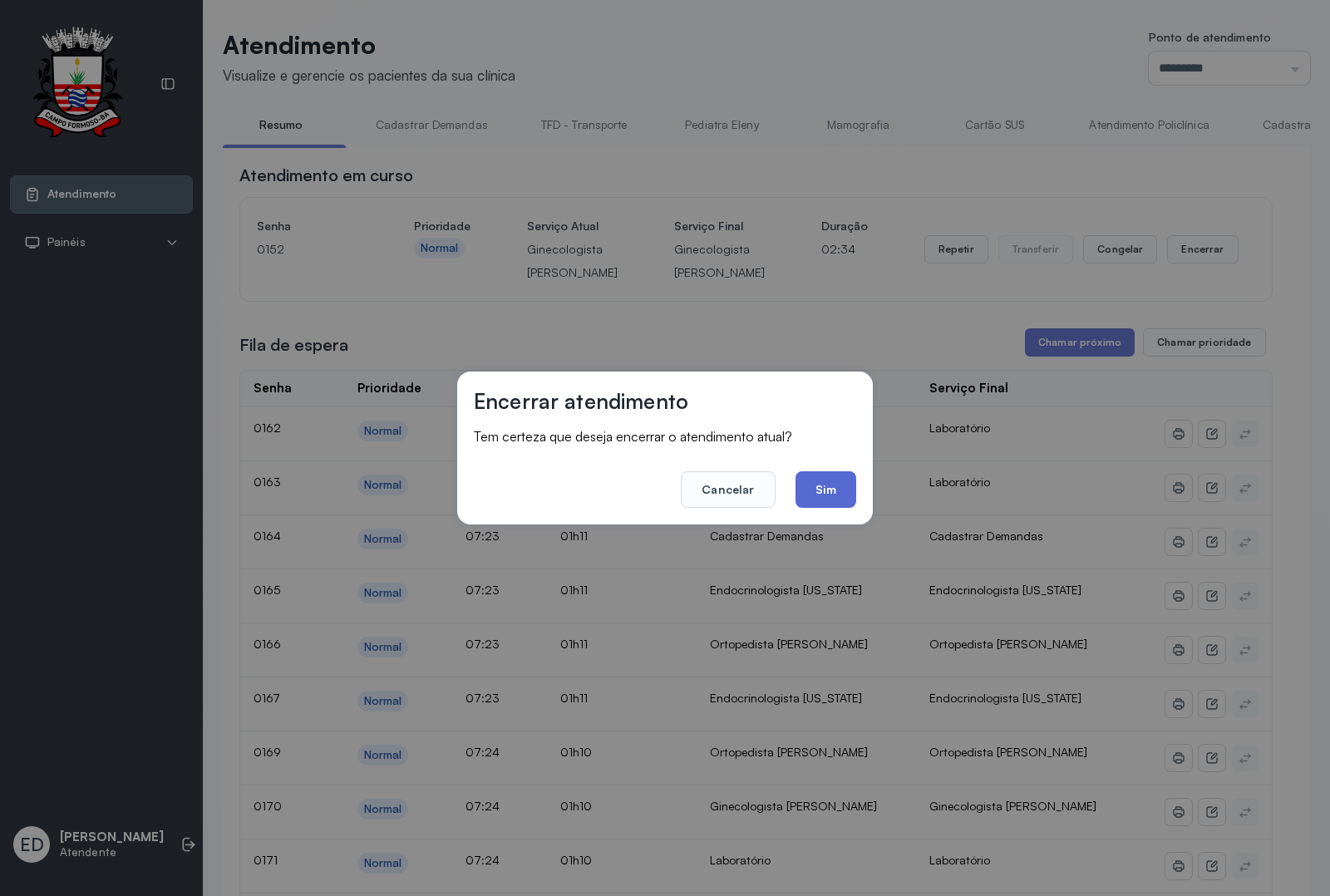
click at [855, 483] on button "Sim" at bounding box center [826, 489] width 61 height 36
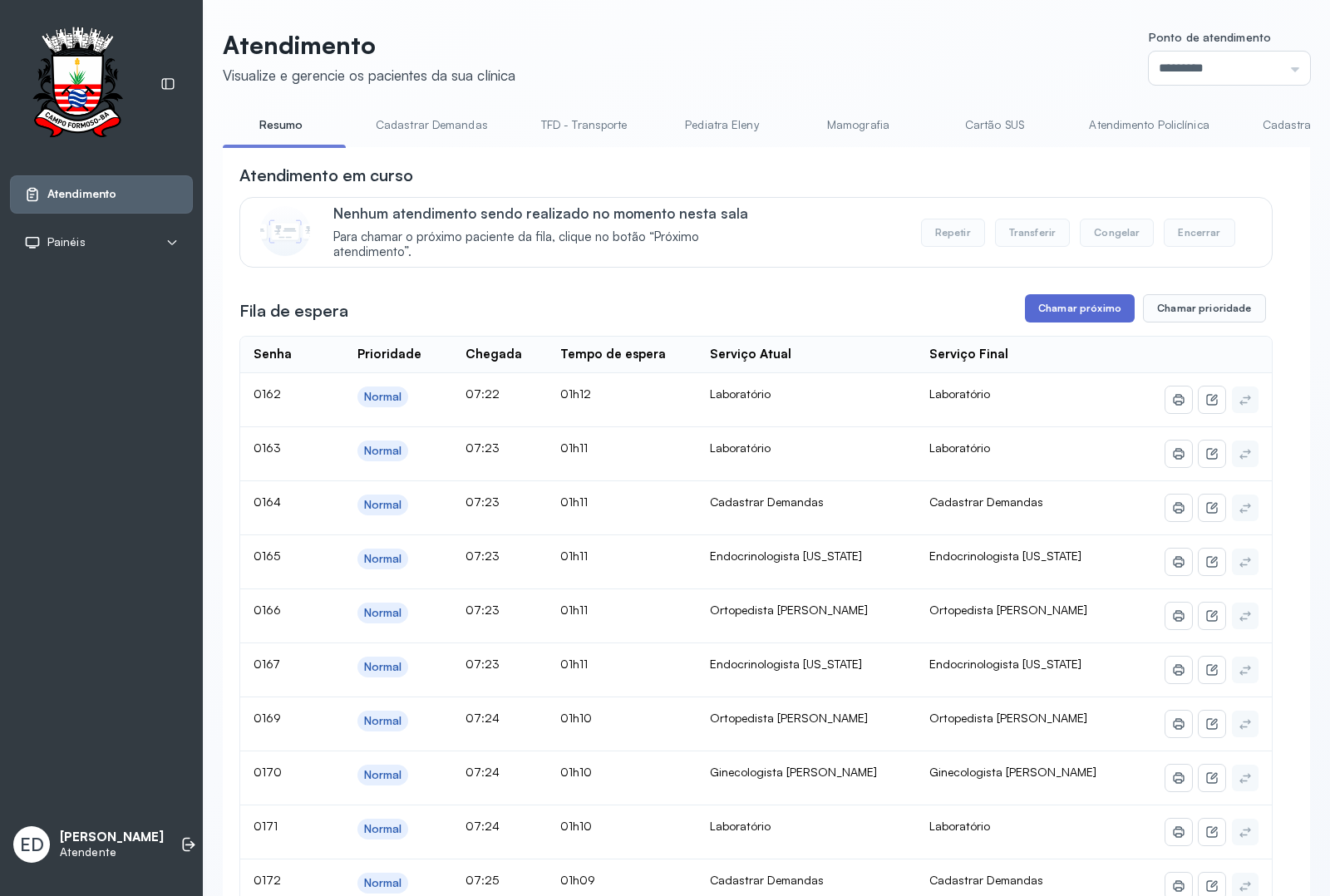
click at [1056, 308] on button "Chamar próximo" at bounding box center [1081, 308] width 110 height 28
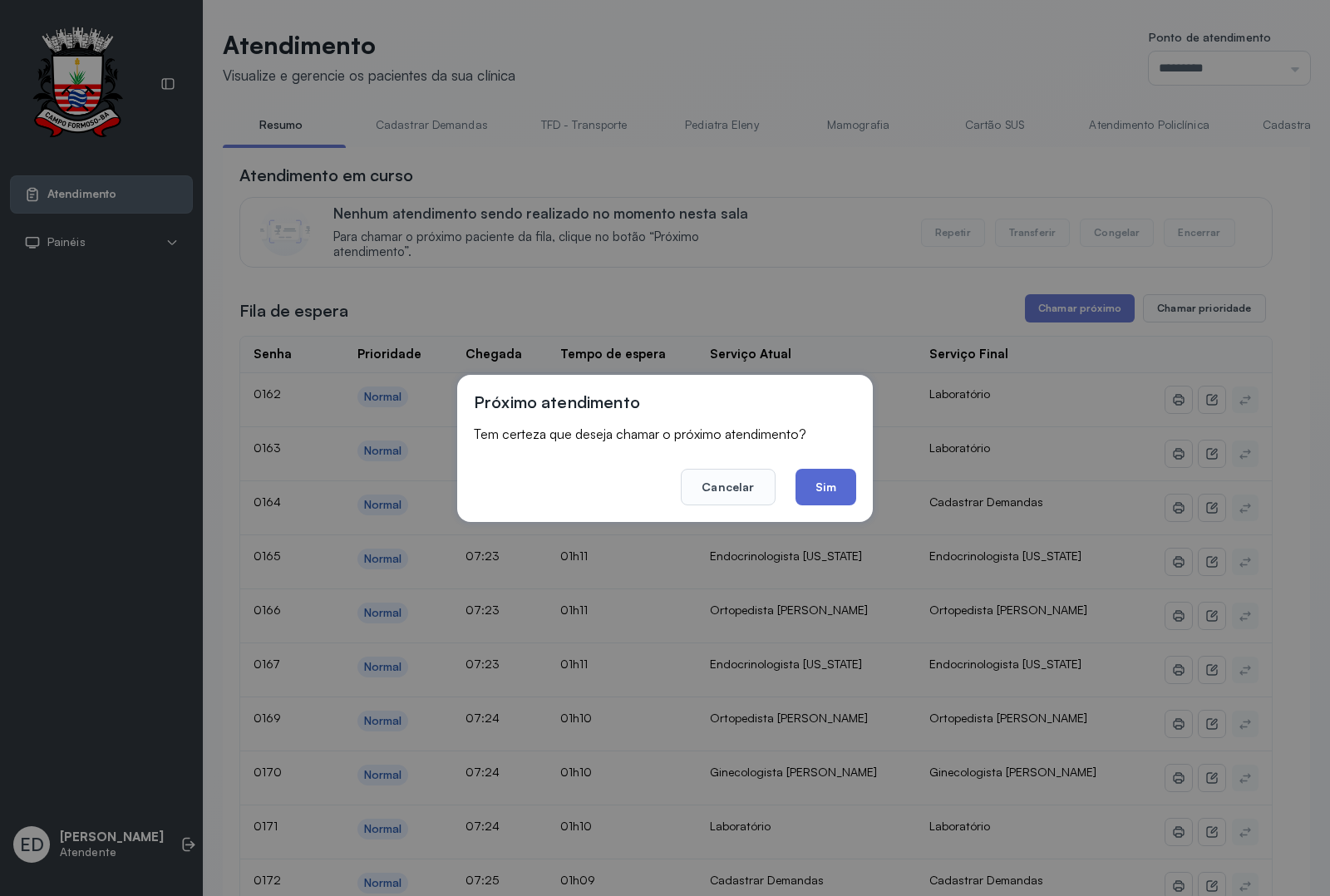
click at [845, 474] on button "Sim" at bounding box center [826, 487] width 61 height 36
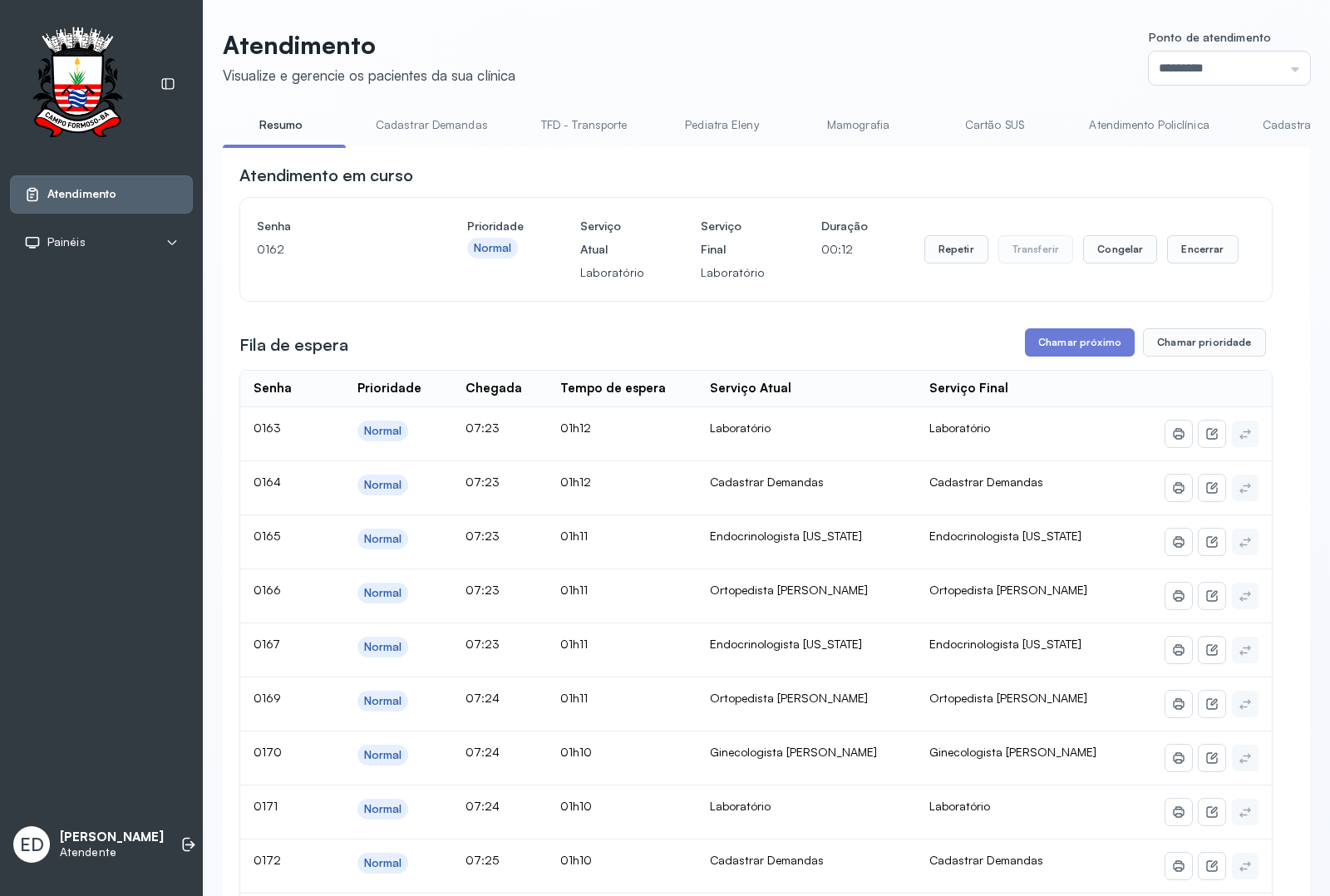
click at [900, 41] on header "Atendimento Visualize e gerencie os pacientes da sua clínica Ponto de atendimen…" at bounding box center [767, 57] width 1087 height 55
click at [1199, 254] on button "Encerrar" at bounding box center [1203, 249] width 71 height 28
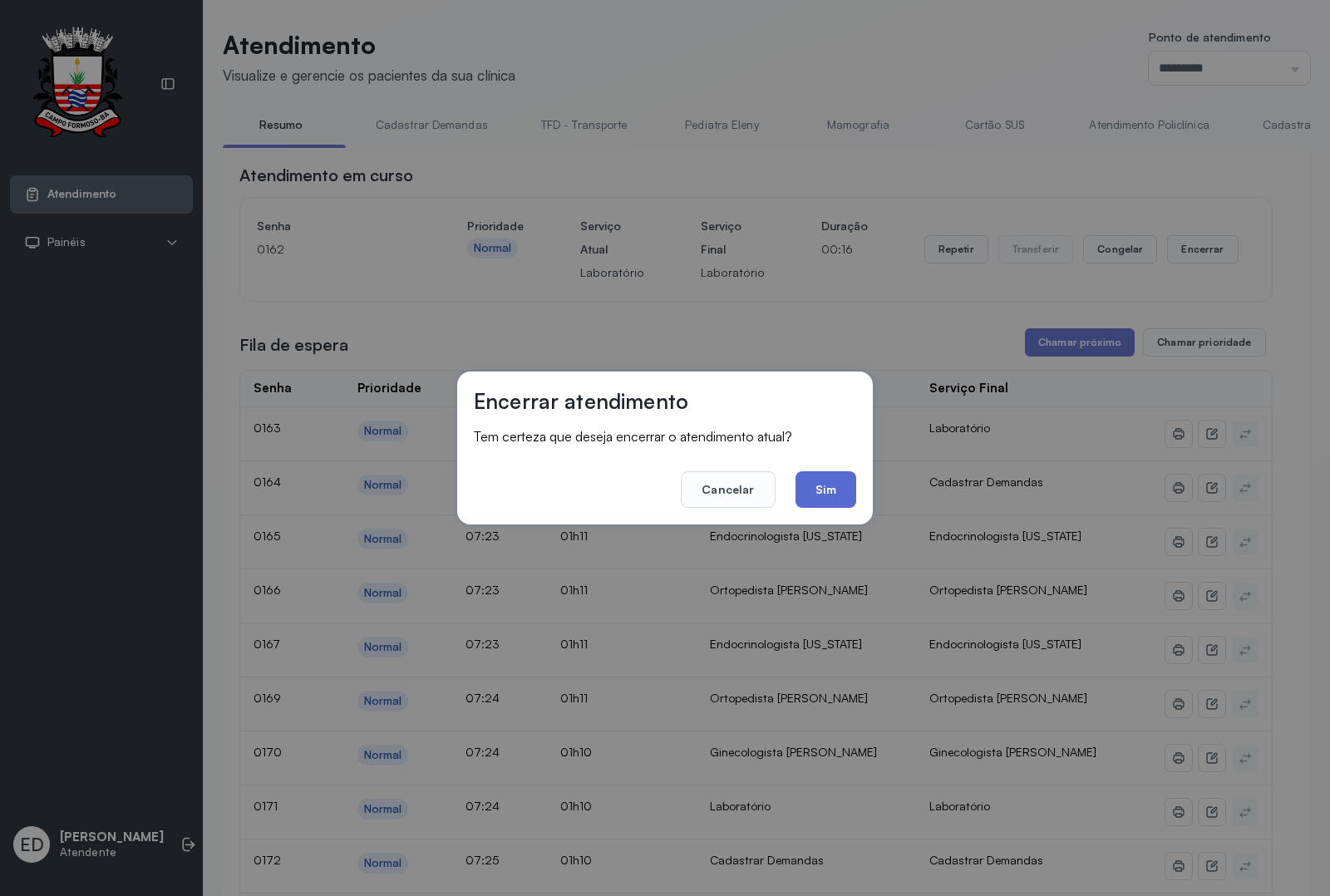
click at [826, 489] on button "Sim" at bounding box center [826, 489] width 61 height 36
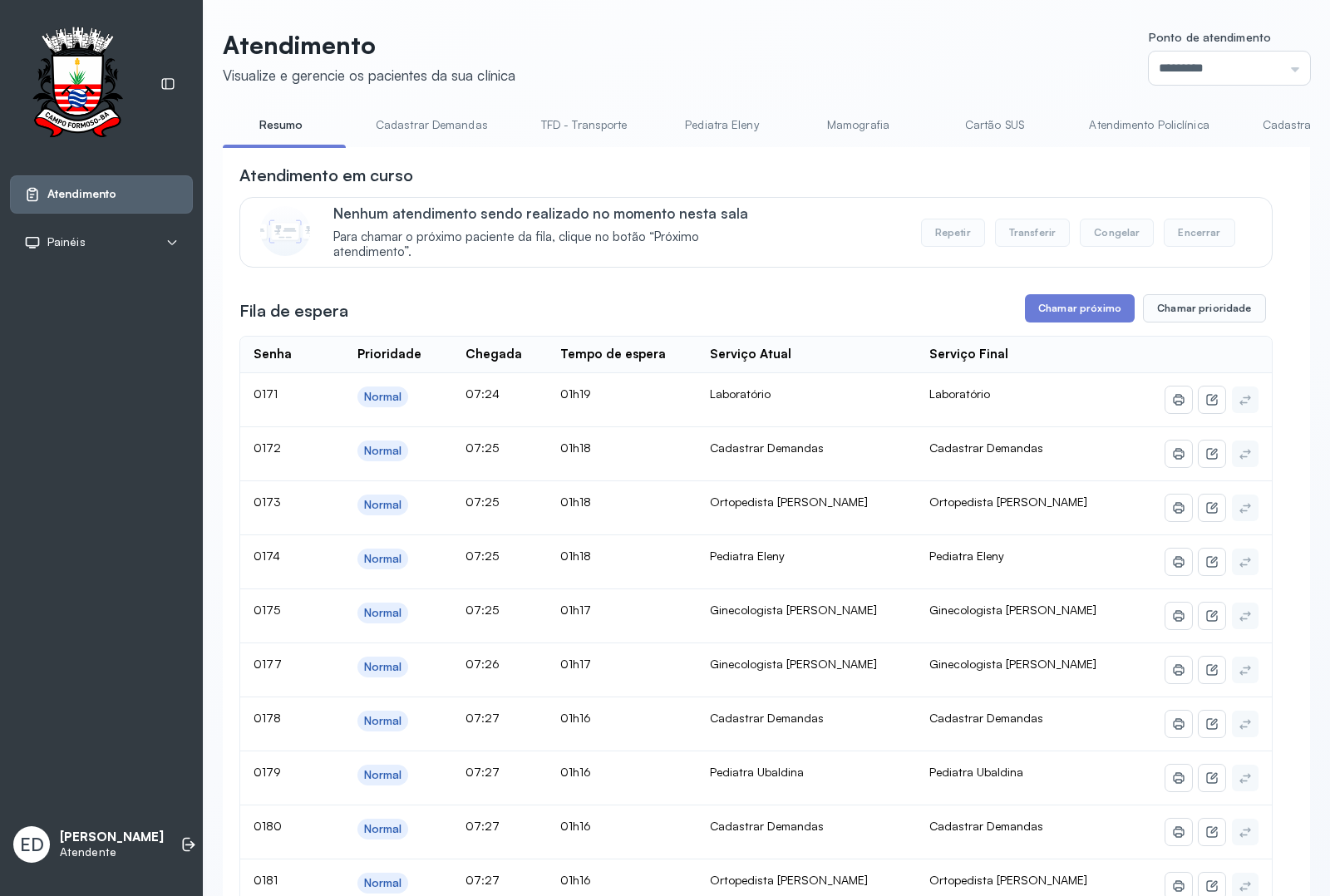
click at [958, 65] on header "Atendimento Visualize e gerencie os pacientes da sua clínica Ponto de atendimen…" at bounding box center [767, 57] width 1087 height 55
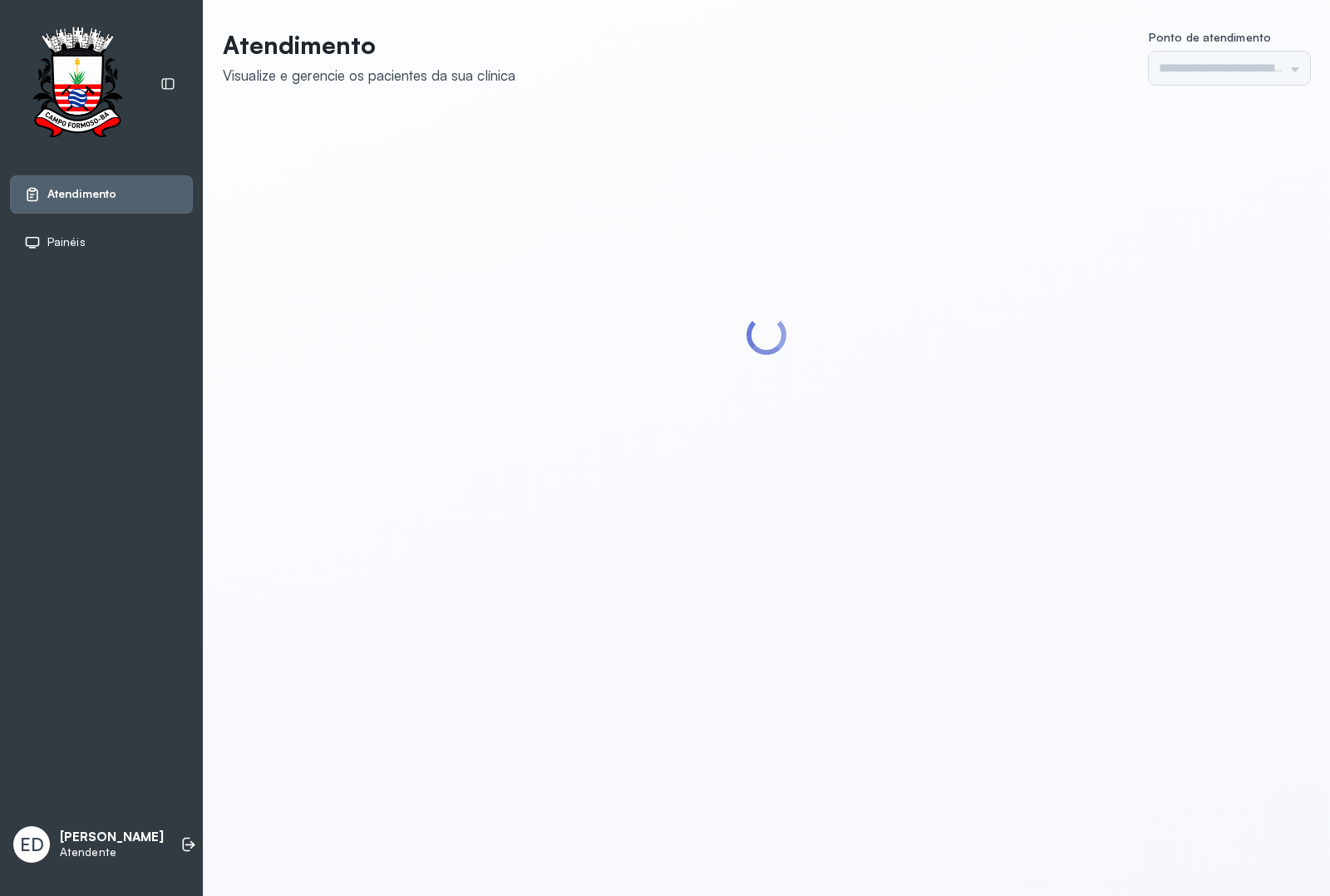
type input "*********"
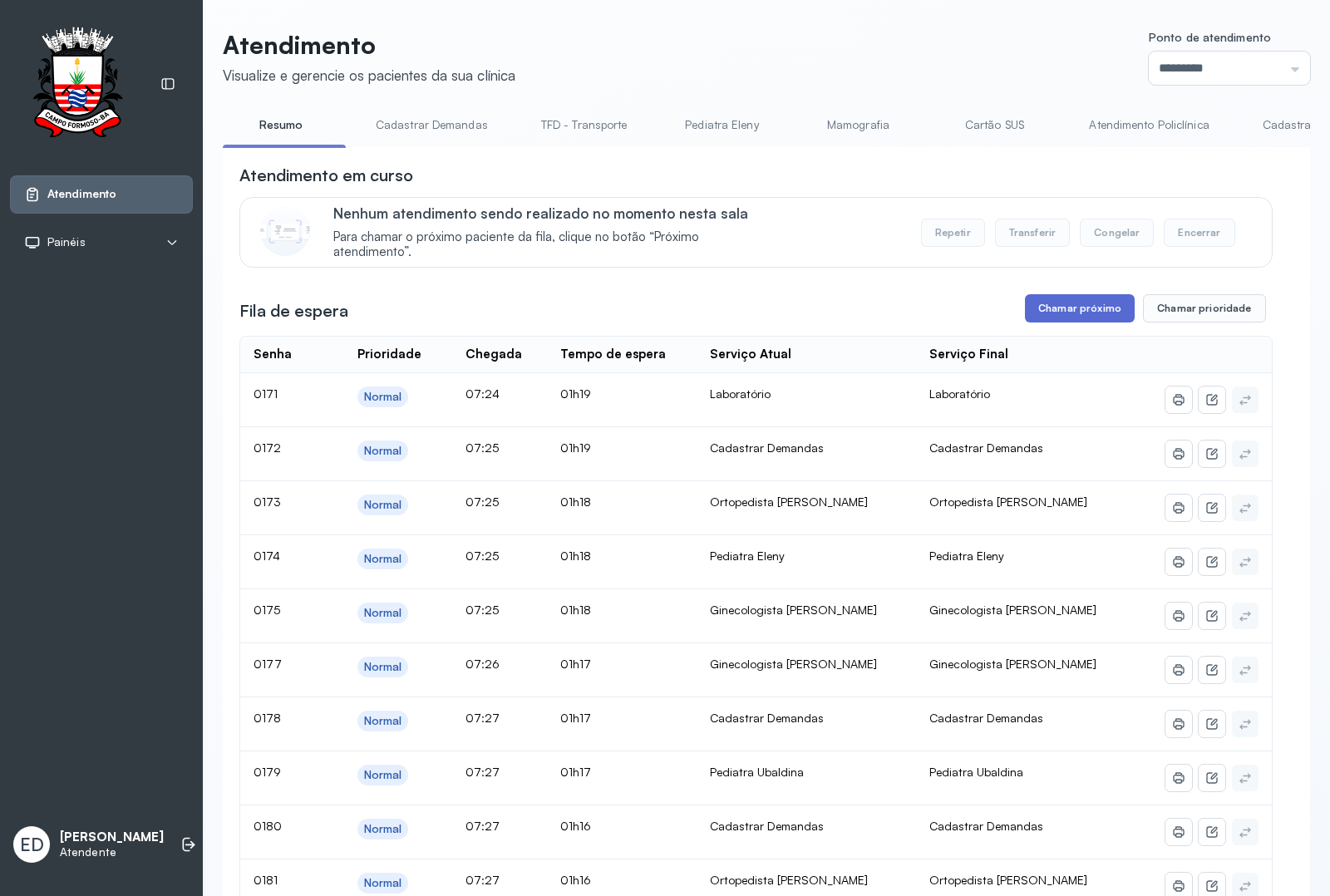
click at [1085, 323] on button "Chamar próximo" at bounding box center [1081, 308] width 110 height 28
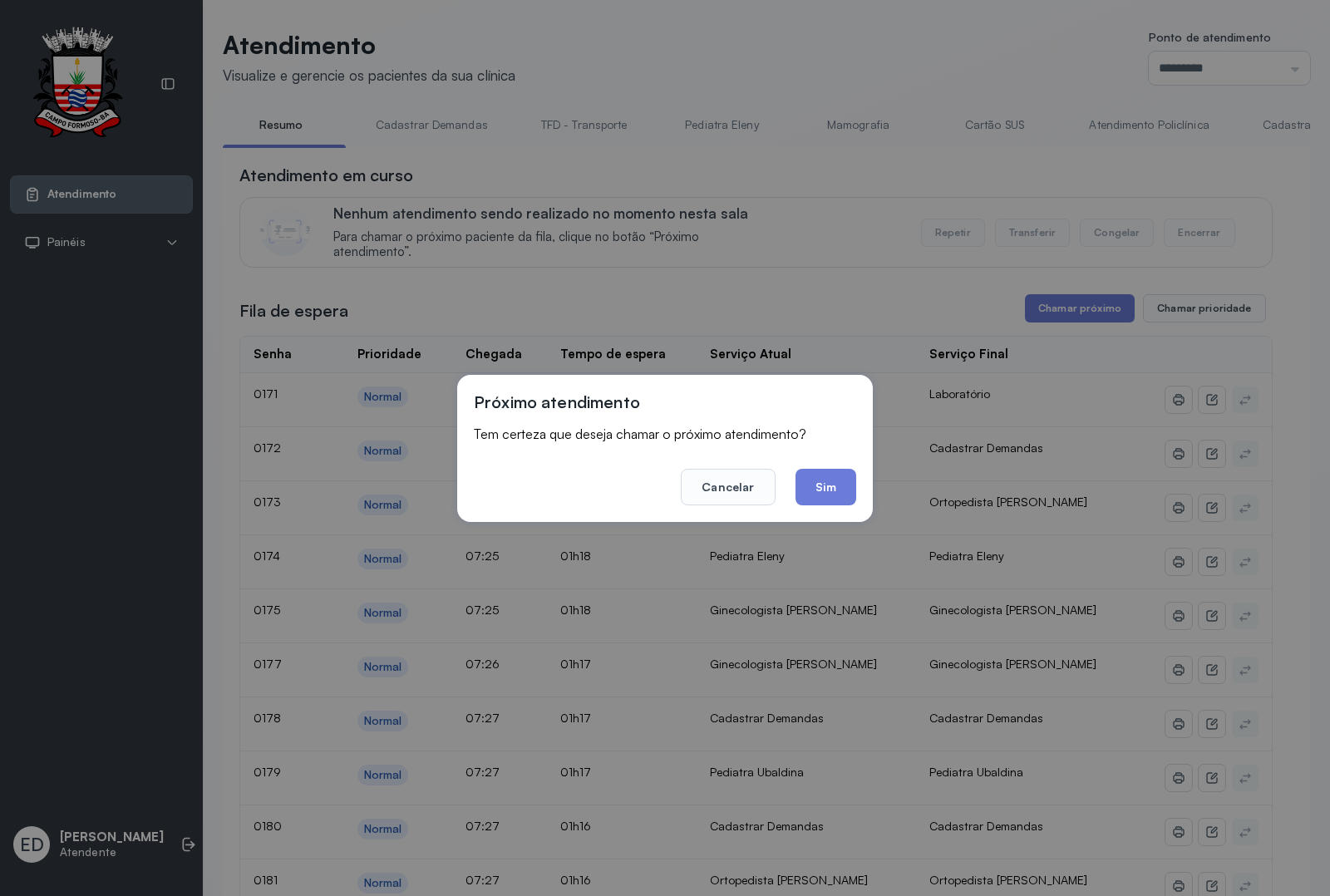
click at [834, 484] on button "Sim" at bounding box center [826, 487] width 61 height 36
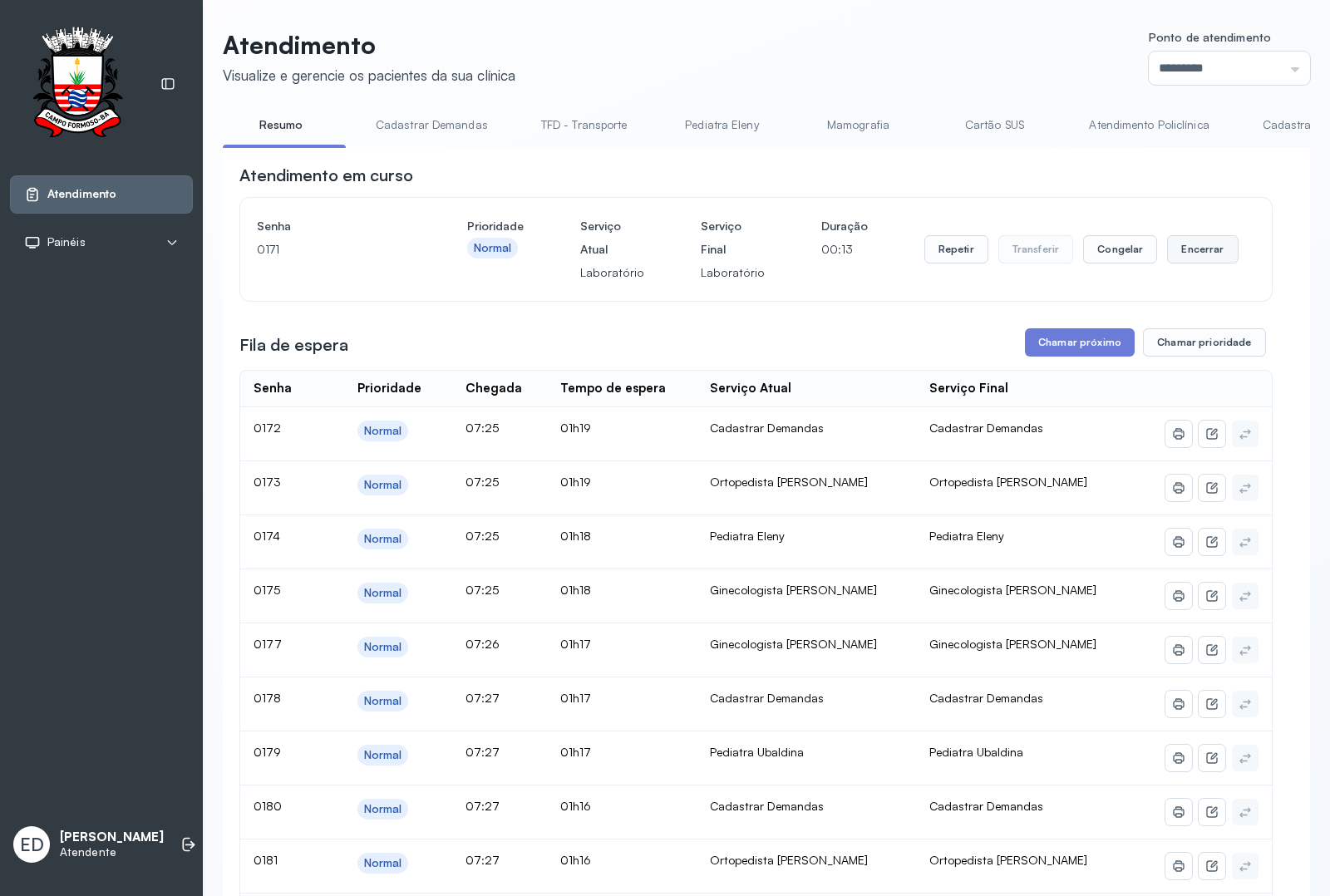
click at [1207, 256] on button "Encerrar" at bounding box center [1203, 249] width 71 height 28
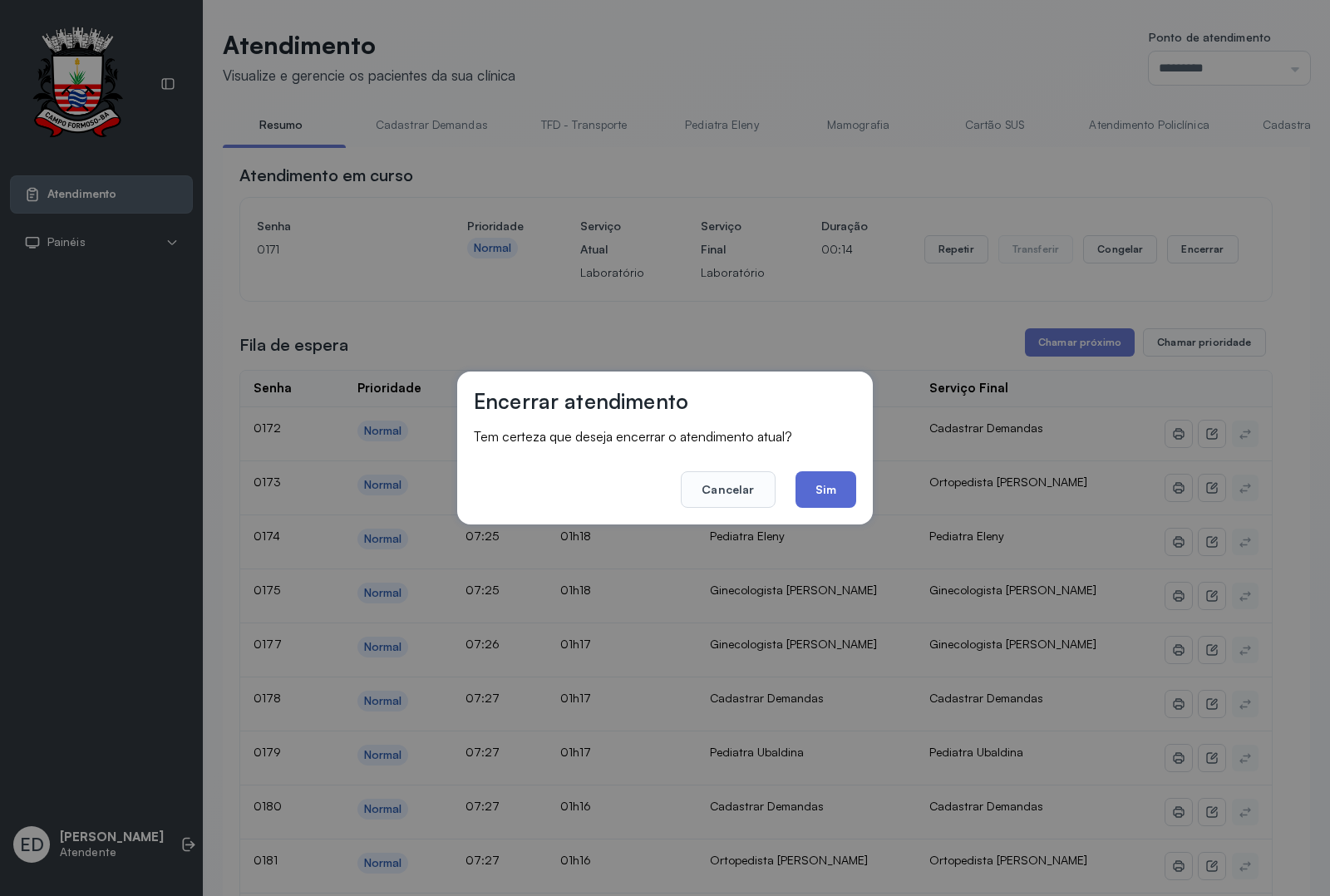
click at [829, 487] on button "Sim" at bounding box center [826, 489] width 61 height 36
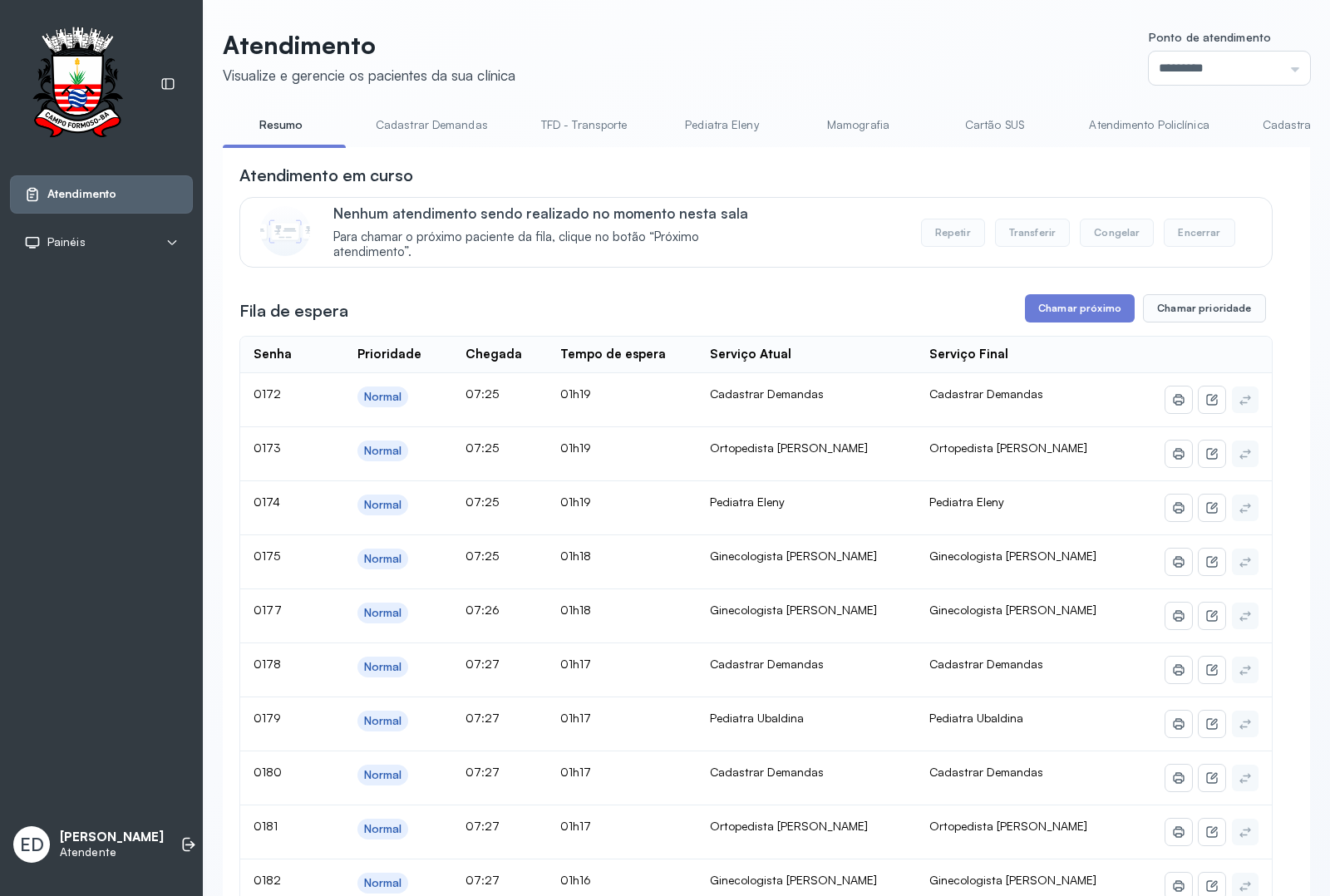
click at [875, 169] on div "Atendimento em curso" at bounding box center [756, 176] width 1033 height 24
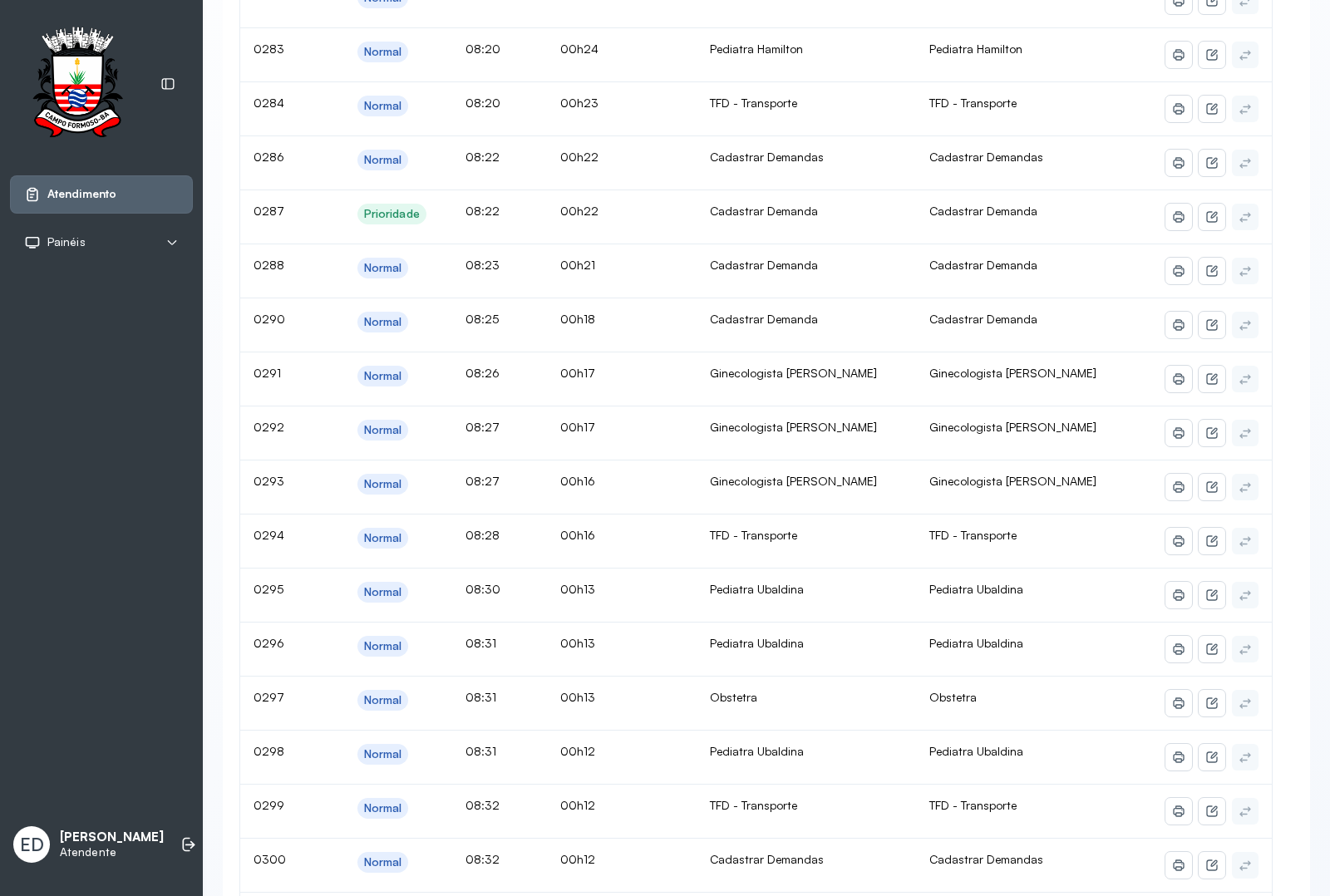
scroll to position [5611, 0]
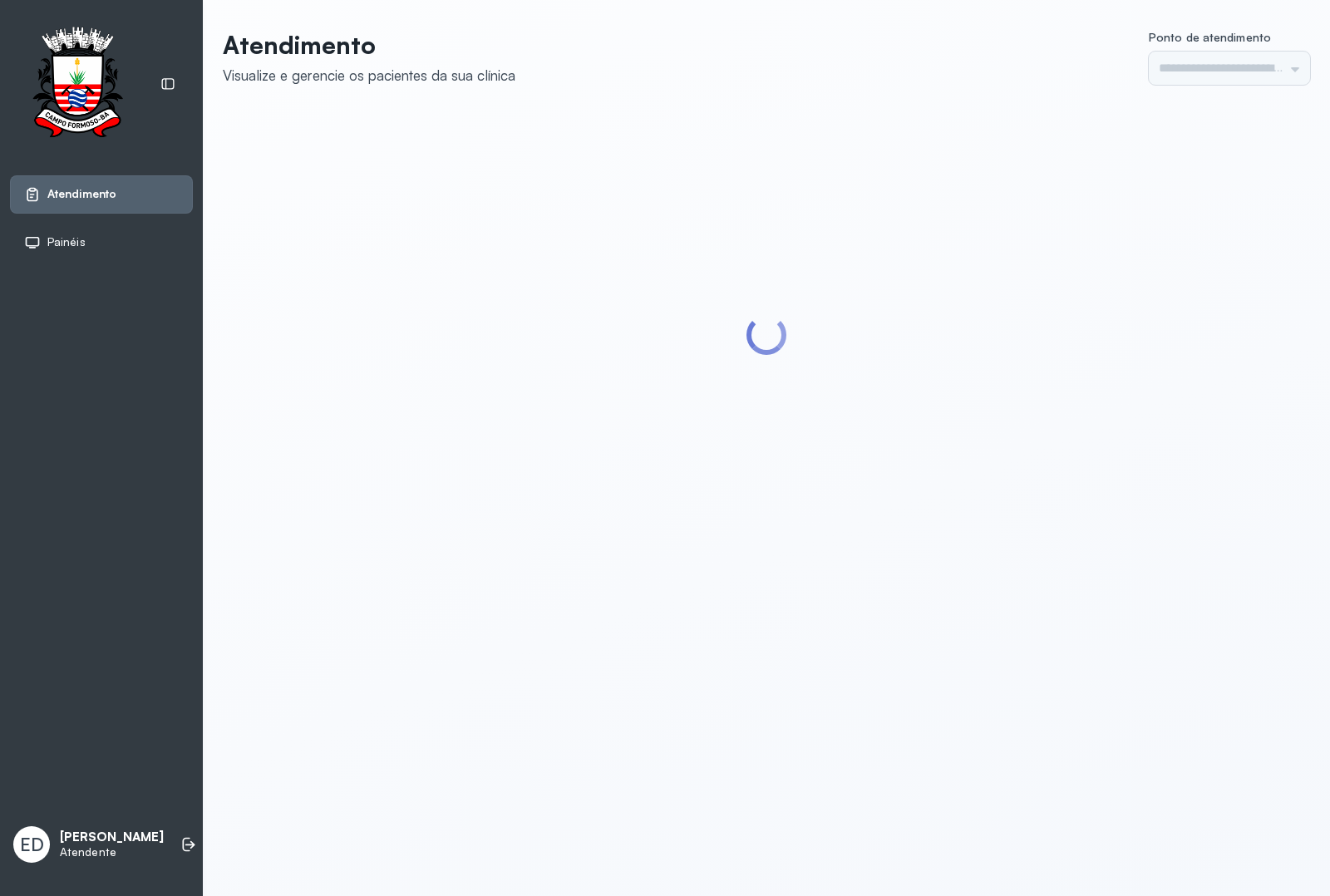
type input "*********"
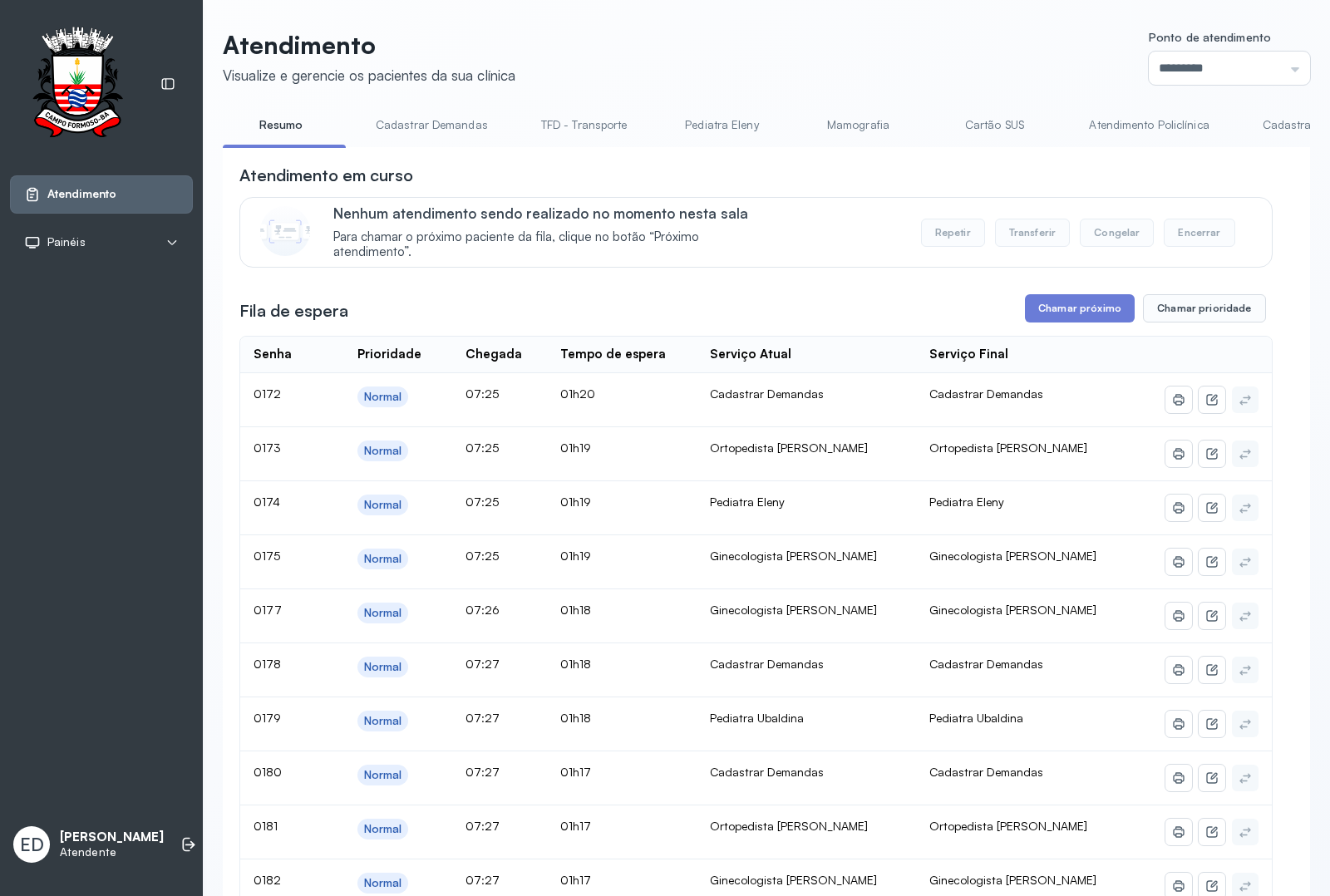
click at [1065, 310] on button "Chamar próximo" at bounding box center [1081, 308] width 110 height 28
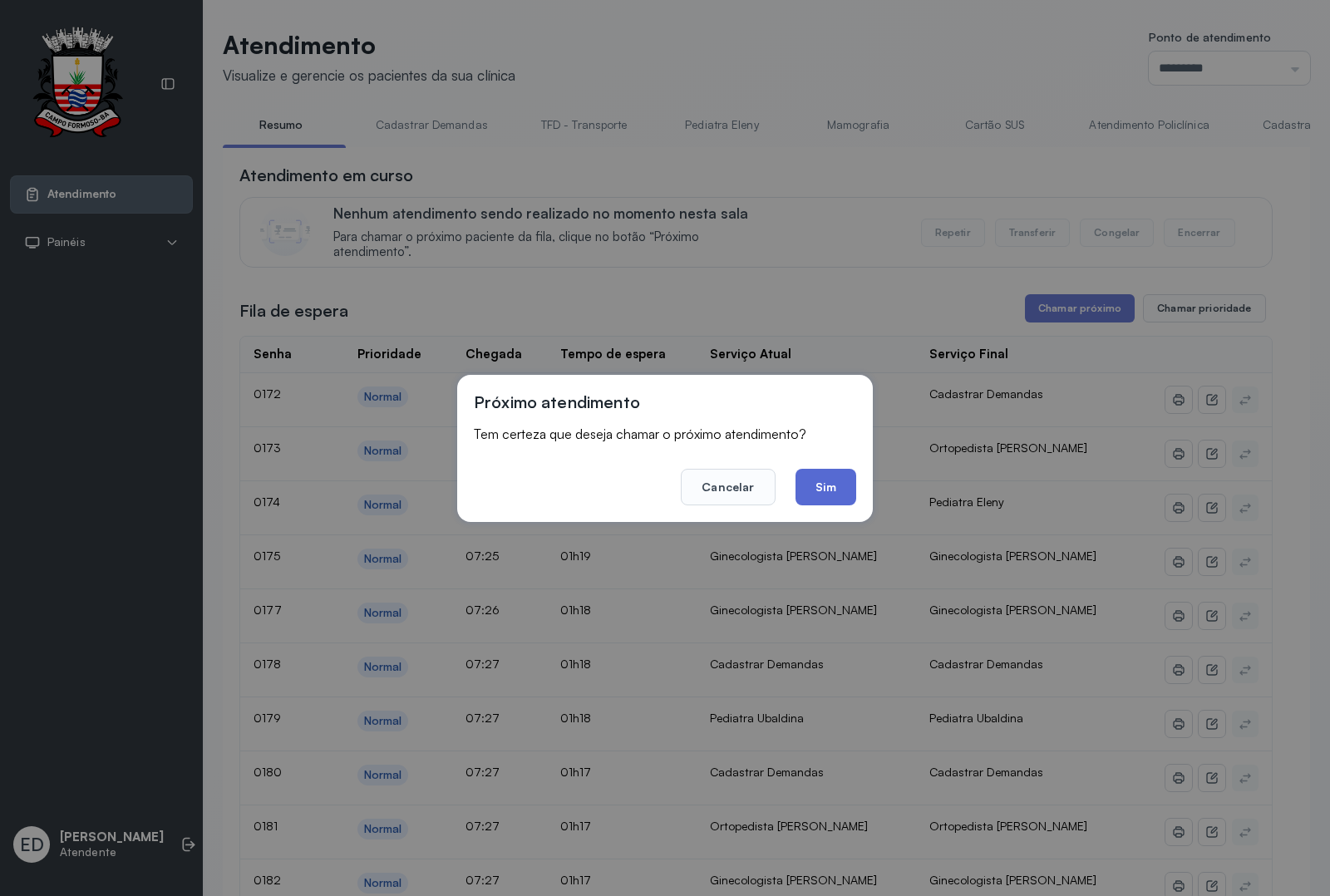
click at [832, 488] on button "Sim" at bounding box center [826, 487] width 61 height 36
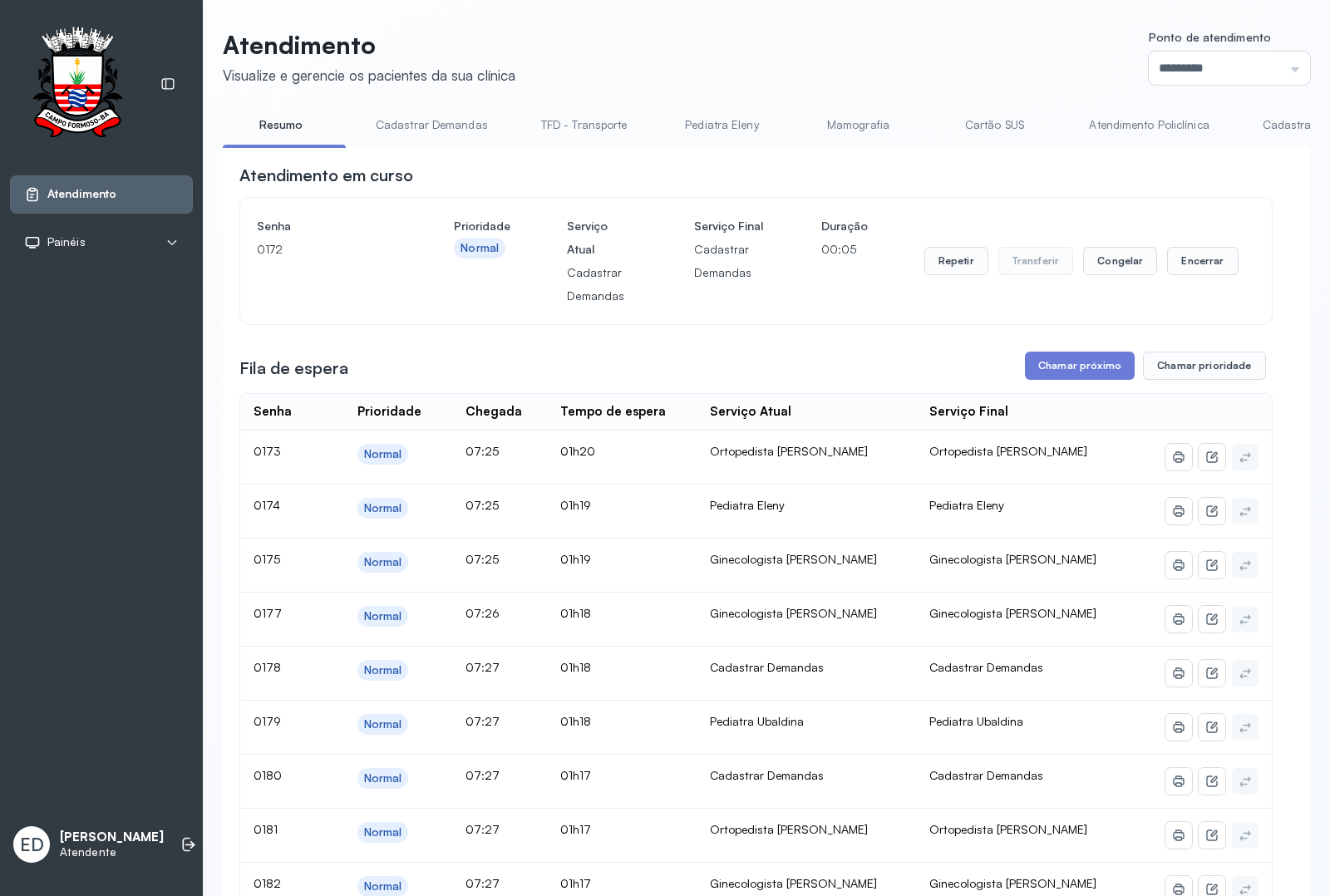
click at [822, 67] on header "Atendimento Visualize e gerencie os pacientes da sua clínica Ponto de atendimen…" at bounding box center [767, 57] width 1087 height 55
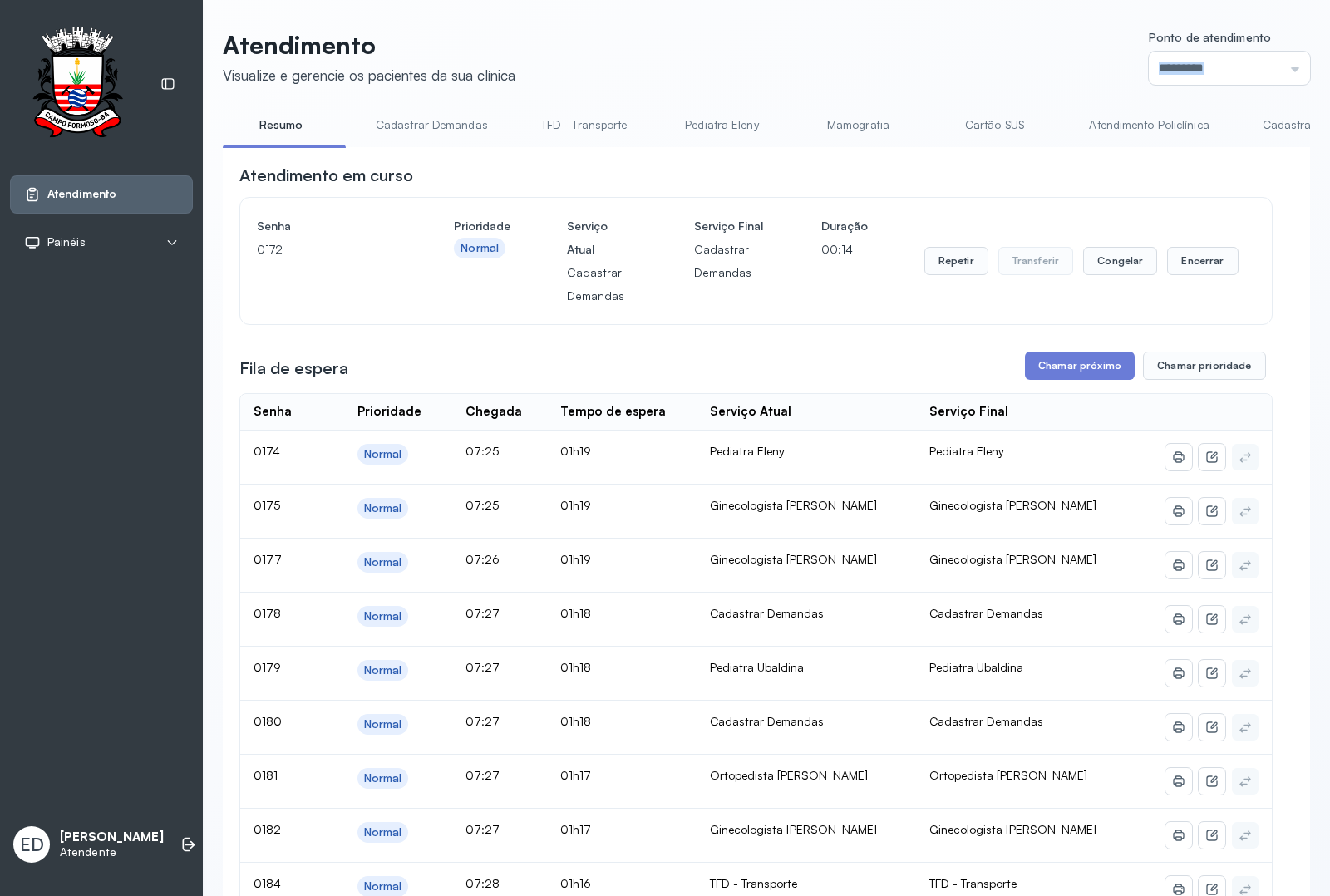
click at [822, 67] on header "Atendimento Visualize e gerencie os pacientes da sua clínica Ponto de atendimen…" at bounding box center [767, 57] width 1087 height 55
click at [956, 280] on div "Repetir Transferir Congelar Encerrar" at bounding box center [1082, 261] width 315 height 93
click at [958, 269] on button "Repetir" at bounding box center [957, 260] width 64 height 28
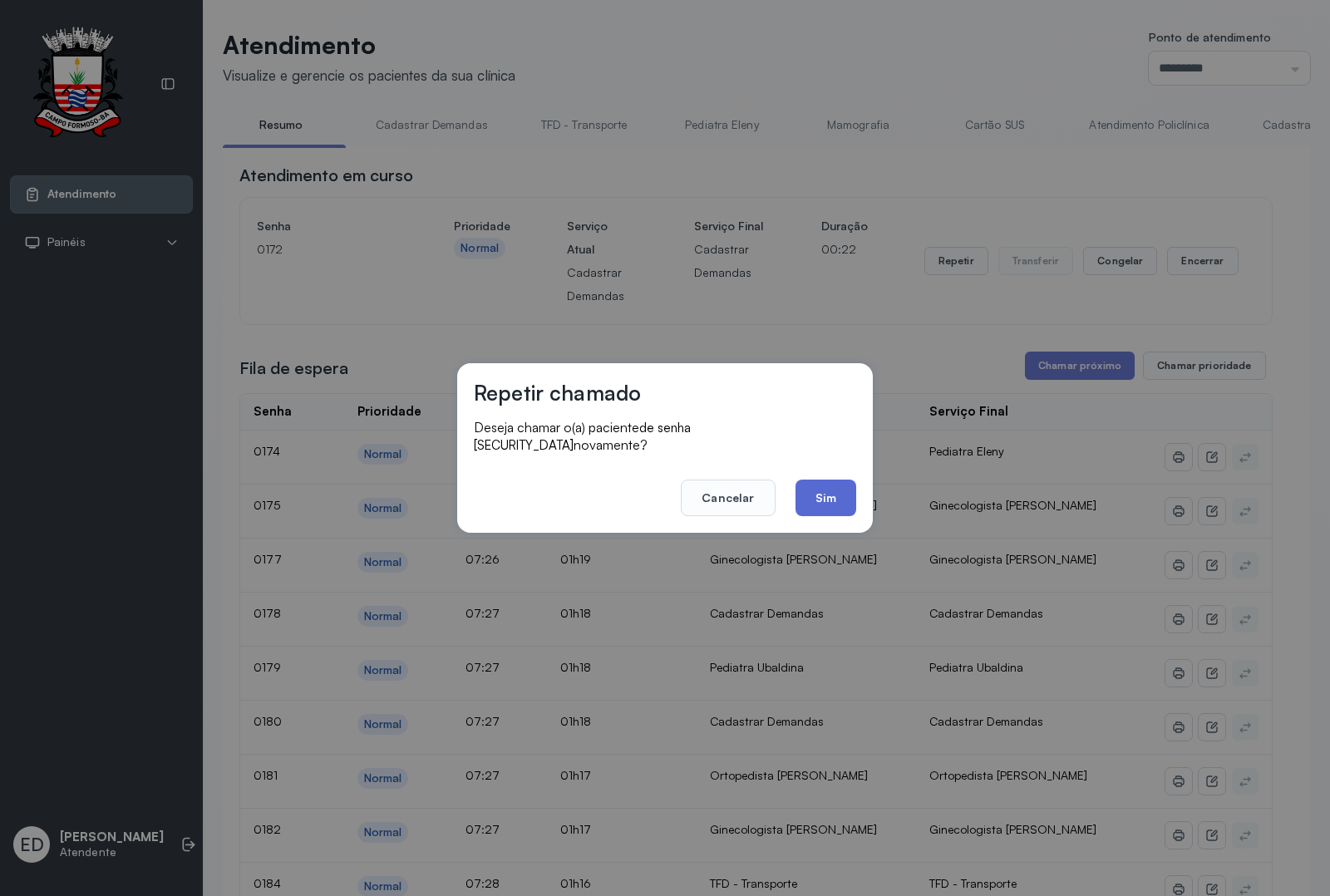
click at [828, 479] on button "Sim" at bounding box center [826, 497] width 61 height 36
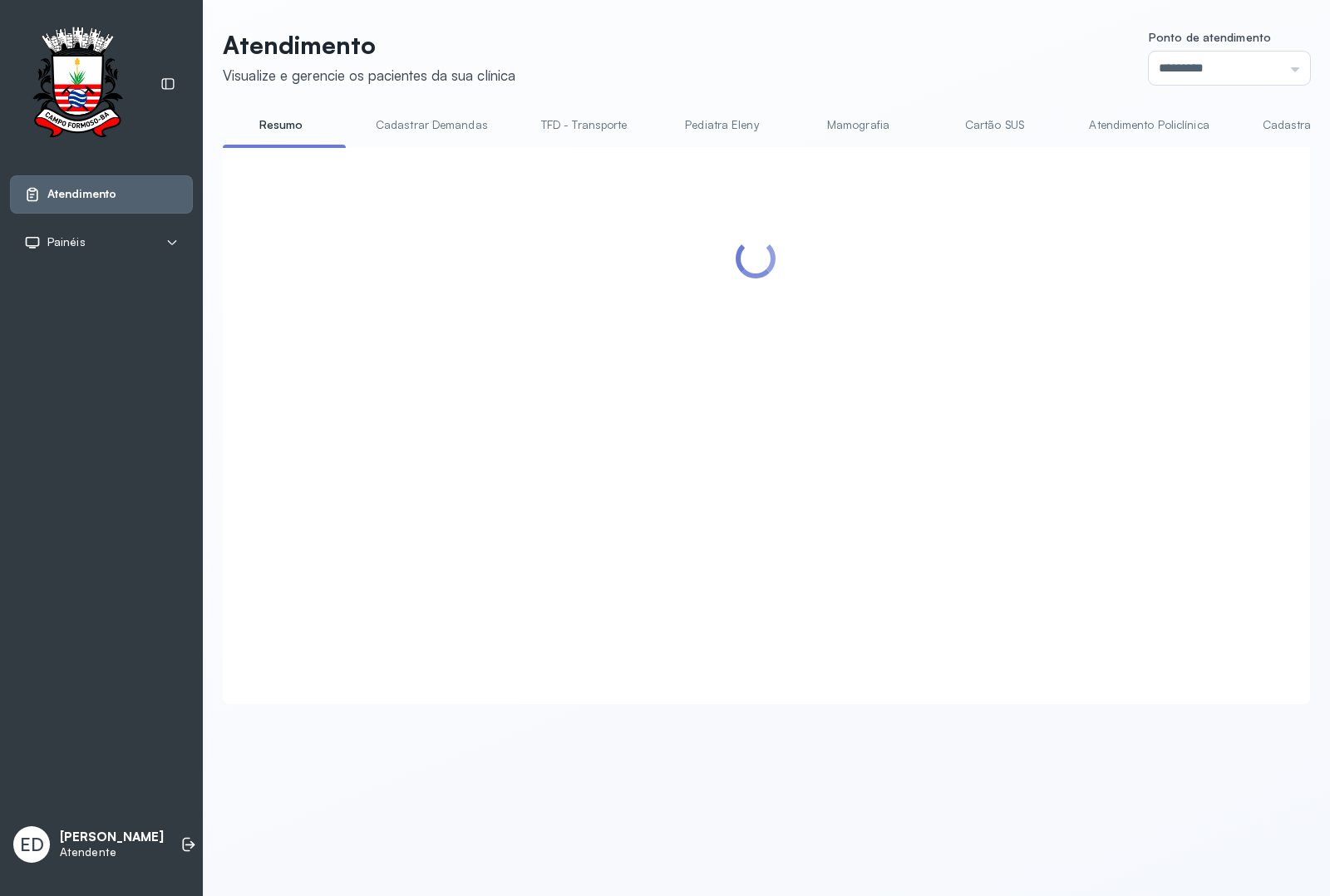
click at [857, 63] on header "Atendimento Visualize e gerencie os pacientes da sua clínica Ponto de atendimen…" at bounding box center [767, 57] width 1087 height 55
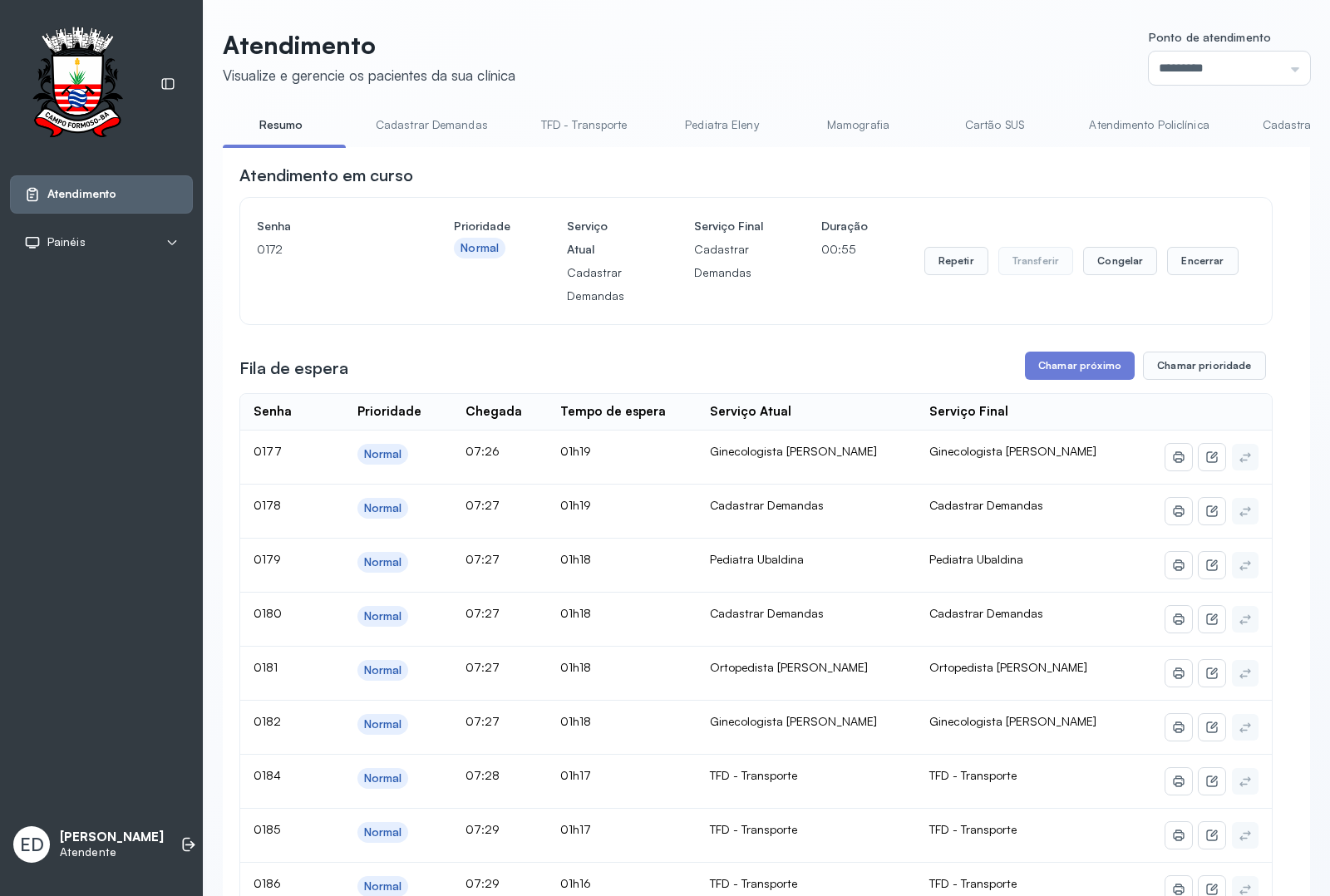
click at [883, 72] on header "Atendimento Visualize e gerencie os pacientes da sua clínica Ponto de atendimen…" at bounding box center [767, 57] width 1087 height 55
click at [881, 67] on header "Atendimento Visualize e gerencie os pacientes da sua clínica Ponto de atendimen…" at bounding box center [767, 57] width 1087 height 55
click at [1193, 254] on button "Encerrar" at bounding box center [1203, 260] width 71 height 28
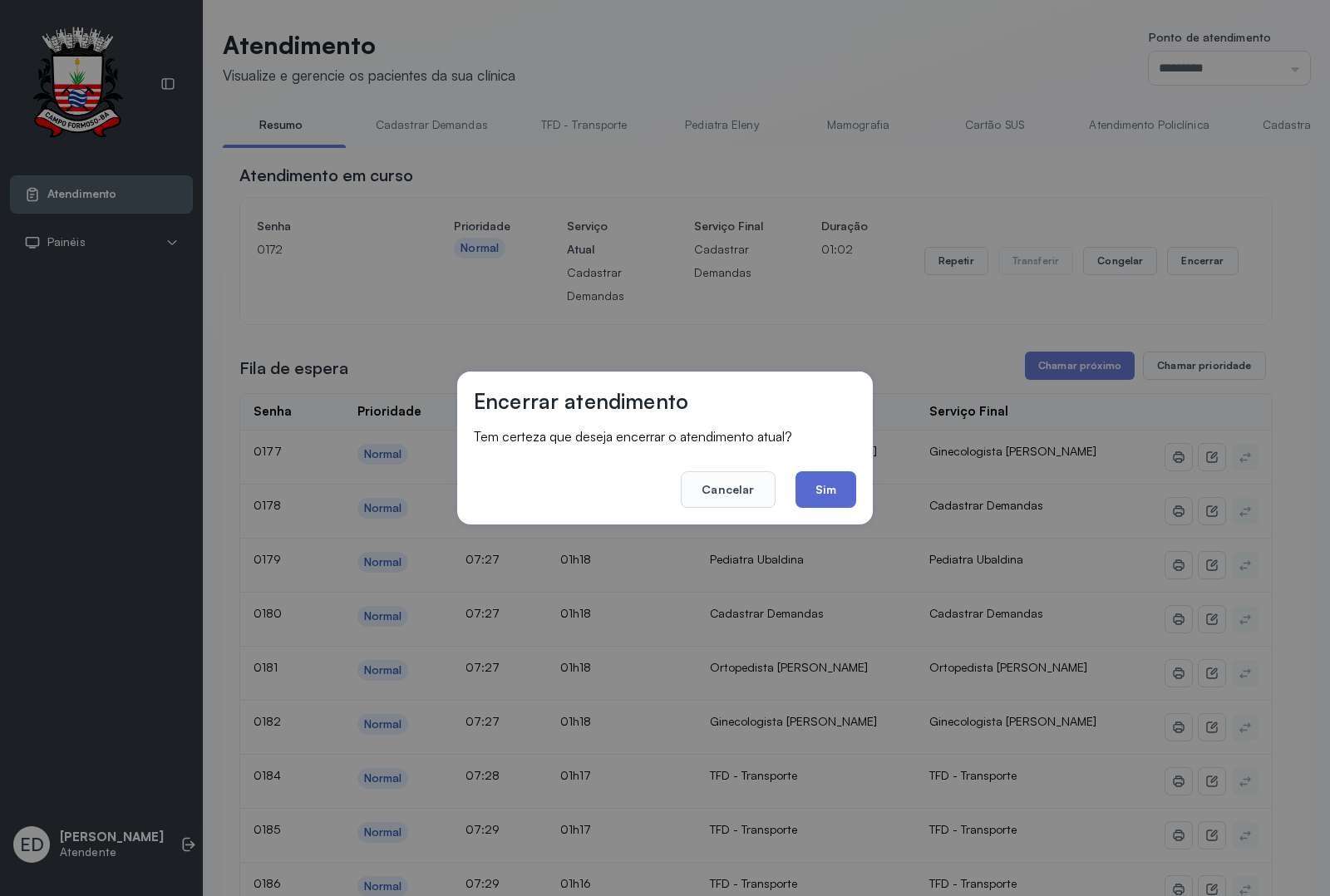
click at [818, 493] on button "Sim" at bounding box center [826, 489] width 61 height 36
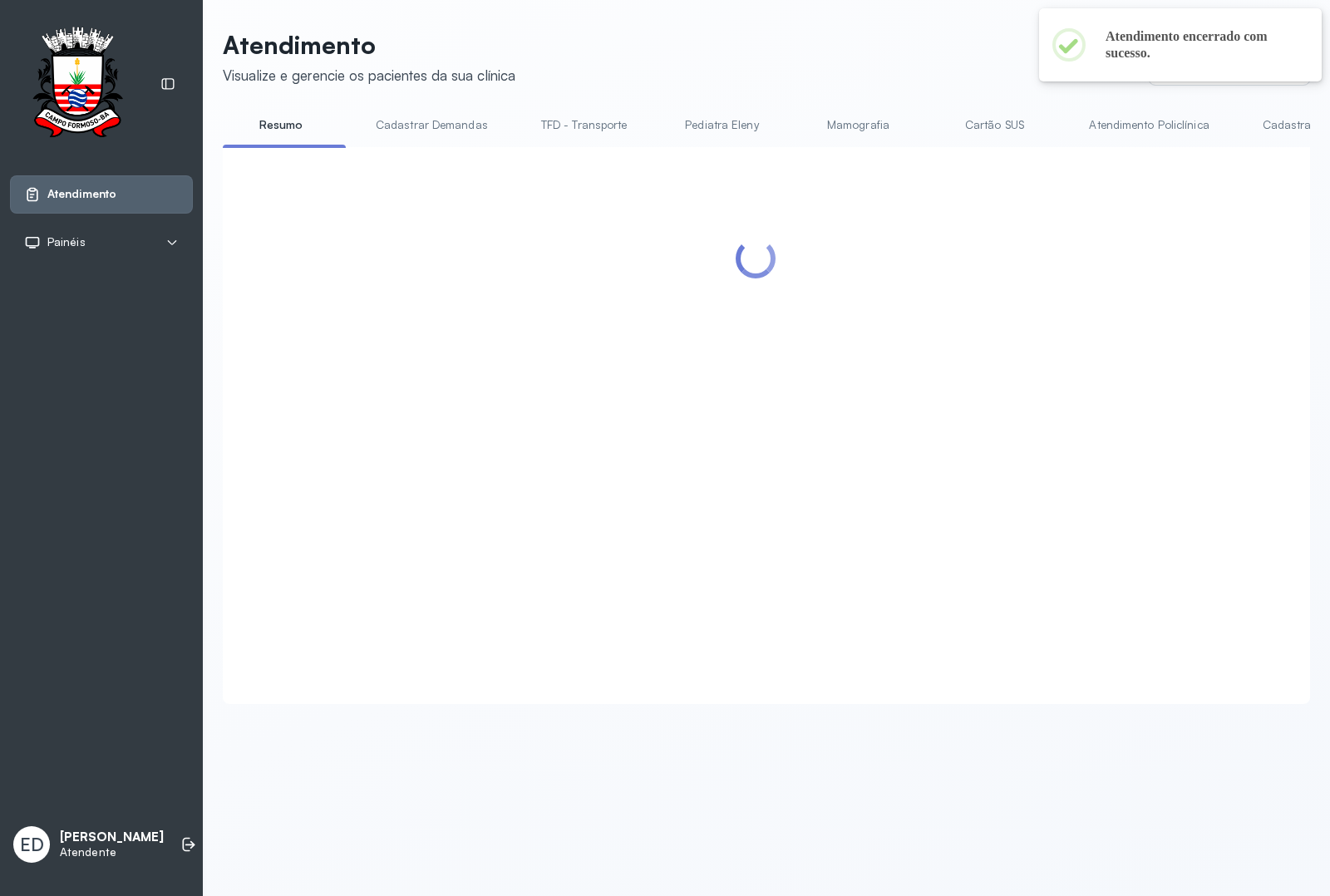
click at [822, 54] on header "Atendimento Visualize e gerencie os pacientes da sua clínica Ponto de atendimen…" at bounding box center [767, 57] width 1087 height 55
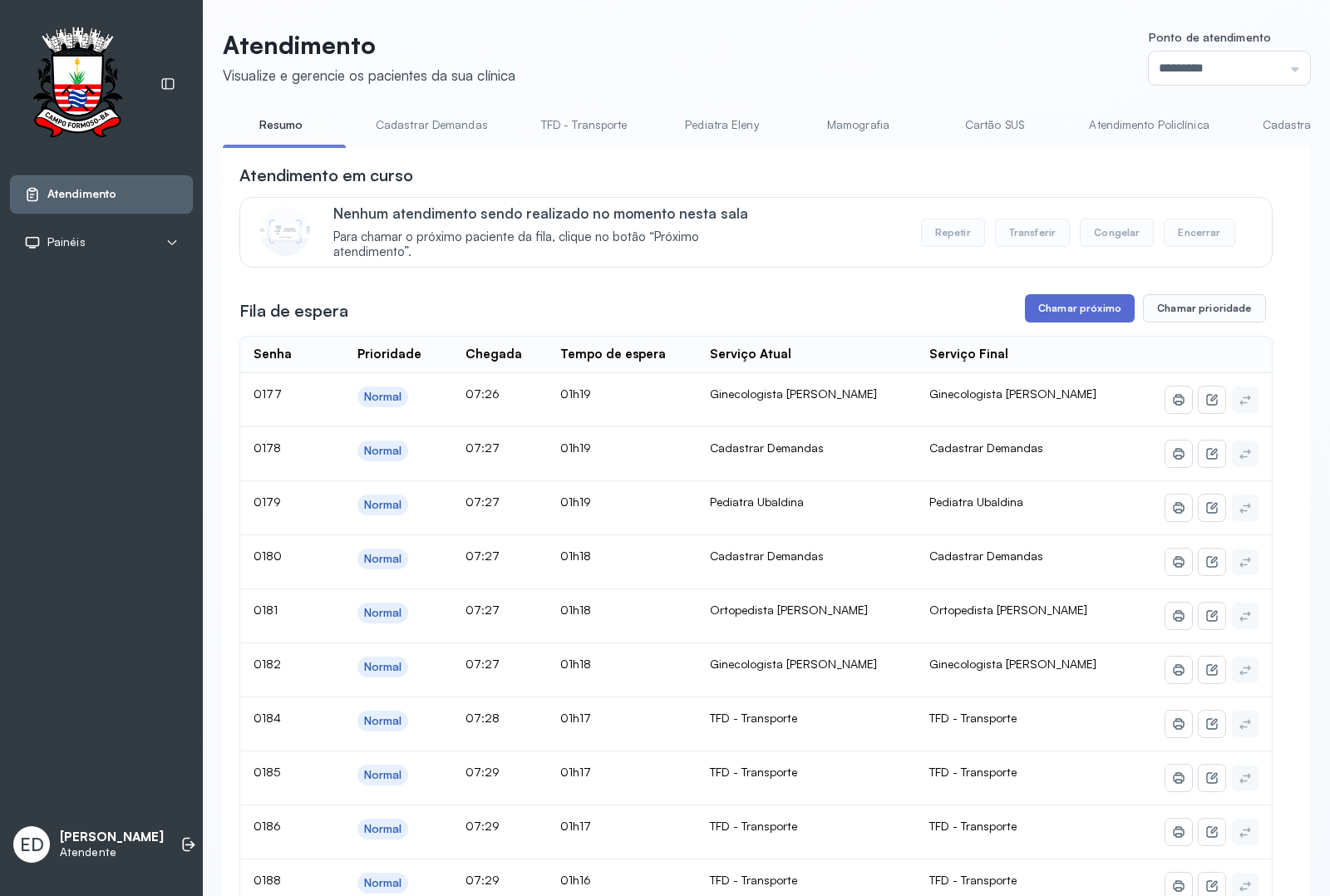
click at [1070, 322] on button "Chamar próximo" at bounding box center [1081, 308] width 110 height 28
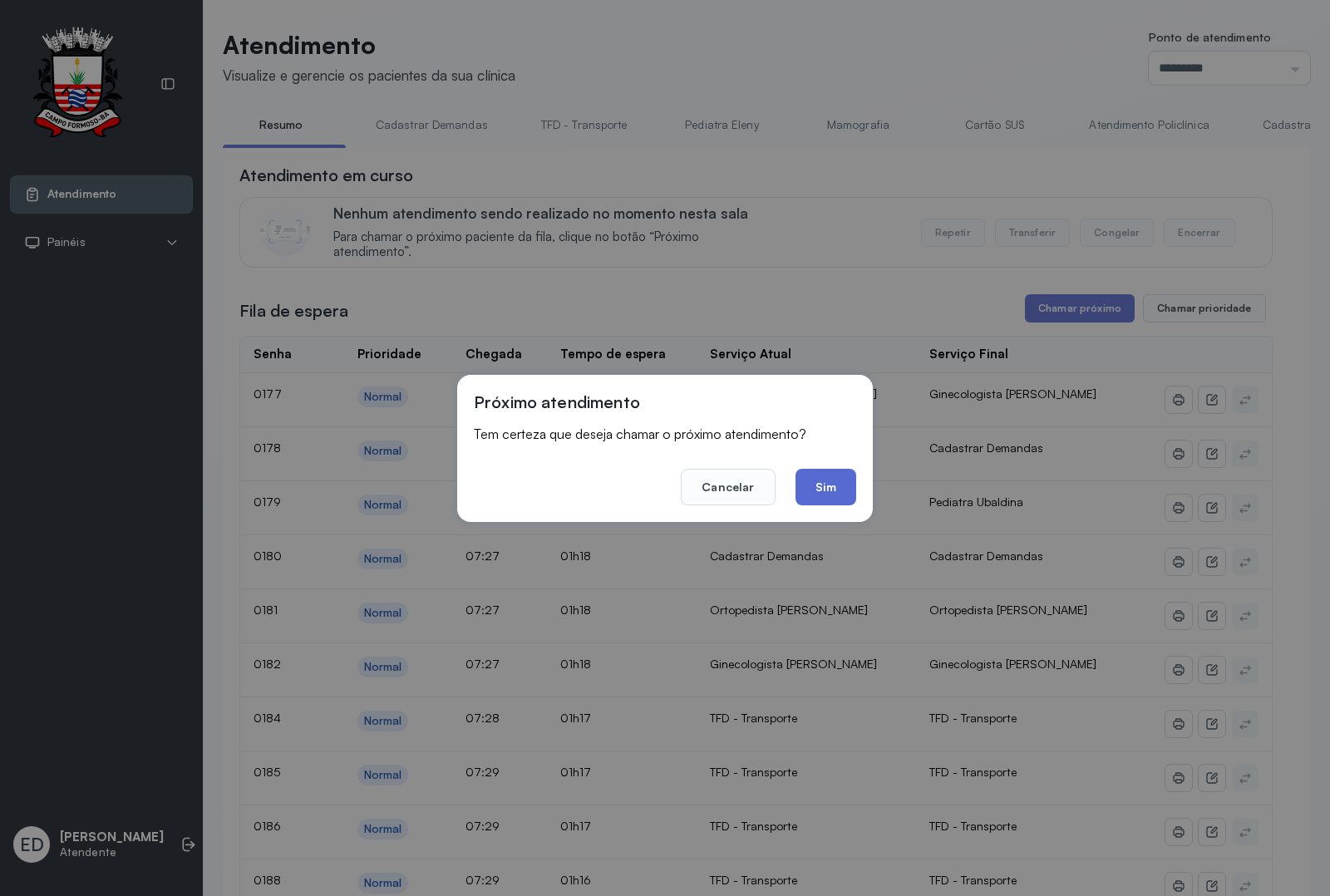
click at [809, 490] on button "Sim" at bounding box center [826, 487] width 61 height 36
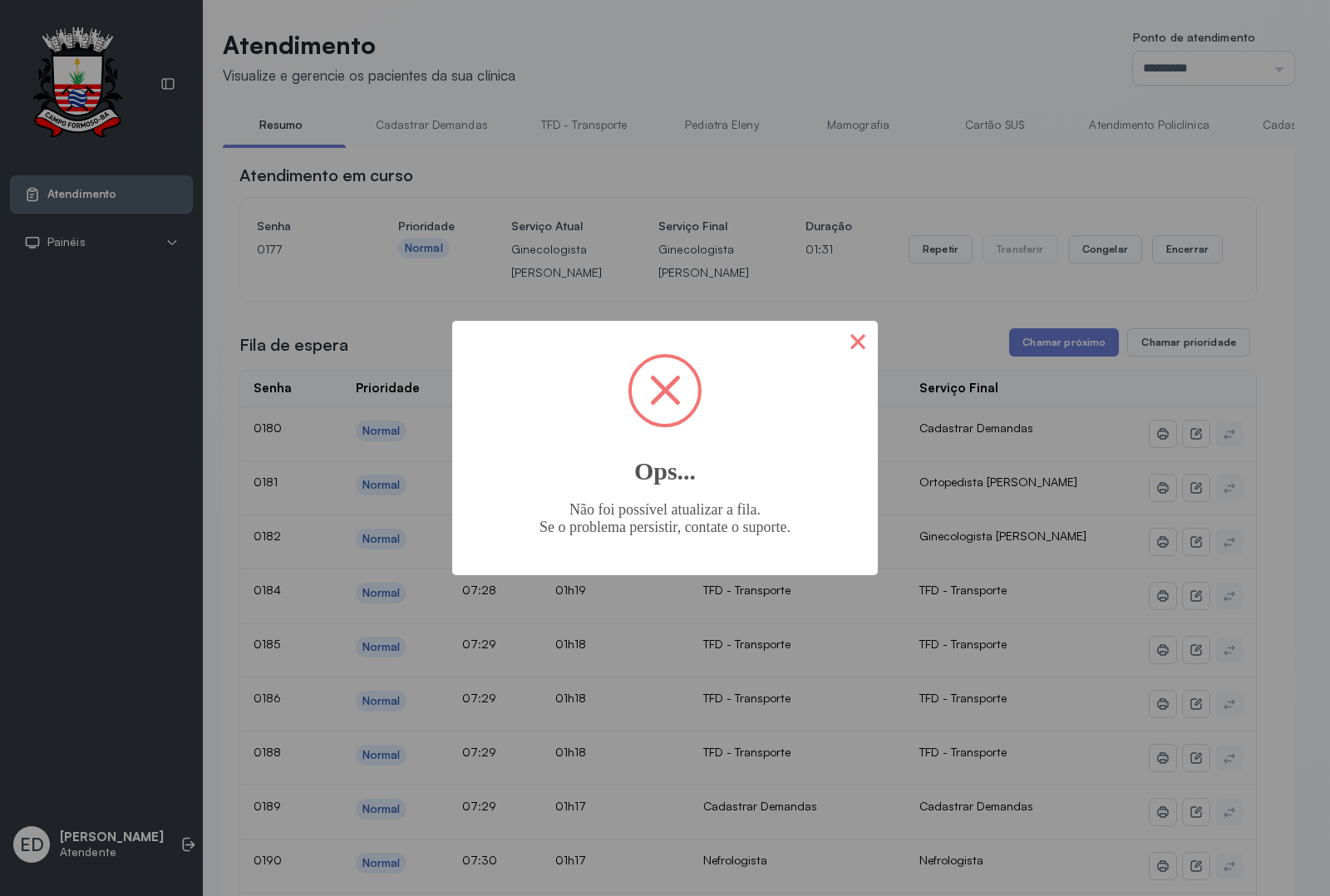
click at [859, 339] on button "×" at bounding box center [857, 341] width 40 height 40
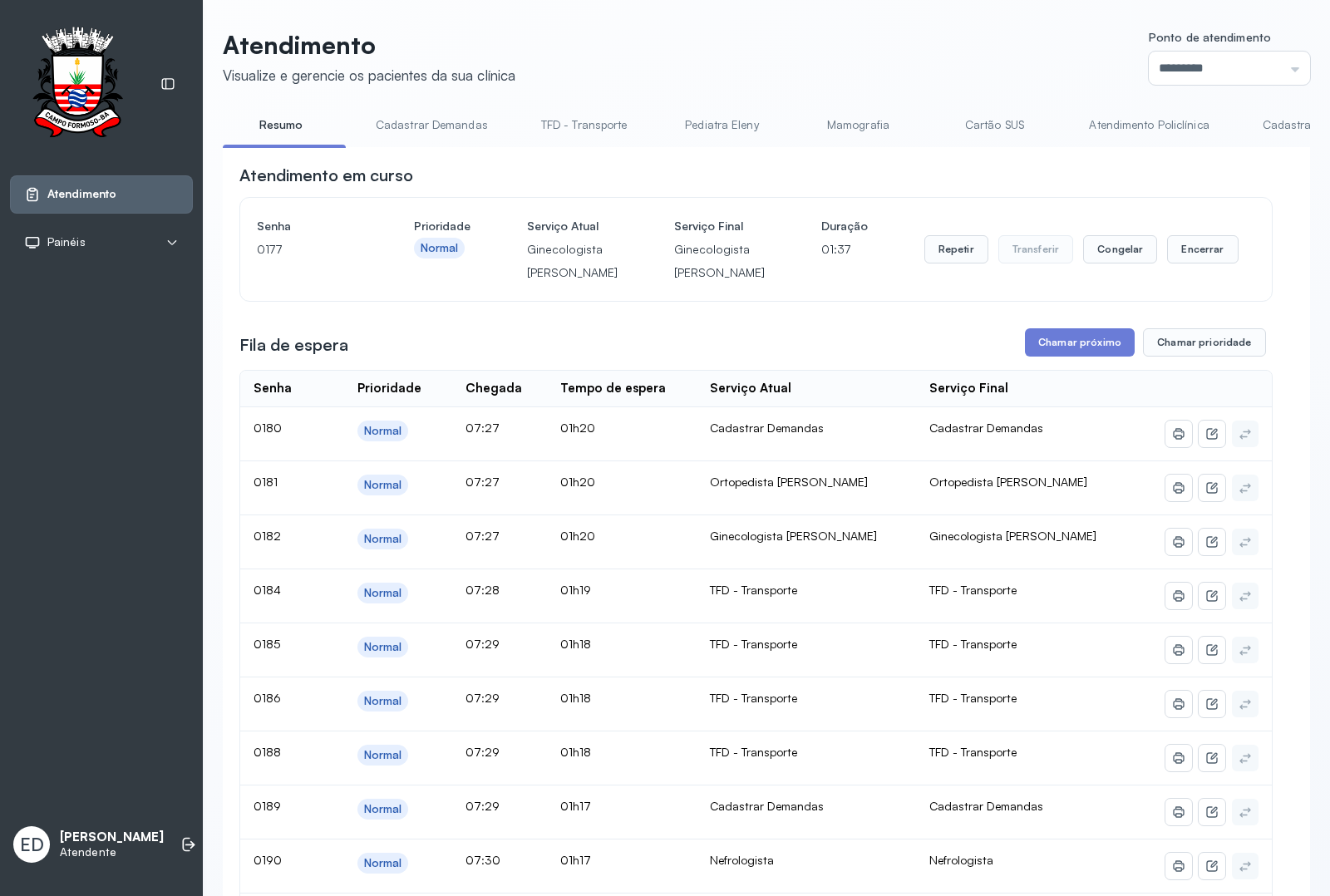
click at [858, 61] on header "Atendimento Visualize e gerencie os pacientes da sua clínica Ponto de atendimen…" at bounding box center [767, 57] width 1087 height 55
click at [989, 54] on header "Atendimento Visualize e gerencie os pacientes da sua clínica Ponto de atendimen…" at bounding box center [767, 57] width 1087 height 55
click at [945, 264] on button "Repetir" at bounding box center [957, 249] width 64 height 28
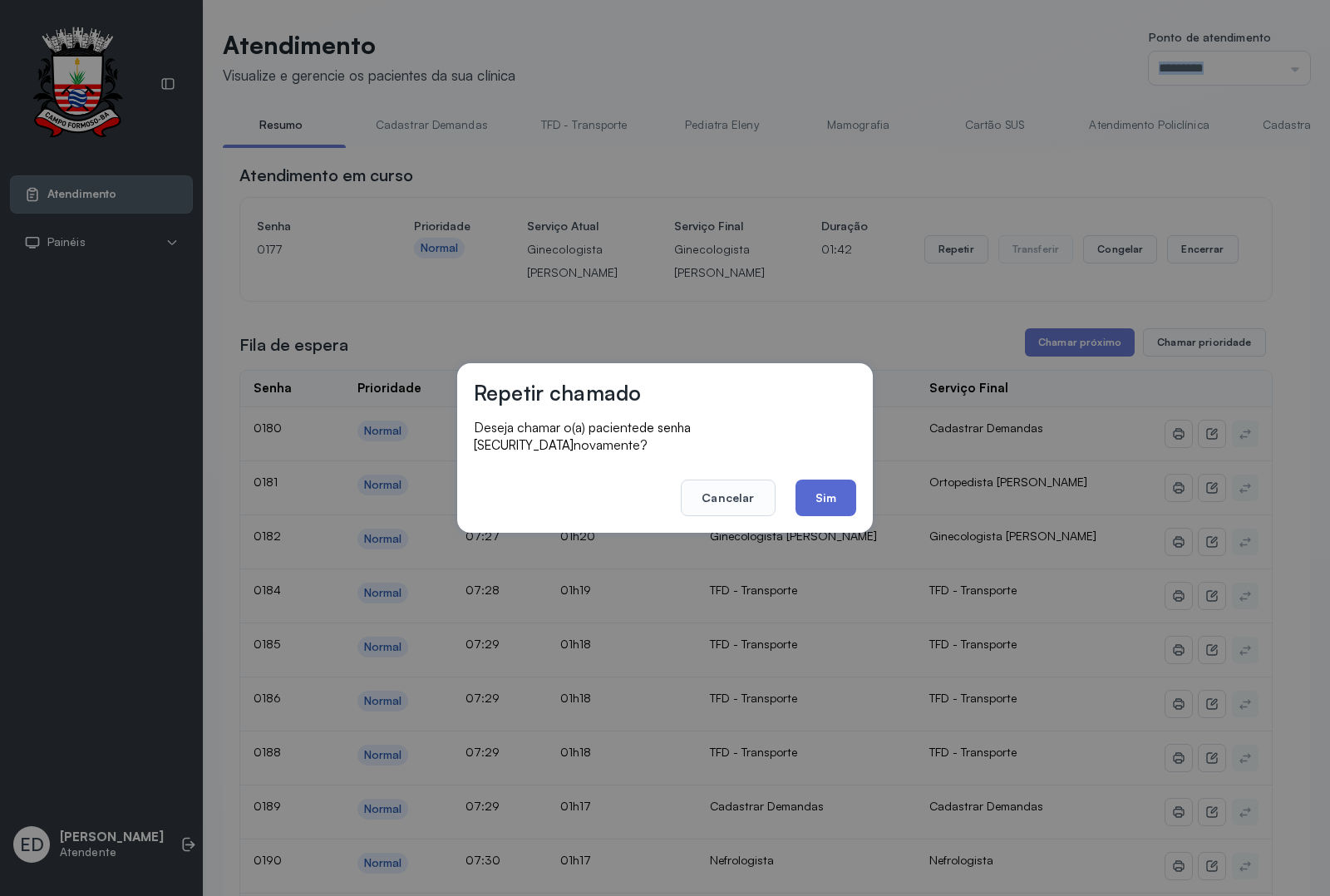
click at [834, 486] on button "Sim" at bounding box center [826, 497] width 61 height 36
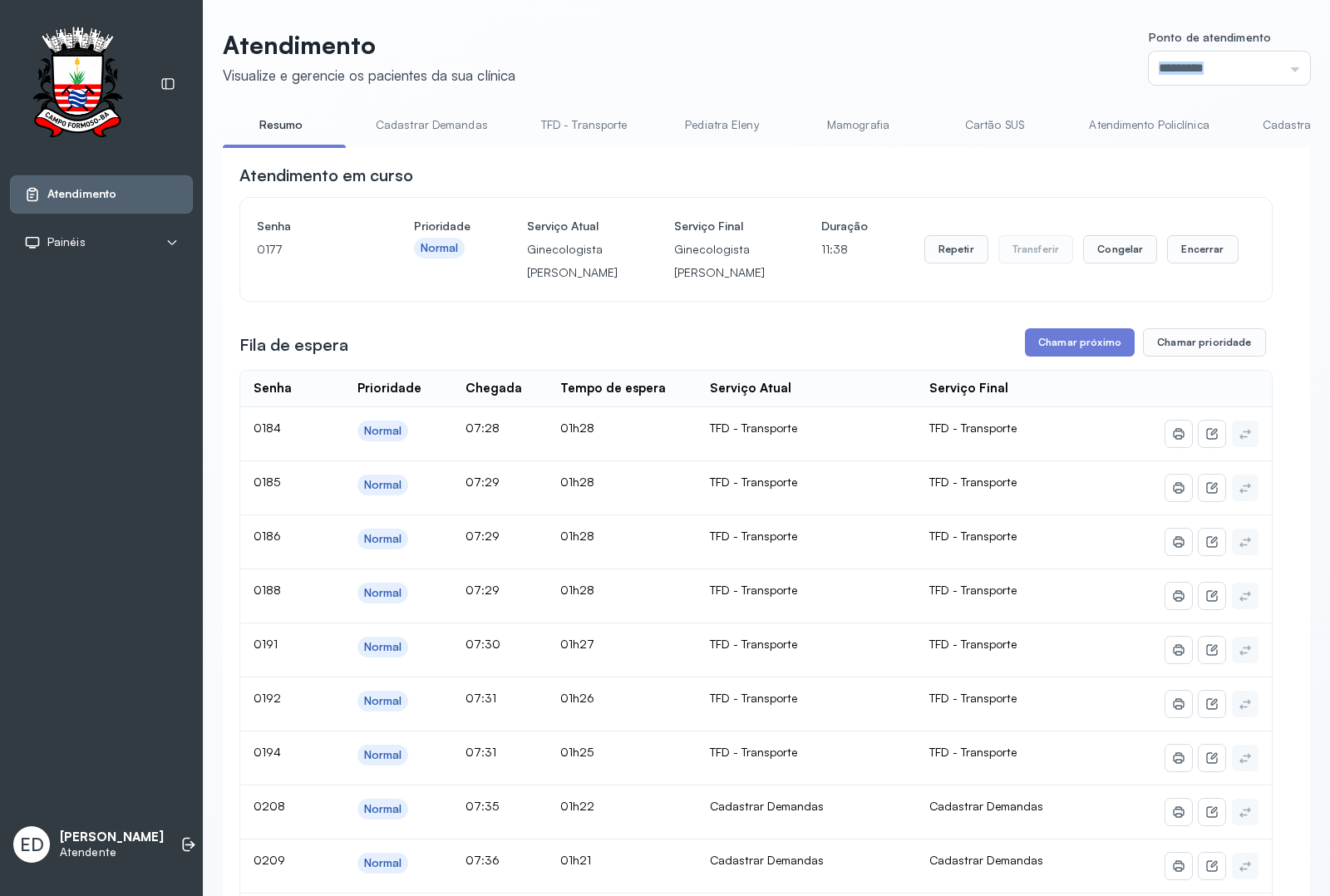
click at [1273, 123] on link "Cadastrar Demanda" at bounding box center [1316, 125] width 140 height 27
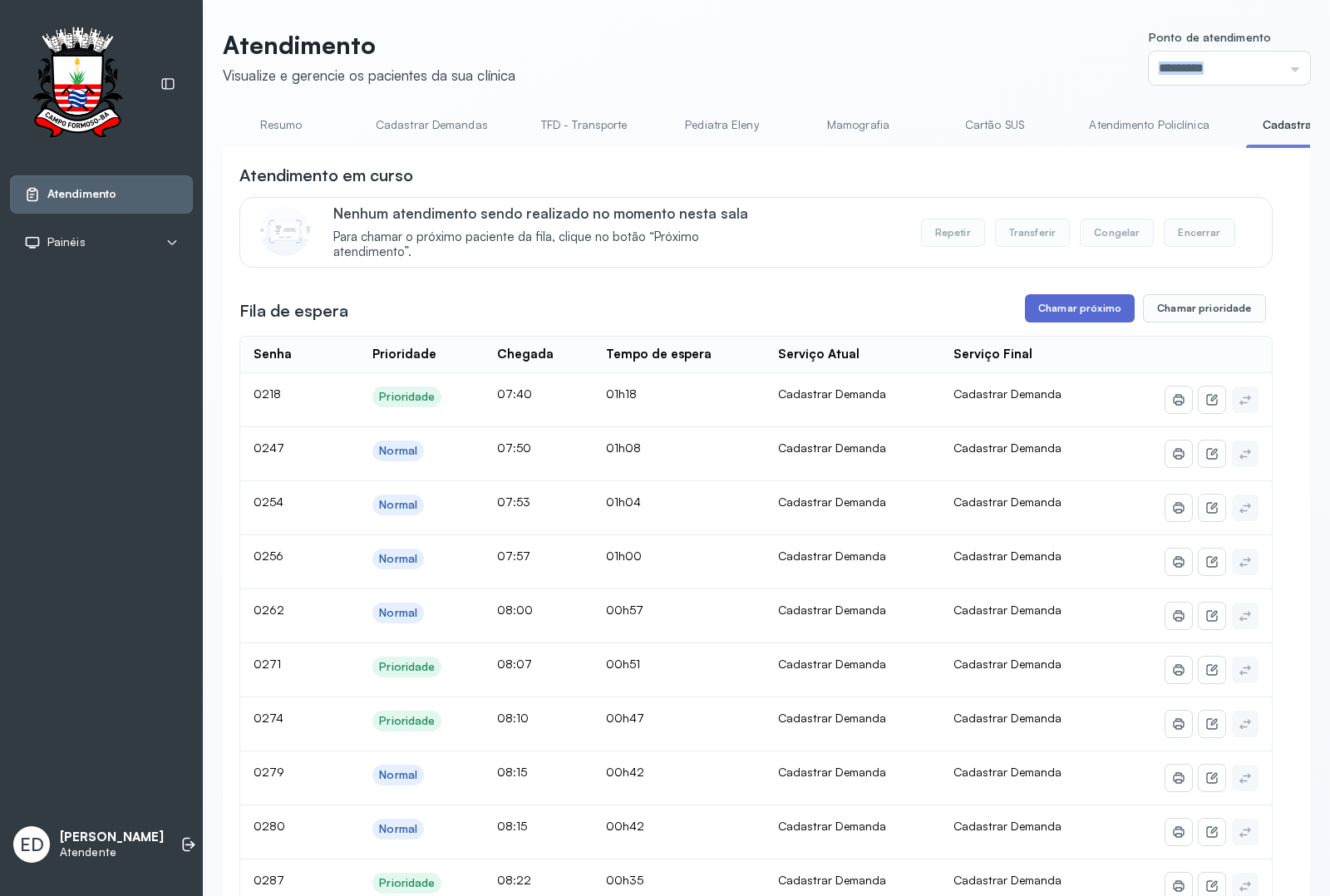
click at [1092, 317] on button "Chamar próximo" at bounding box center [1081, 308] width 110 height 28
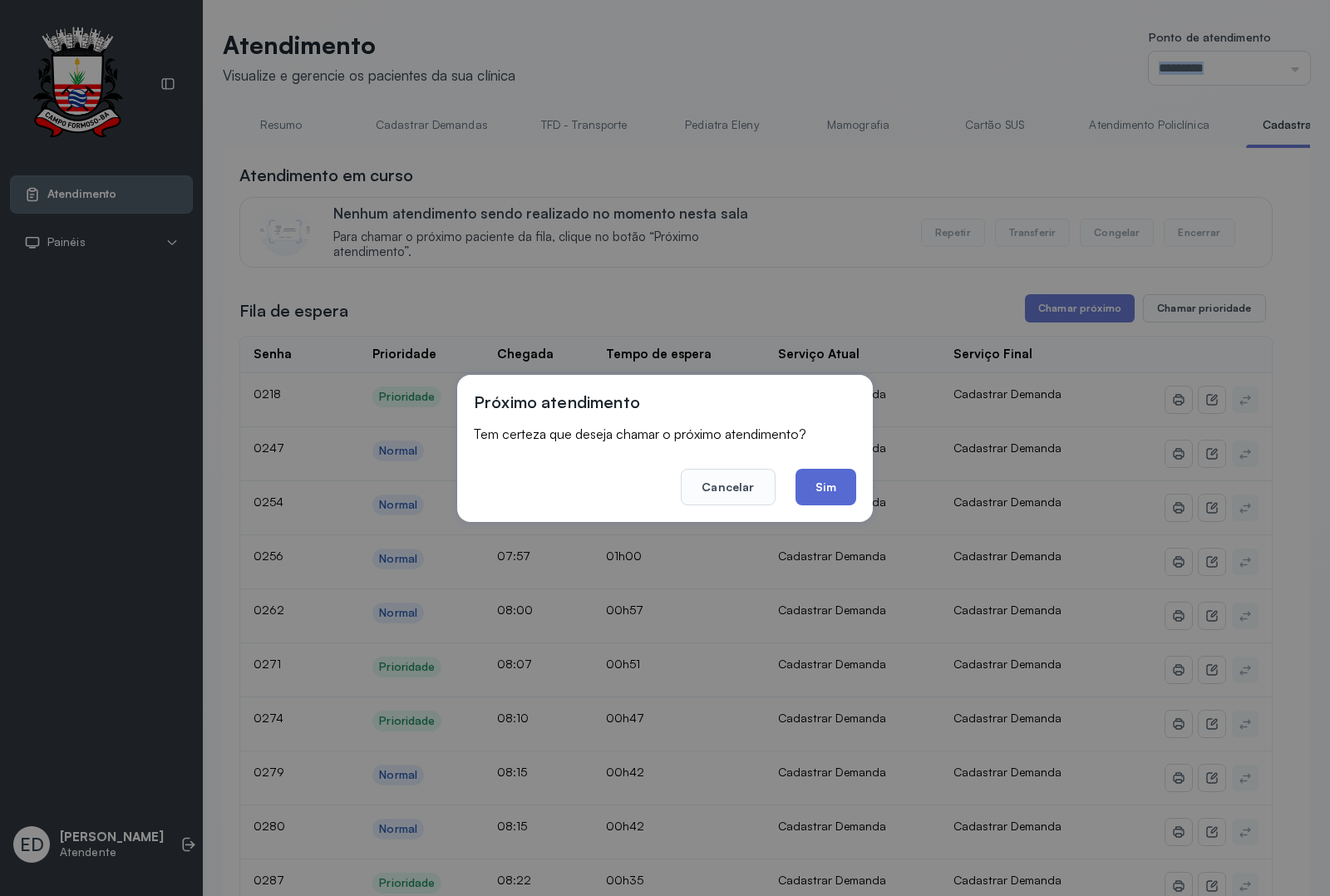
click at [842, 493] on button "Sim" at bounding box center [826, 487] width 61 height 36
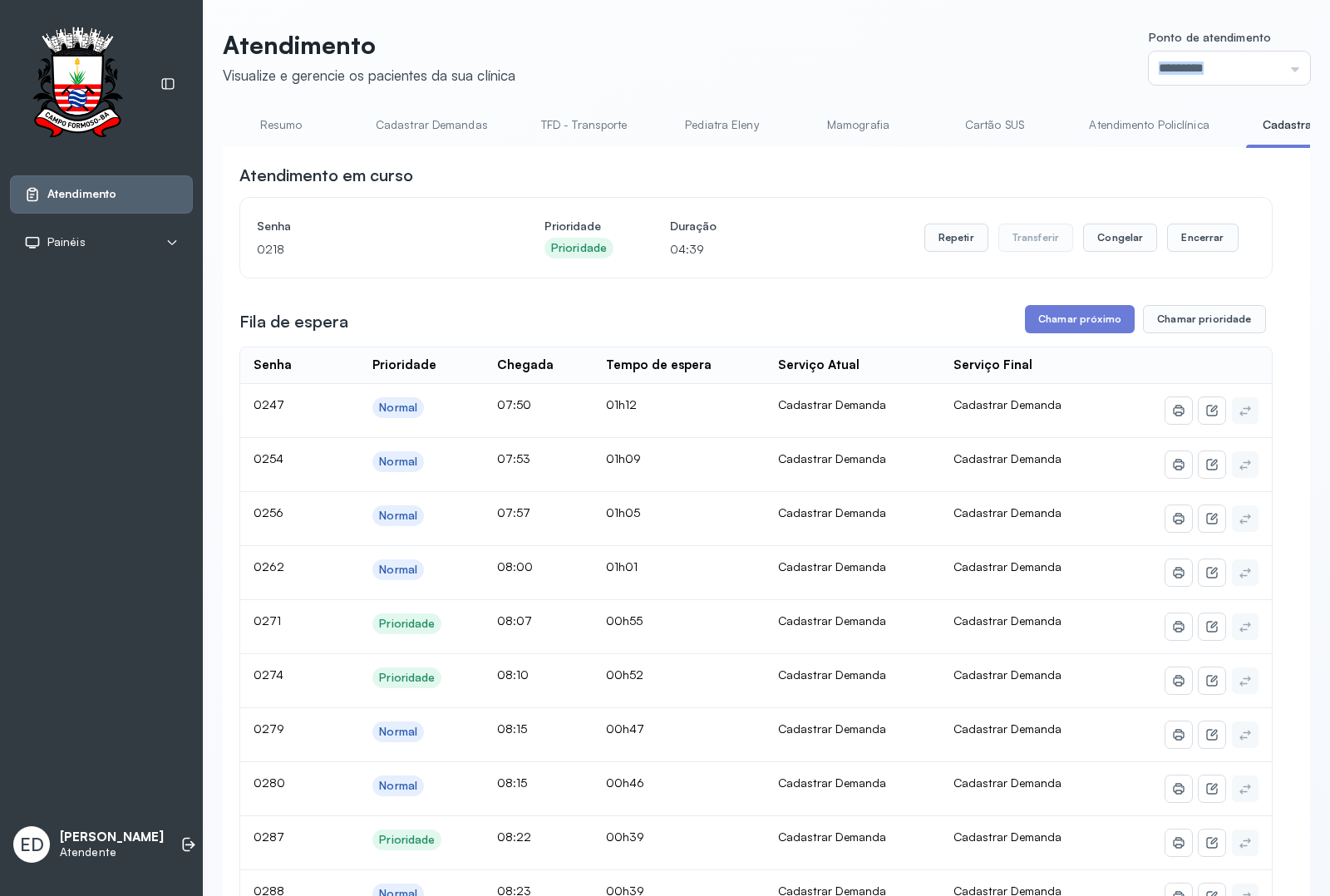
click at [296, 123] on link "Resumo" at bounding box center [282, 125] width 117 height 27
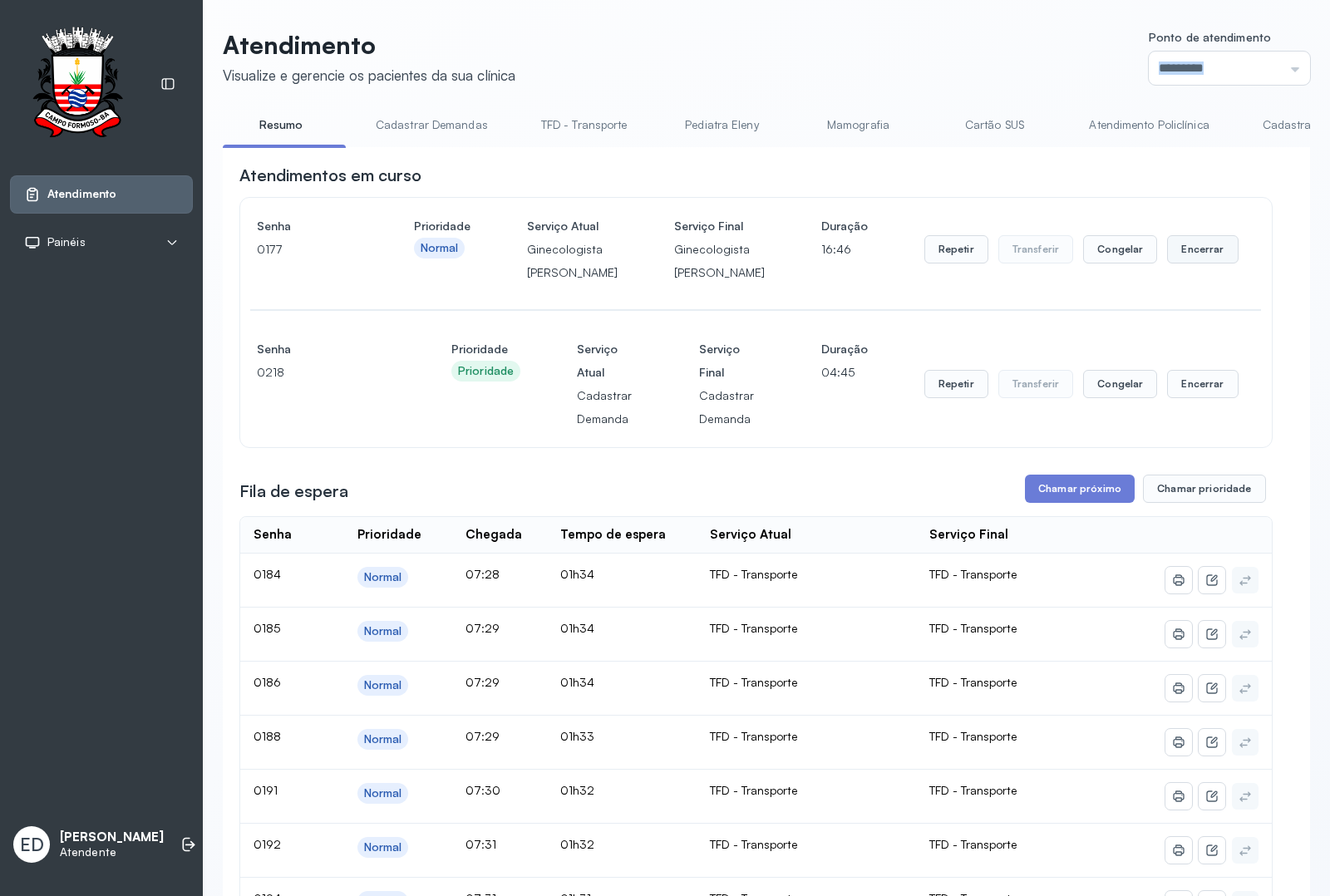
click at [1201, 262] on button "Encerrar" at bounding box center [1203, 249] width 71 height 28
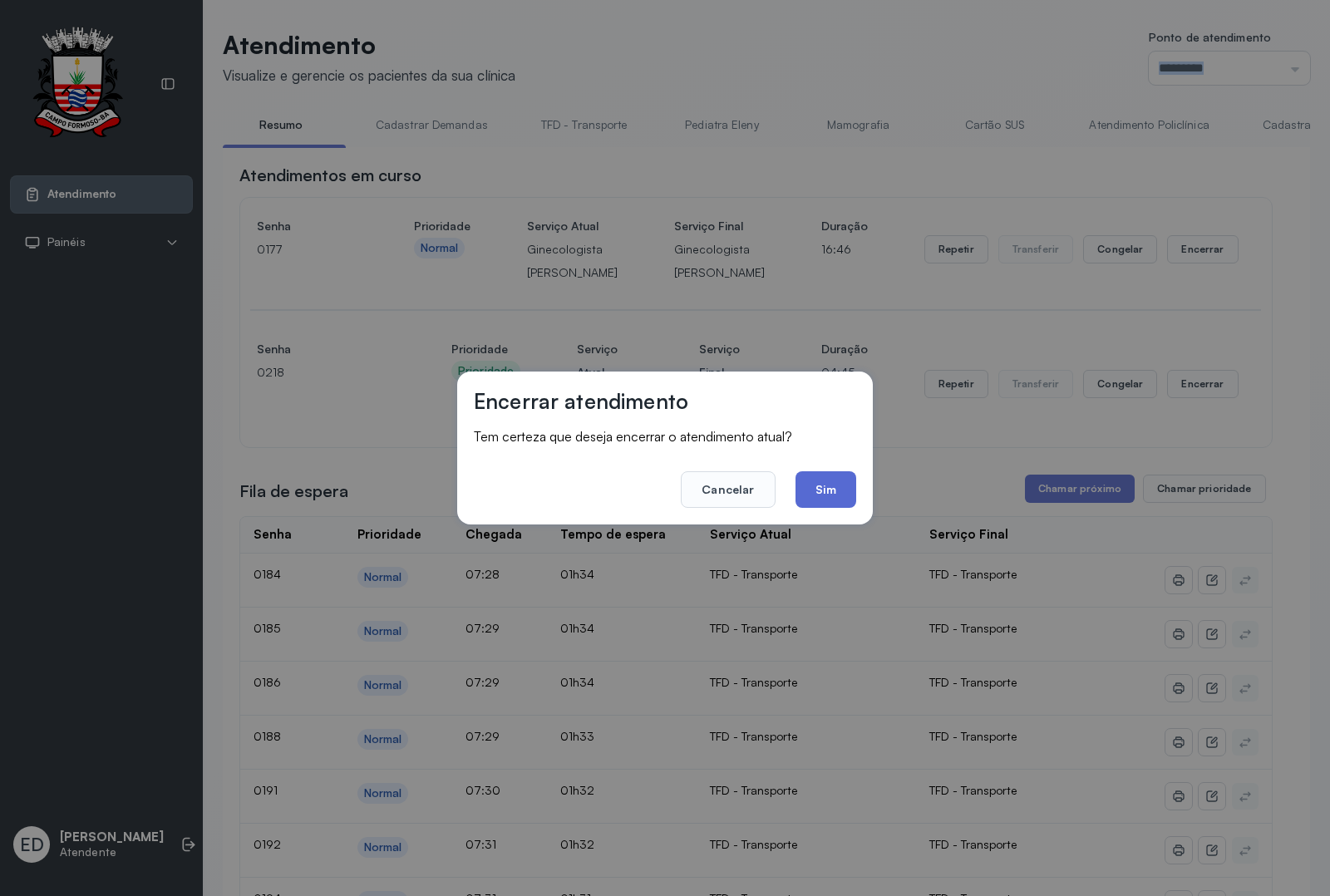
click at [832, 483] on button "Sim" at bounding box center [826, 489] width 61 height 36
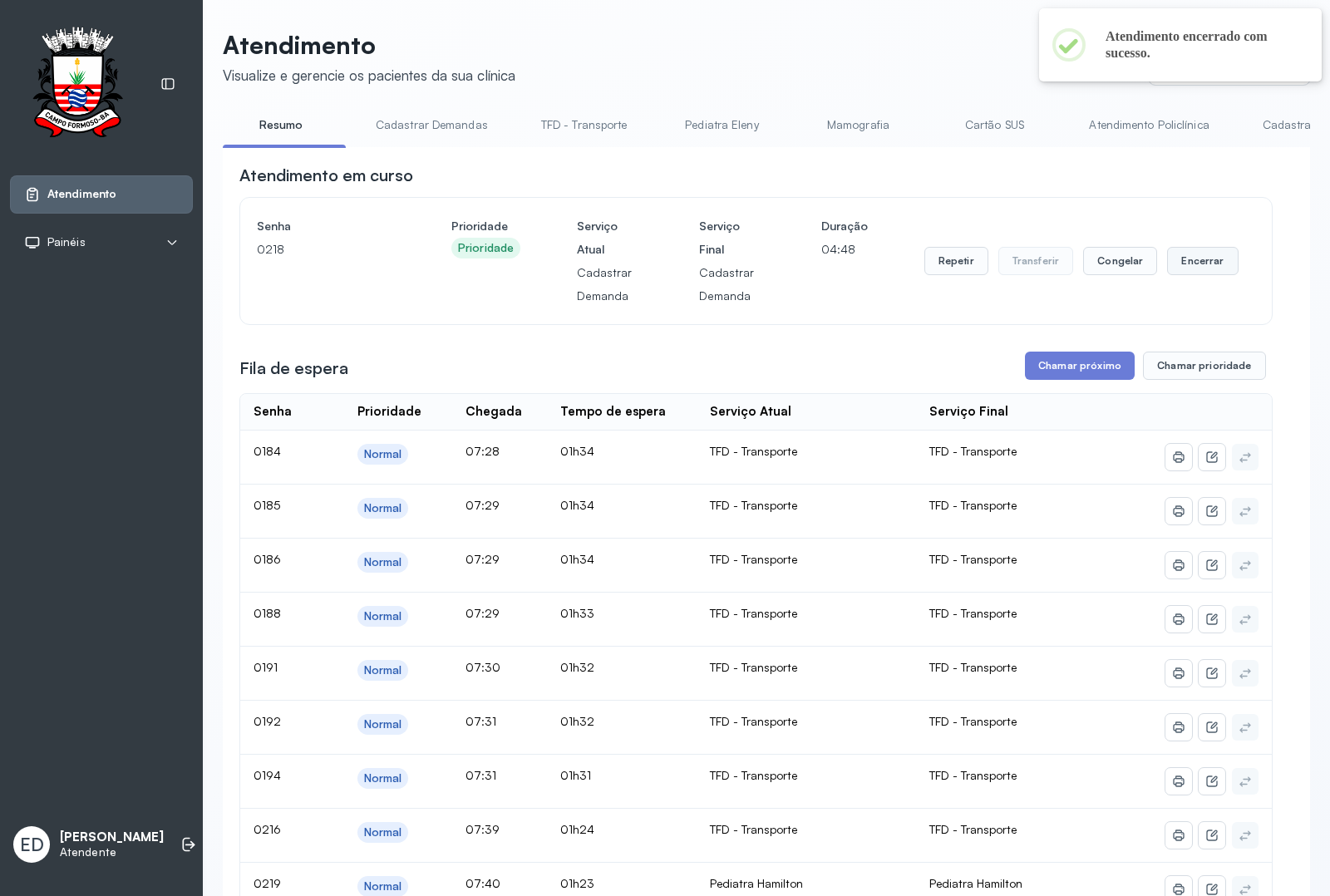
click at [1170, 275] on button "Encerrar" at bounding box center [1203, 260] width 71 height 28
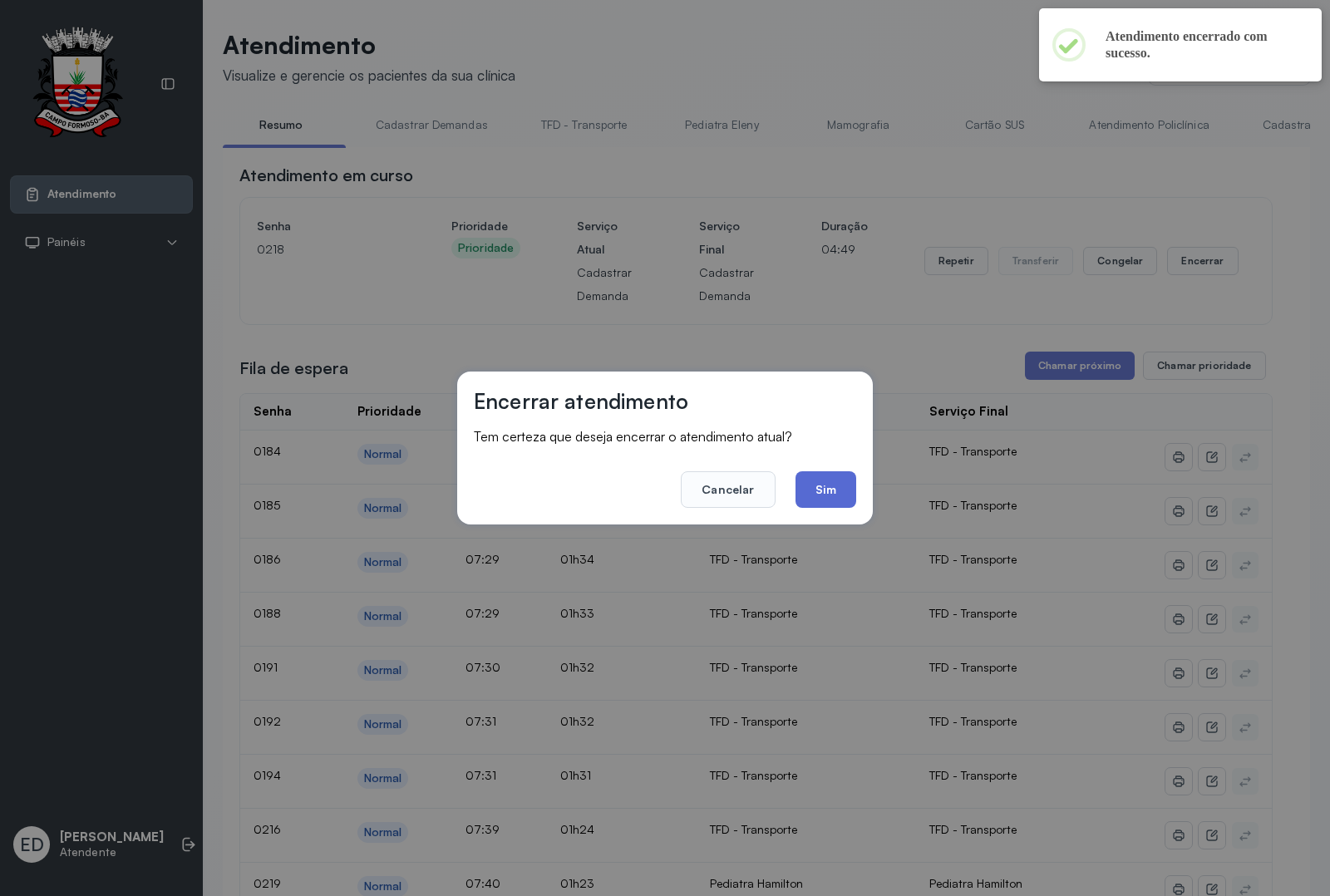
click at [845, 482] on button "Sim" at bounding box center [826, 489] width 61 height 36
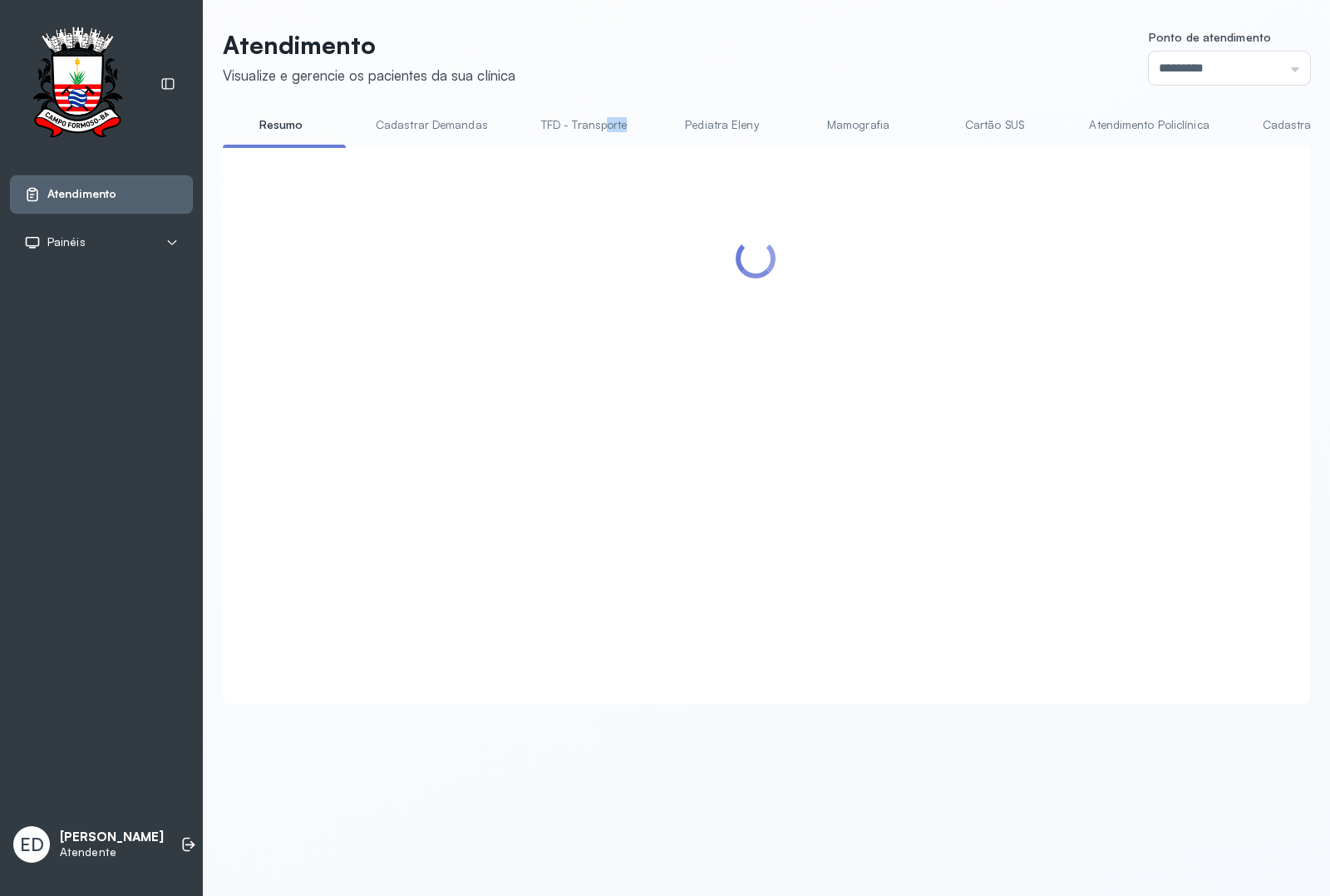
drag, startPoint x: 599, startPoint y: 147, endPoint x: 692, endPoint y: 145, distance: 93.0
click at [687, 145] on ul "Resumo Cadastrar Demandas TFD - Transporte Pediatra Eleny Mamografia Cartão SUS…" at bounding box center [767, 130] width 1087 height 37
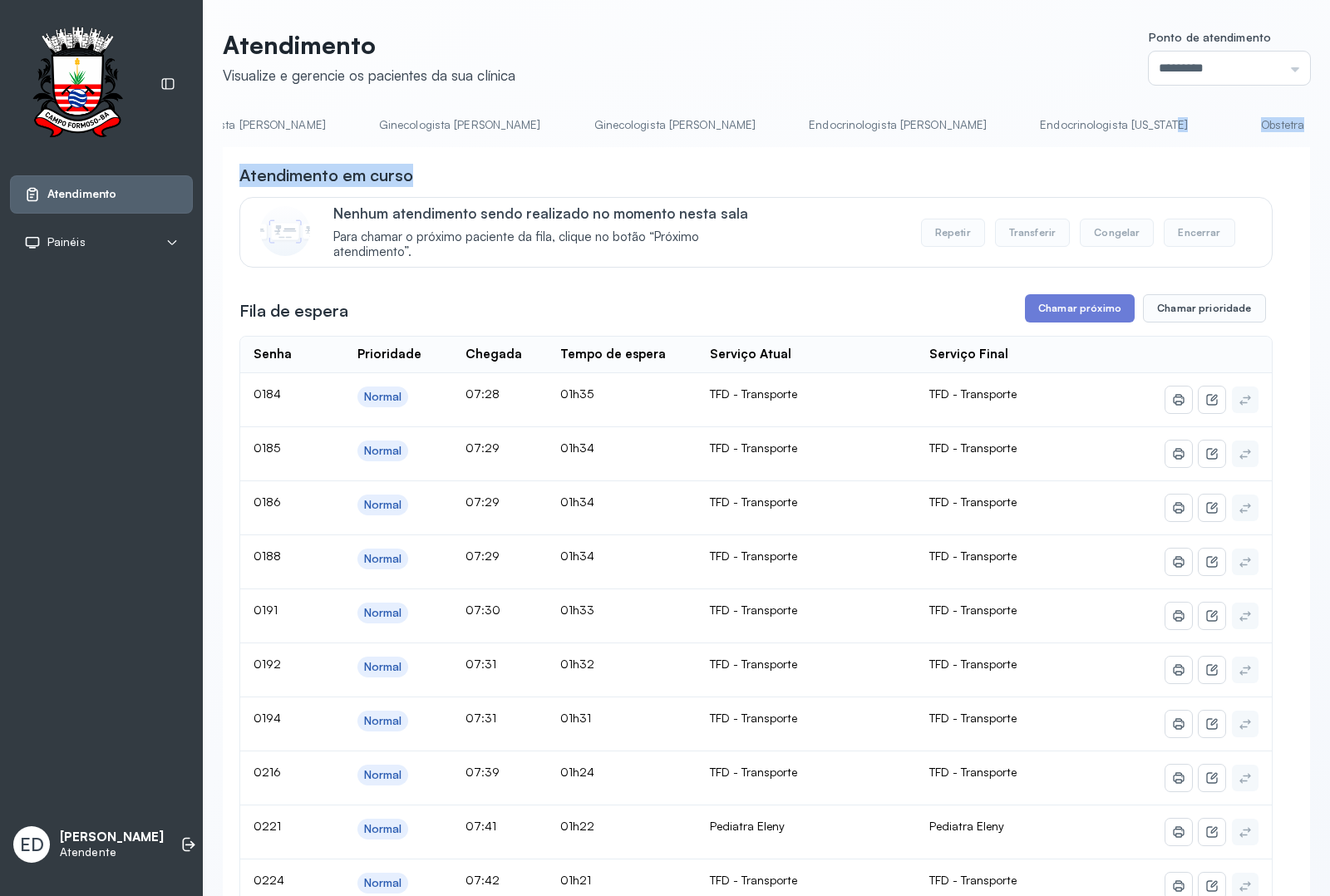
drag, startPoint x: 900, startPoint y: 142, endPoint x: 824, endPoint y: 152, distance: 76.7
click at [792, 142] on li "Ginecologista [PERSON_NAME]" at bounding box center [901, 130] width 218 height 37
click at [792, 146] on li "Ginecologista [PERSON_NAME]" at bounding box center [901, 130] width 218 height 37
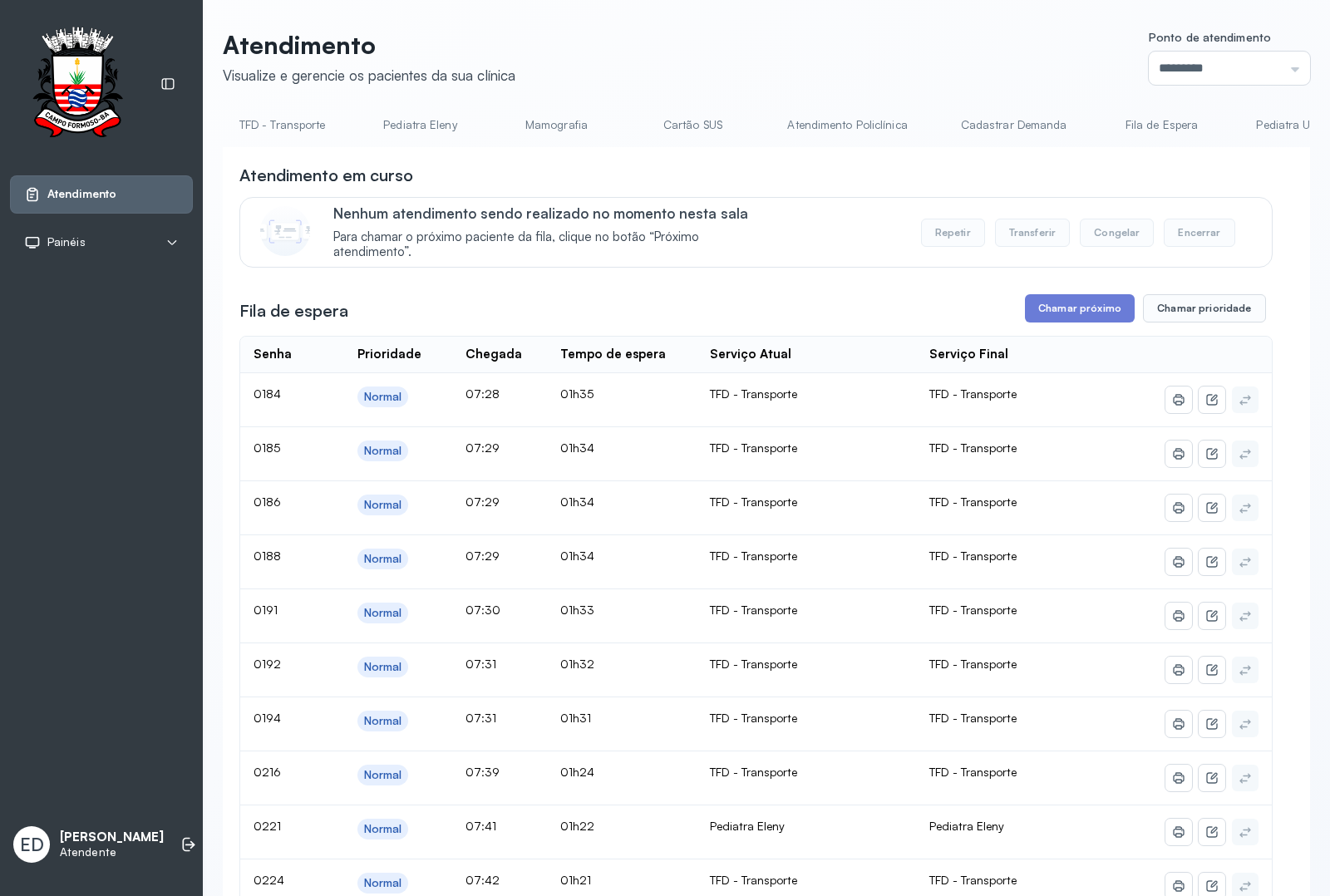
click at [391, 125] on link "Pediatra Eleny" at bounding box center [420, 125] width 117 height 27
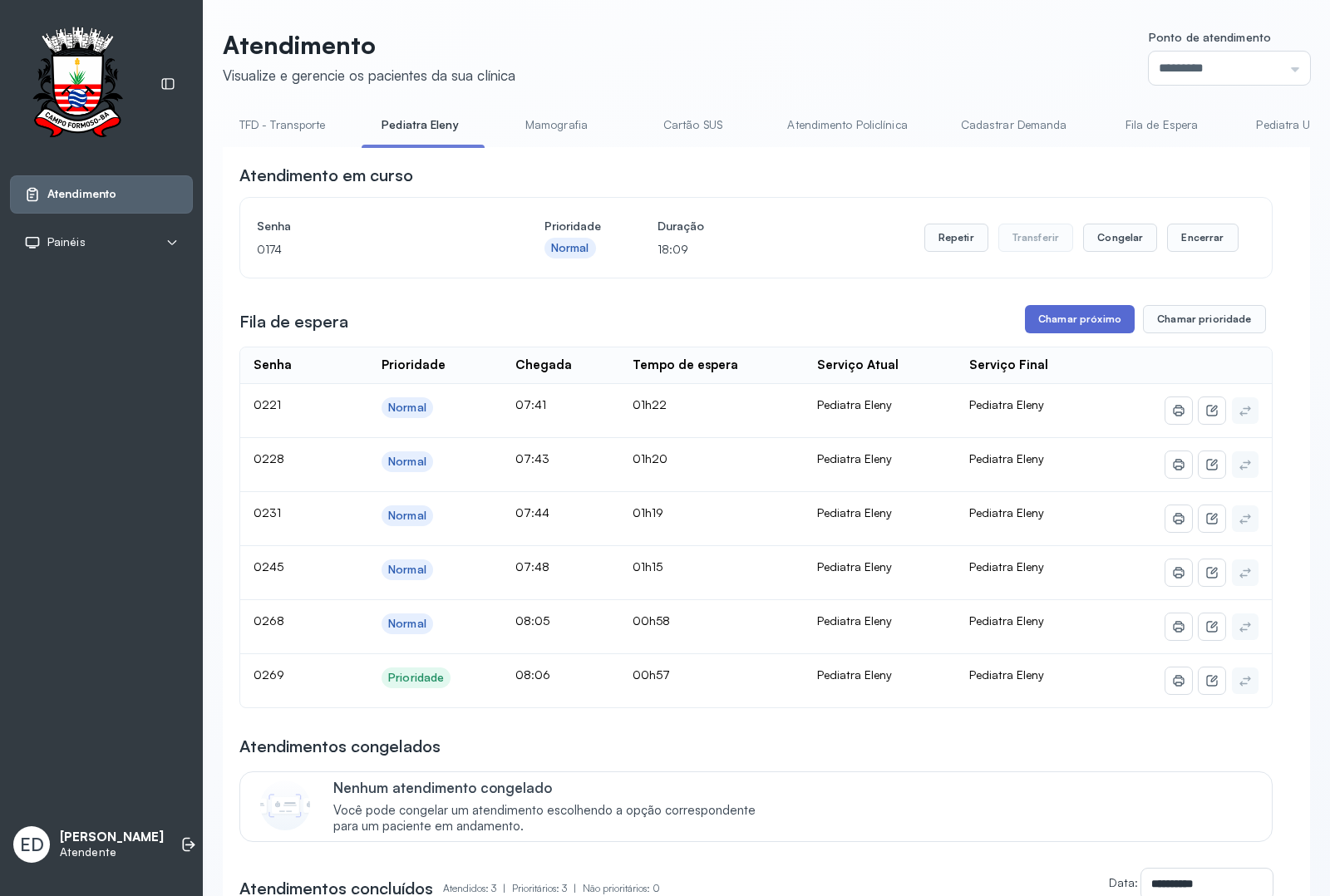
click at [1063, 323] on button "Chamar próximo" at bounding box center [1081, 319] width 110 height 28
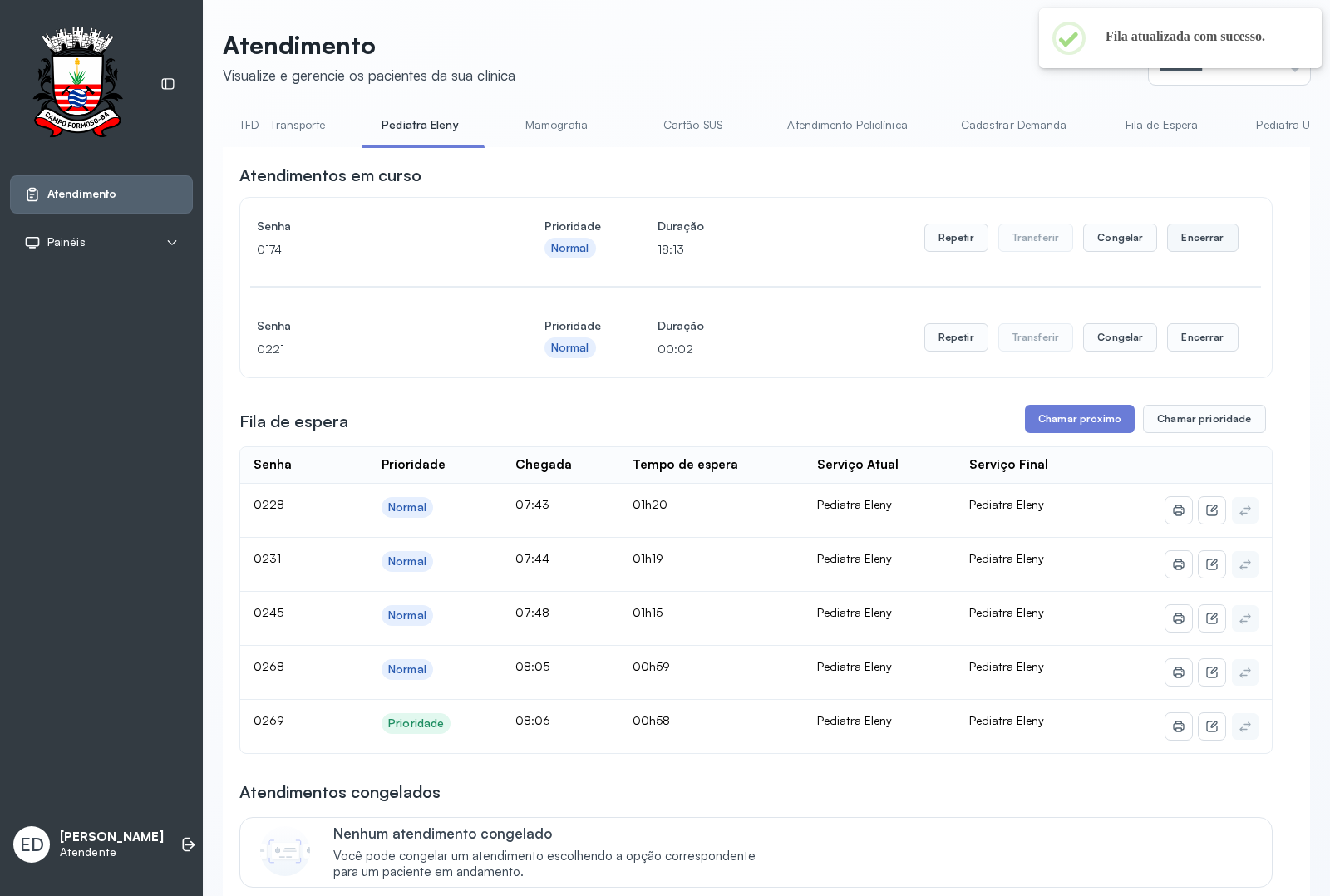
click at [1186, 242] on button "Encerrar" at bounding box center [1203, 238] width 71 height 28
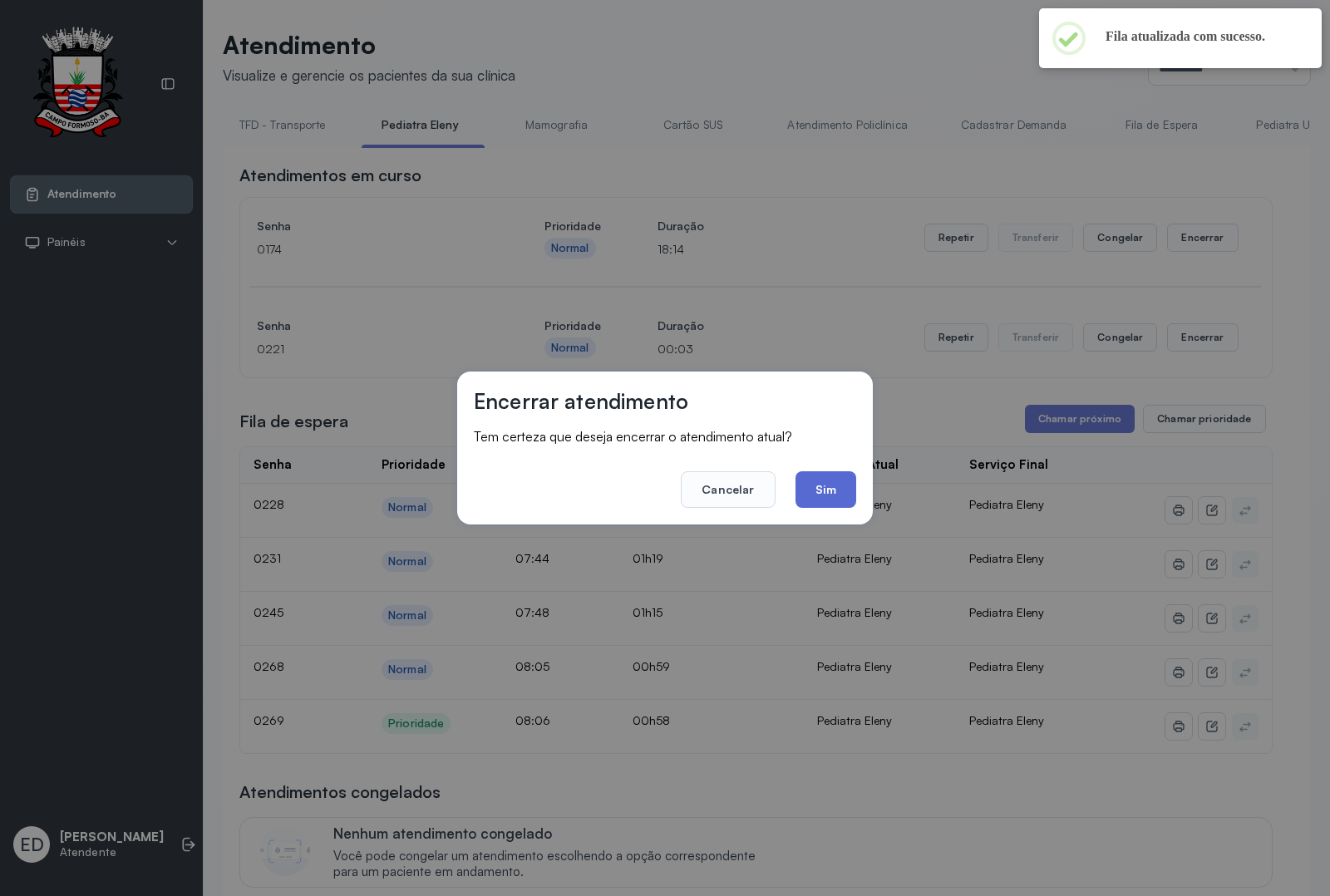
click at [854, 493] on button "Sim" at bounding box center [826, 489] width 61 height 36
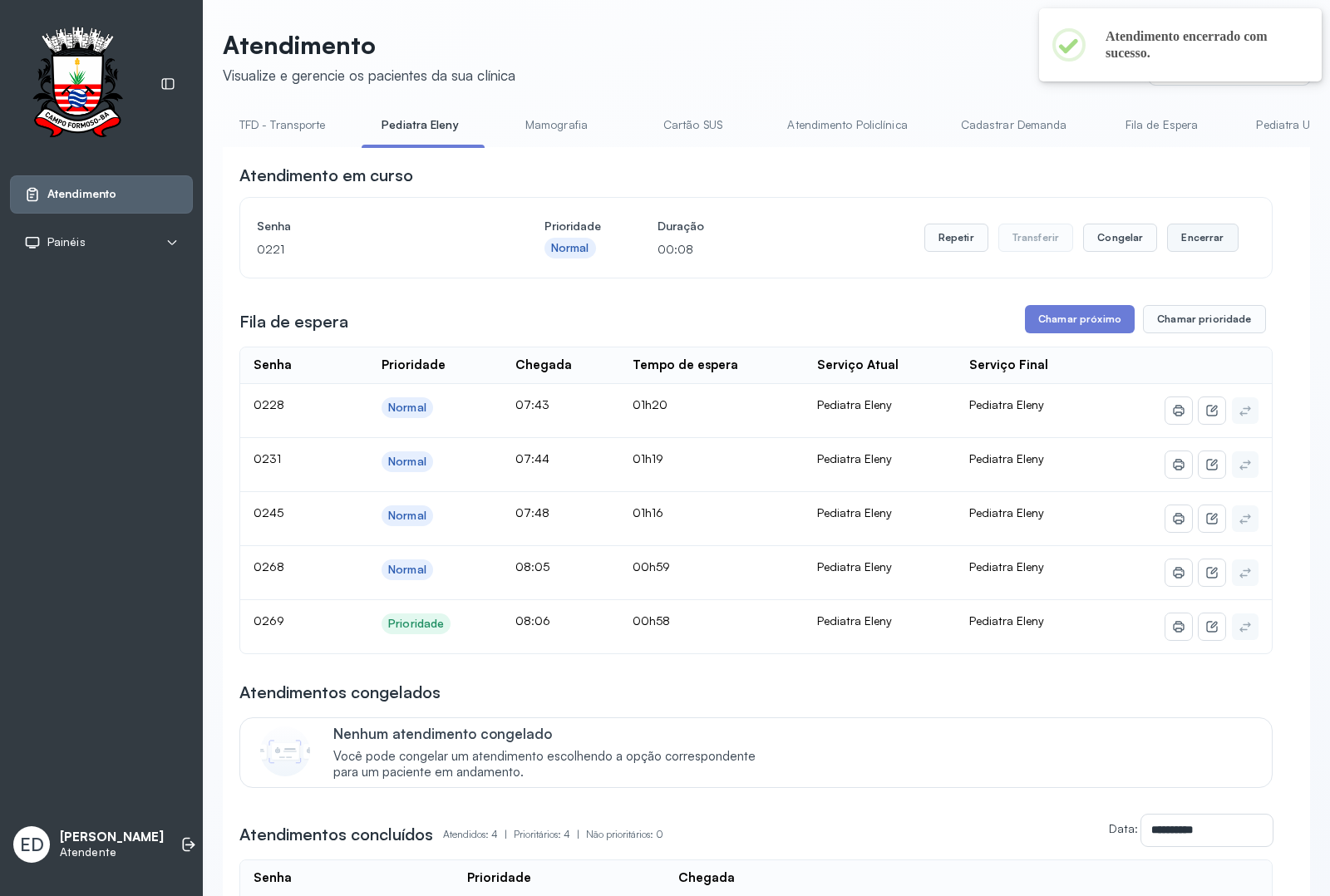
click at [1186, 245] on button "Encerrar" at bounding box center [1203, 238] width 71 height 28
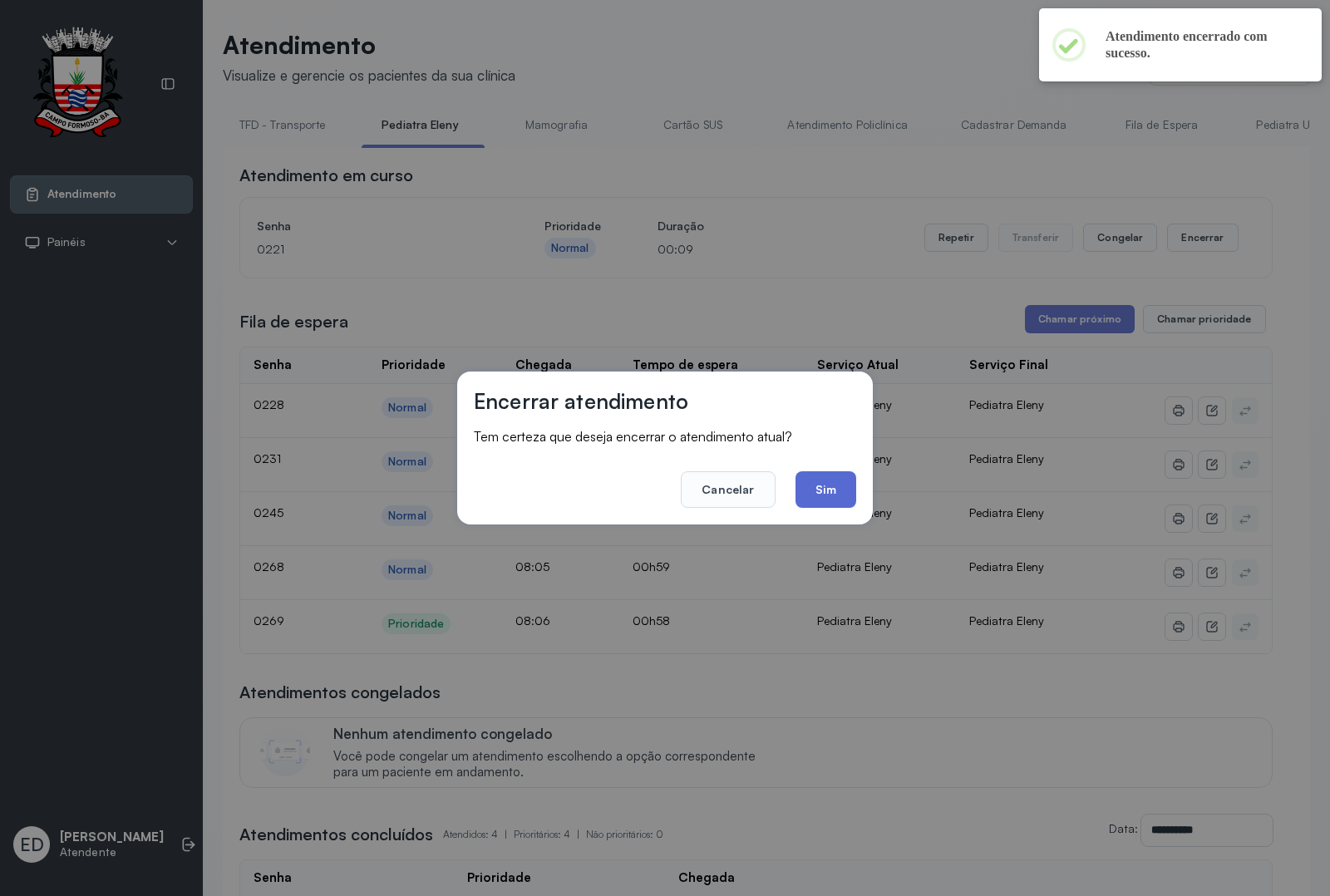
click at [829, 500] on button "Sim" at bounding box center [826, 489] width 61 height 36
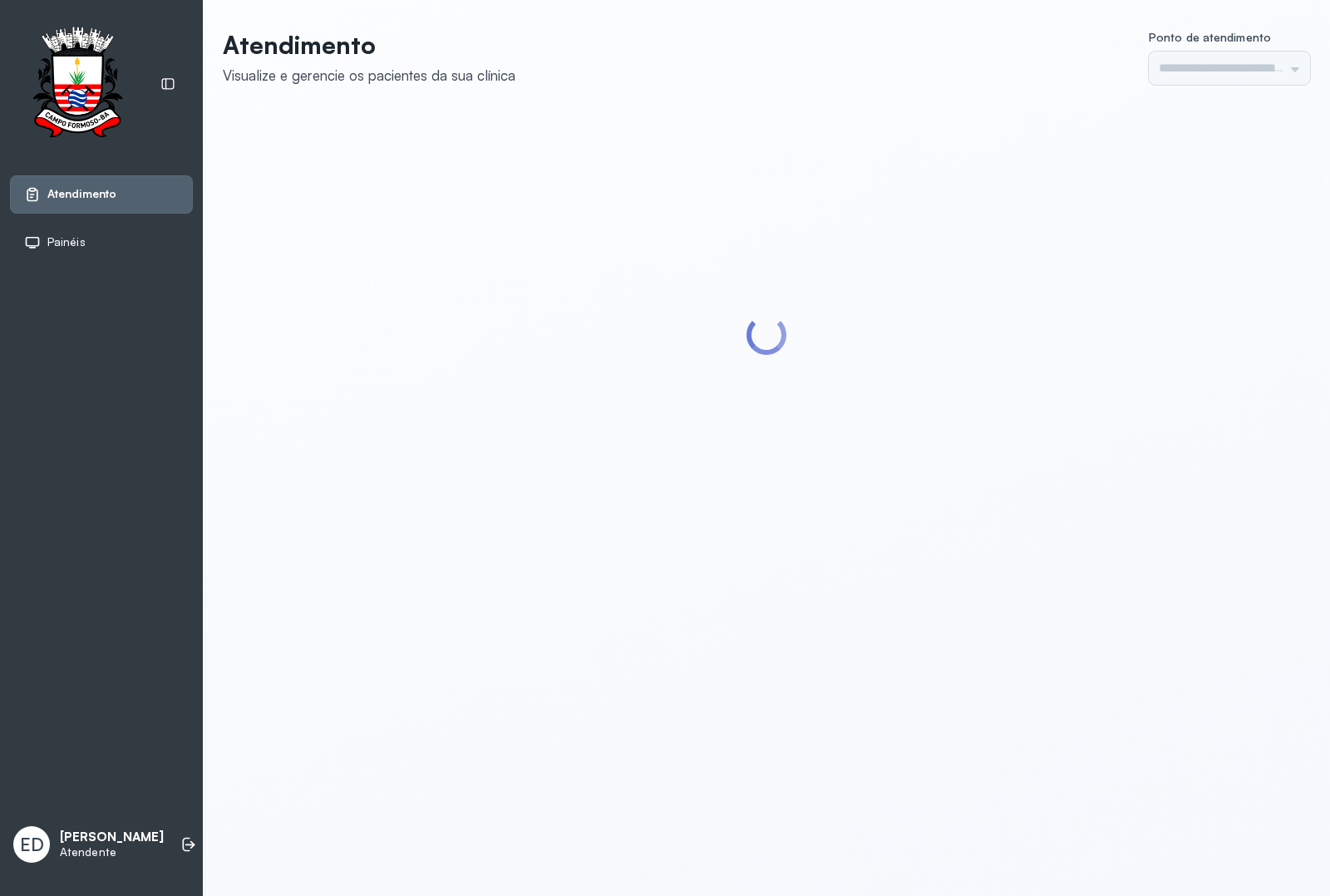
type input "*********"
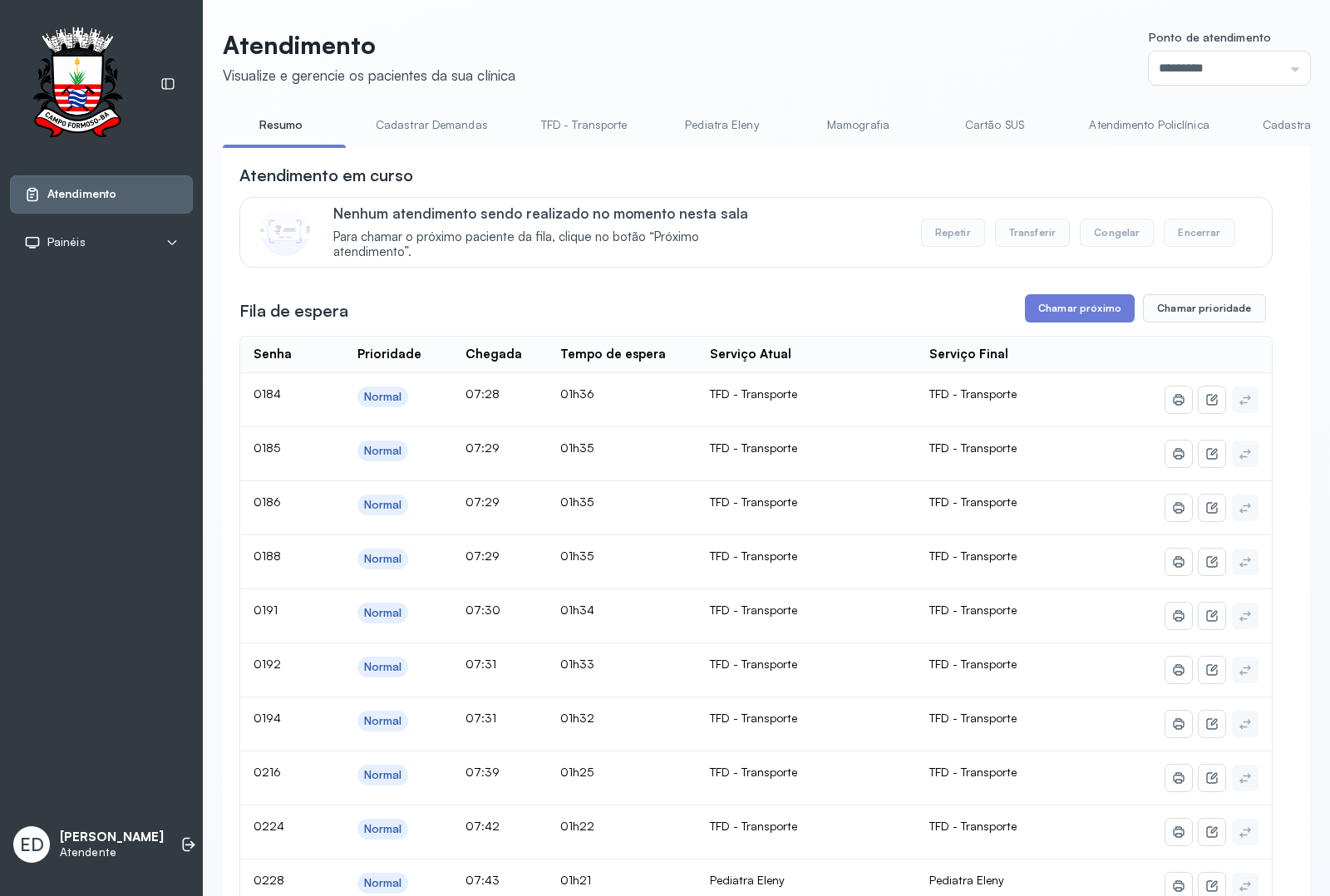
click at [926, 168] on div "Atendimento em curso" at bounding box center [756, 176] width 1033 height 24
drag, startPoint x: 928, startPoint y: 154, endPoint x: 991, endPoint y: 164, distance: 63.8
drag, startPoint x: 345, startPoint y: 146, endPoint x: 420, endPoint y: 146, distance: 75.0
click at [420, 146] on ul "Resumo Cadastrar Demandas TFD - Transporte Pediatra Eleny Mamografia Cartão SUS…" at bounding box center [767, 130] width 1087 height 37
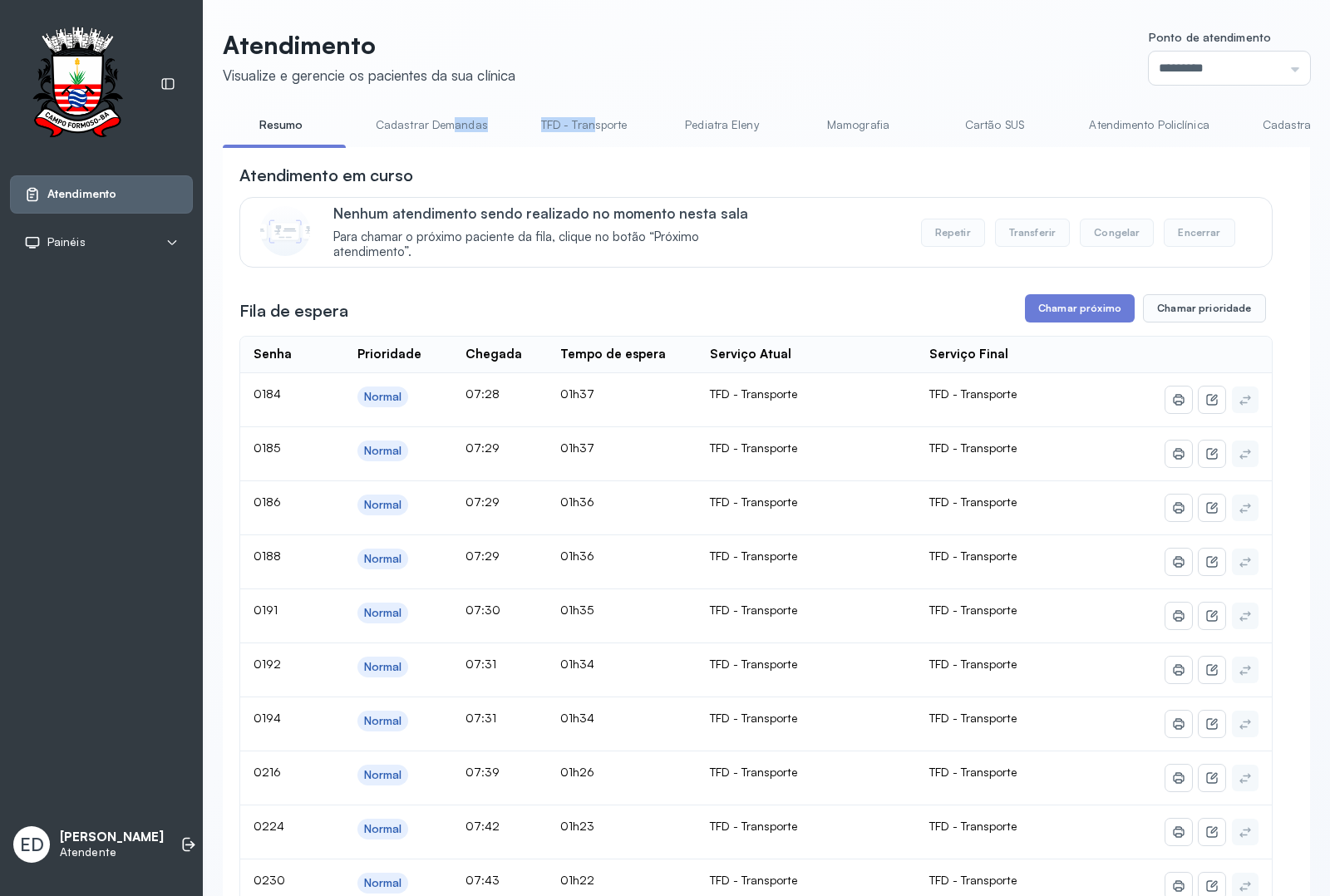
drag, startPoint x: 460, startPoint y: 150, endPoint x: 594, endPoint y: 145, distance: 134.1
click at [590, 149] on div "Resumo Cadastrar Demandas TFD - Transporte Pediatra Eleny Mamografia Cartão SUS…" at bounding box center [767, 130] width 1087 height 37
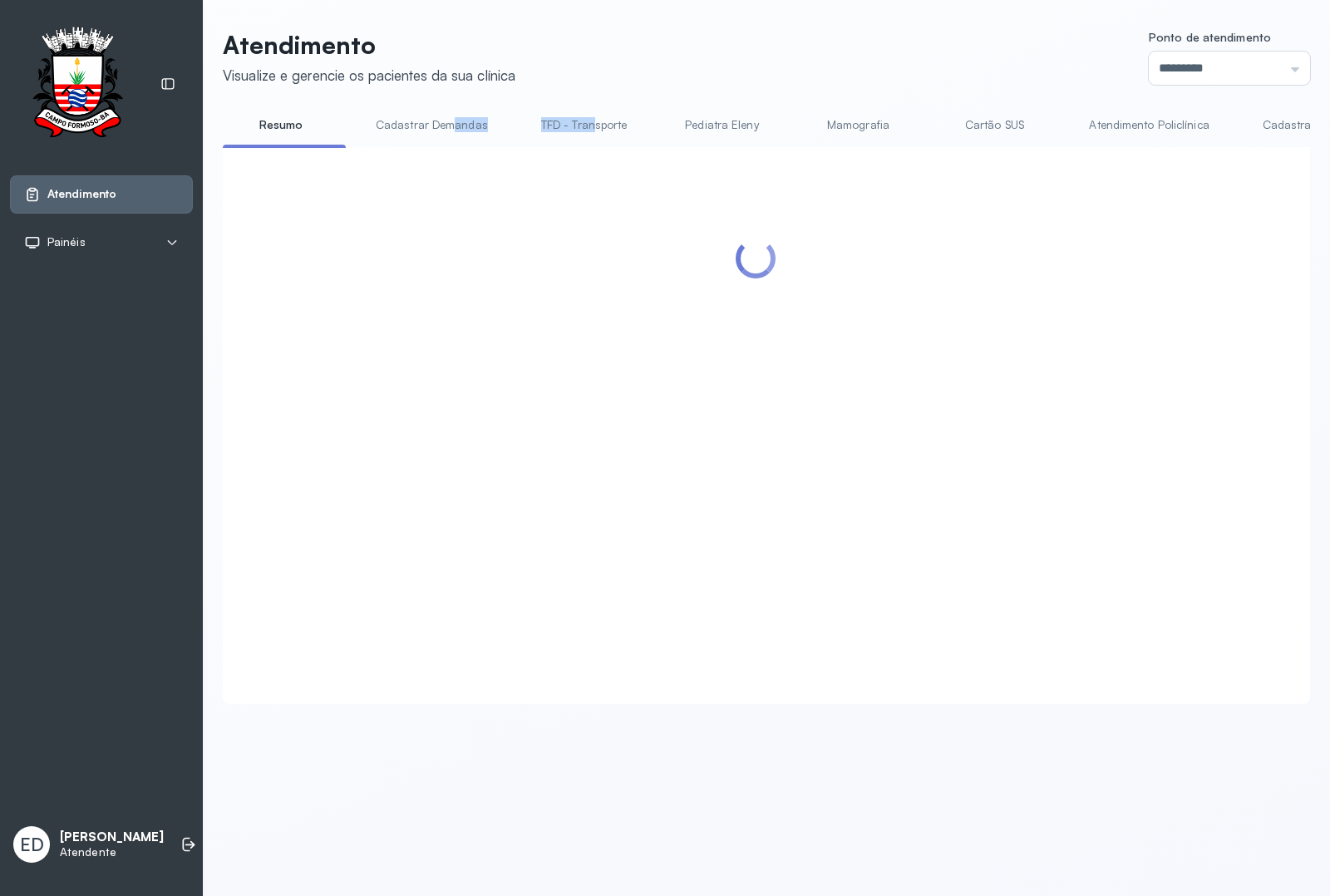
click at [276, 117] on link "Resumo" at bounding box center [282, 125] width 117 height 27
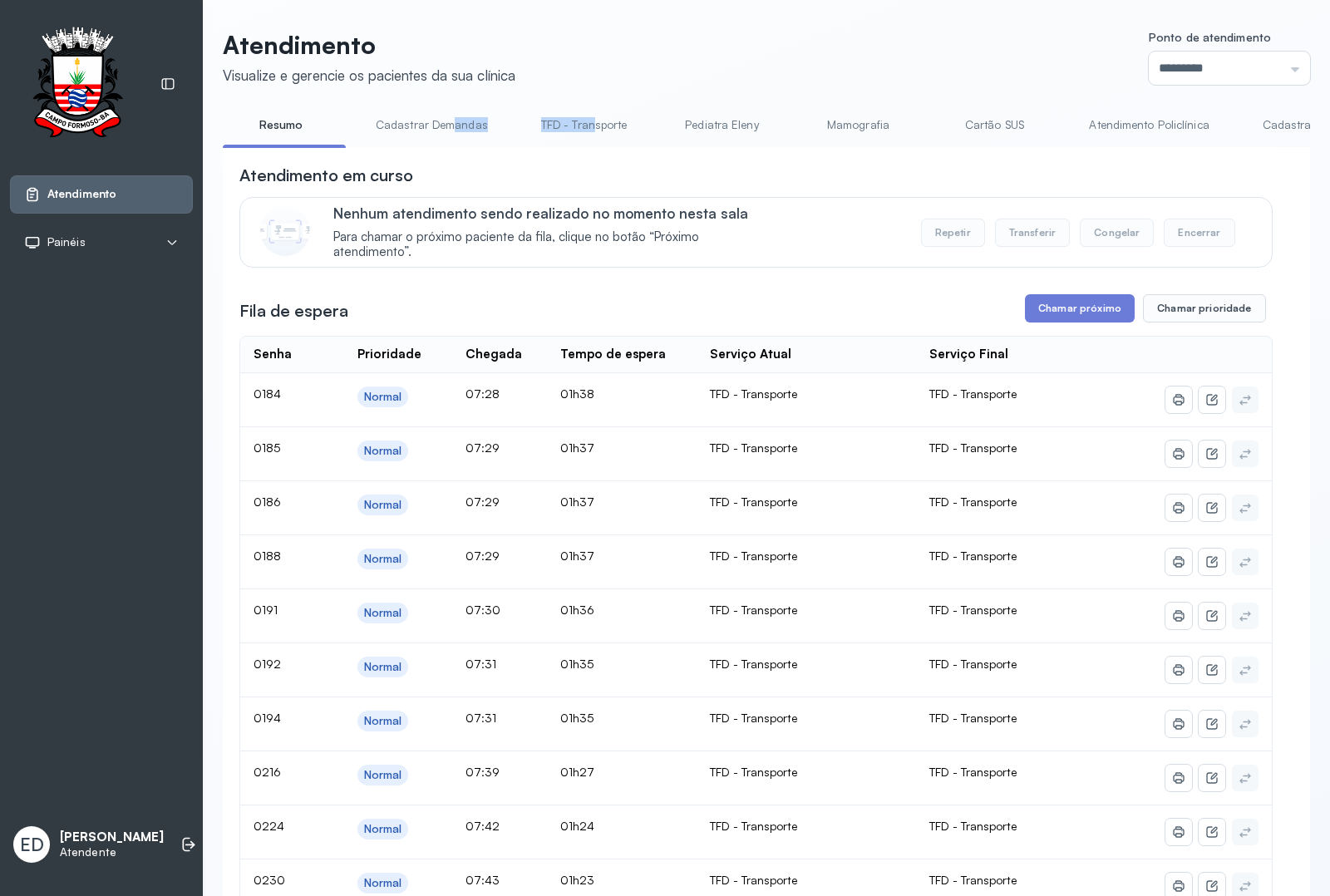
click at [1268, 131] on link "Cadastrar Demanda" at bounding box center [1316, 125] width 140 height 27
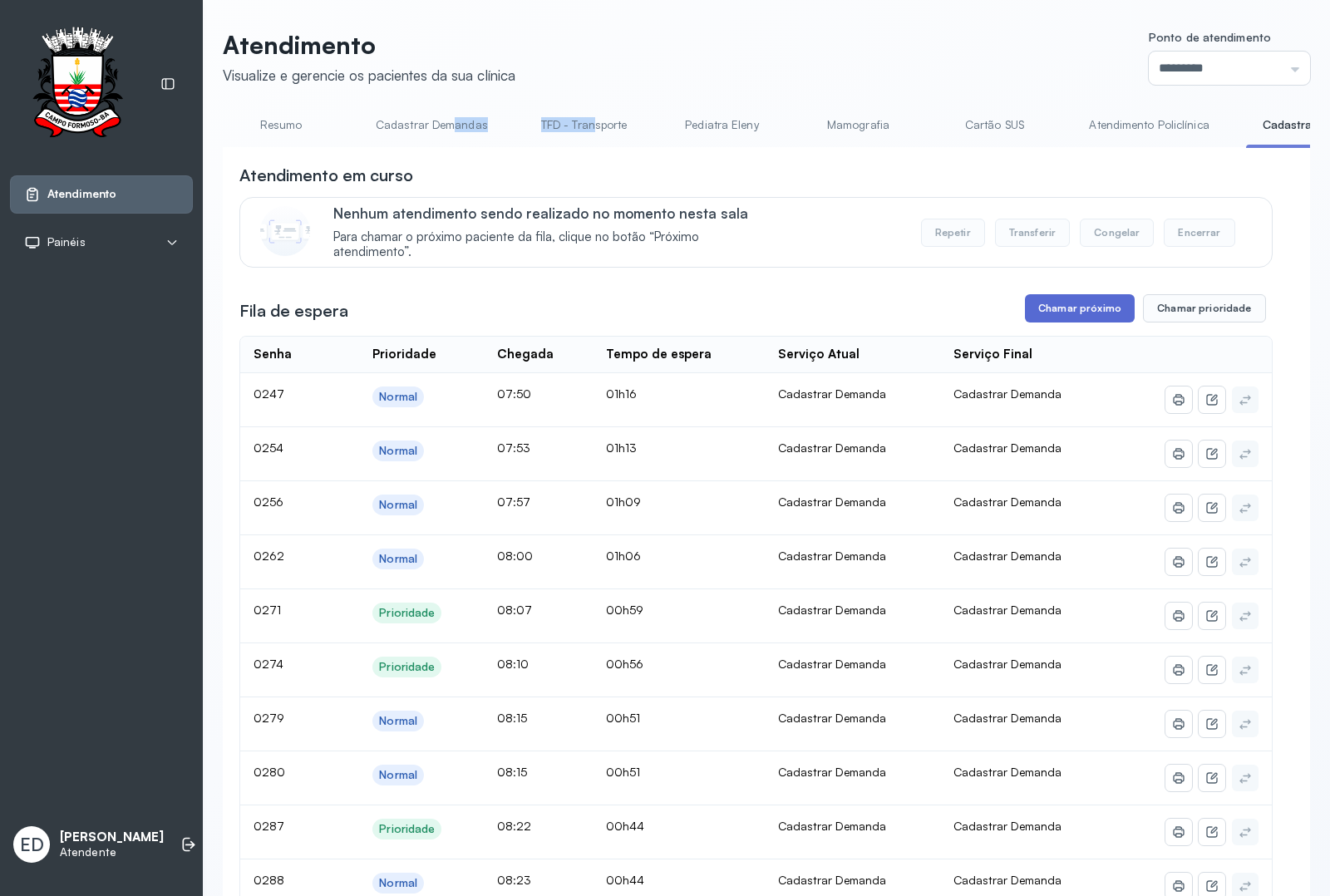
click at [1108, 304] on button "Chamar próximo" at bounding box center [1081, 308] width 110 height 28
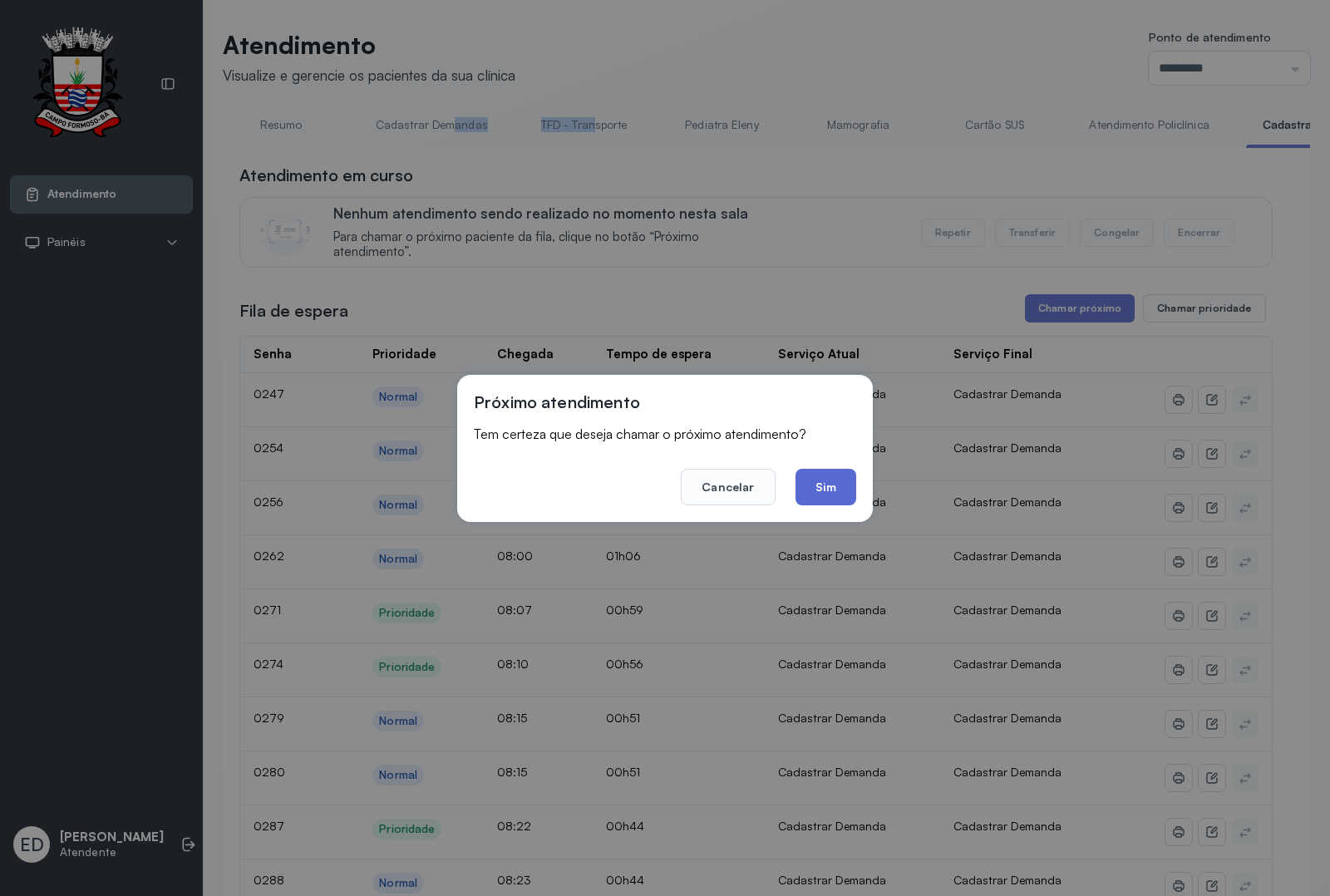
click at [845, 483] on button "Sim" at bounding box center [826, 487] width 61 height 36
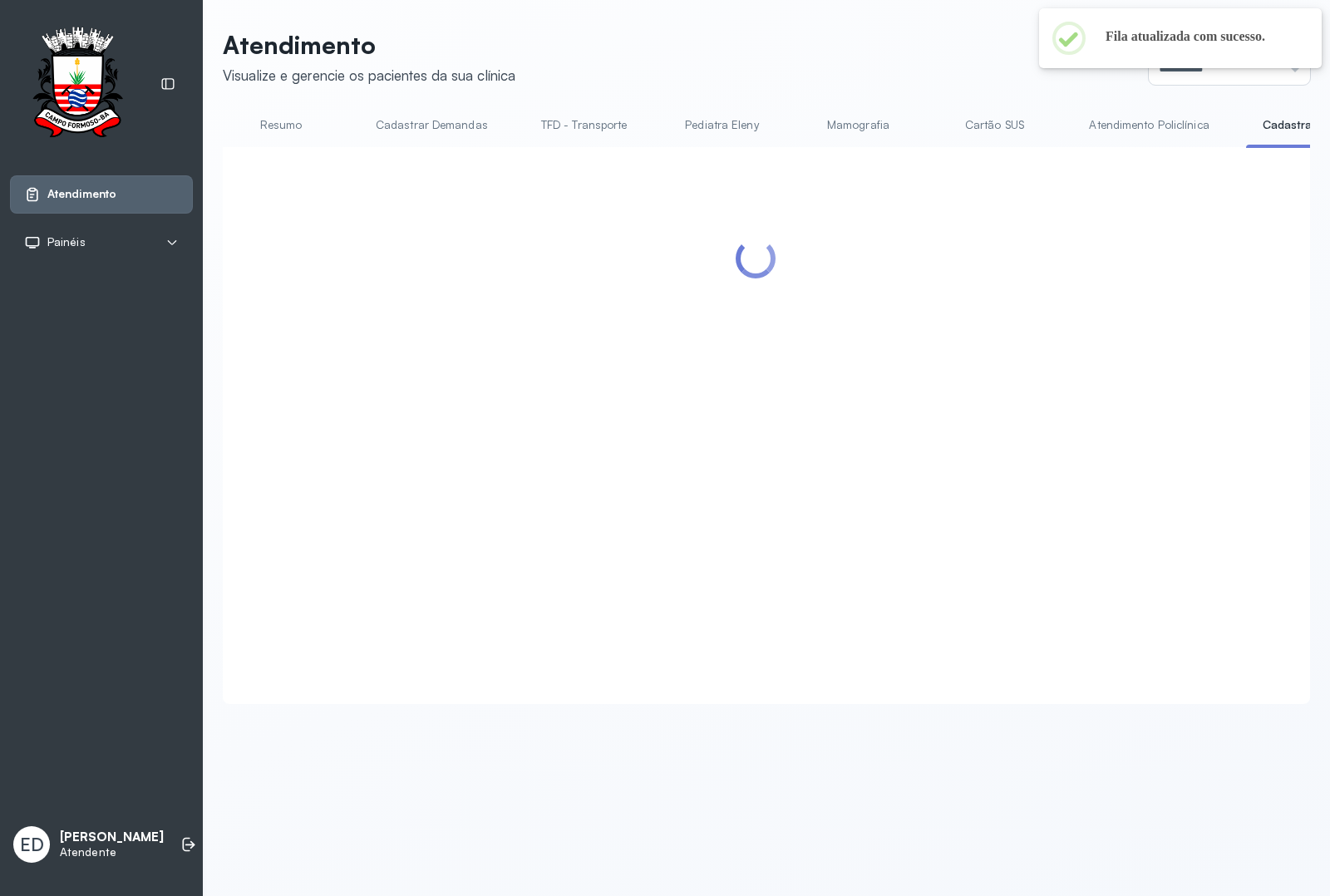
click at [660, 31] on header "Atendimento Visualize e gerencie os pacientes da sua clínica Ponto de atendimen…" at bounding box center [767, 57] width 1087 height 55
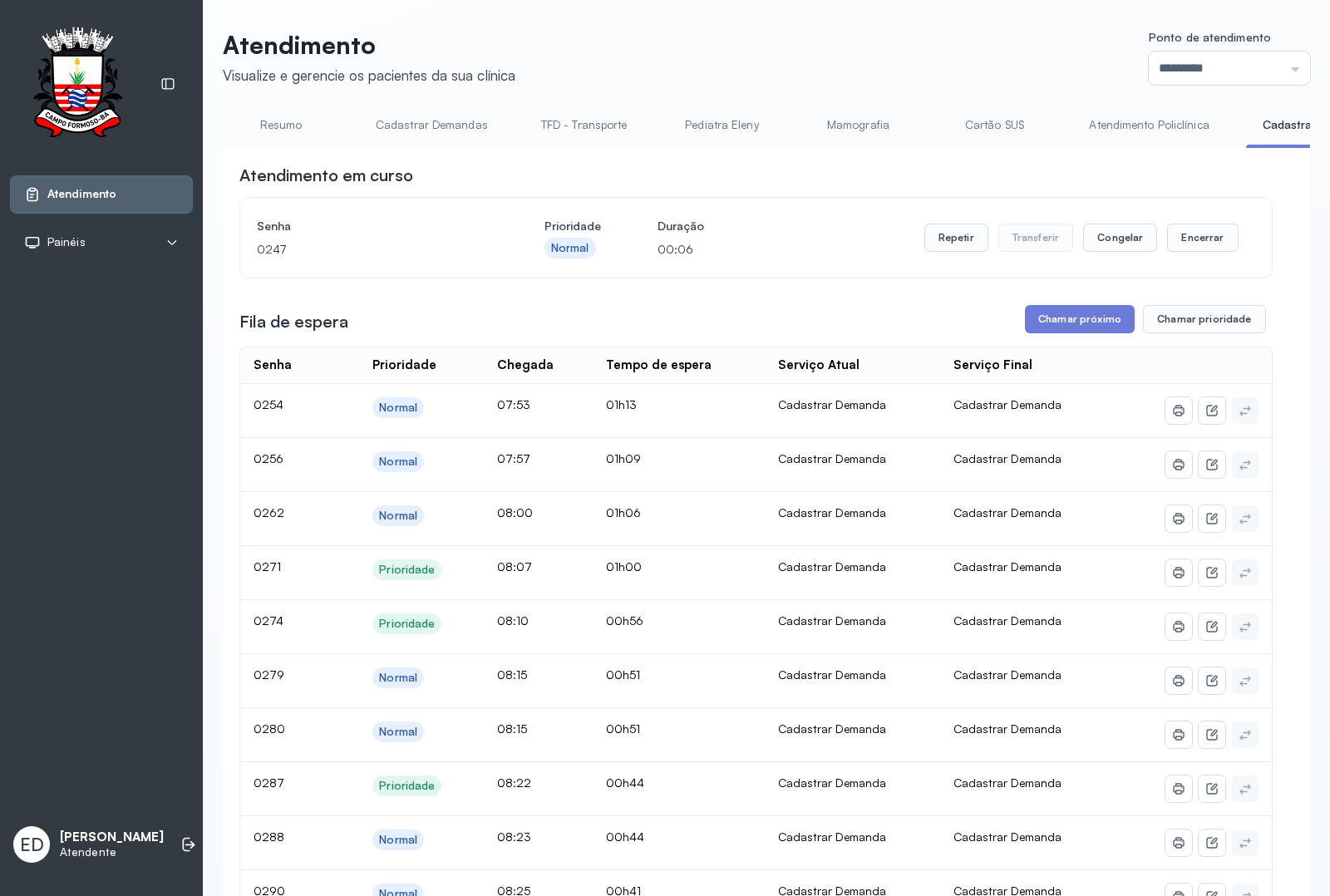
click at [276, 125] on link "Resumo" at bounding box center [282, 125] width 117 height 27
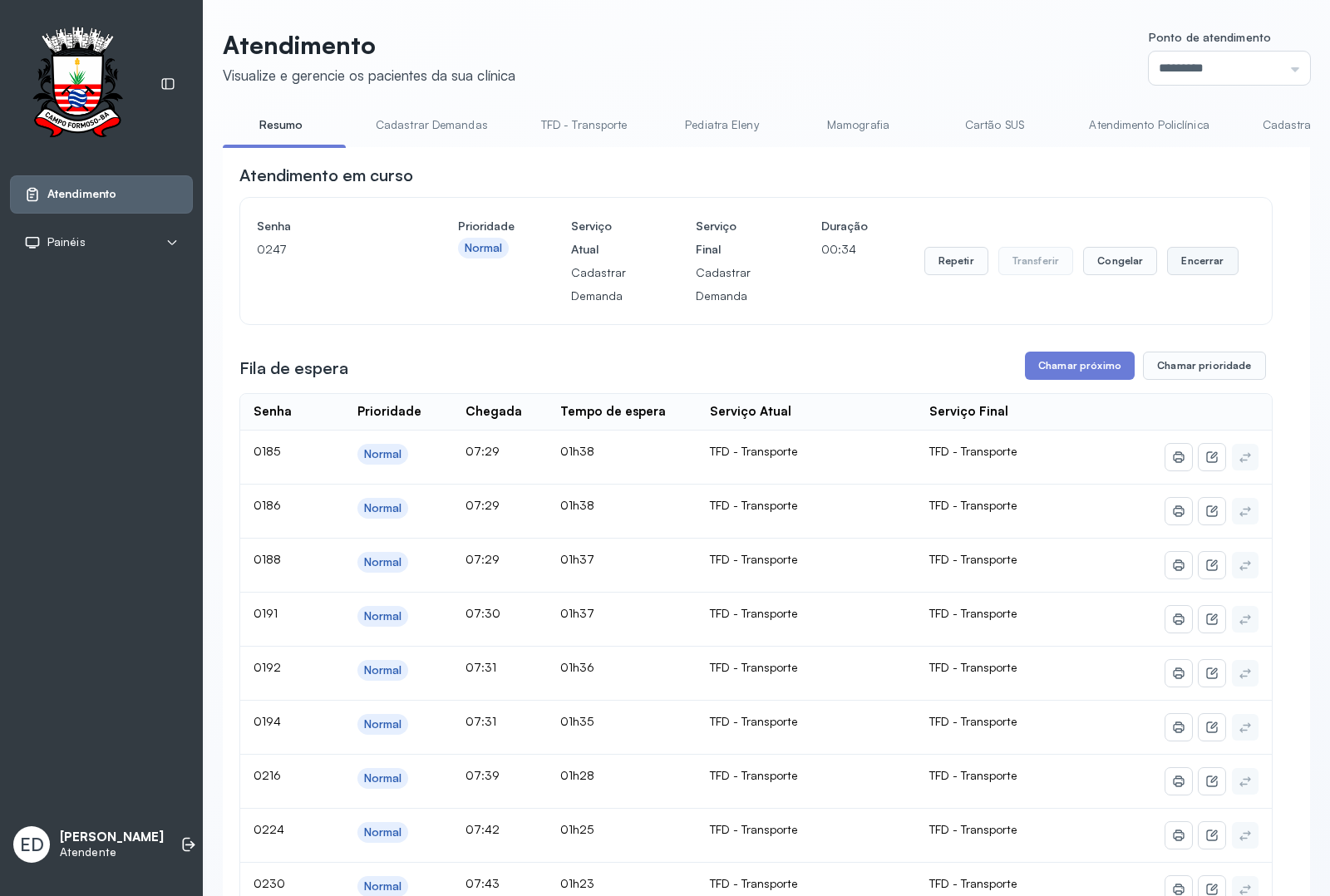
click at [1202, 260] on button "Encerrar" at bounding box center [1203, 260] width 71 height 28
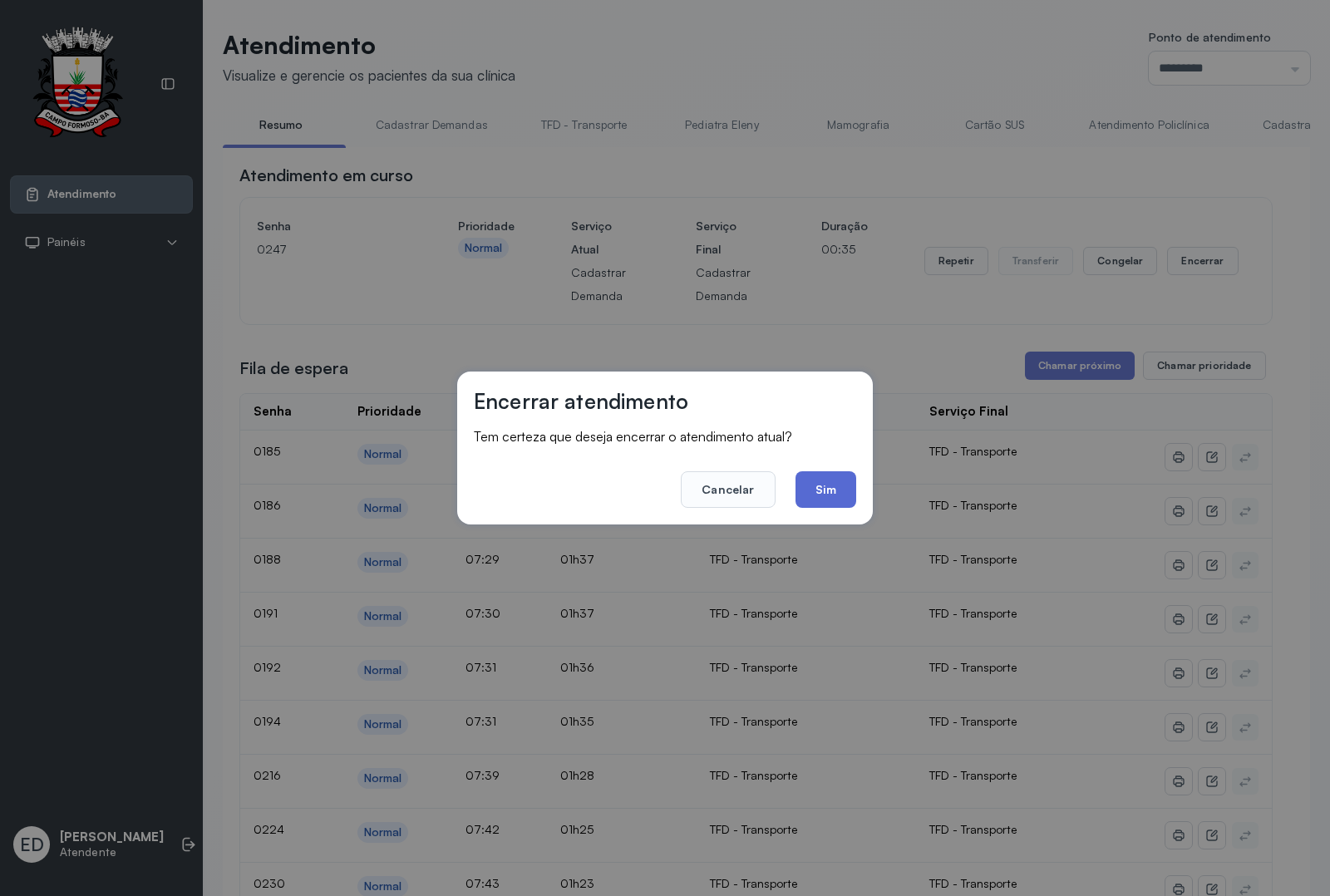
click at [816, 483] on button "Sim" at bounding box center [826, 489] width 61 height 36
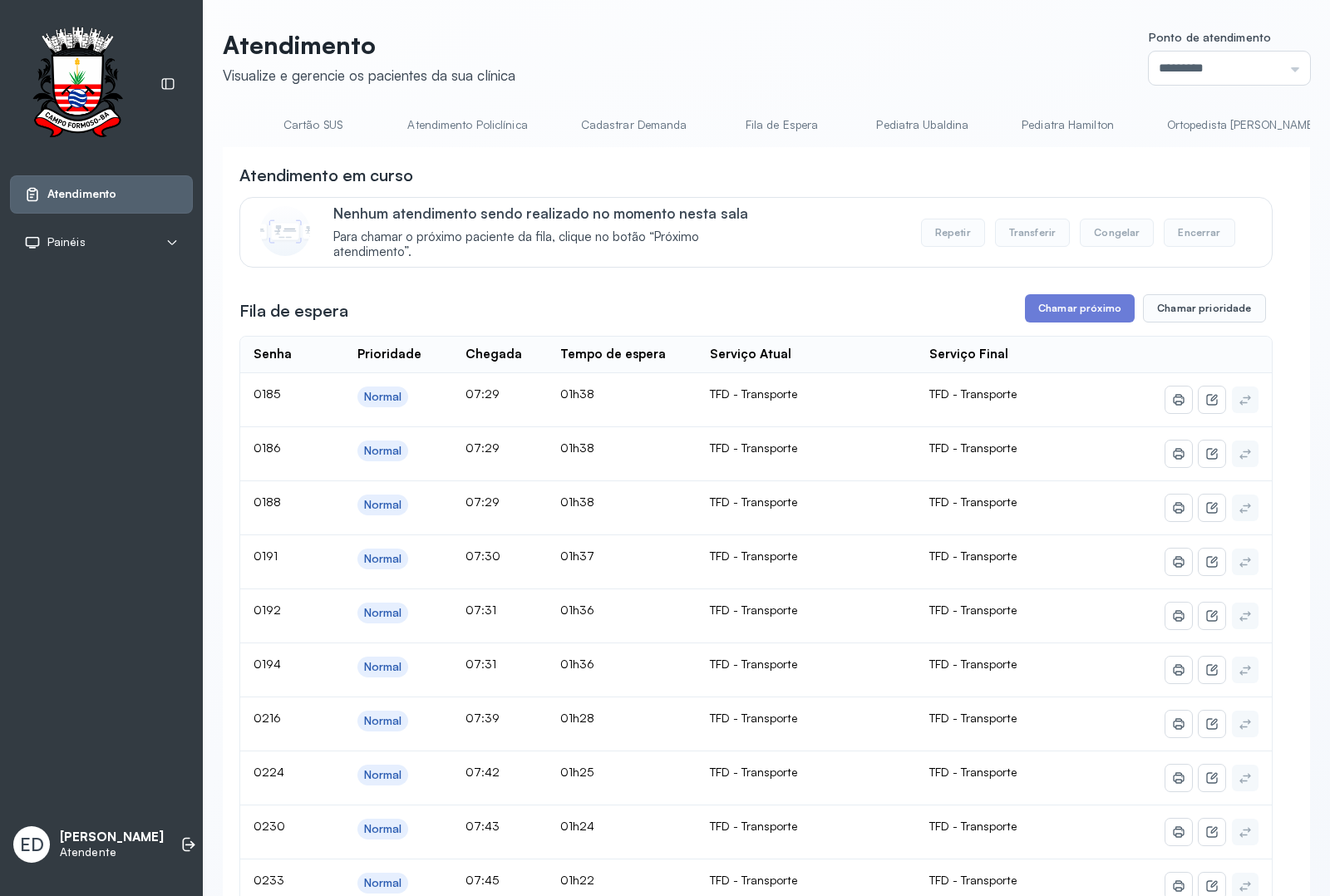
scroll to position [0, 686]
click at [913, 131] on link "Pediatra Ubaldina" at bounding box center [918, 125] width 125 height 27
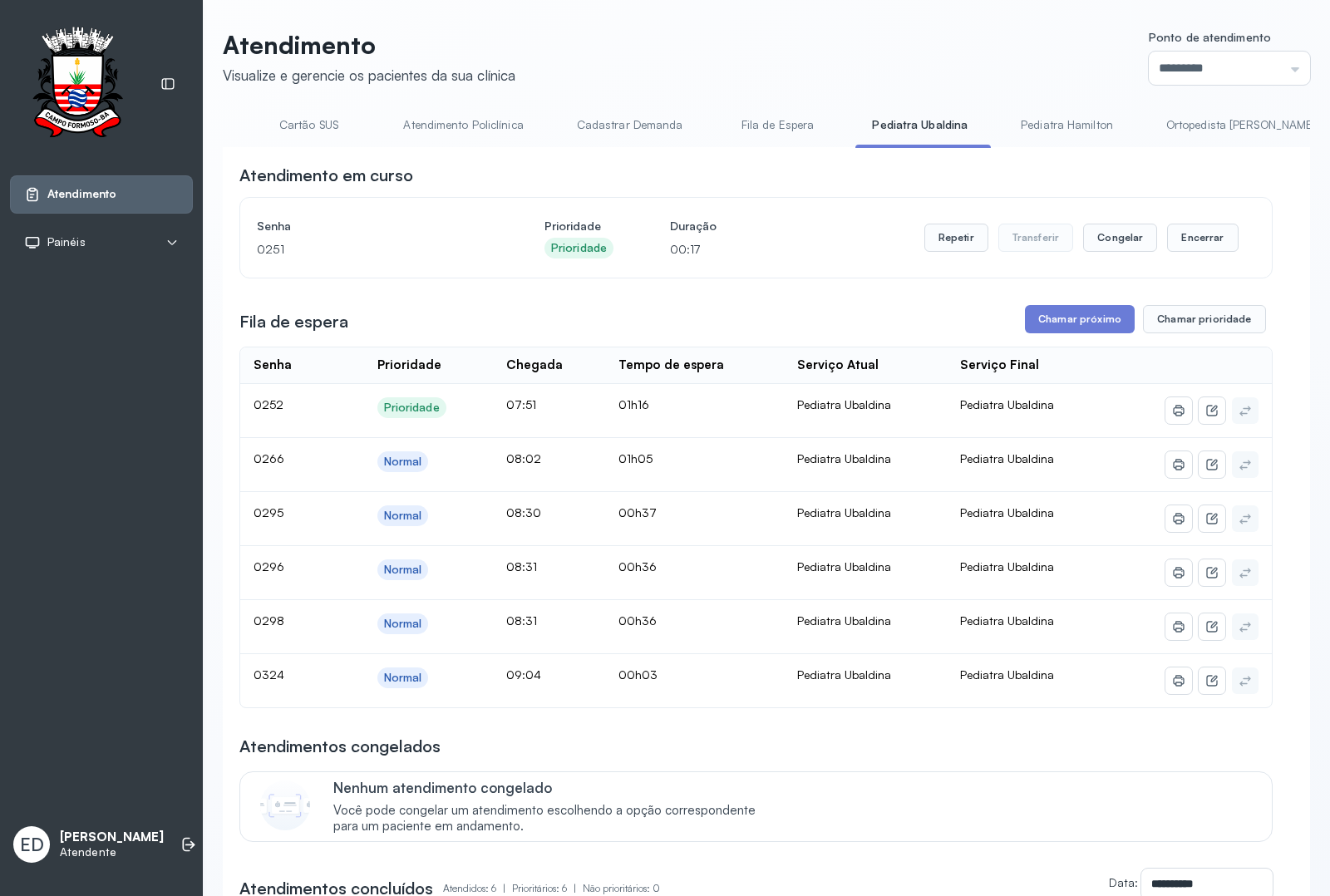
click at [1107, 325] on button "Chamar próximo" at bounding box center [1081, 319] width 110 height 28
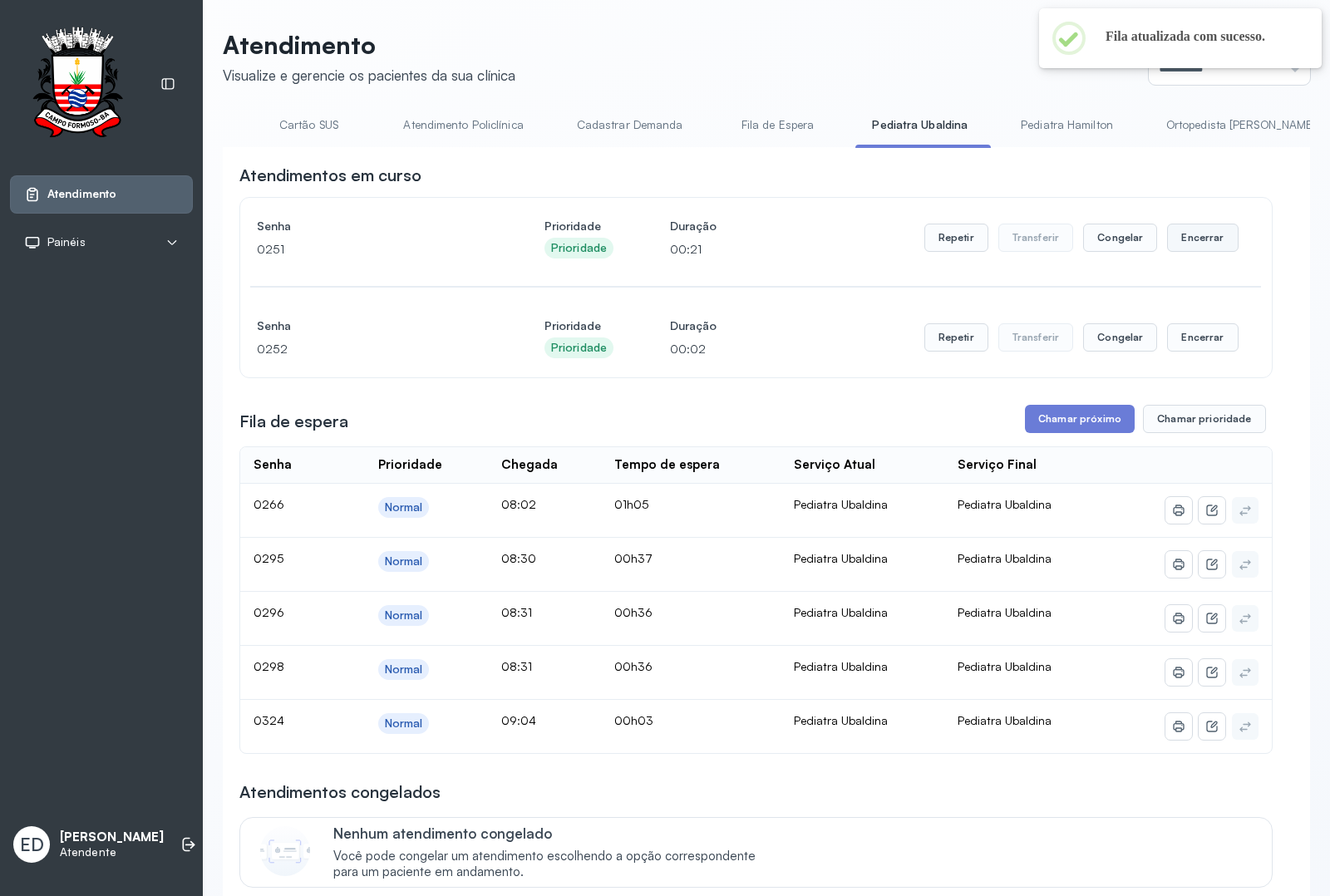
click at [1183, 243] on button "Encerrar" at bounding box center [1203, 238] width 71 height 28
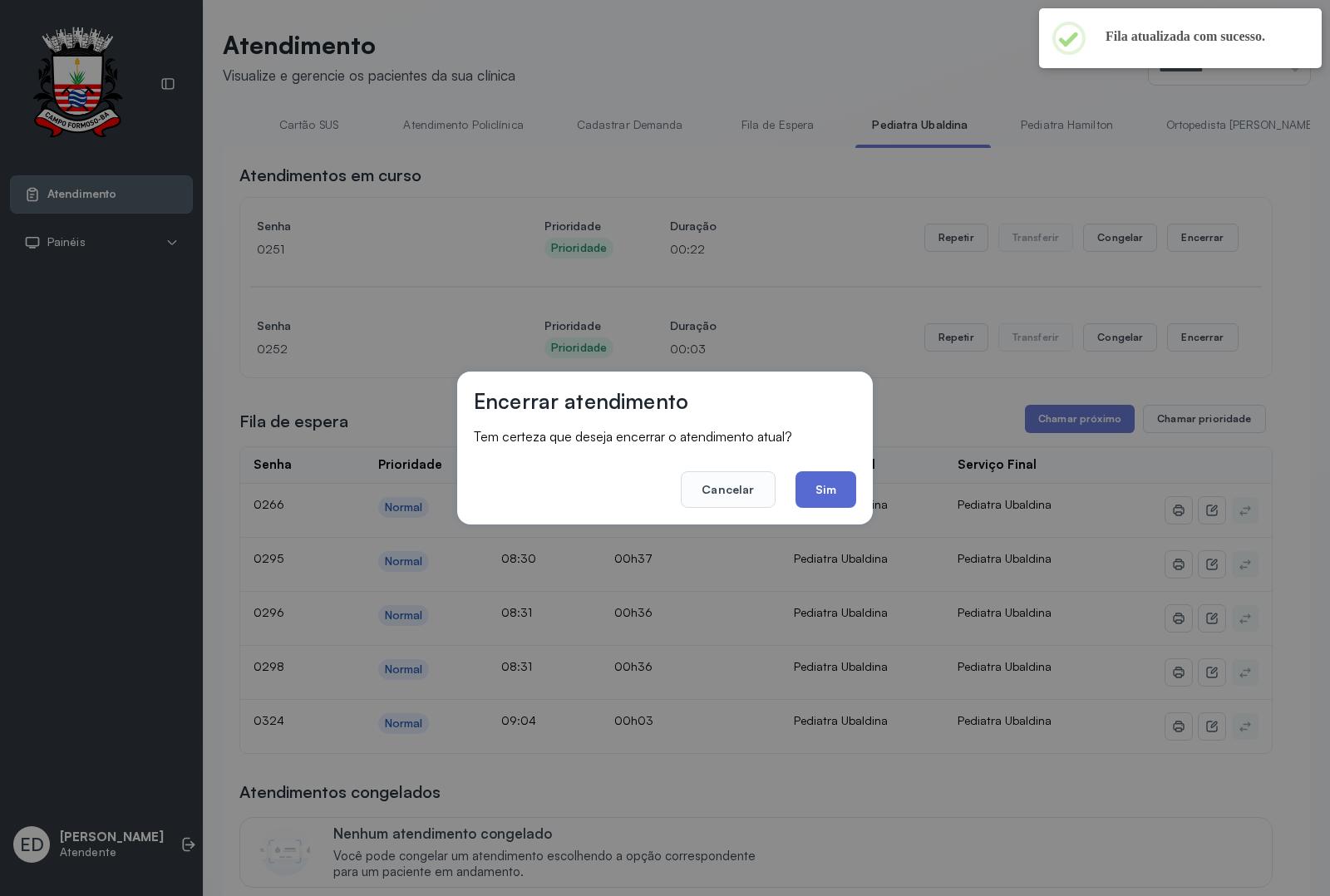
click at [827, 488] on button "Sim" at bounding box center [826, 489] width 61 height 36
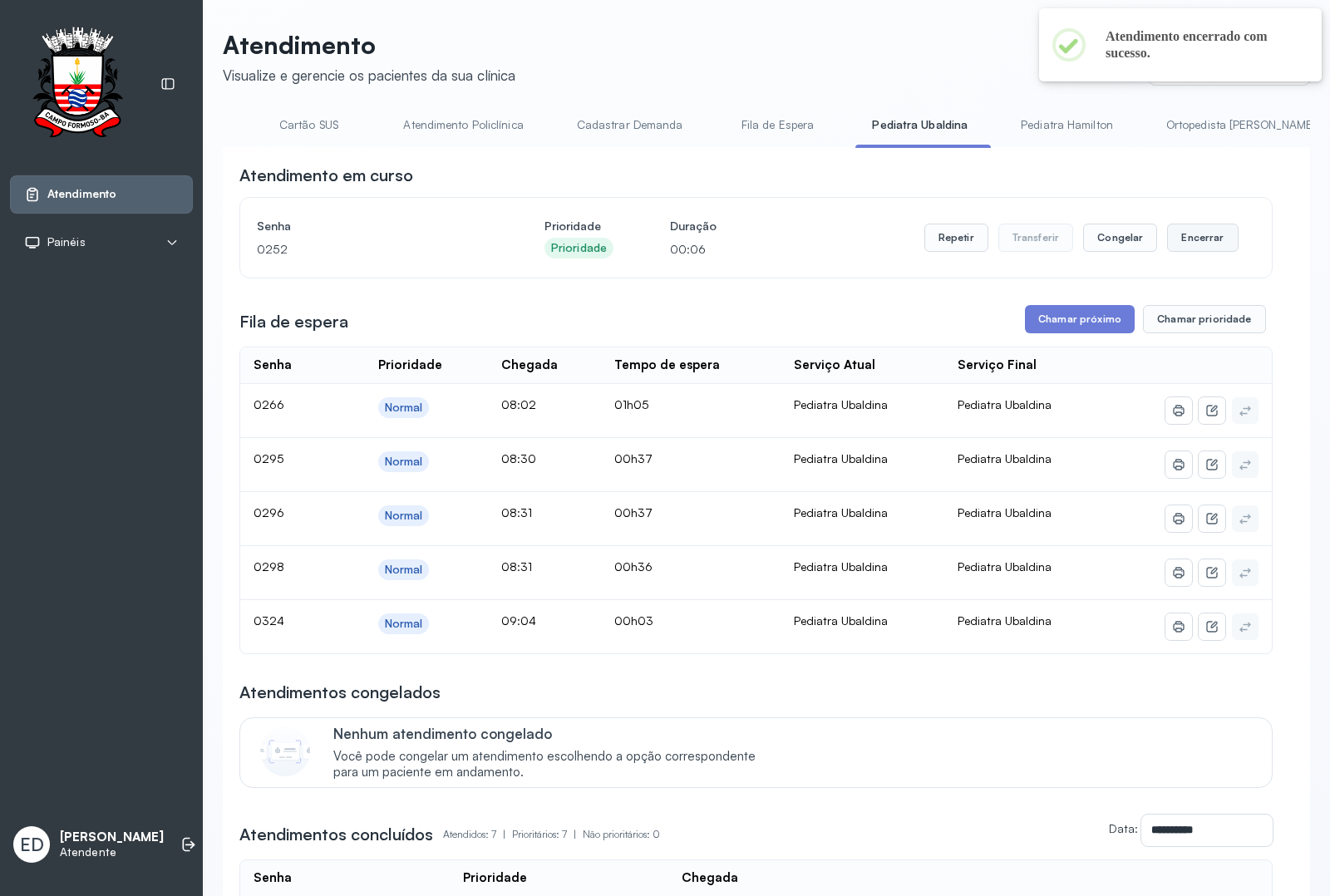
click at [1186, 243] on button "Encerrar" at bounding box center [1203, 238] width 71 height 28
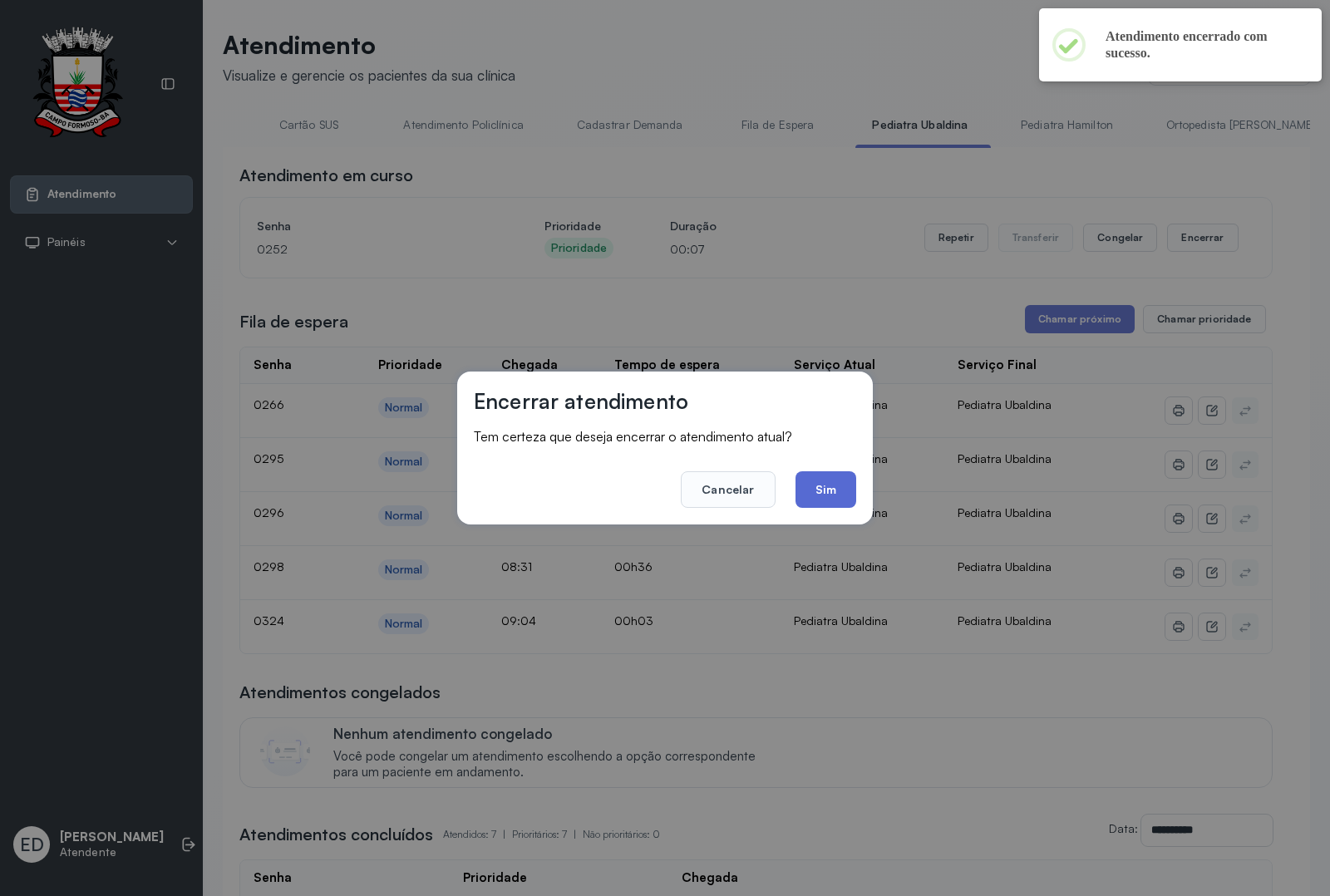
click at [828, 483] on button "Sim" at bounding box center [826, 489] width 61 height 36
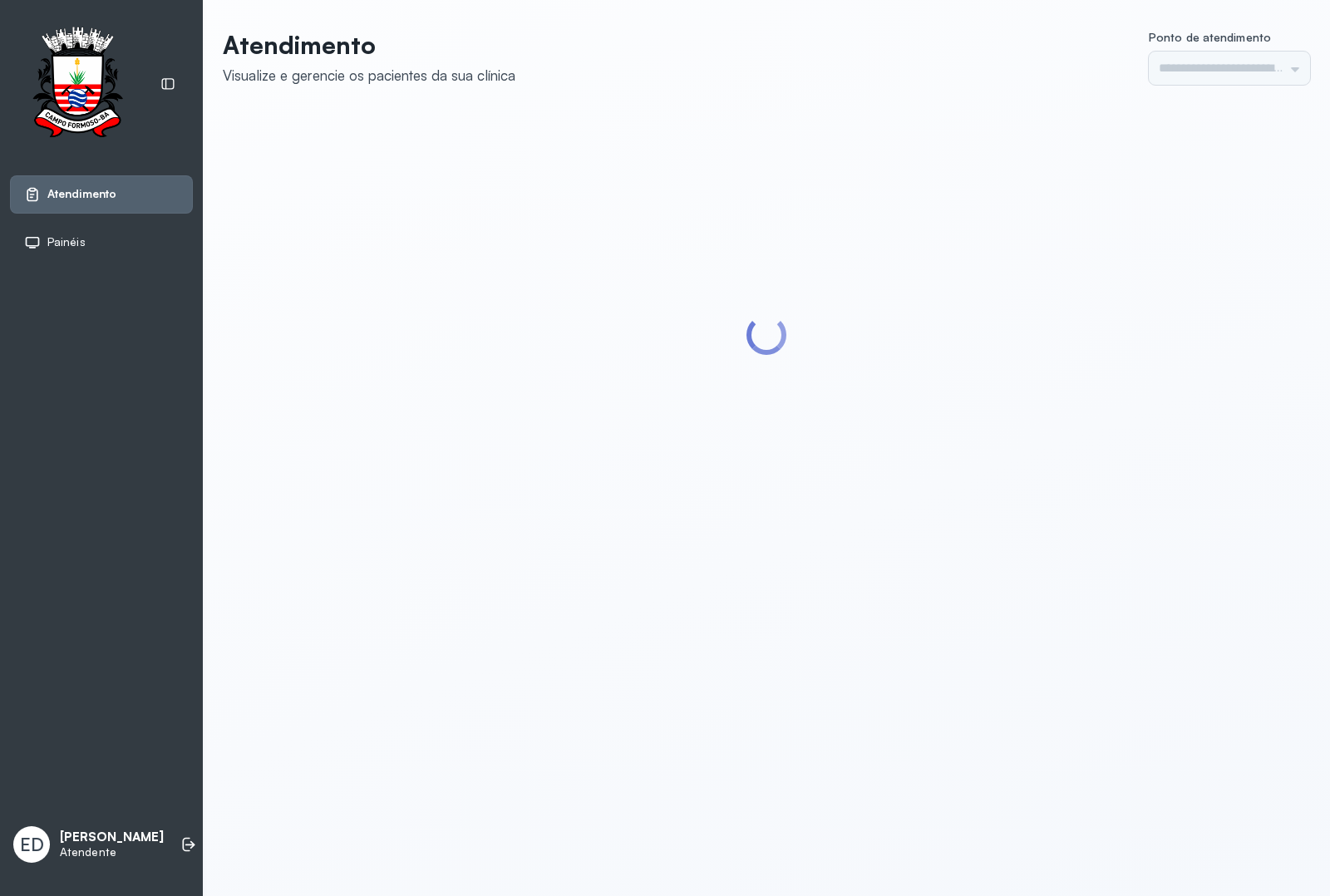
type input "*********"
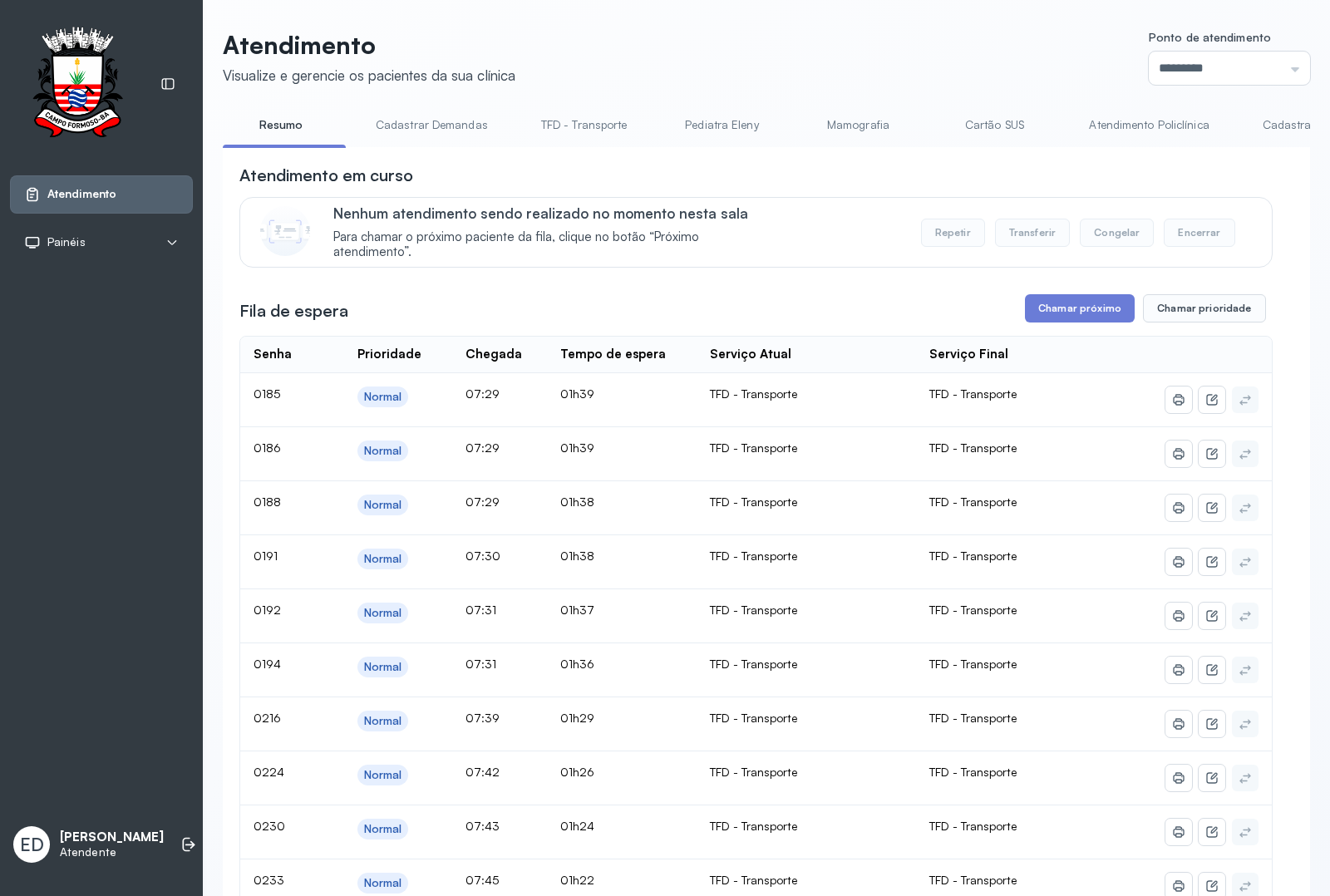
click at [1261, 125] on link "Cadastrar Demanda" at bounding box center [1316, 125] width 140 height 27
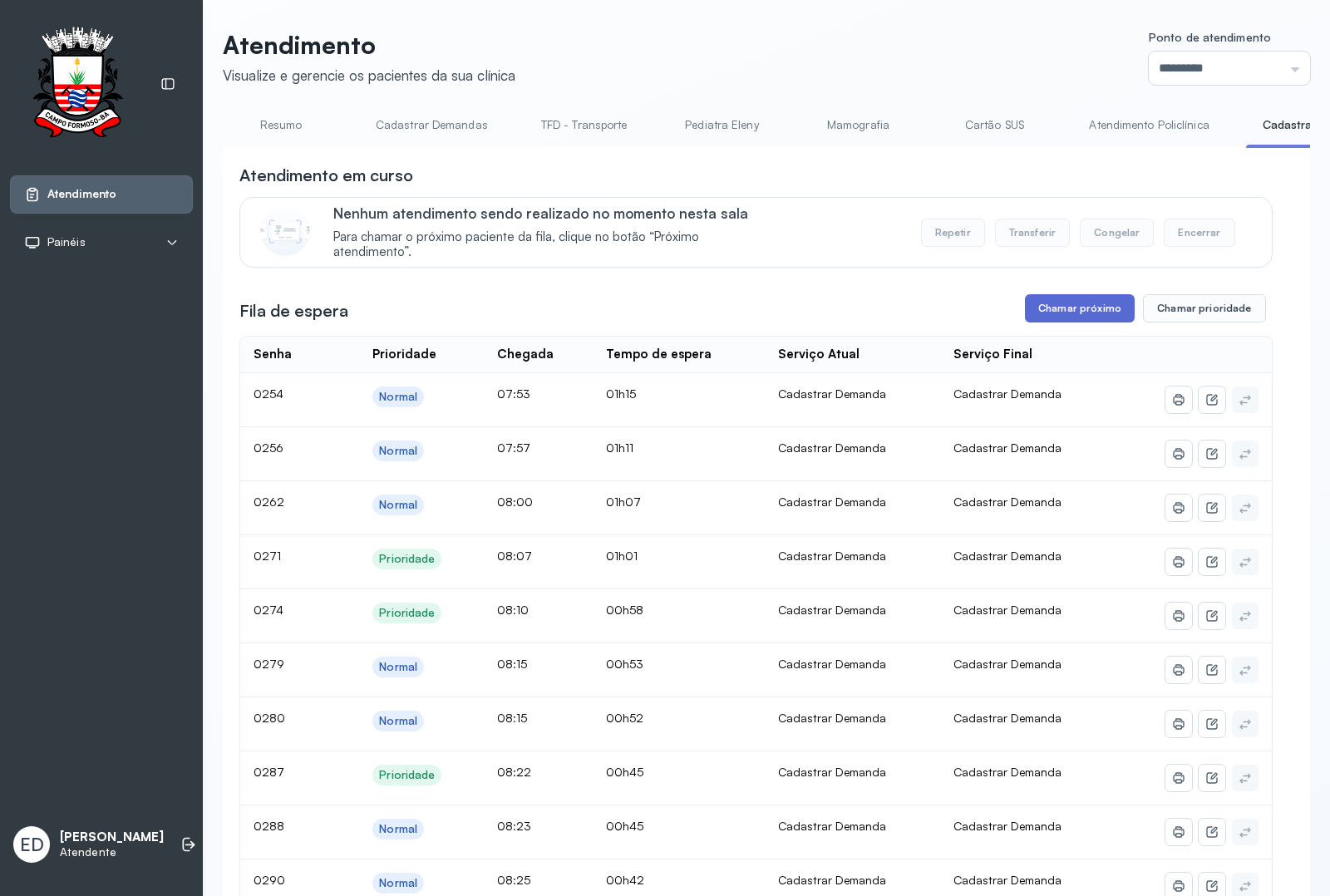
click at [1075, 312] on button "Chamar próximo" at bounding box center [1081, 308] width 110 height 28
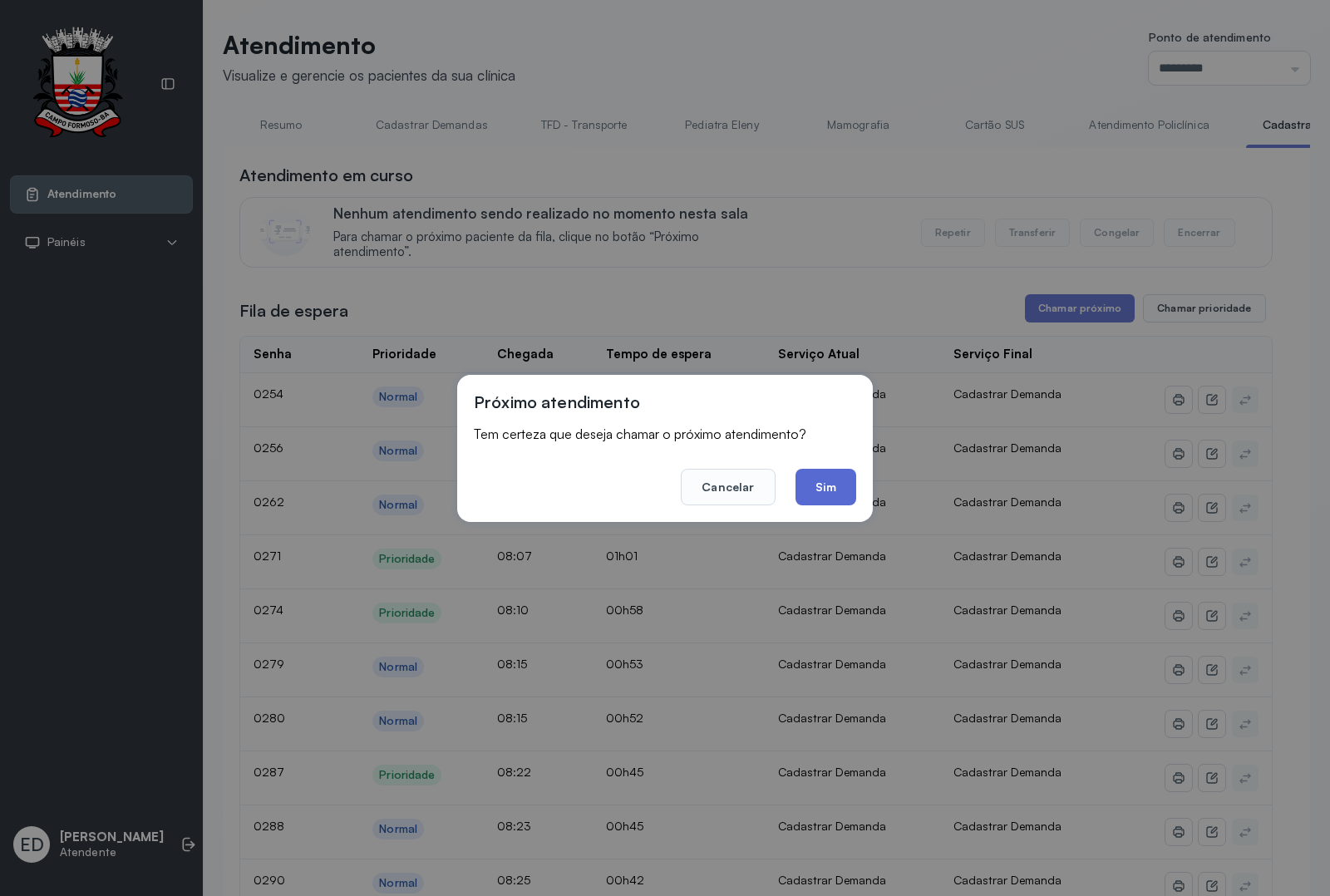
click at [829, 497] on button "Sim" at bounding box center [826, 487] width 61 height 36
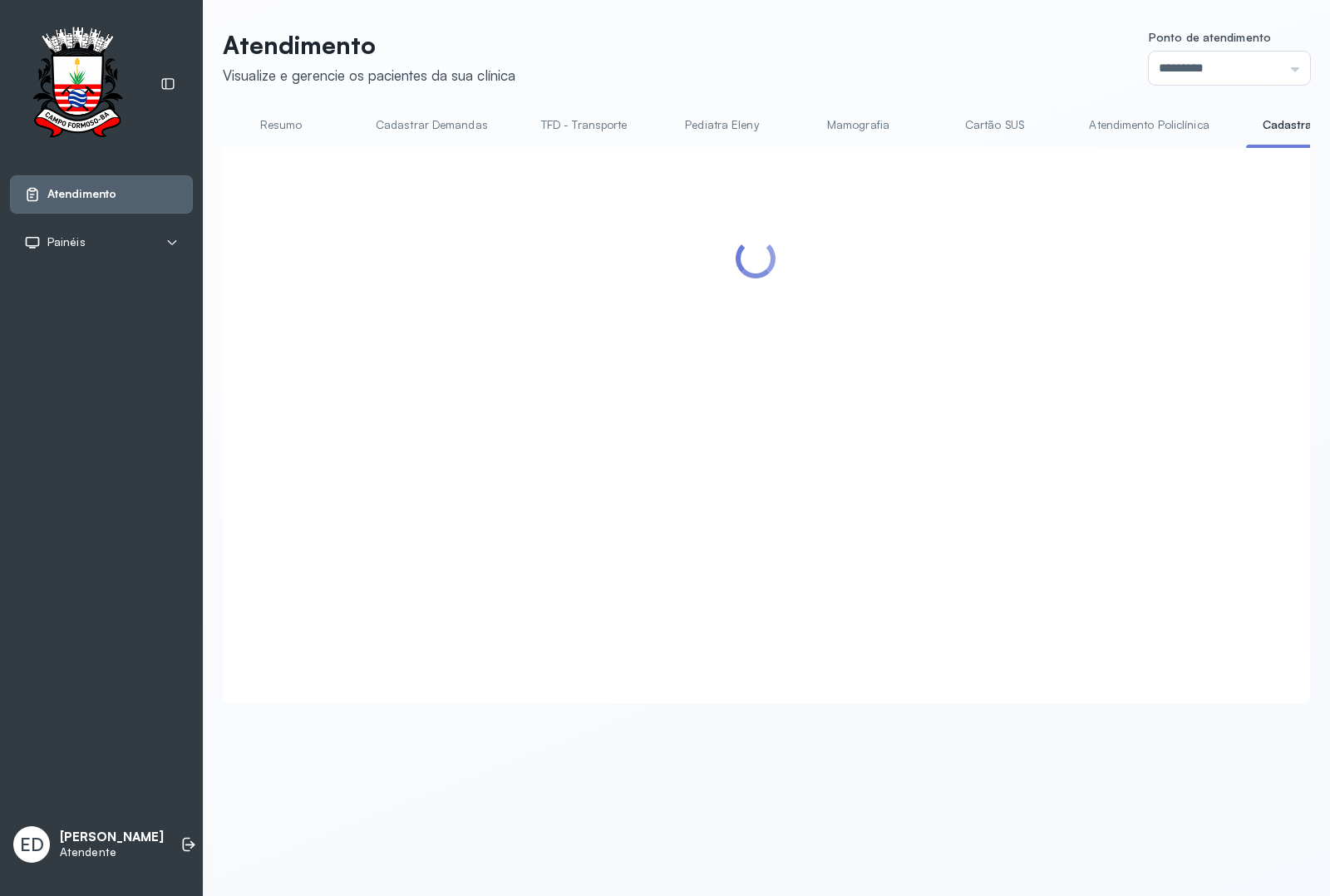
click at [283, 133] on link "Resumo" at bounding box center [282, 125] width 117 height 27
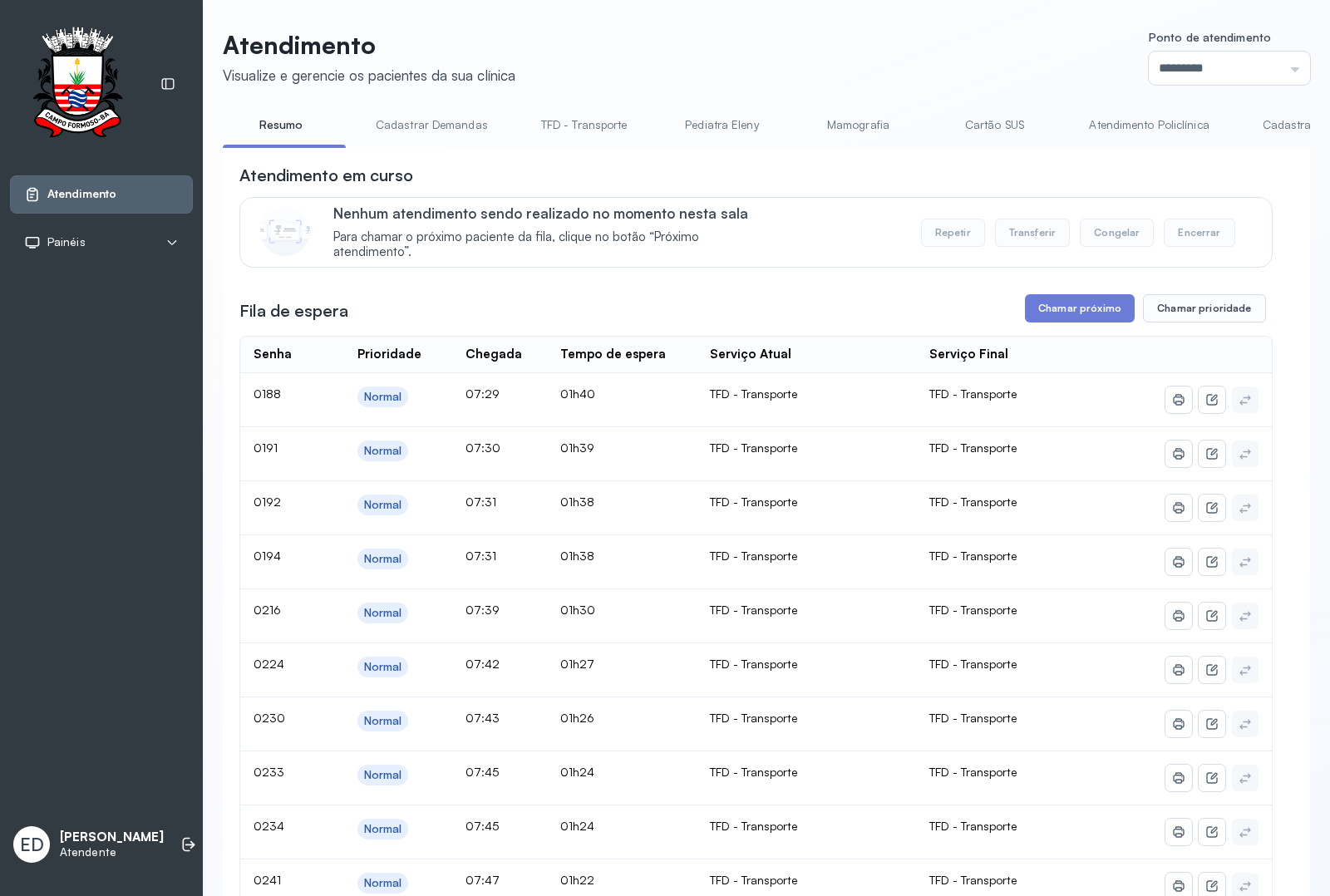
click at [1256, 122] on link "Cadastrar Demanda" at bounding box center [1316, 125] width 140 height 27
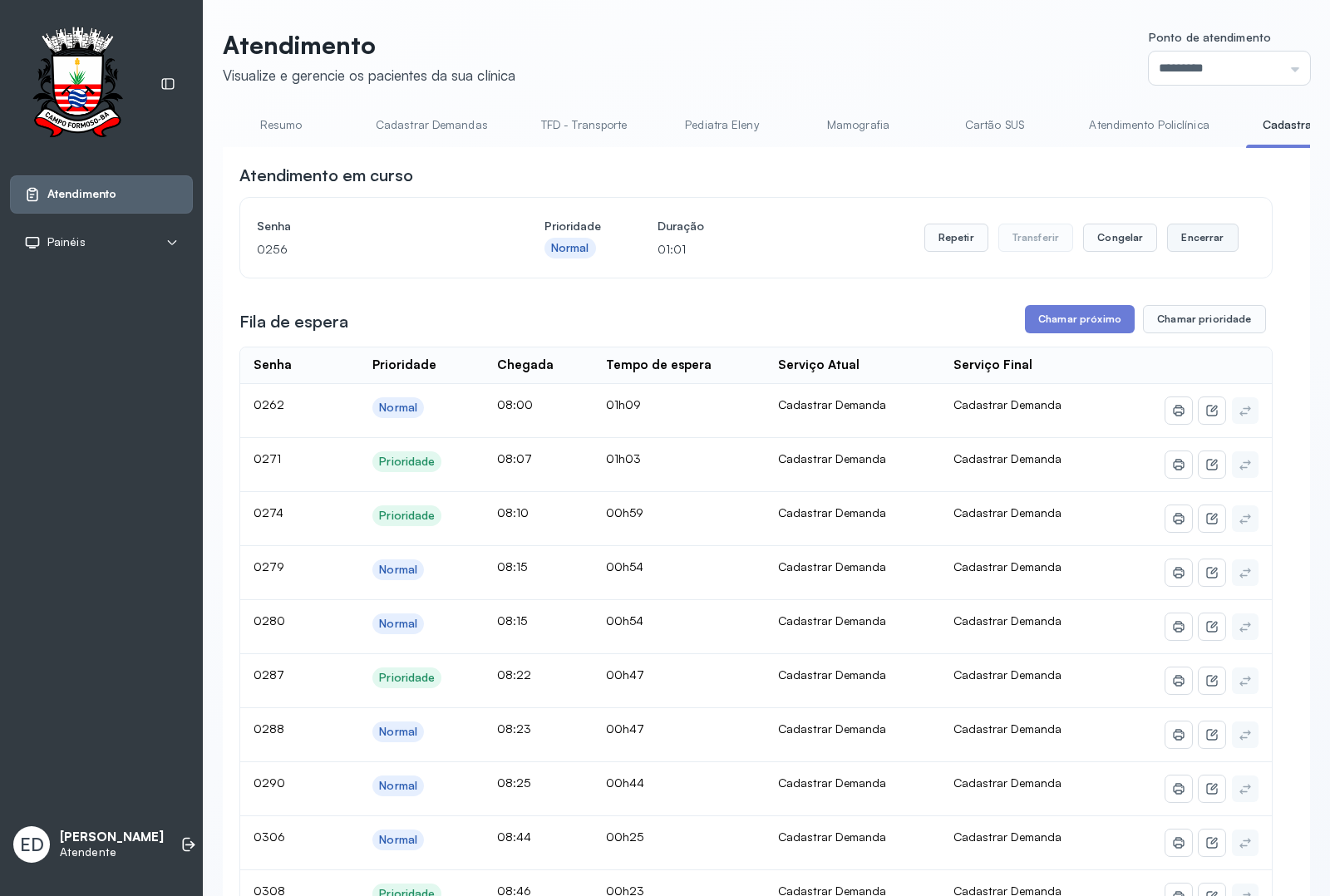
click at [1180, 243] on button "Encerrar" at bounding box center [1203, 238] width 71 height 28
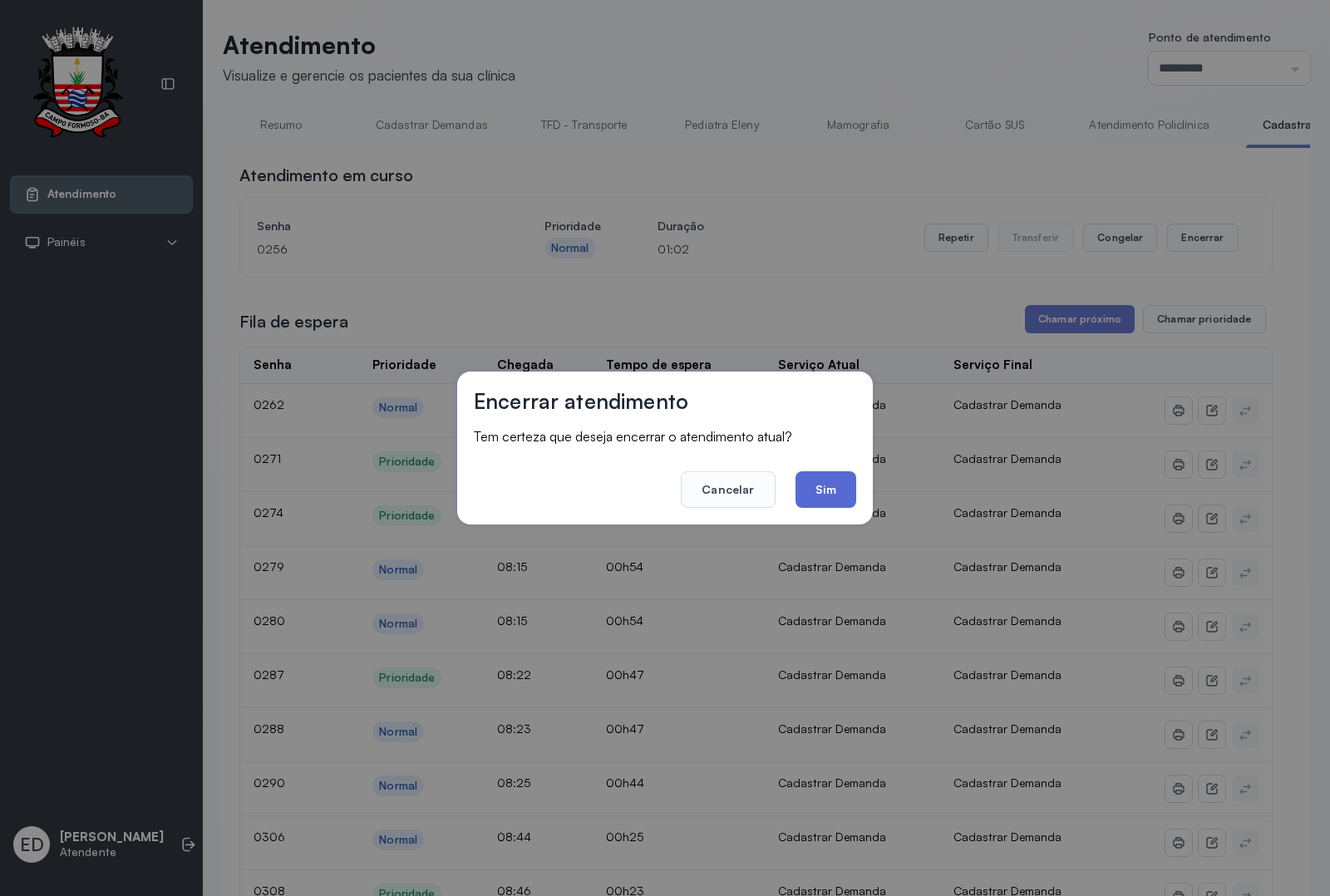
click at [824, 490] on button "Sim" at bounding box center [826, 489] width 61 height 36
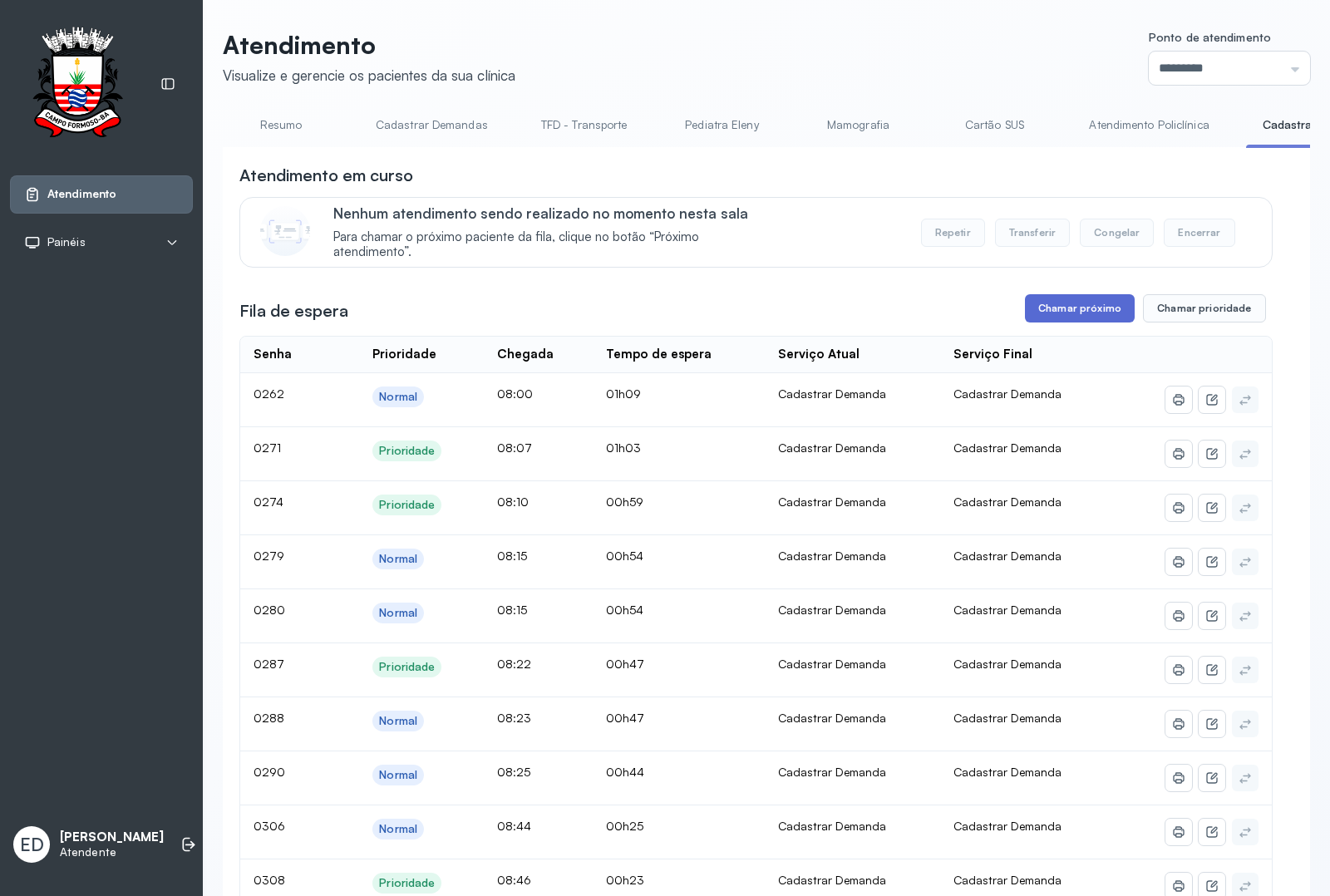
click at [1074, 308] on button "Chamar próximo" at bounding box center [1081, 308] width 110 height 28
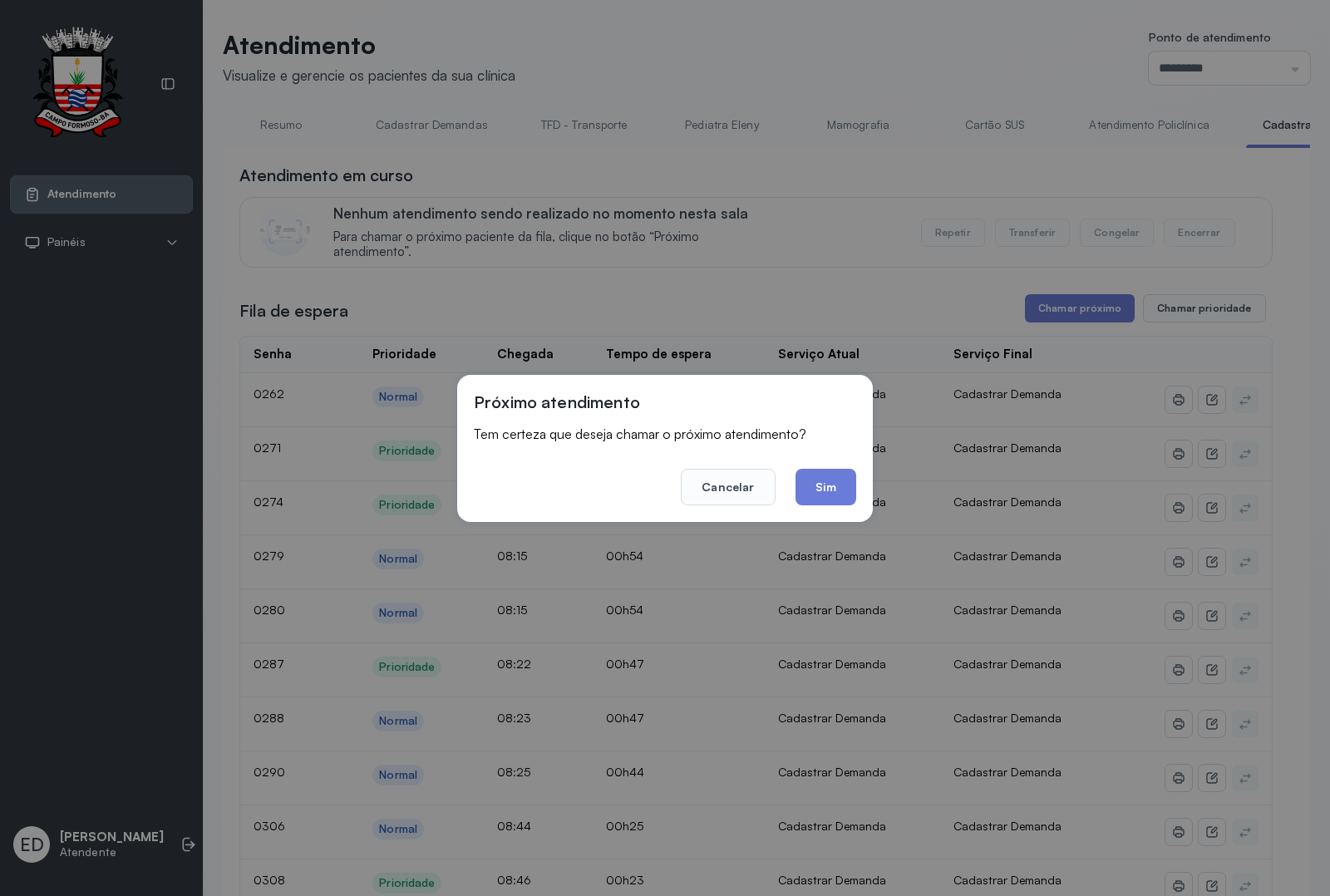
drag, startPoint x: 832, startPoint y: 483, endPoint x: 840, endPoint y: 487, distance: 8.9
click at [837, 486] on button "Sim" at bounding box center [826, 487] width 61 height 36
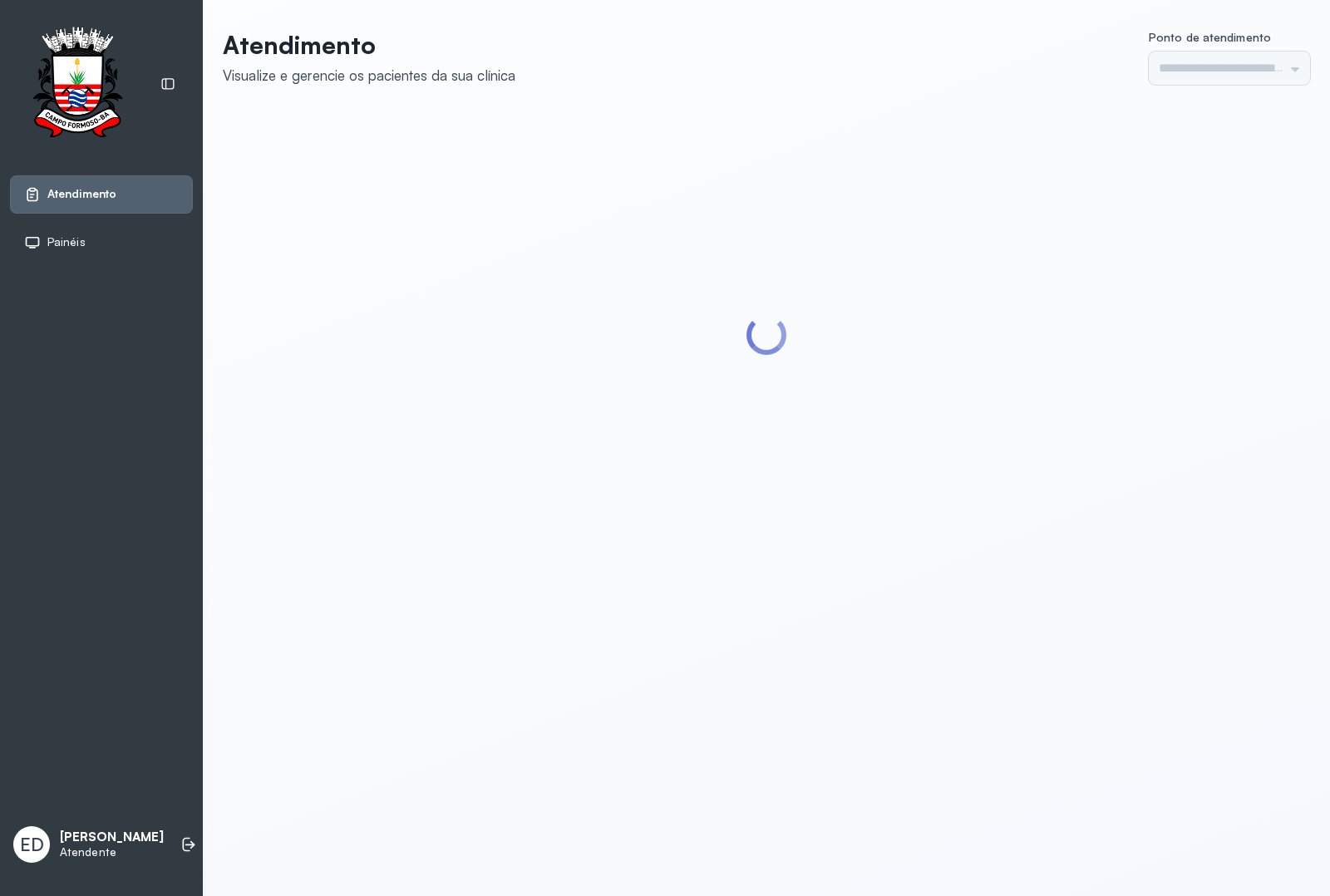
type input "*********"
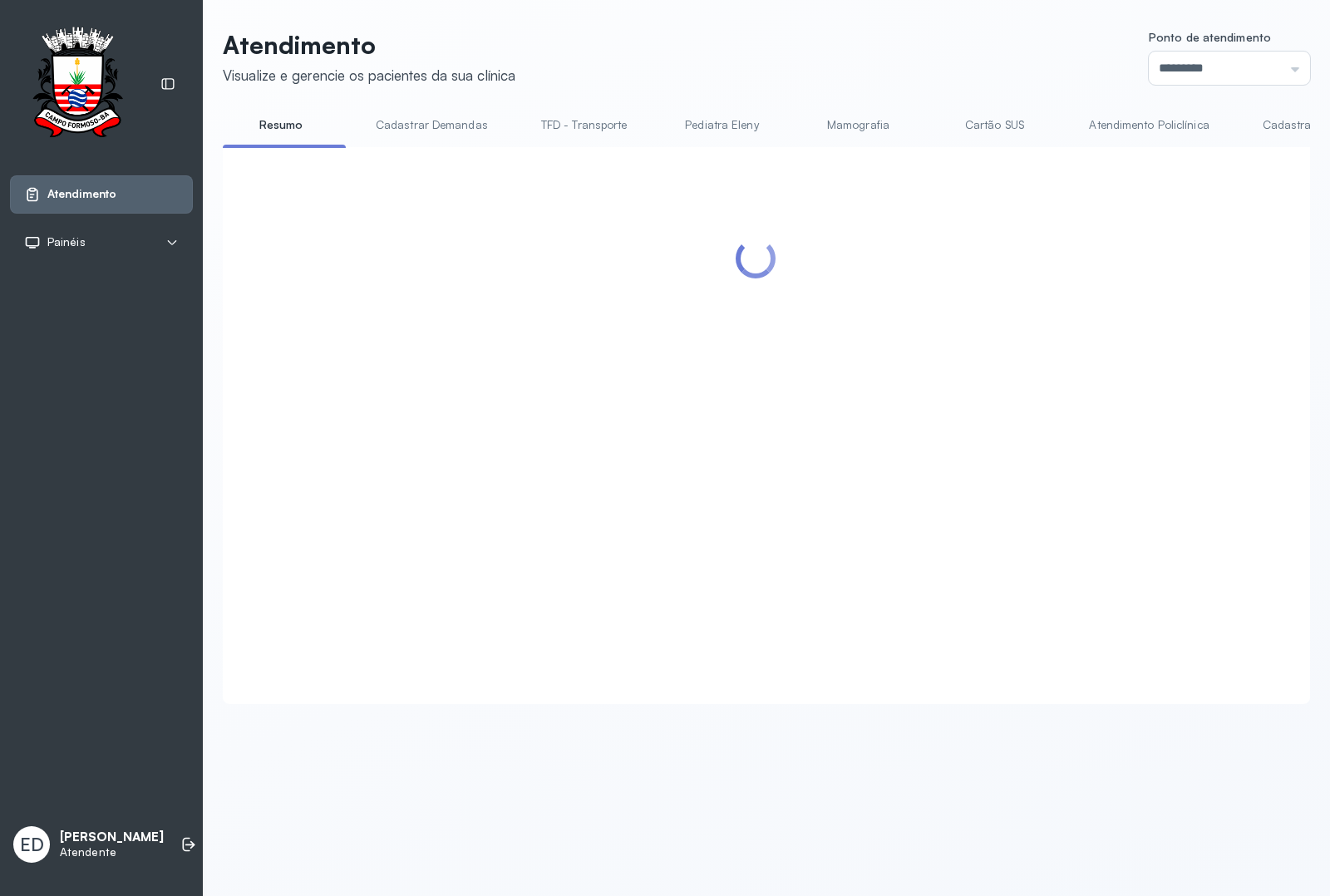
click at [1269, 112] on link "Cadastrar Demanda" at bounding box center [1316, 125] width 140 height 27
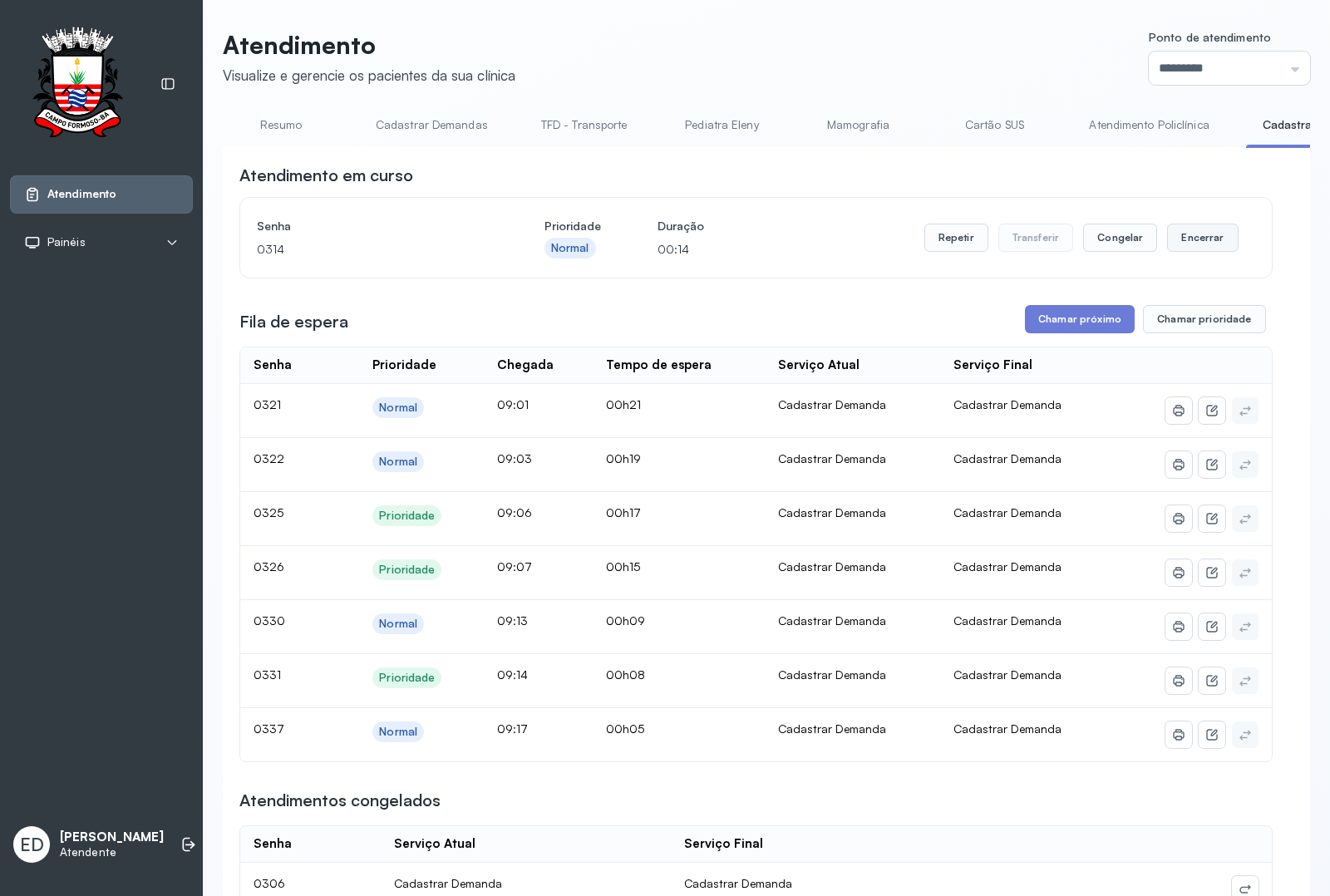
click at [1168, 237] on button "Encerrar" at bounding box center [1203, 238] width 71 height 28
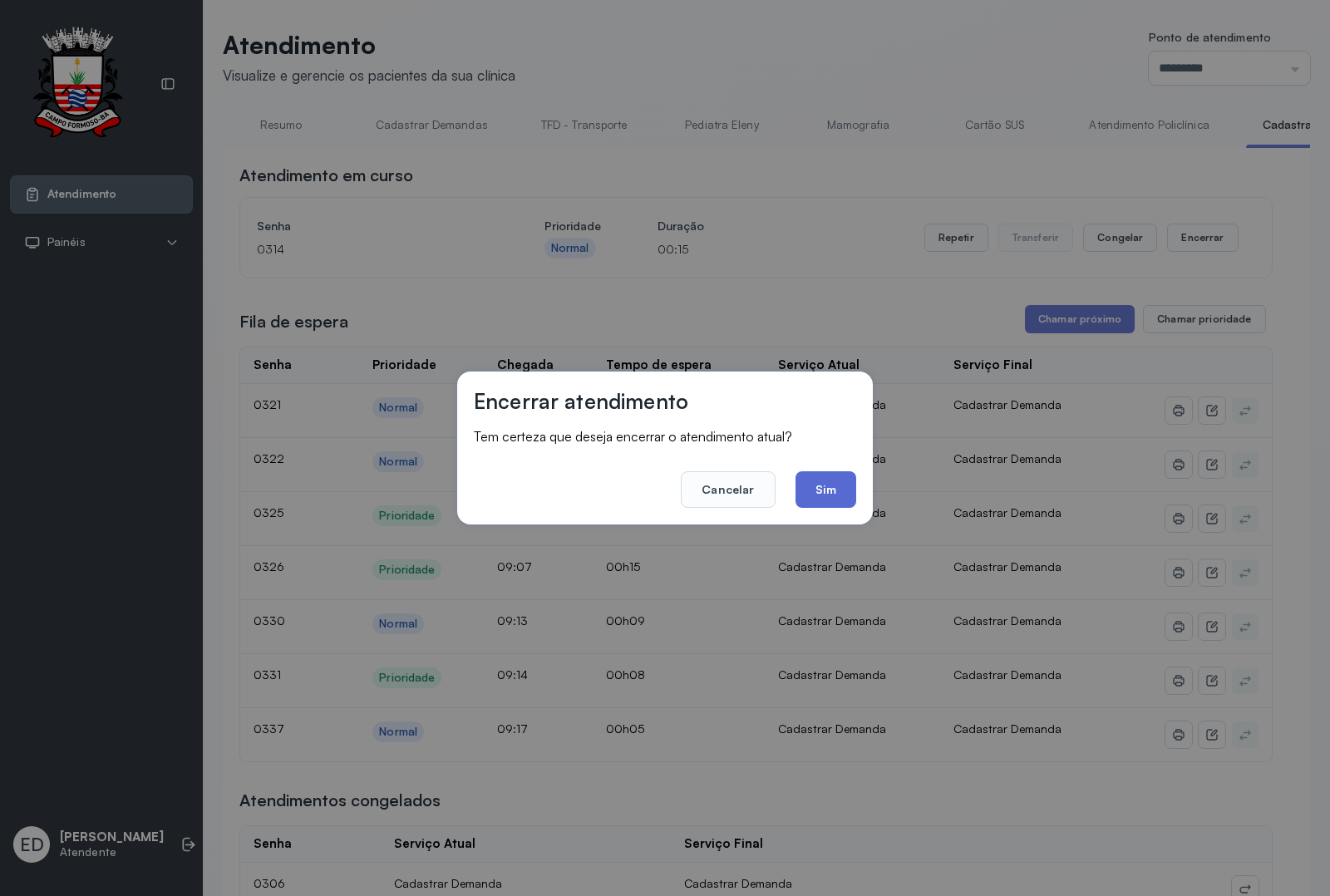
click at [828, 484] on button "Sim" at bounding box center [826, 489] width 61 height 36
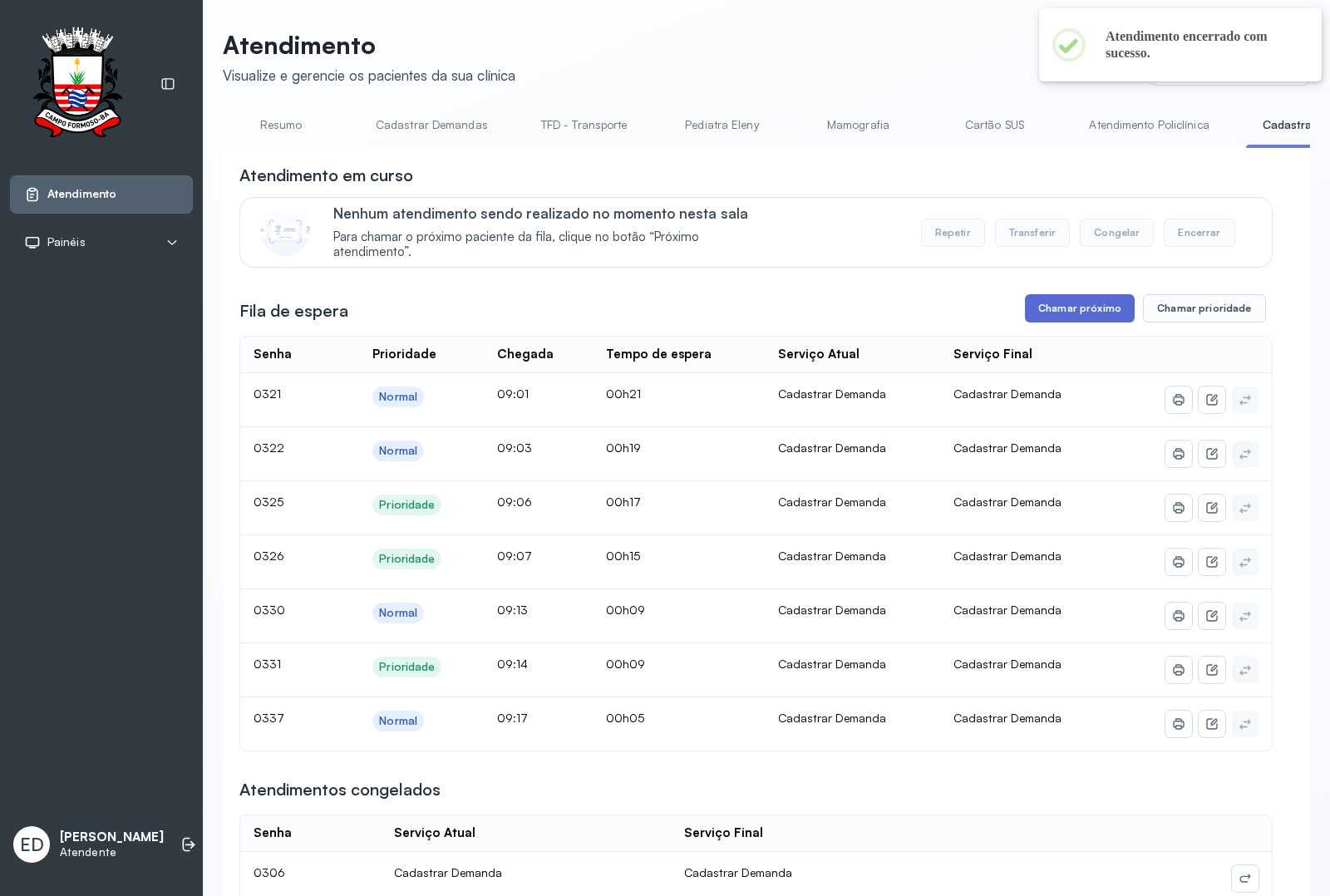
drag, startPoint x: 1076, startPoint y: 310, endPoint x: 1071, endPoint y: 319, distance: 10.3
click at [1071, 319] on button "Chamar próximo" at bounding box center [1081, 308] width 110 height 28
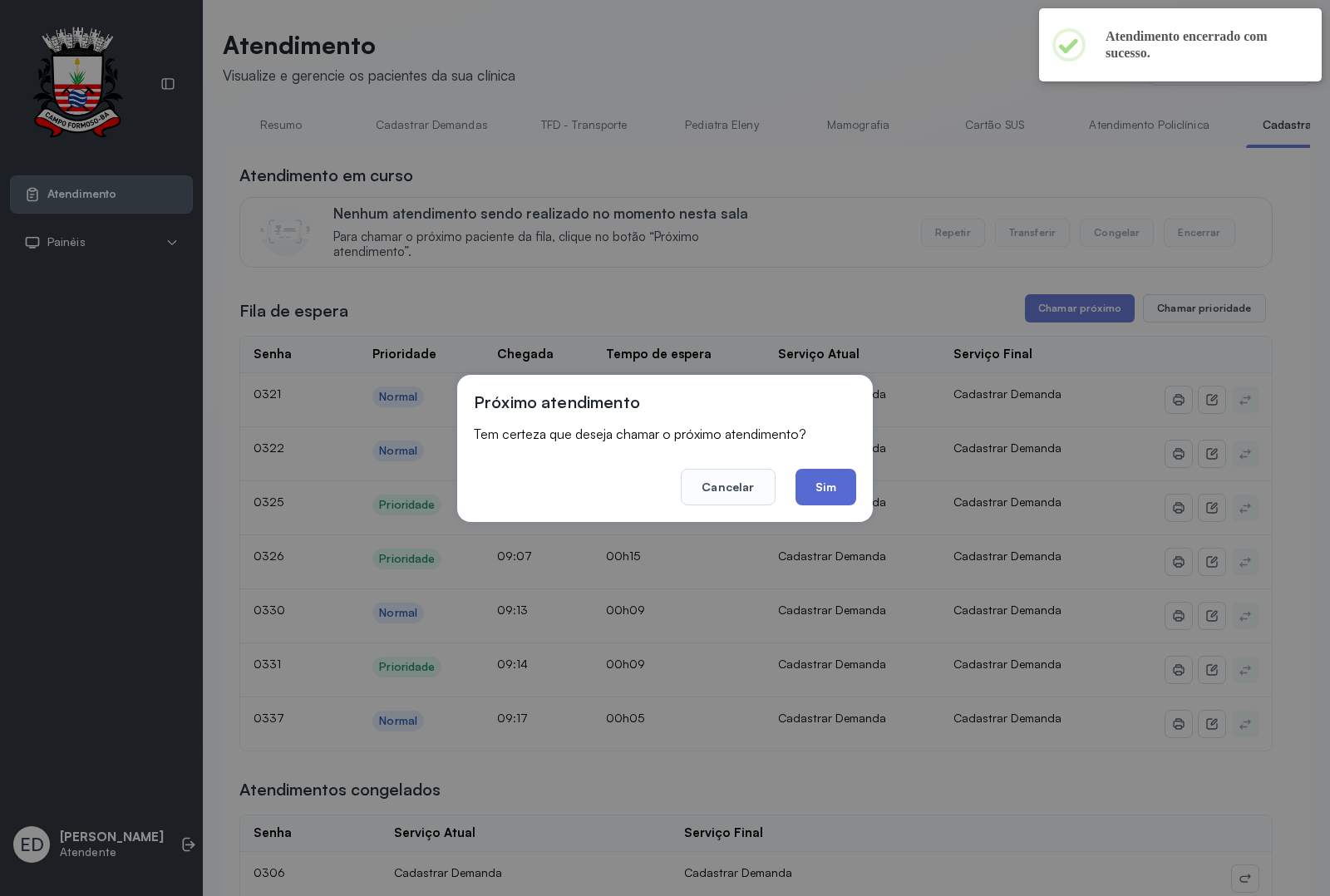
click at [800, 484] on button "Sim" at bounding box center [826, 487] width 61 height 36
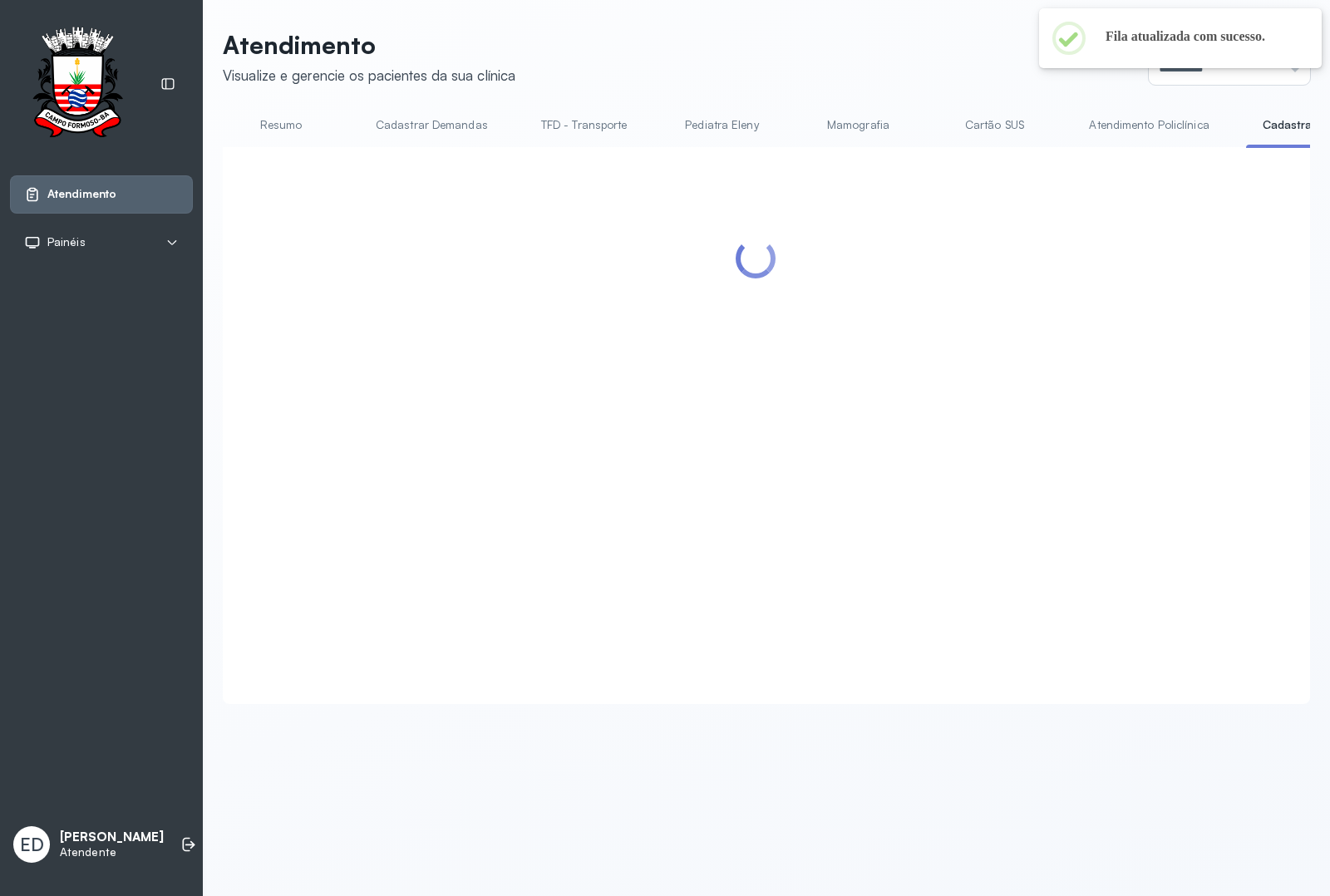
click at [262, 133] on link "Resumo" at bounding box center [282, 125] width 117 height 27
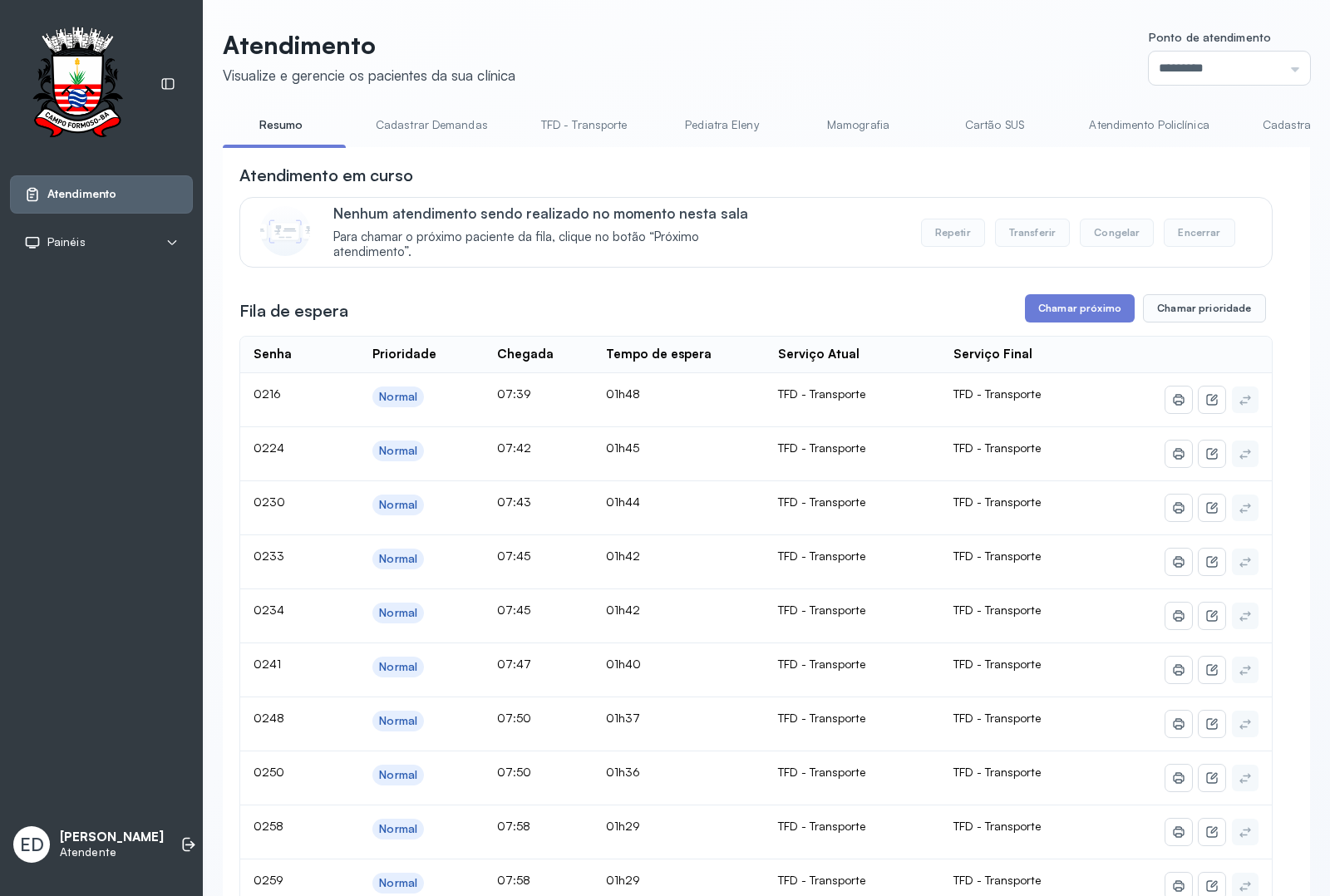
click at [1266, 121] on link "Cadastrar Demanda" at bounding box center [1316, 125] width 140 height 27
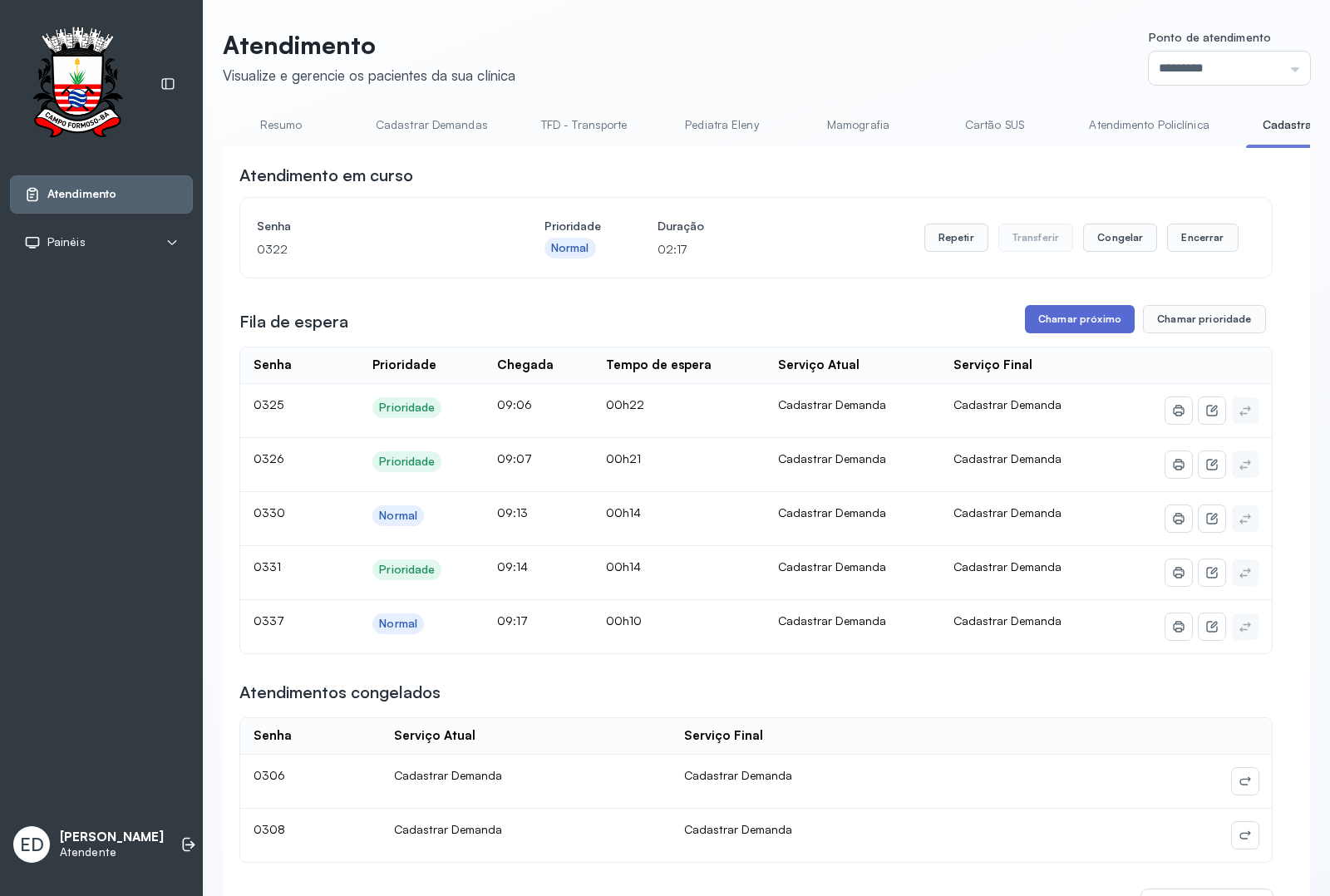
click at [1078, 333] on button "Chamar próximo" at bounding box center [1081, 319] width 110 height 28
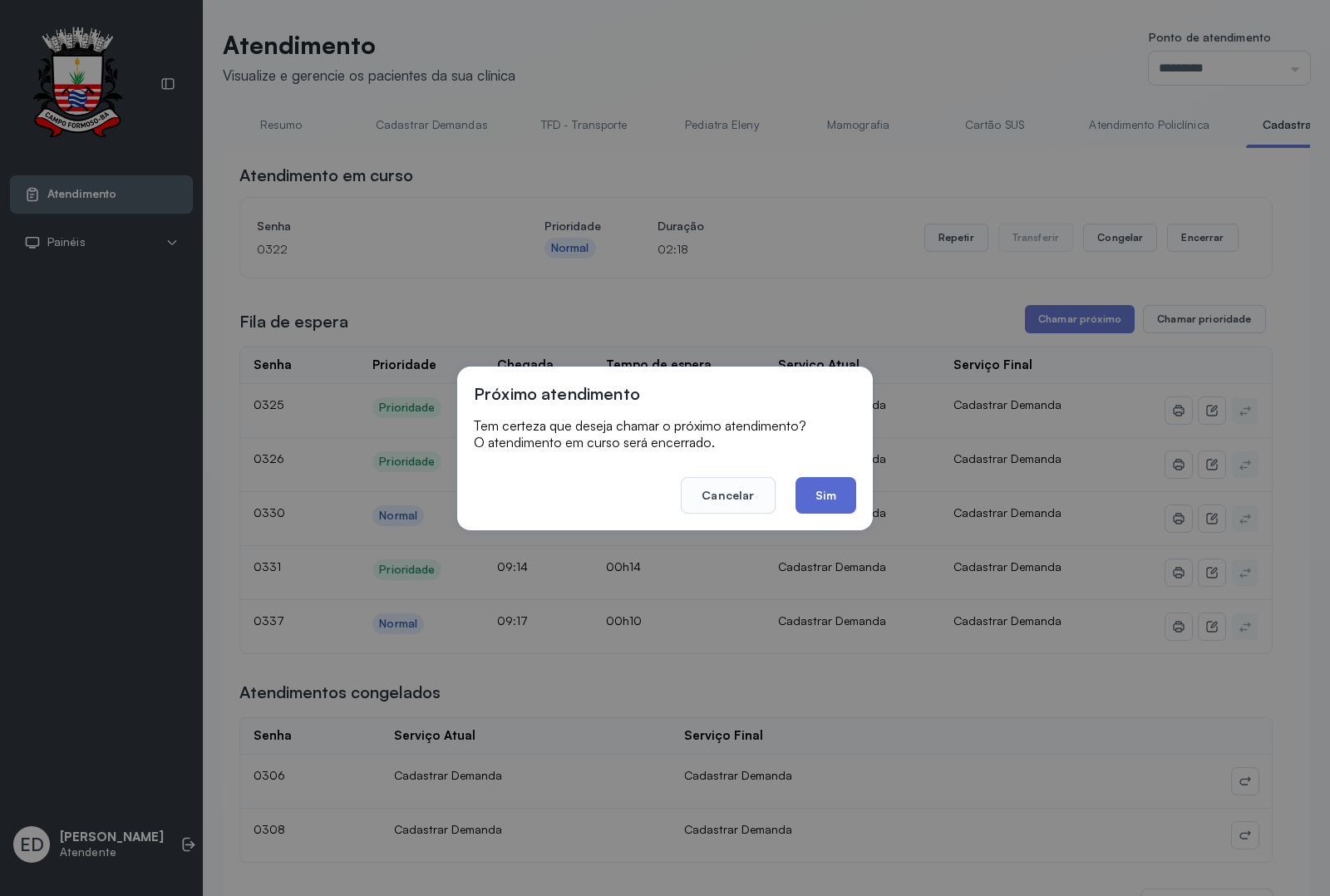
drag, startPoint x: 829, startPoint y: 480, endPoint x: 859, endPoint y: 494, distance: 33.1
click at [831, 480] on button "Sim" at bounding box center [826, 494] width 61 height 36
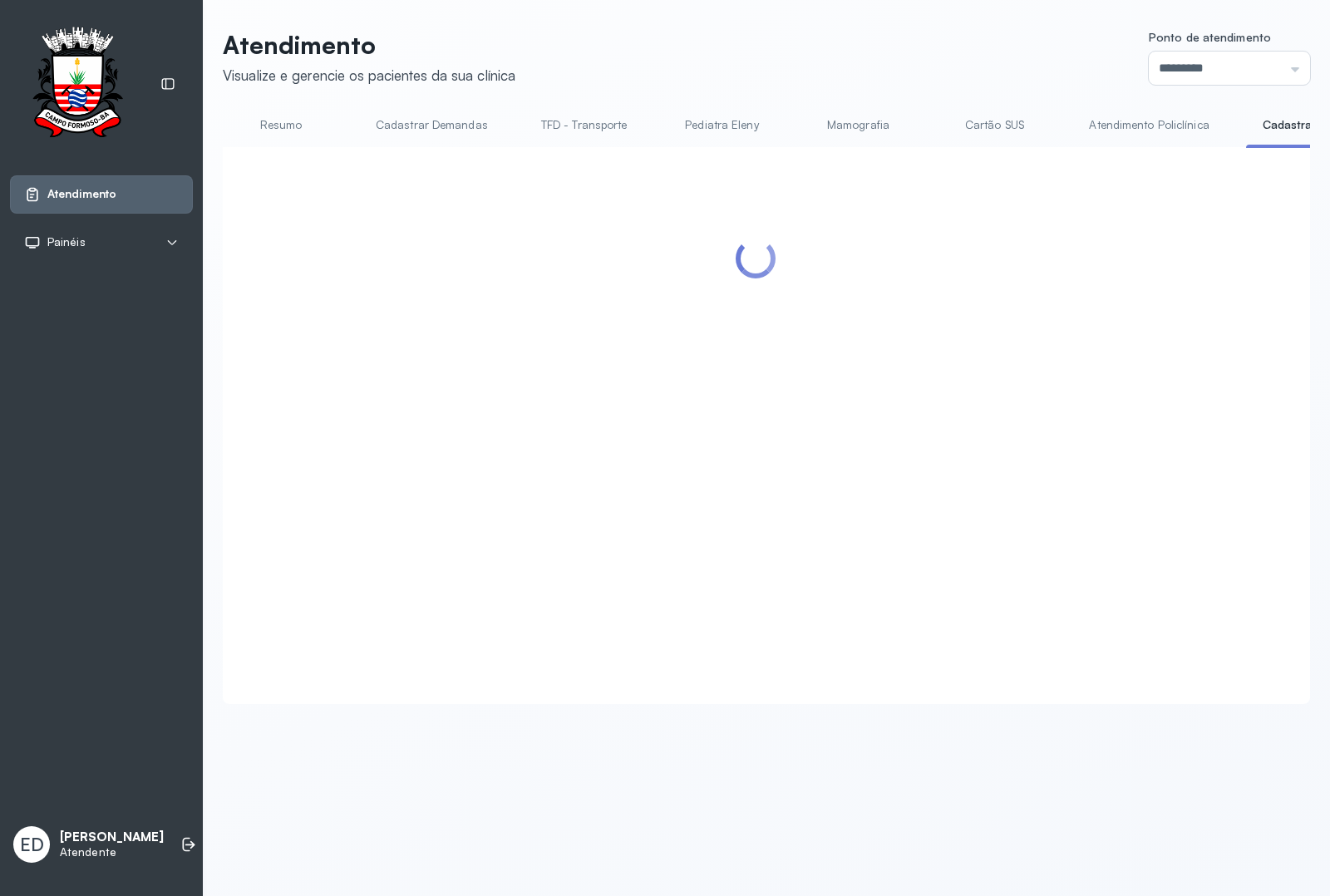
click at [714, 65] on header "Atendimento Visualize e gerencie os pacientes da sua clínica Ponto de atendimen…" at bounding box center [767, 57] width 1087 height 55
click at [718, 52] on header "Atendimento Visualize e gerencie os pacientes da sua clínica Ponto de atendimen…" at bounding box center [767, 57] width 1087 height 55
click at [724, 52] on header "Atendimento Visualize e gerencie os pacientes da sua clínica Ponto de atendimen…" at bounding box center [767, 57] width 1087 height 55
click at [725, 52] on header "Atendimento Visualize e gerencie os pacientes da sua clínica Ponto de atendimen…" at bounding box center [767, 57] width 1087 height 55
click at [970, 64] on header "Atendimento Visualize e gerencie os pacientes da sua clínica Ponto de atendimen…" at bounding box center [767, 57] width 1087 height 55
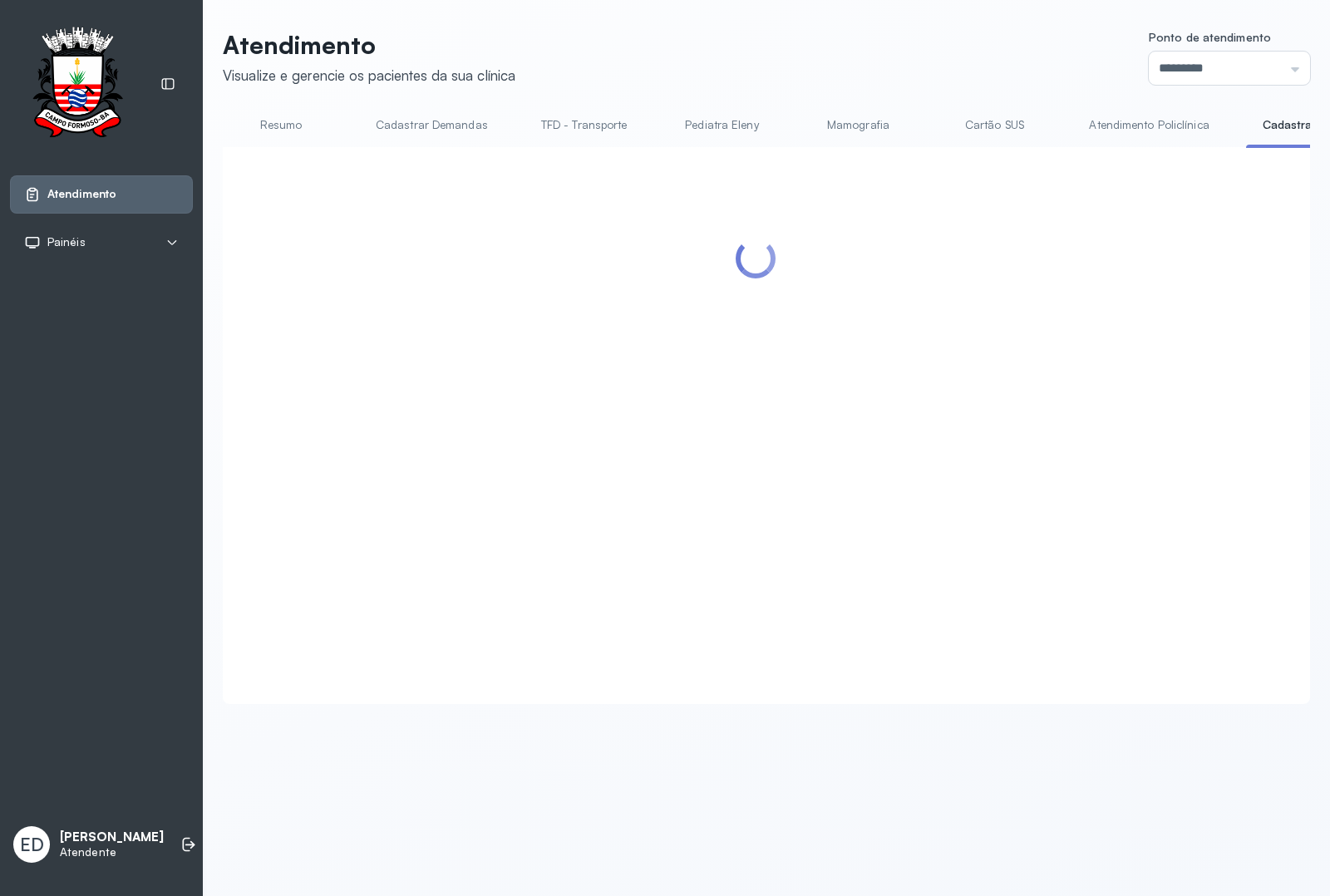
click at [965, 57] on header "Atendimento Visualize e gerencie os pacientes da sua clínica Ponto de atendimen…" at bounding box center [767, 57] width 1087 height 55
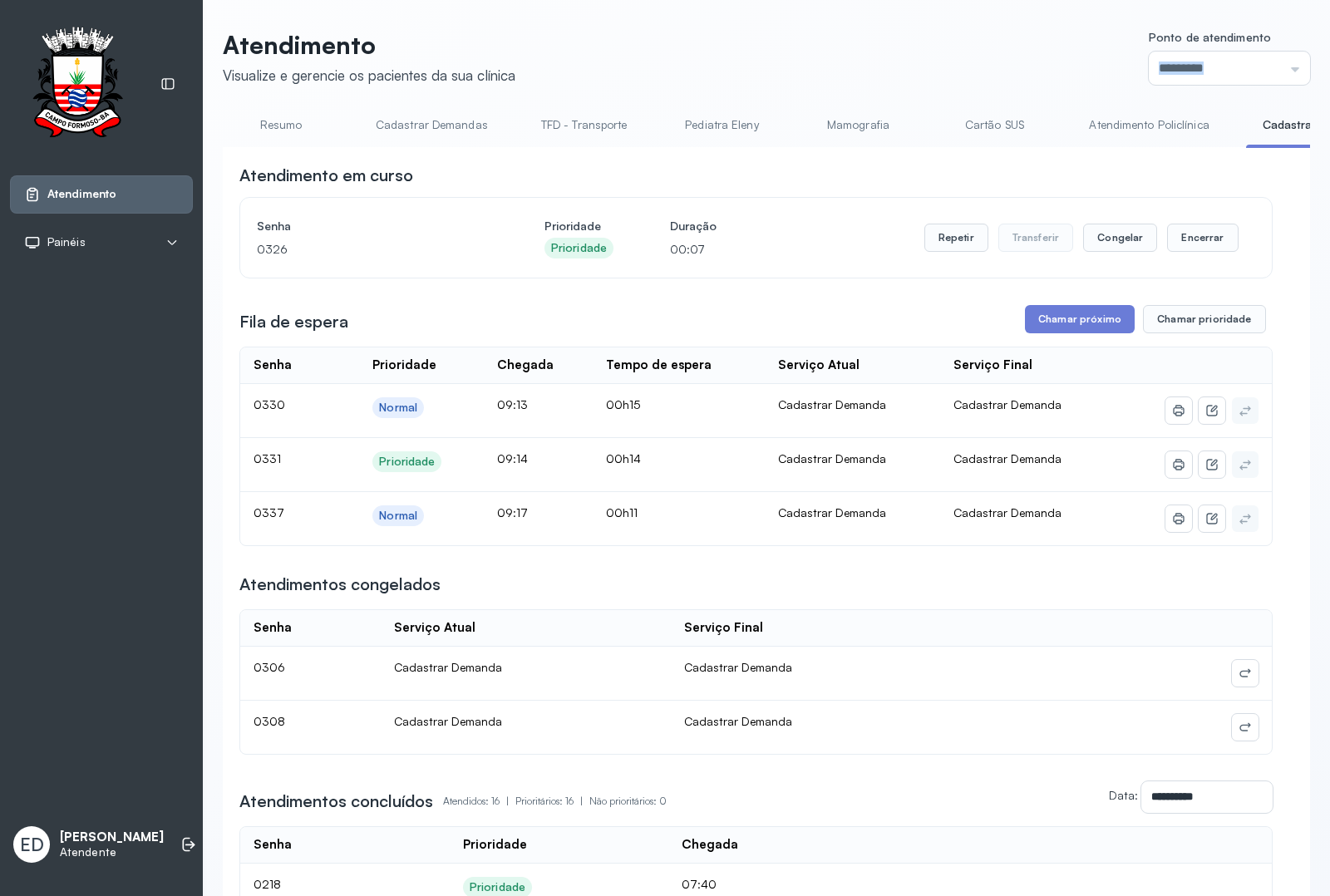
click at [965, 57] on header "Atendimento Visualize e gerencie os pacientes da sua clínica Ponto de atendimen…" at bounding box center [767, 57] width 1087 height 55
click at [1179, 239] on button "Encerrar" at bounding box center [1203, 238] width 71 height 28
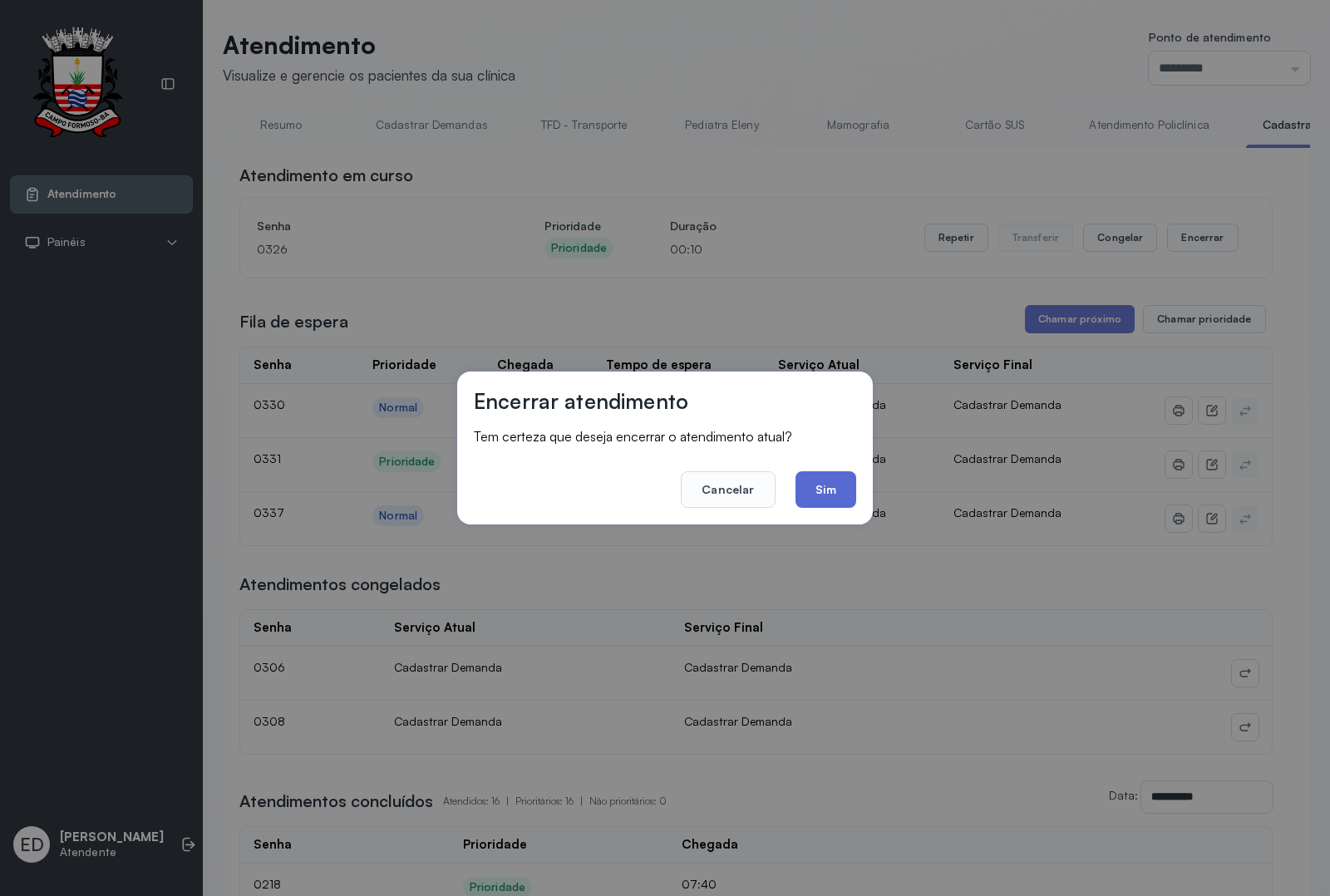
click at [820, 484] on button "Sim" at bounding box center [826, 489] width 61 height 36
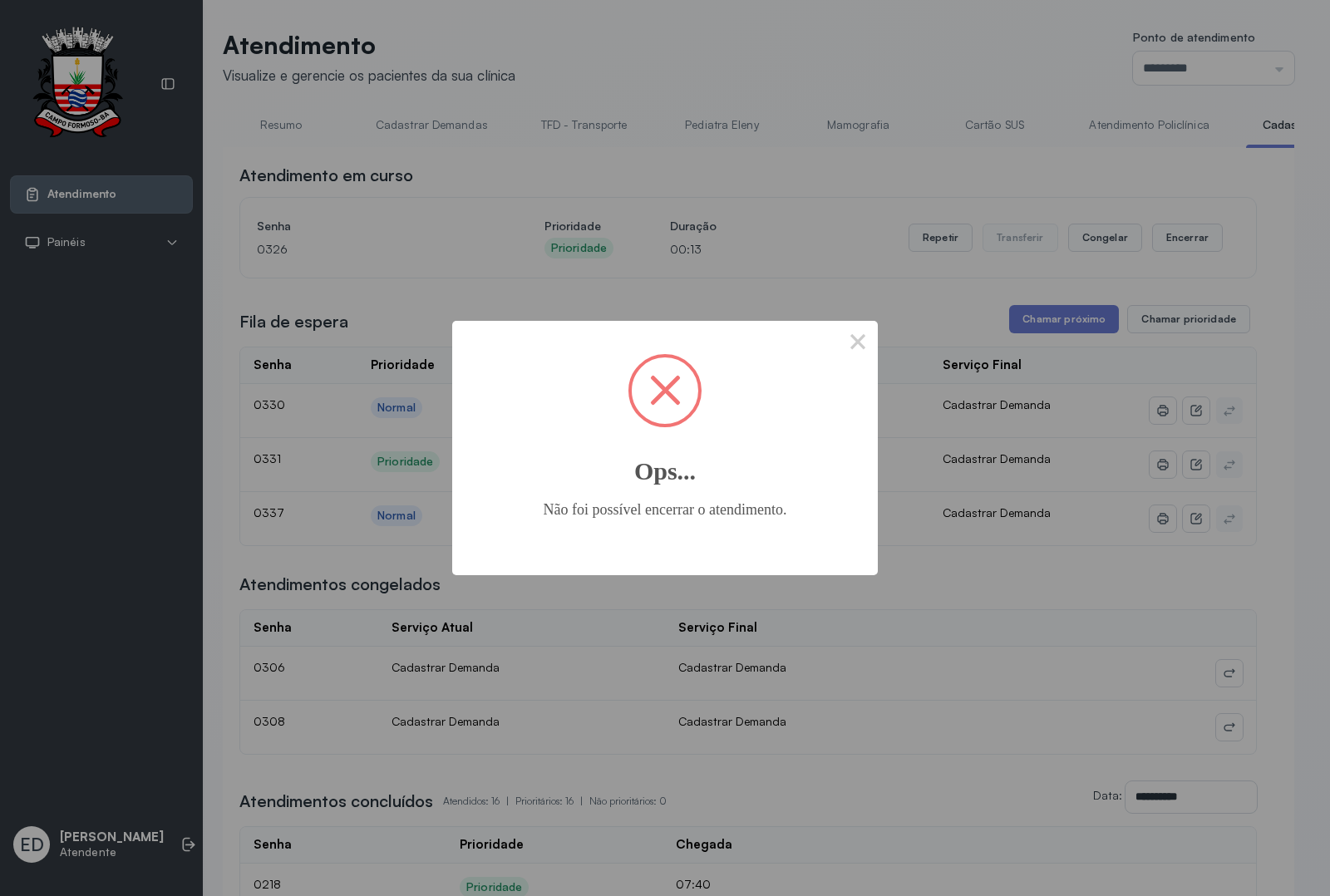
click at [660, 392] on span at bounding box center [665, 391] width 30 height 30
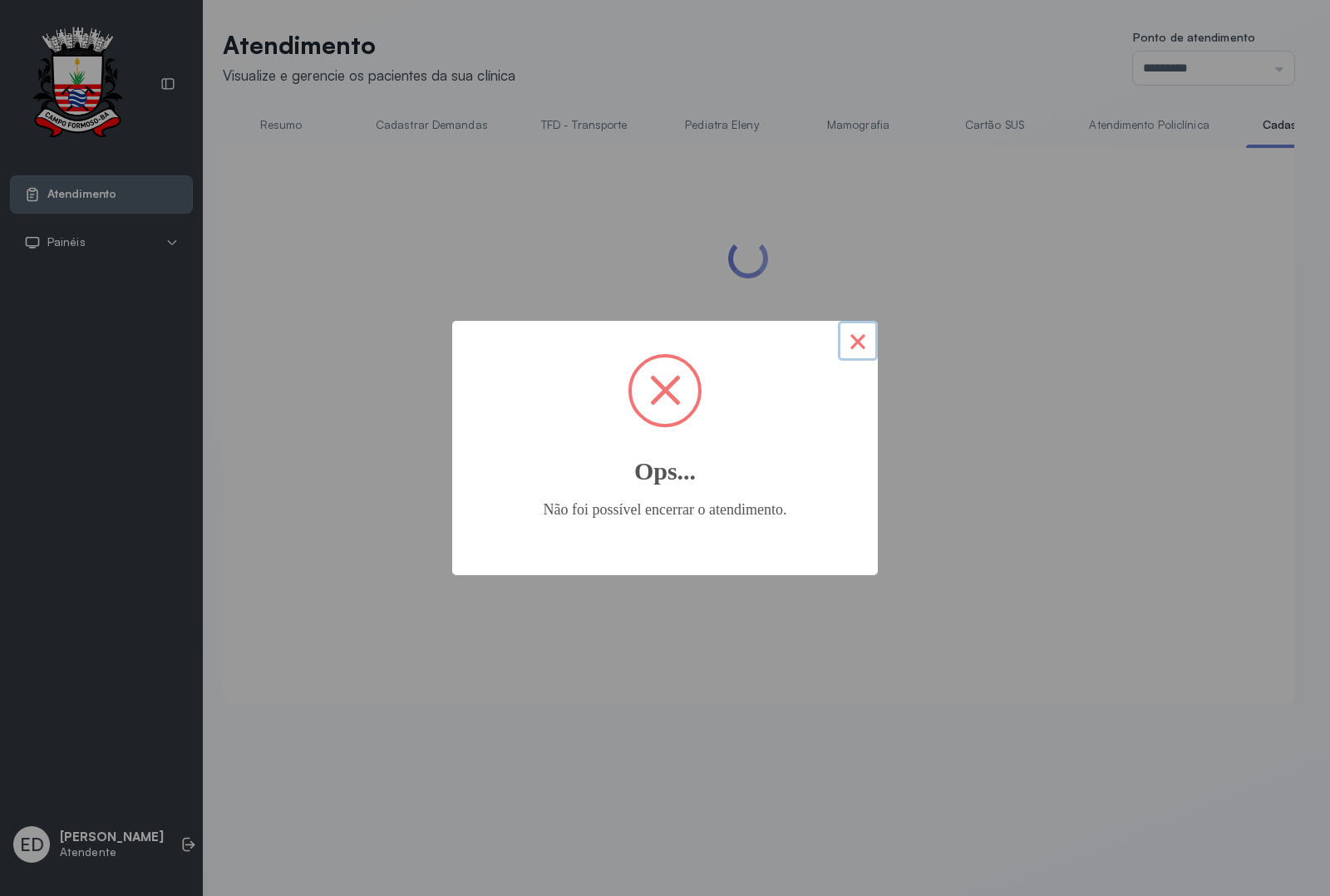
click at [870, 349] on button "×" at bounding box center [857, 341] width 40 height 40
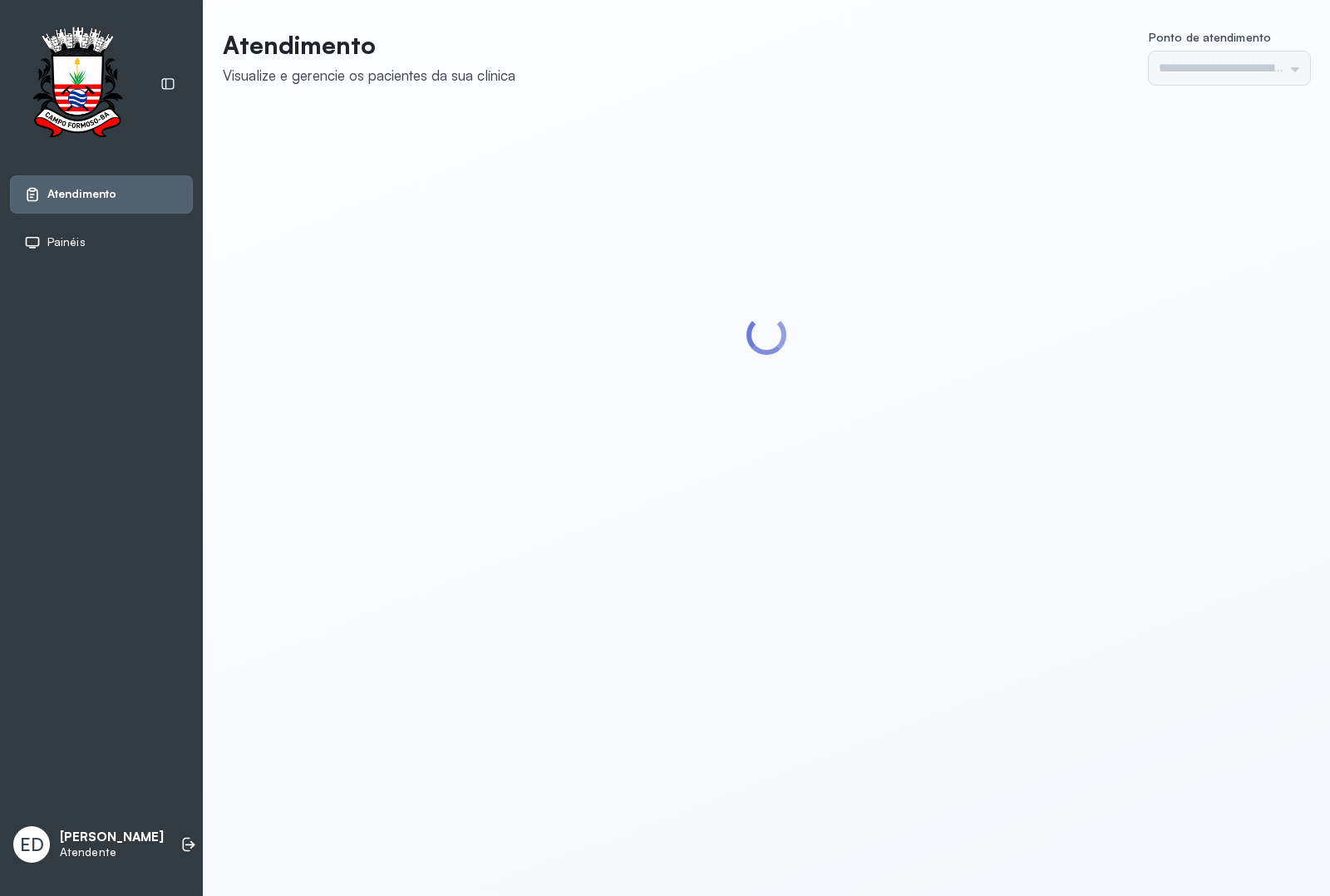
type input "*********"
click at [771, 85] on div "Atendimento Visualize e gerencie os pacientes da sua clínica Ponto de atendimen…" at bounding box center [767, 294] width 1087 height 529
click at [779, 74] on header "Atendimento Visualize e gerencie os pacientes da sua clínica Ponto de atendimen…" at bounding box center [767, 57] width 1087 height 55
